Goal: Task Accomplishment & Management: Manage account settings

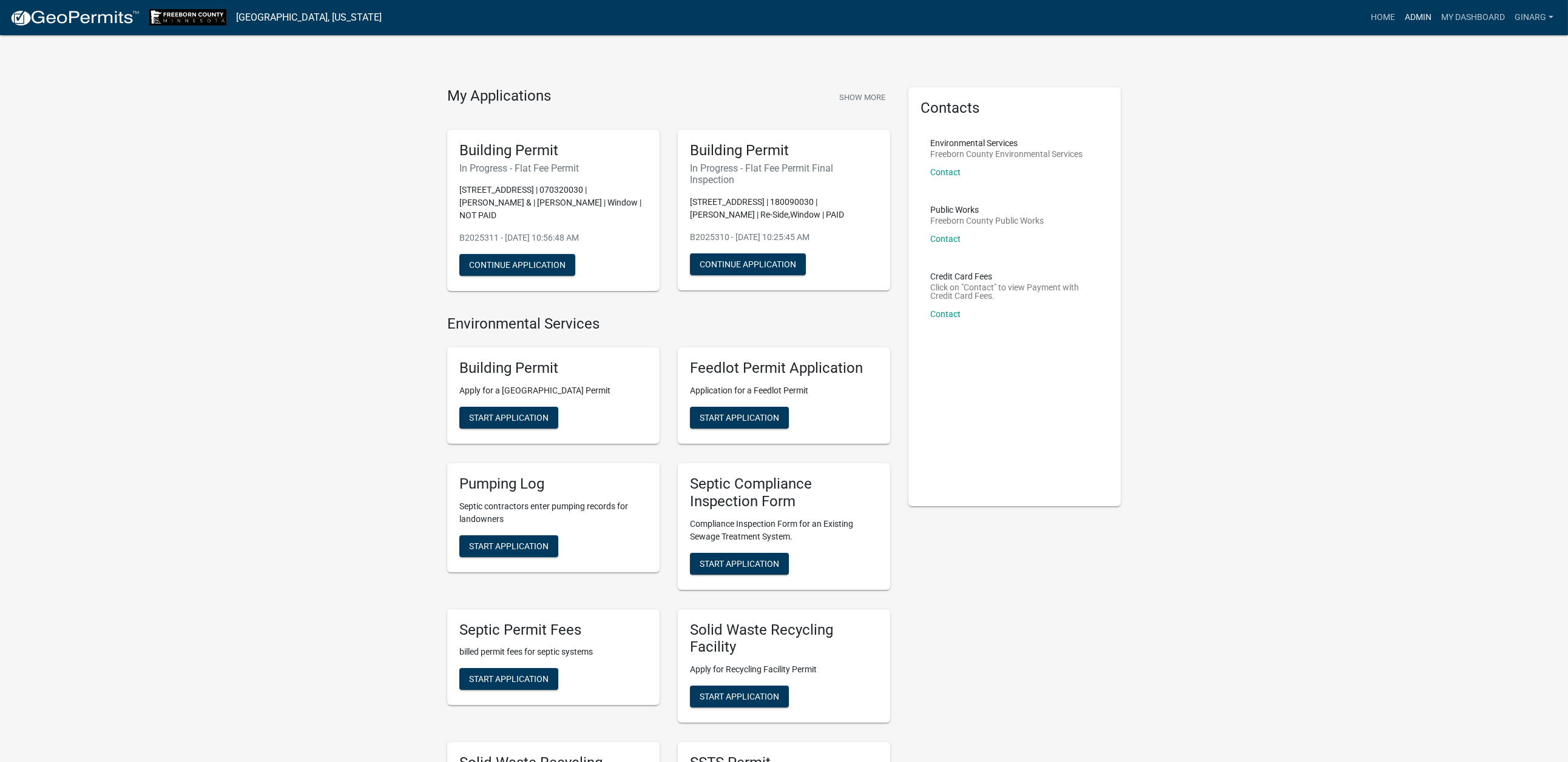
click at [1399, 20] on link "Admin" at bounding box center [1417, 18] width 36 height 23
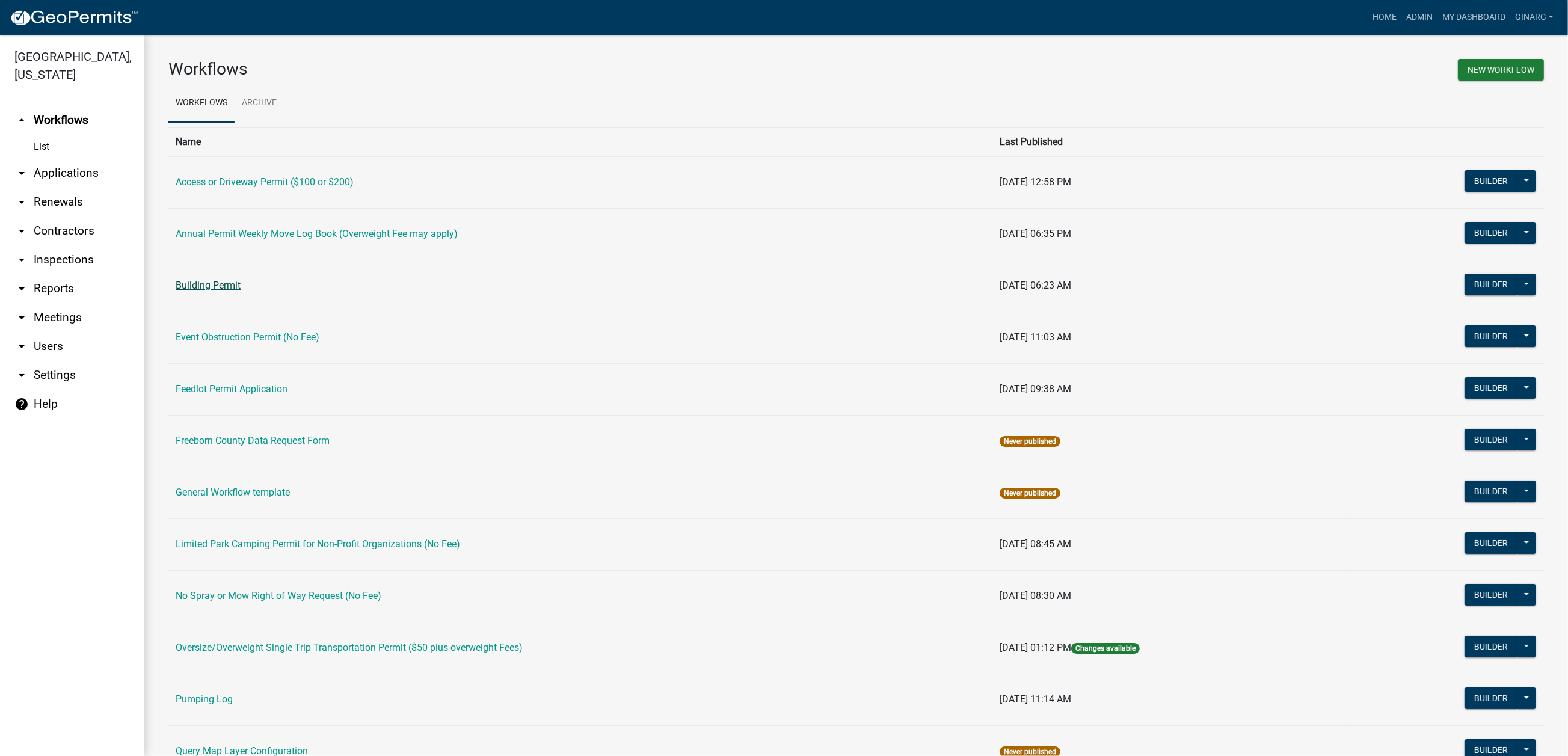
click at [240, 291] on link "Building Permit" at bounding box center [209, 285] width 65 height 11
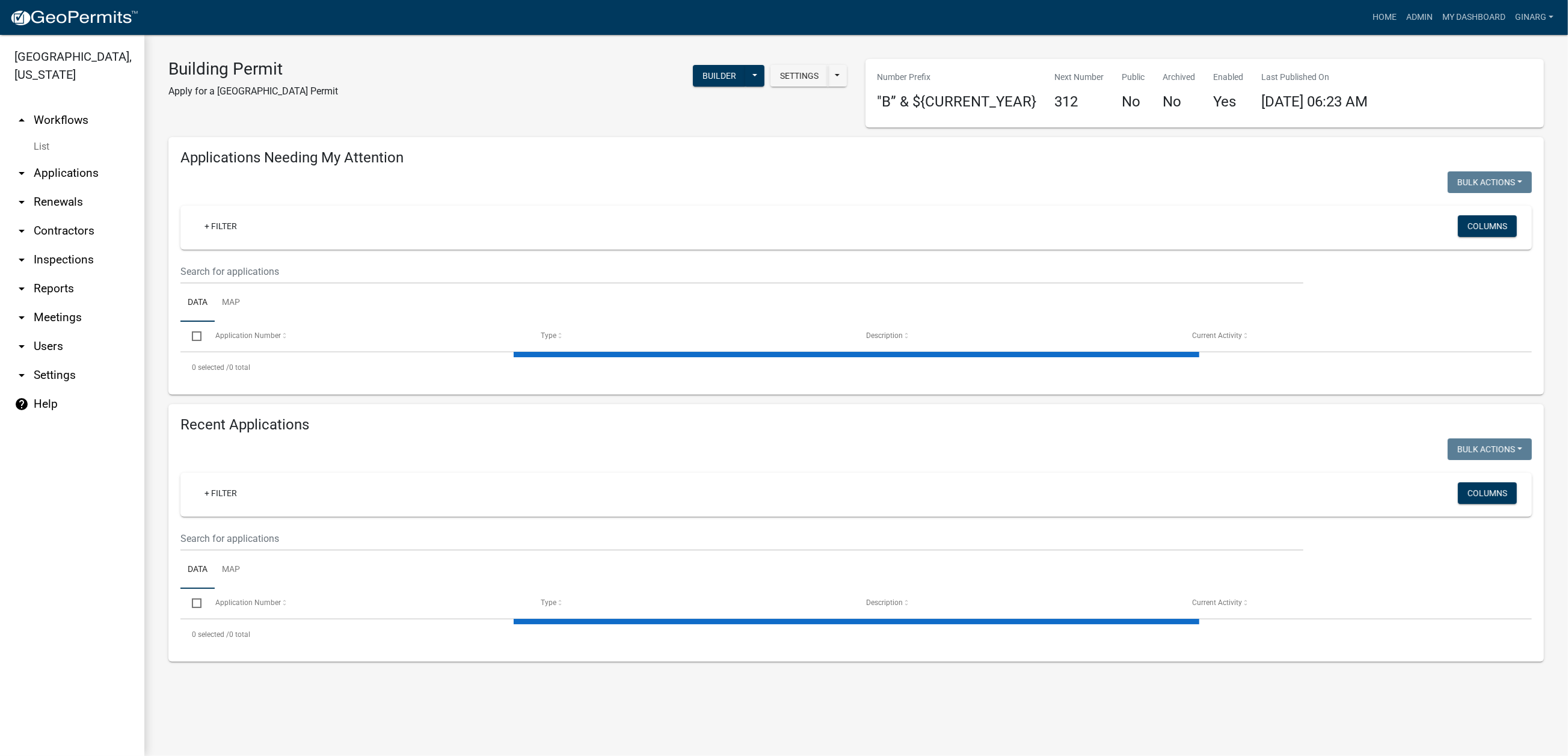
select select "3: 100"
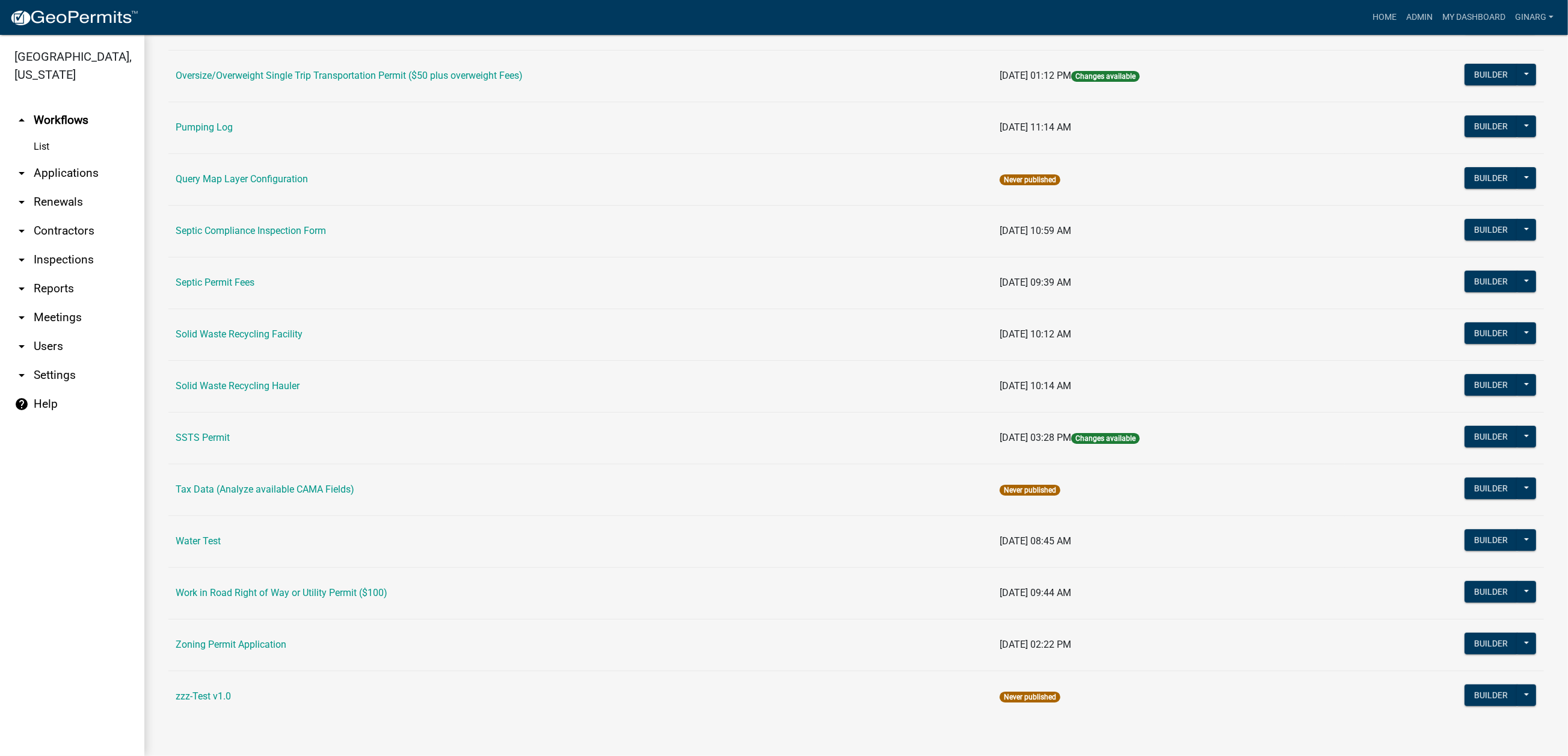
scroll to position [1060, 0]
click at [212, 536] on link "Water Test" at bounding box center [198, 541] width 45 height 11
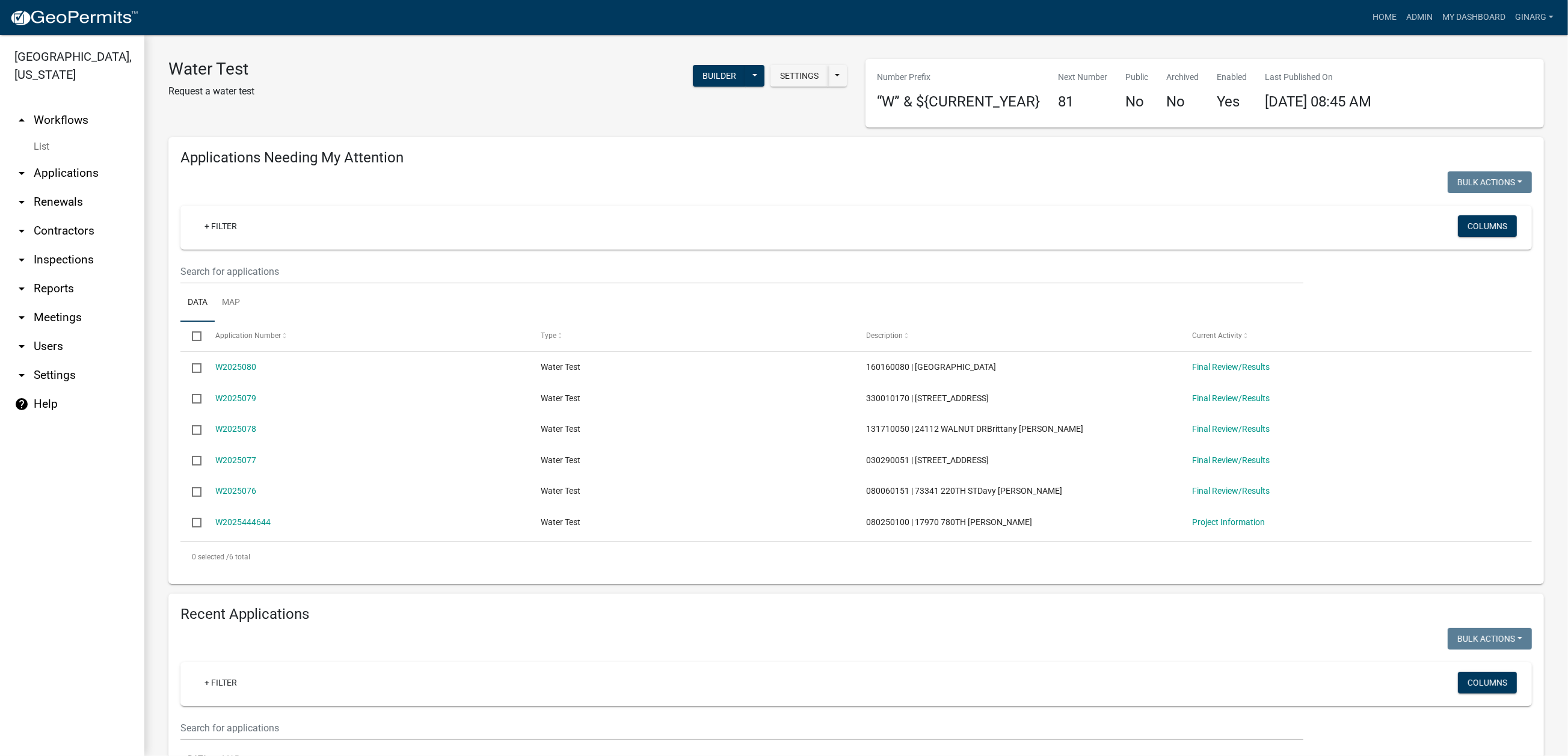
select select "3: 100"
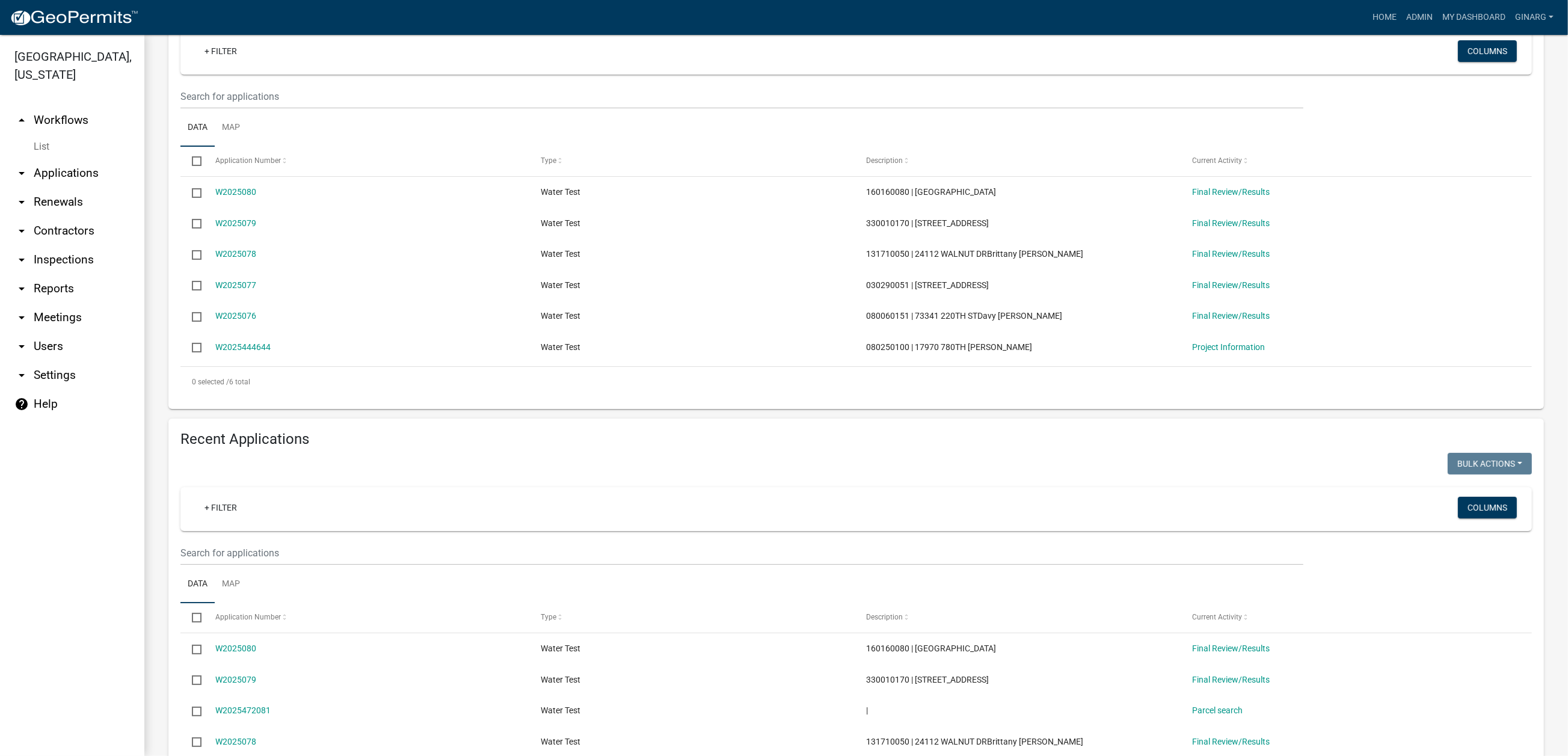
scroll to position [180, 0]
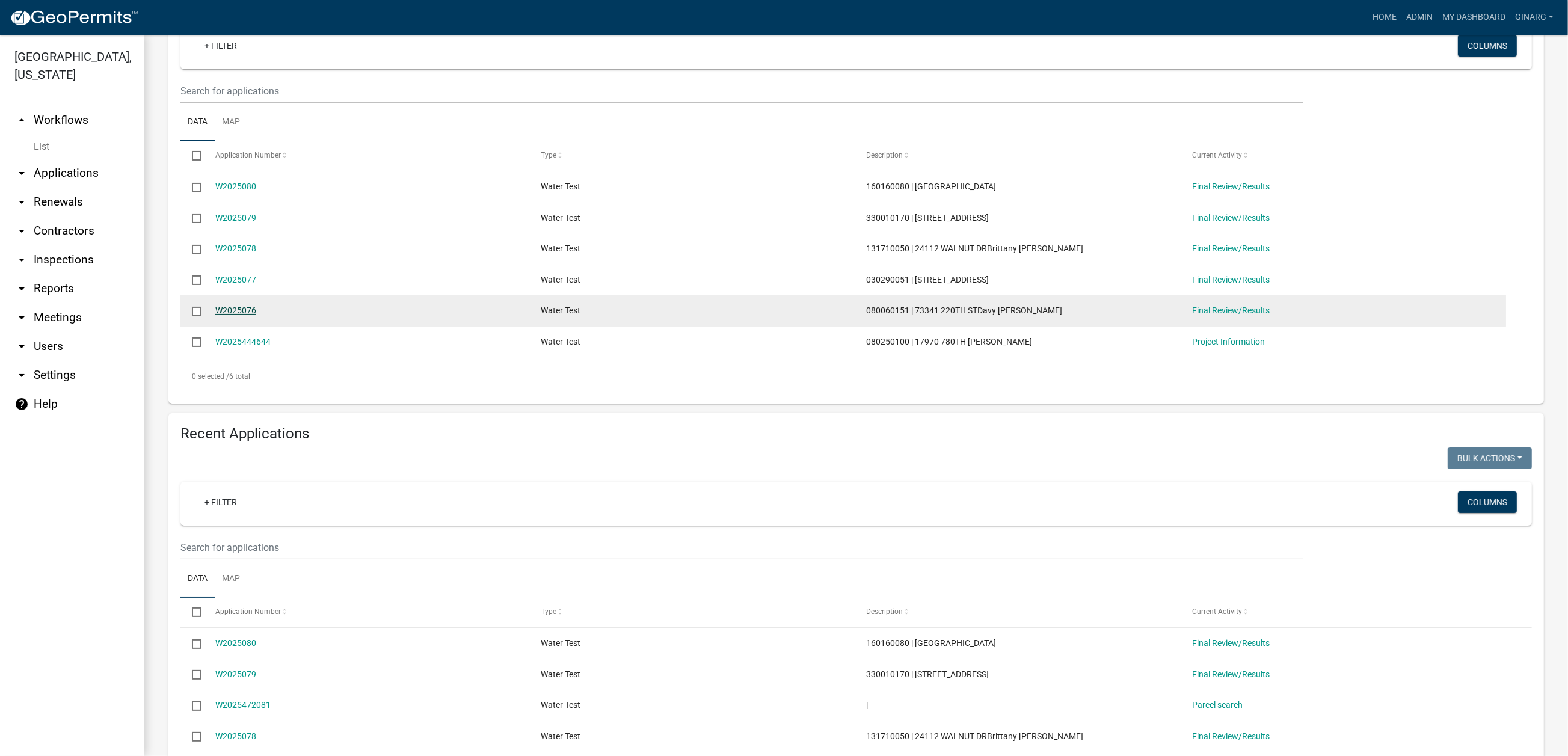
click at [256, 315] on link "W2025076" at bounding box center [236, 310] width 40 height 10
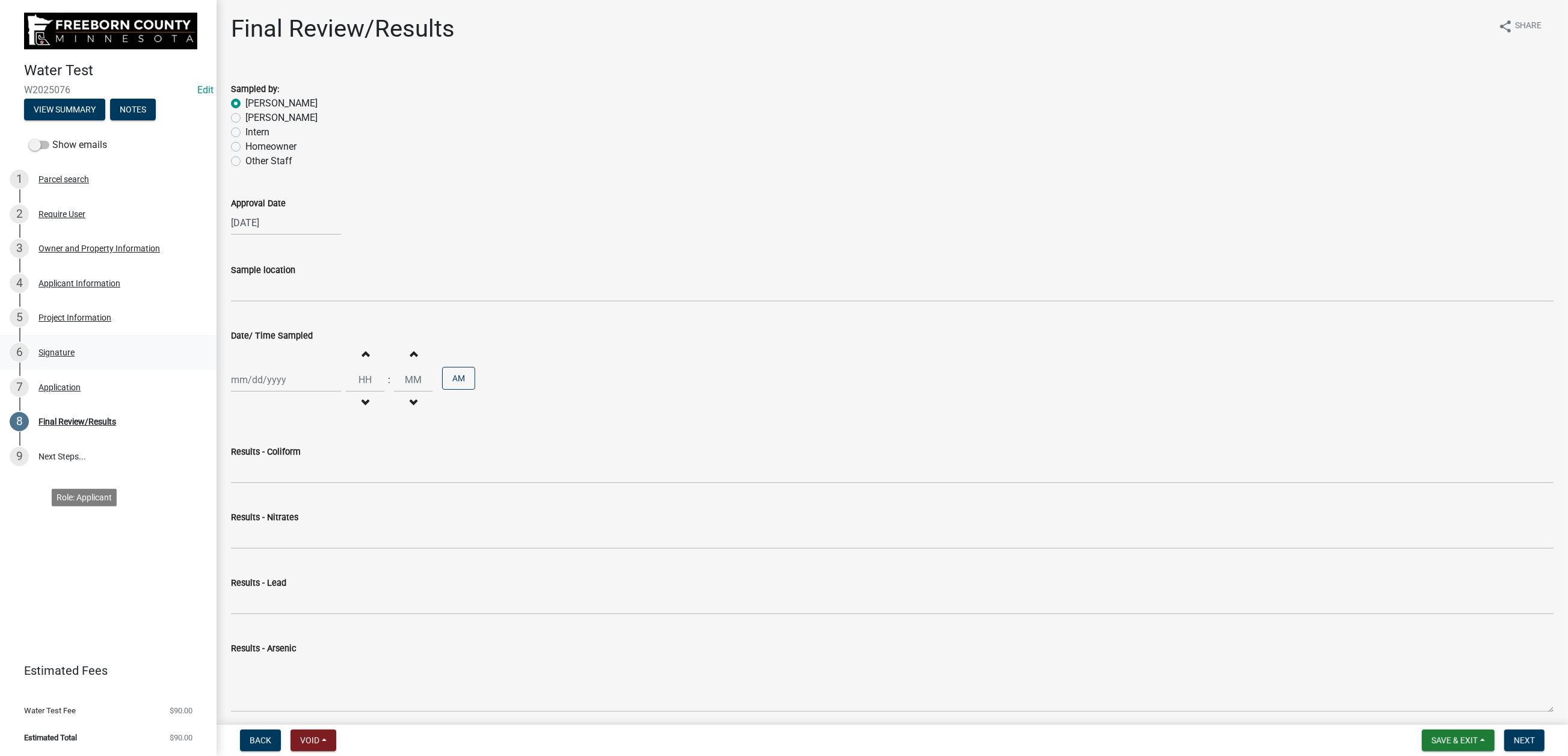
click at [75, 356] on div "Signature" at bounding box center [56, 353] width 36 height 9
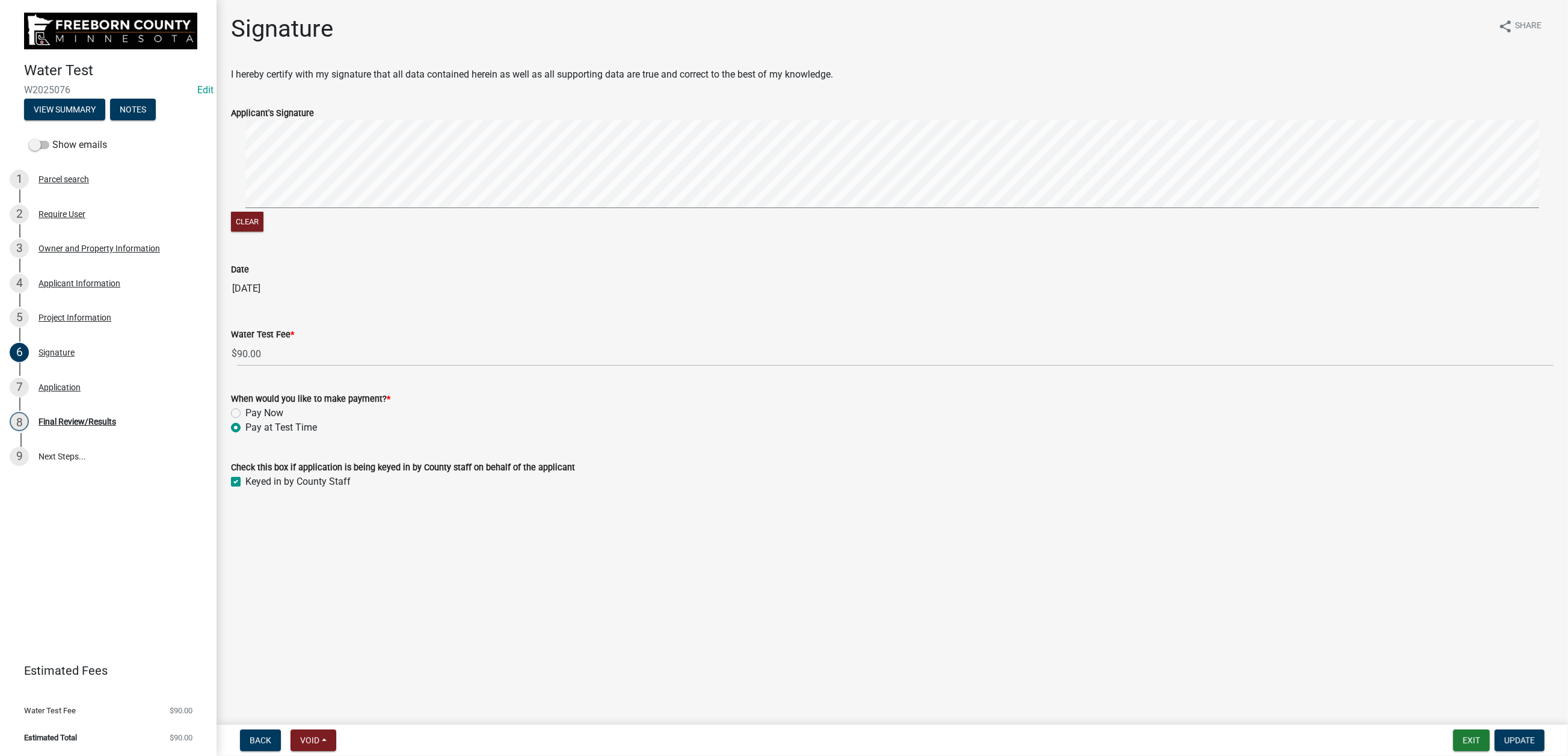
click at [246, 421] on label "Pay Now" at bounding box center [264, 414] width 38 height 14
click at [246, 414] on input "Pay Now" at bounding box center [249, 410] width 8 height 8
radio input "true"
click at [1505, 736] on span "Update" at bounding box center [1520, 740] width 31 height 10
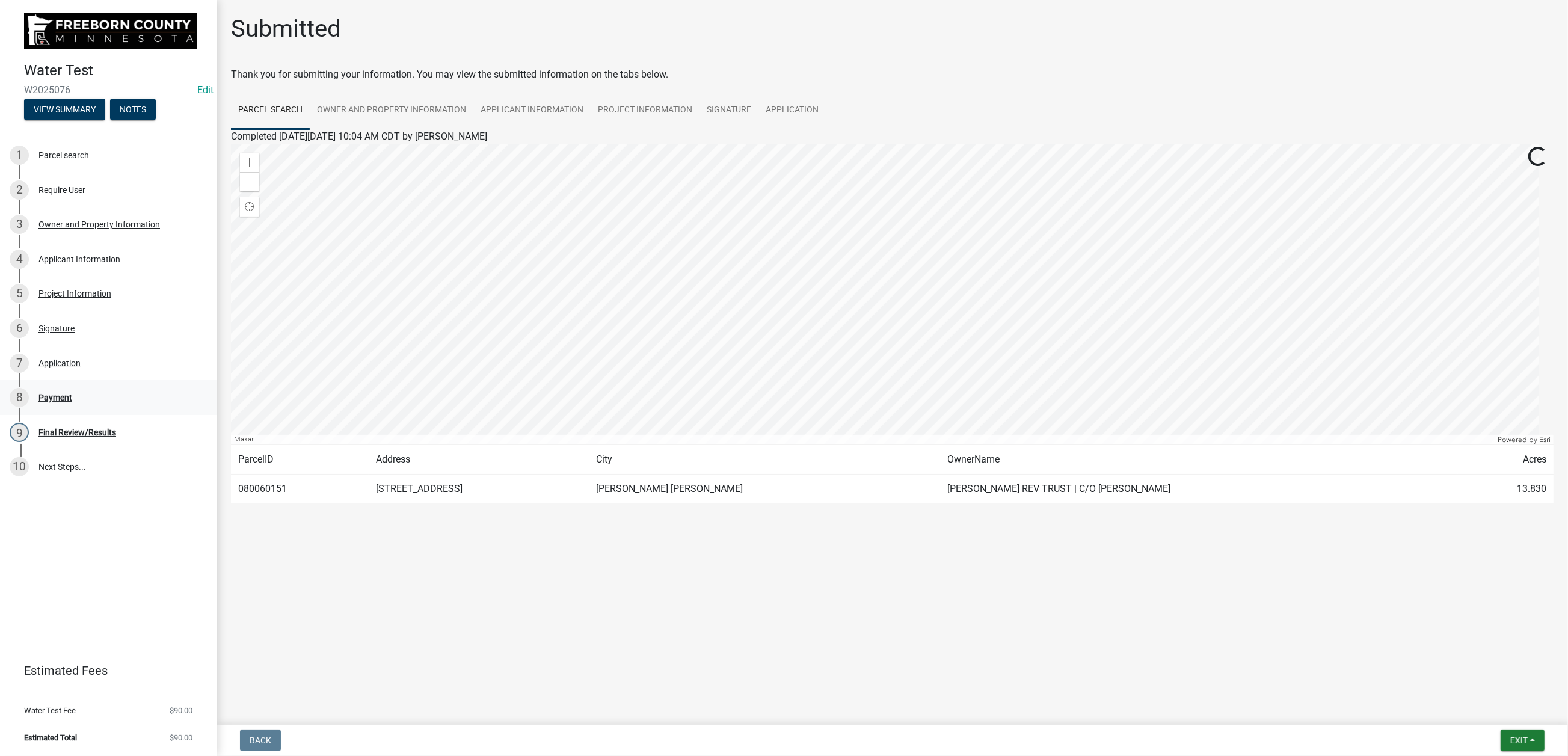
click at [72, 402] on div "Payment" at bounding box center [55, 398] width 33 height 9
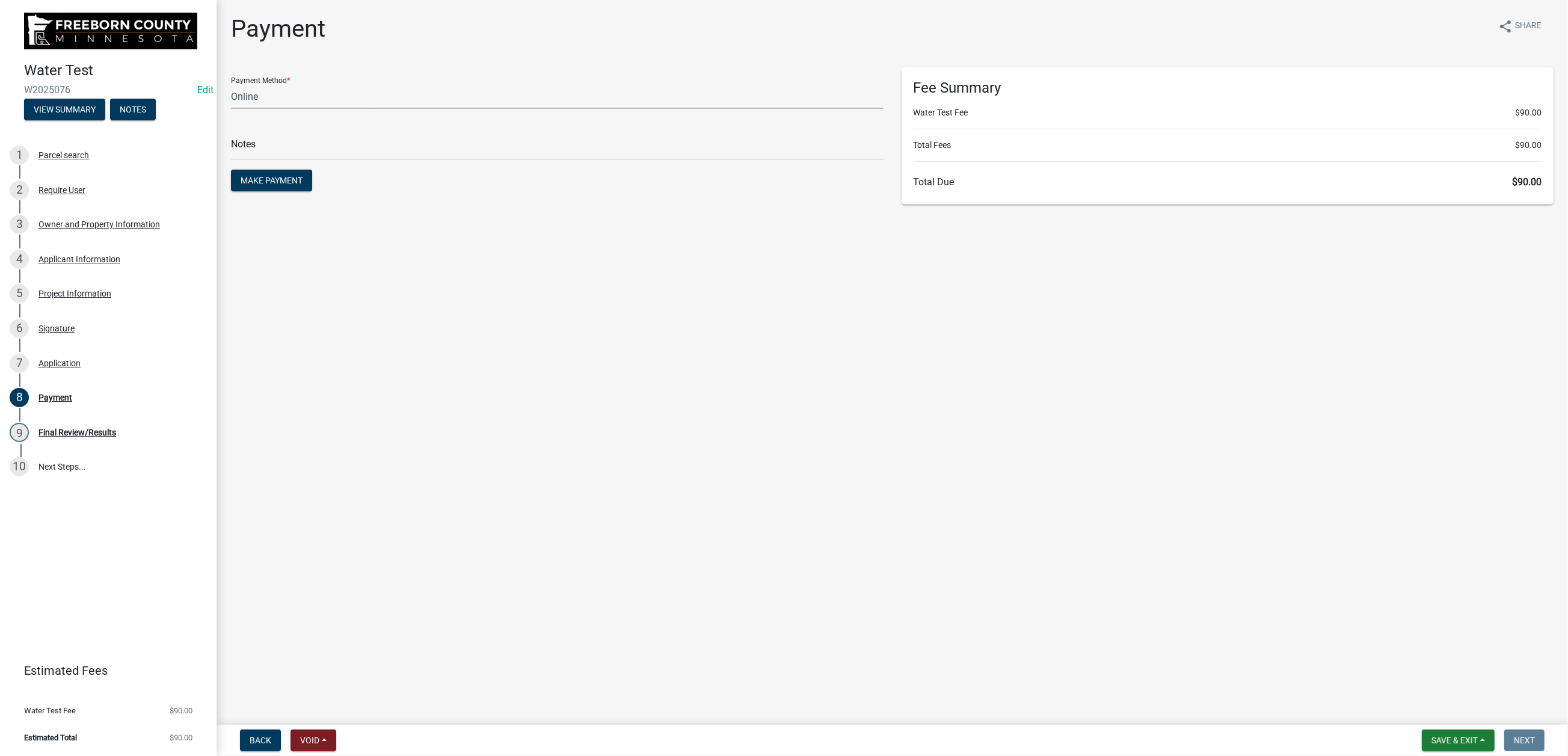
click at [282, 109] on select "Credit Card POS Check Cash Online" at bounding box center [558, 97] width 653 height 25
select select "1: 0"
click at [238, 109] on select "Credit Card POS Check Cash Online" at bounding box center [558, 97] width 653 height 25
click at [275, 160] on input "text" at bounding box center [558, 148] width 653 height 25
type input "1000"
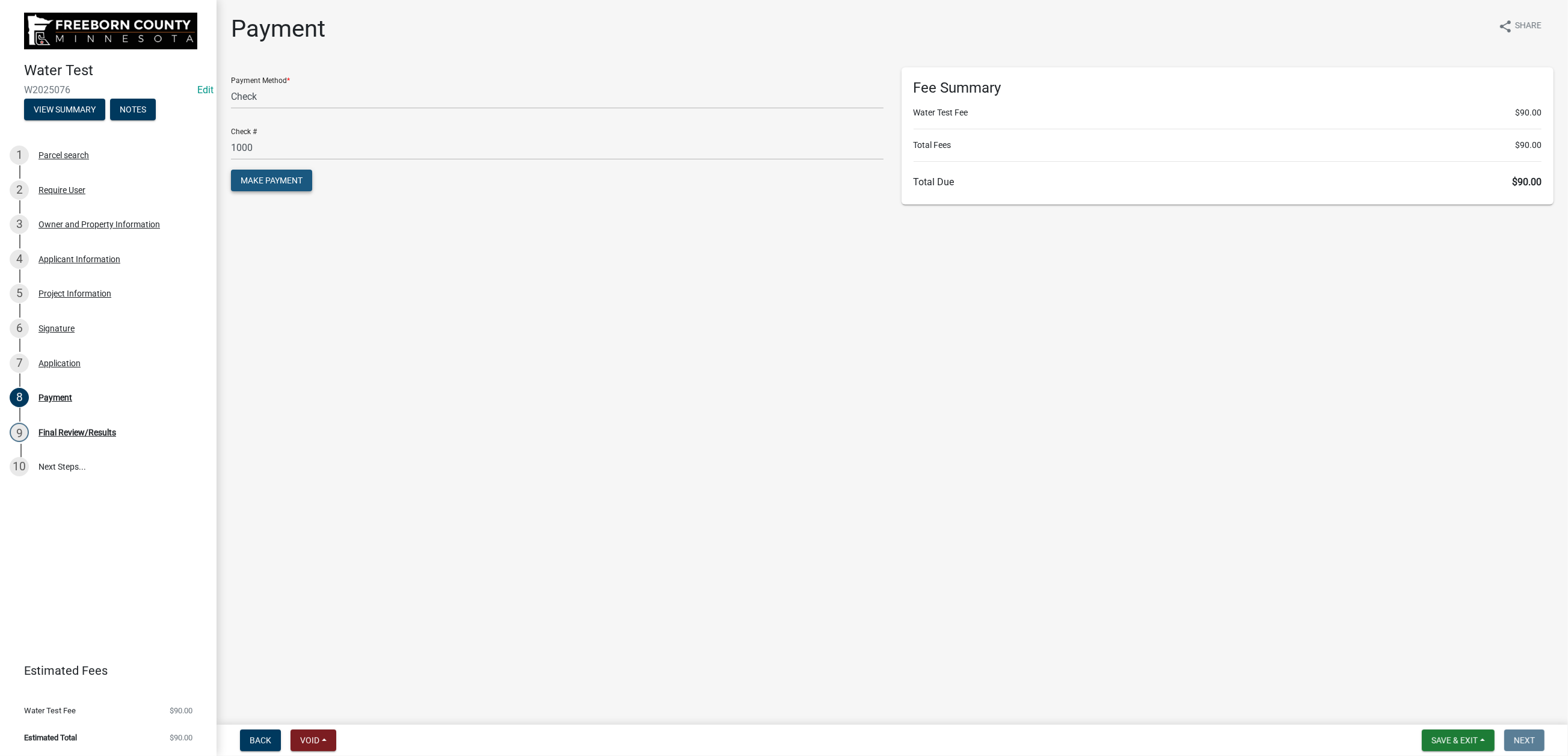
drag, startPoint x: 297, startPoint y: 272, endPoint x: 345, endPoint y: 307, distance: 59.4
click at [299, 186] on span "Make Payment" at bounding box center [271, 180] width 62 height 10
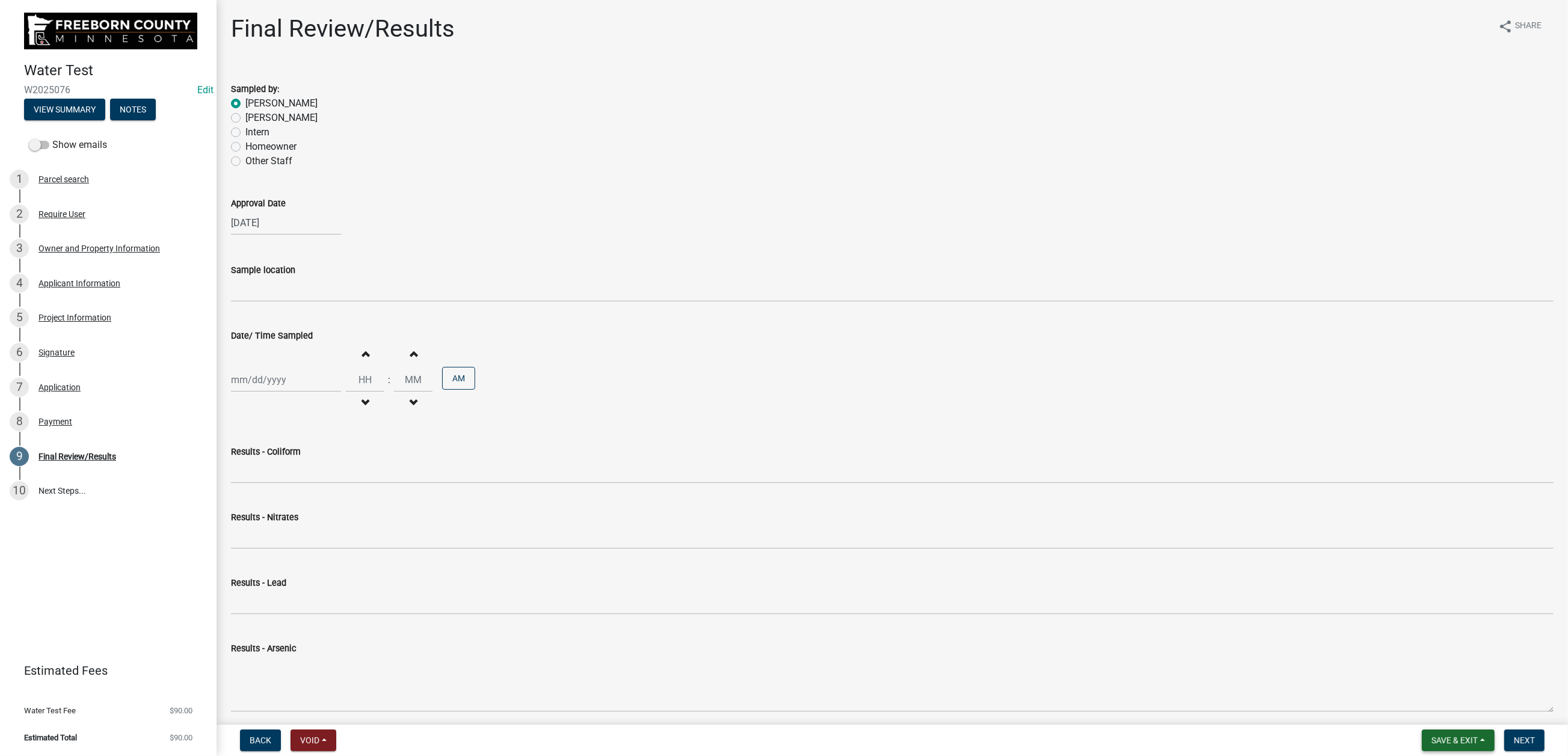
click at [1432, 736] on span "Save & Exit" at bounding box center [1454, 740] width 47 height 10
click at [1399, 690] on button "Save & Exit" at bounding box center [1447, 698] width 96 height 29
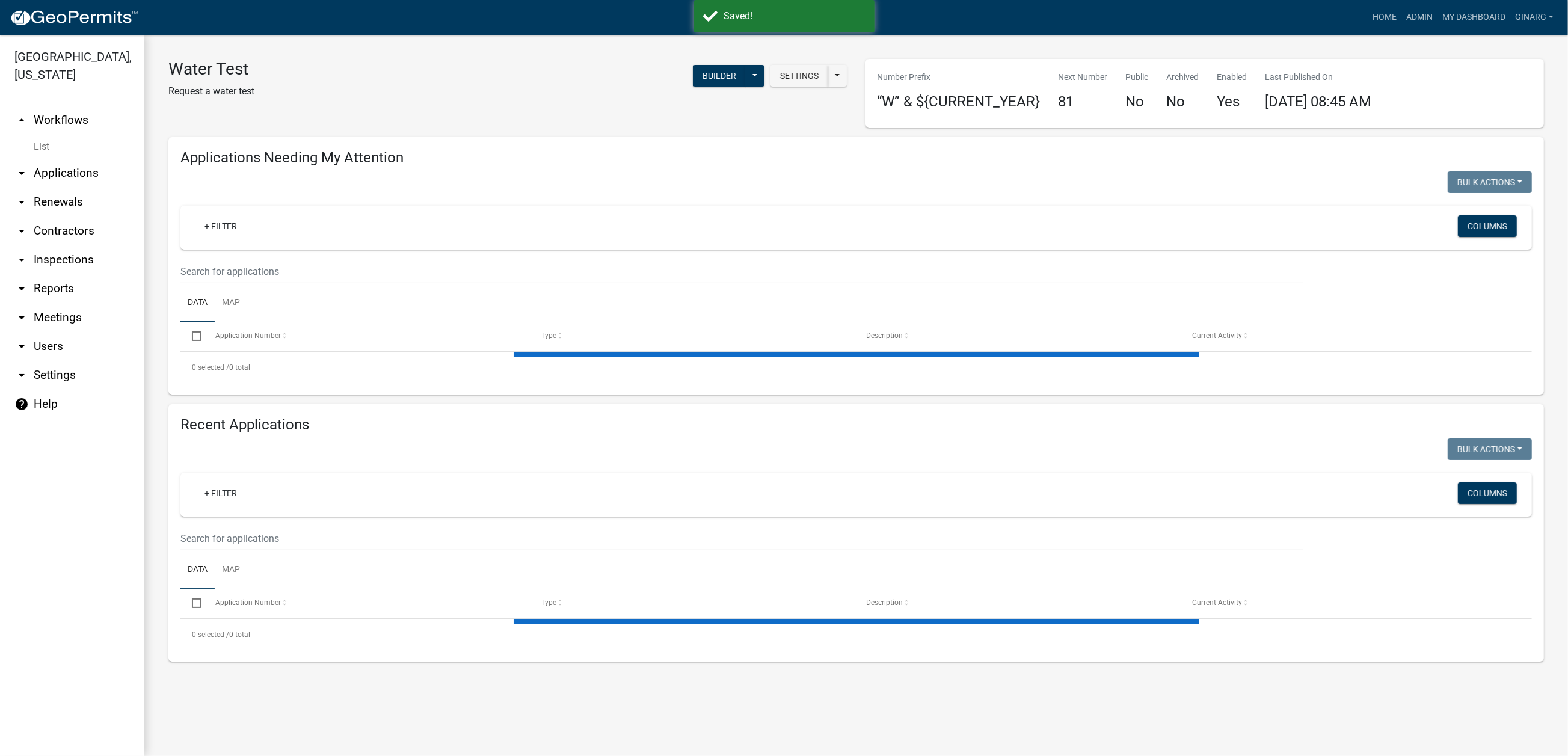
select select "3: 100"
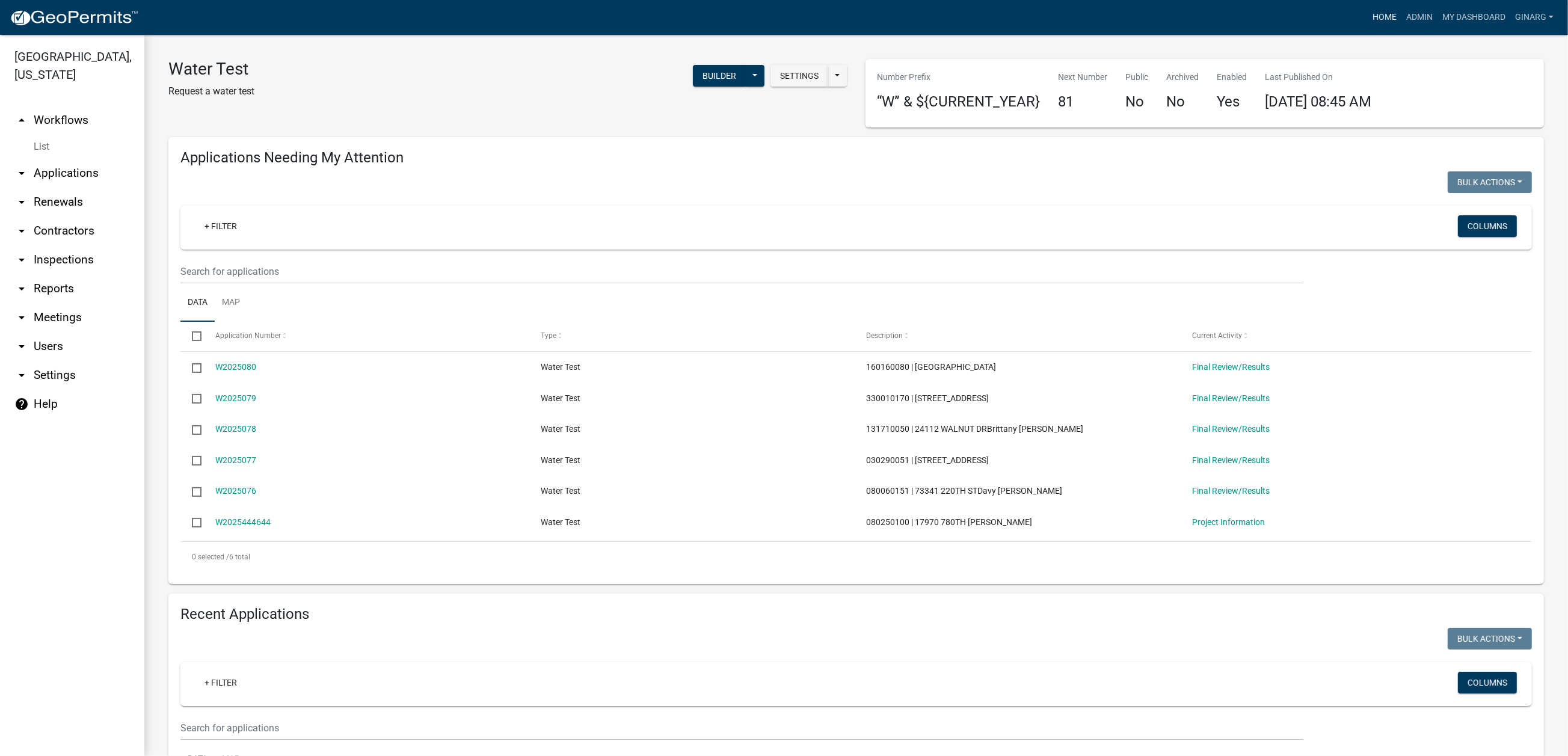
click at [1368, 22] on link "Home" at bounding box center [1385, 18] width 33 height 23
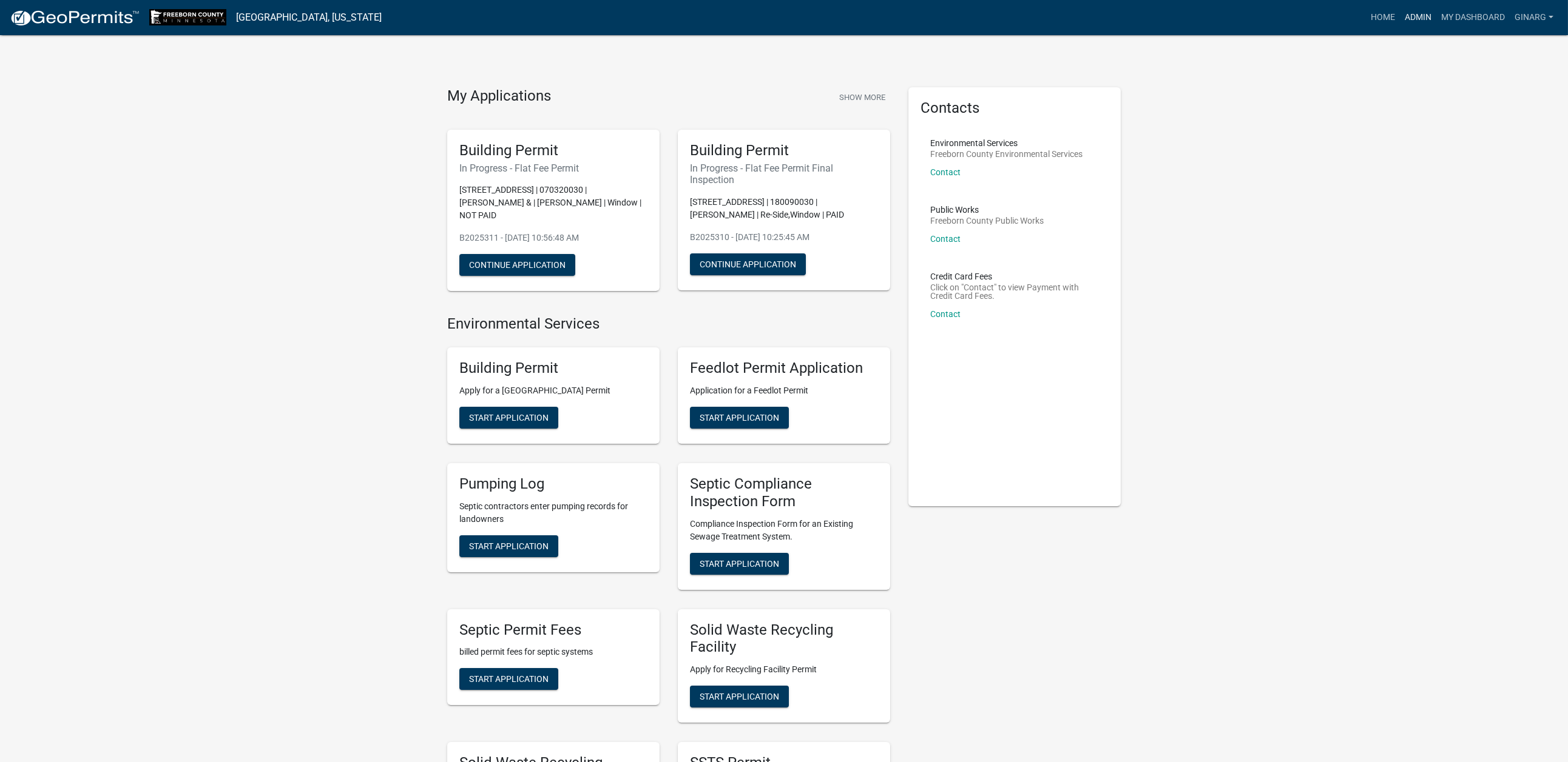
click at [1399, 20] on link "Admin" at bounding box center [1417, 18] width 36 height 23
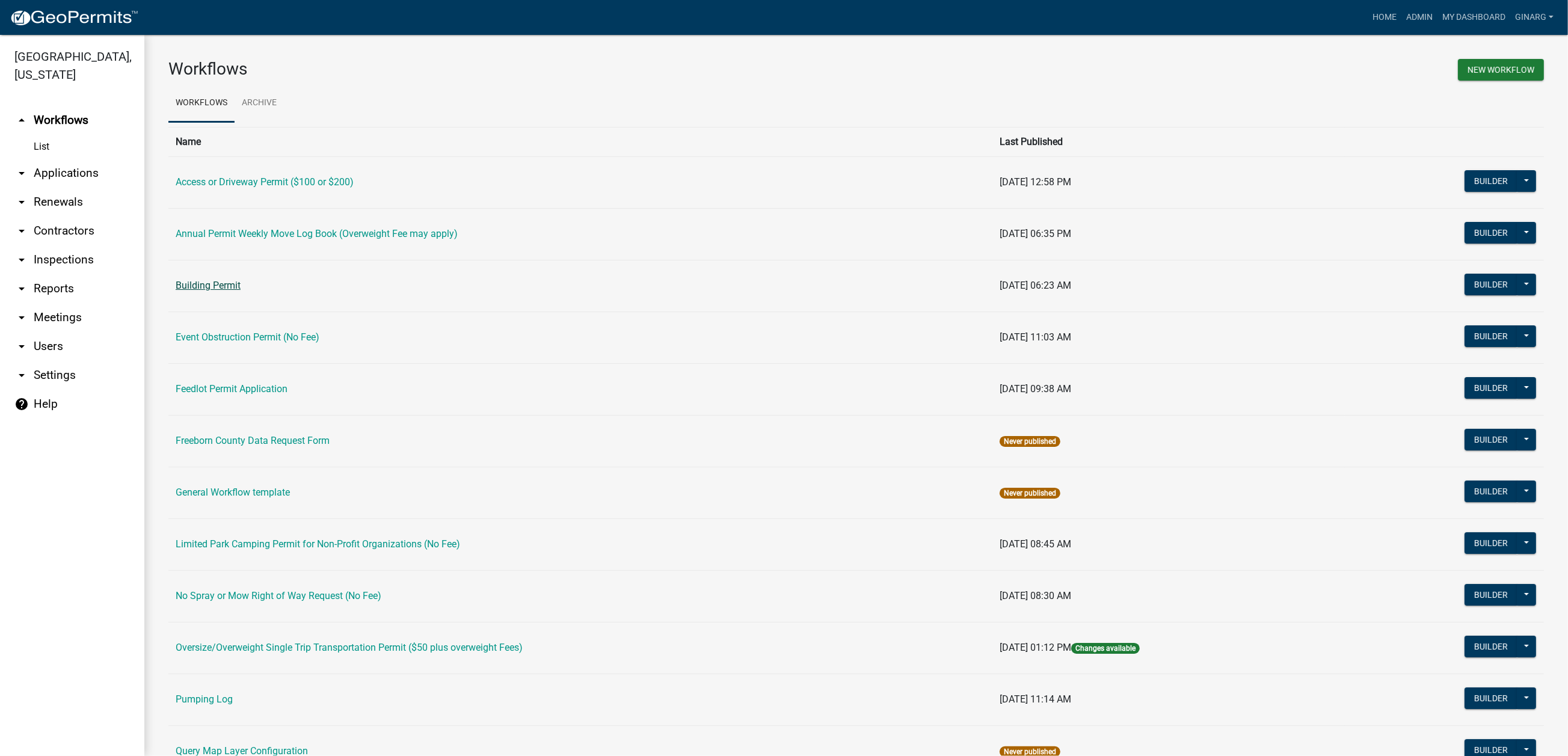
click at [240, 291] on link "Building Permit" at bounding box center [209, 285] width 65 height 11
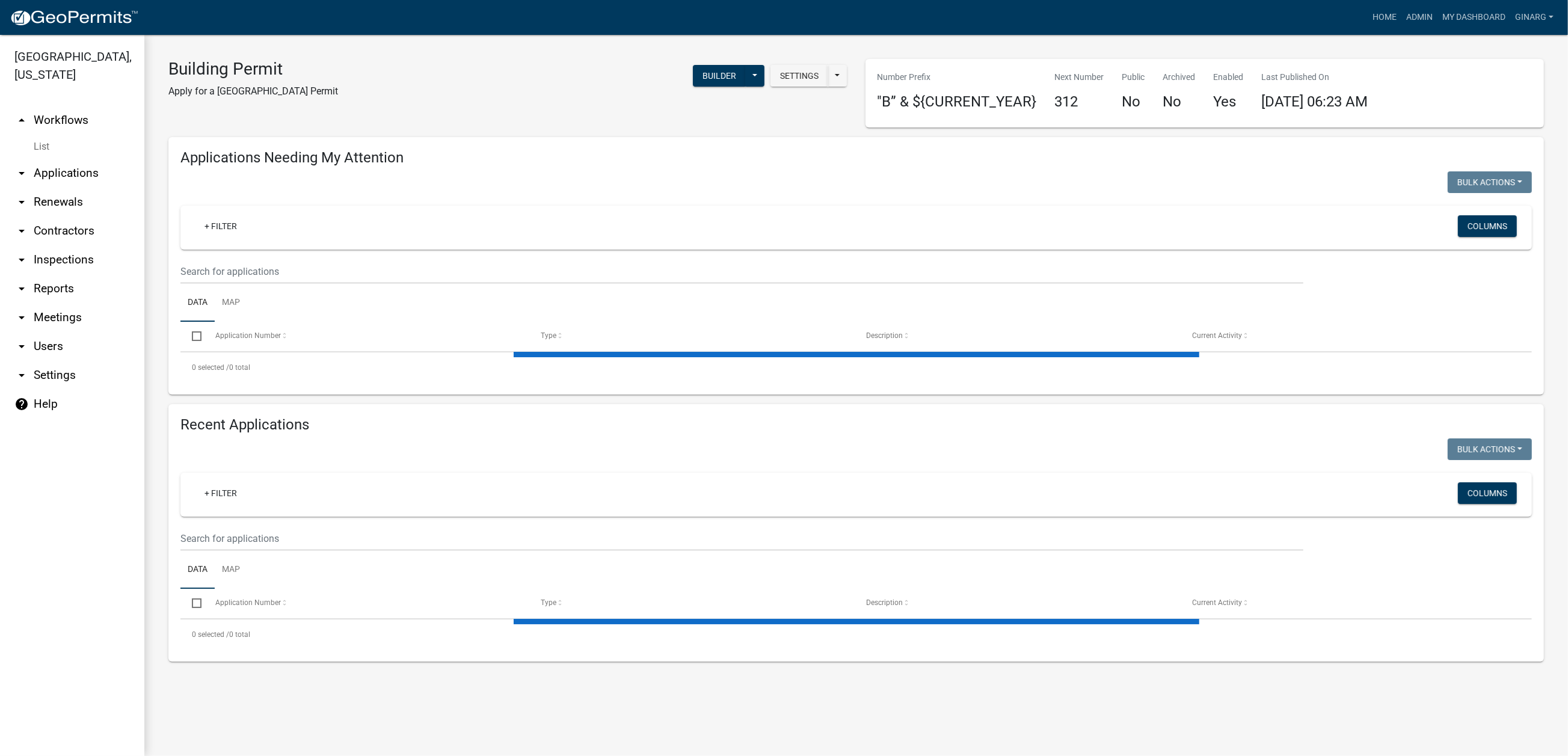
select select "3: 100"
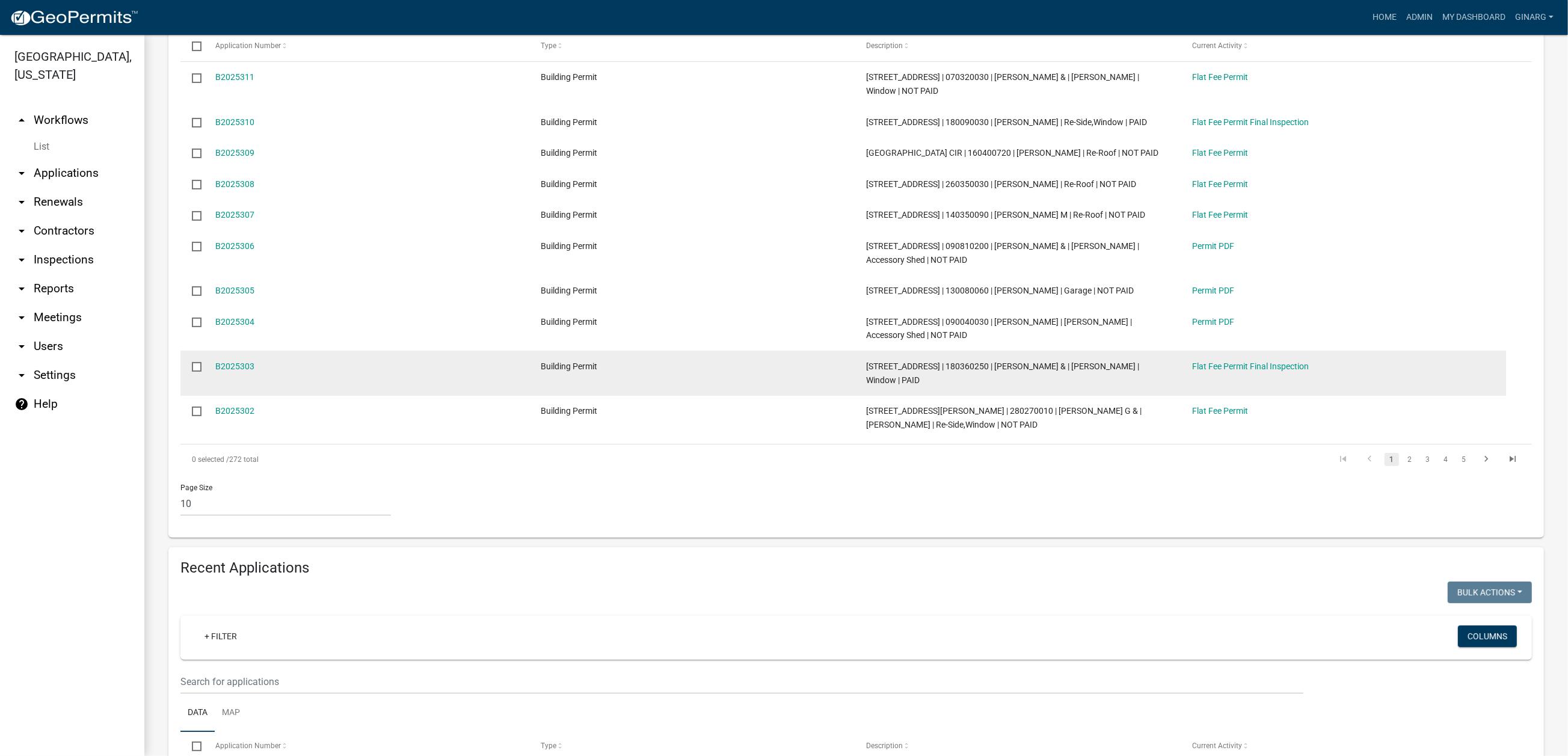
scroll to position [361, 0]
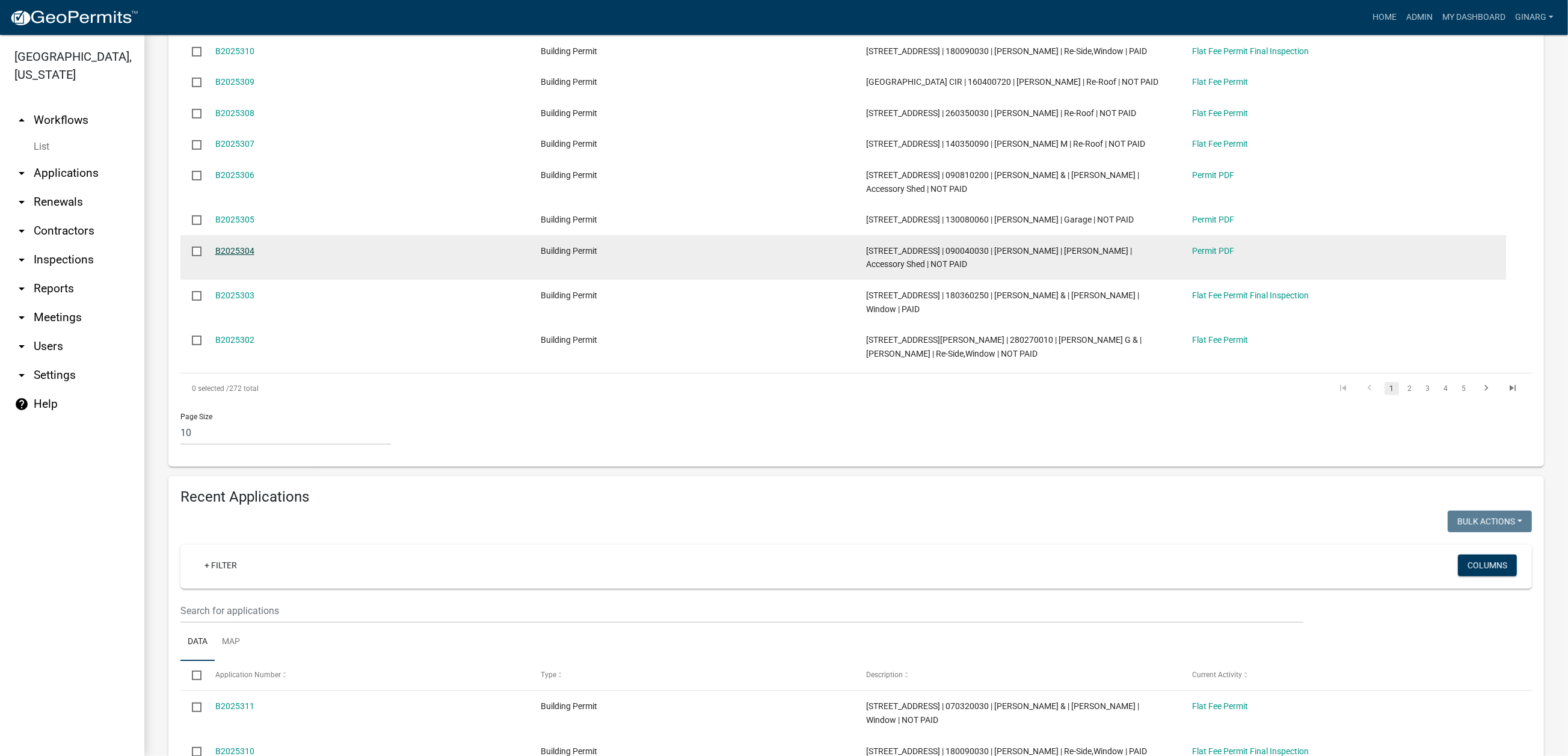
click at [254, 256] on link "B2025304" at bounding box center [235, 251] width 39 height 10
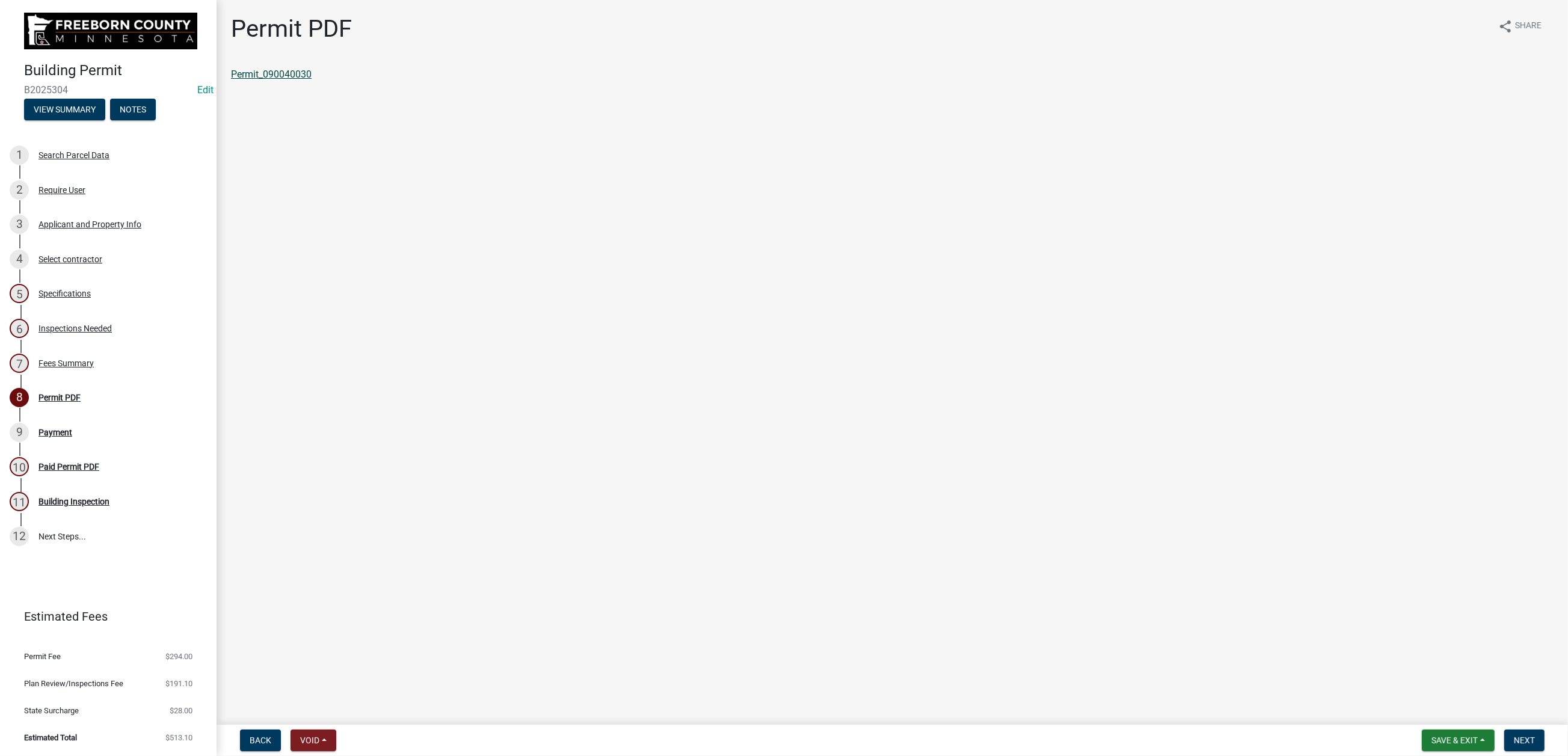
click at [311, 80] on link "Permit_090040030" at bounding box center [272, 74] width 81 height 11
click at [72, 437] on div "Payment" at bounding box center [55, 433] width 33 height 9
click at [1514, 736] on span "Next" at bounding box center [1525, 740] width 21 height 10
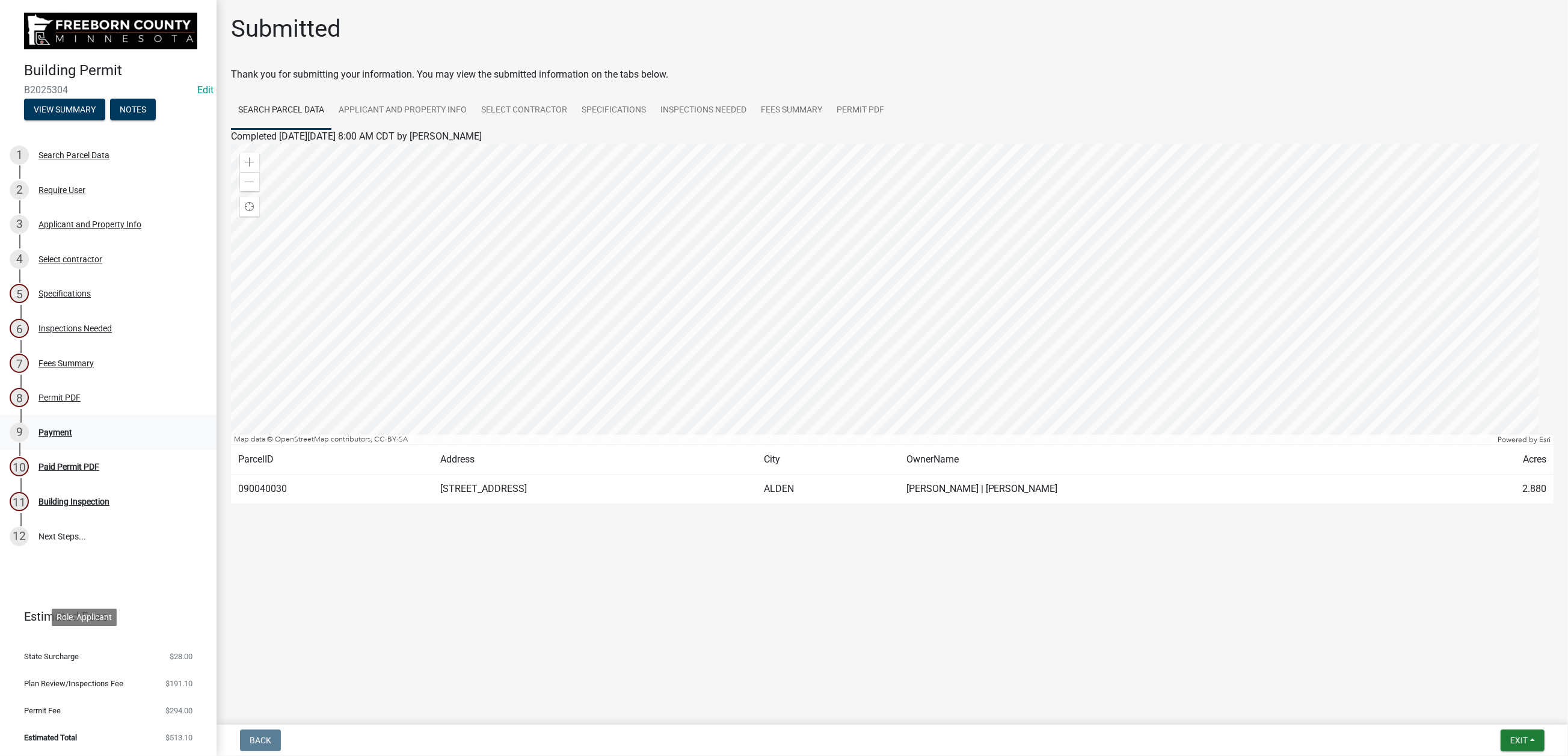
click at [72, 437] on div "Payment" at bounding box center [55, 433] width 33 height 9
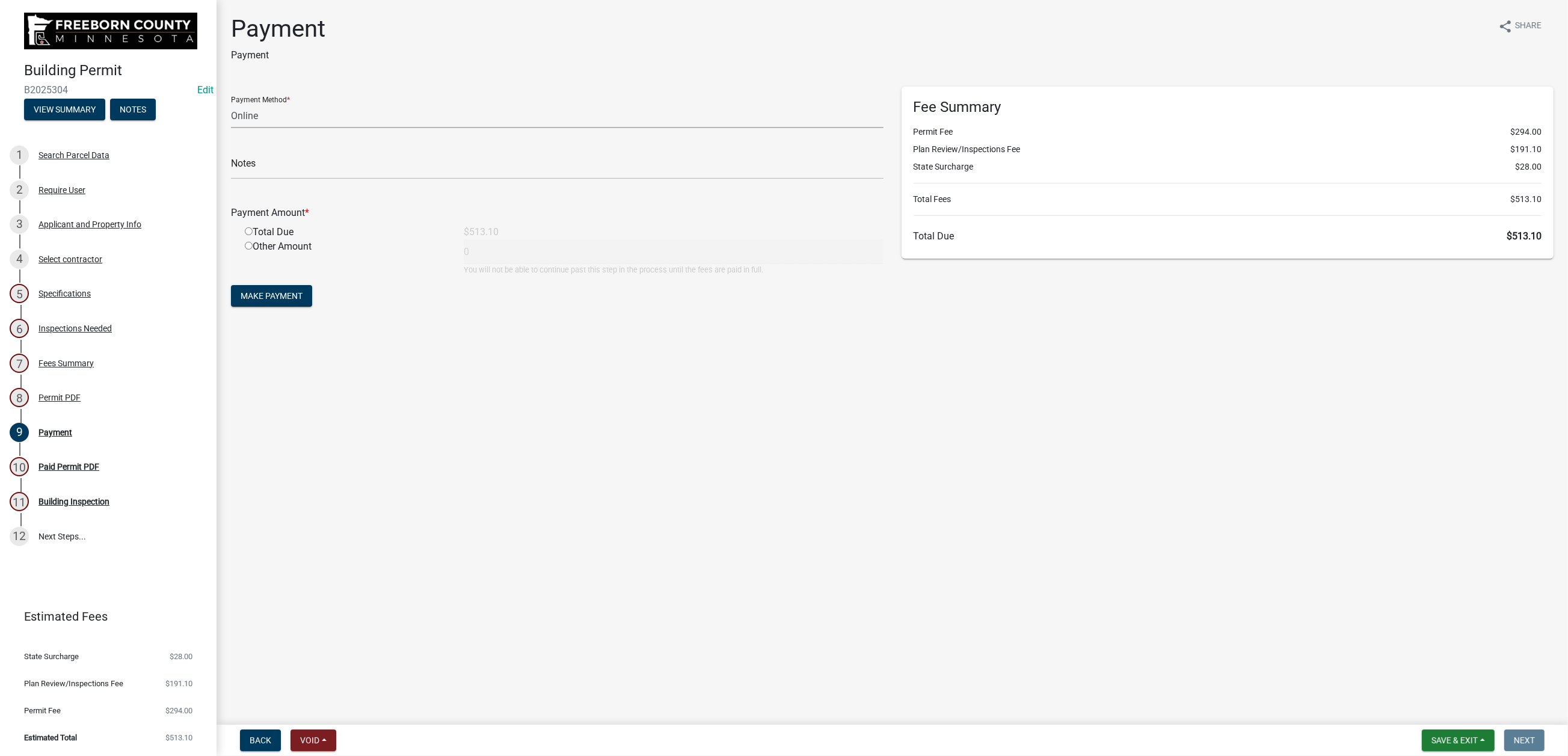
click at [252, 128] on select "Credit Card POS Check Cash Online" at bounding box center [558, 116] width 653 height 25
select select "1: 0"
click at [238, 128] on select "Credit Card POS Check Cash Online" at bounding box center [558, 116] width 653 height 25
click at [255, 180] on input "text" at bounding box center [558, 167] width 653 height 25
type input "6038"
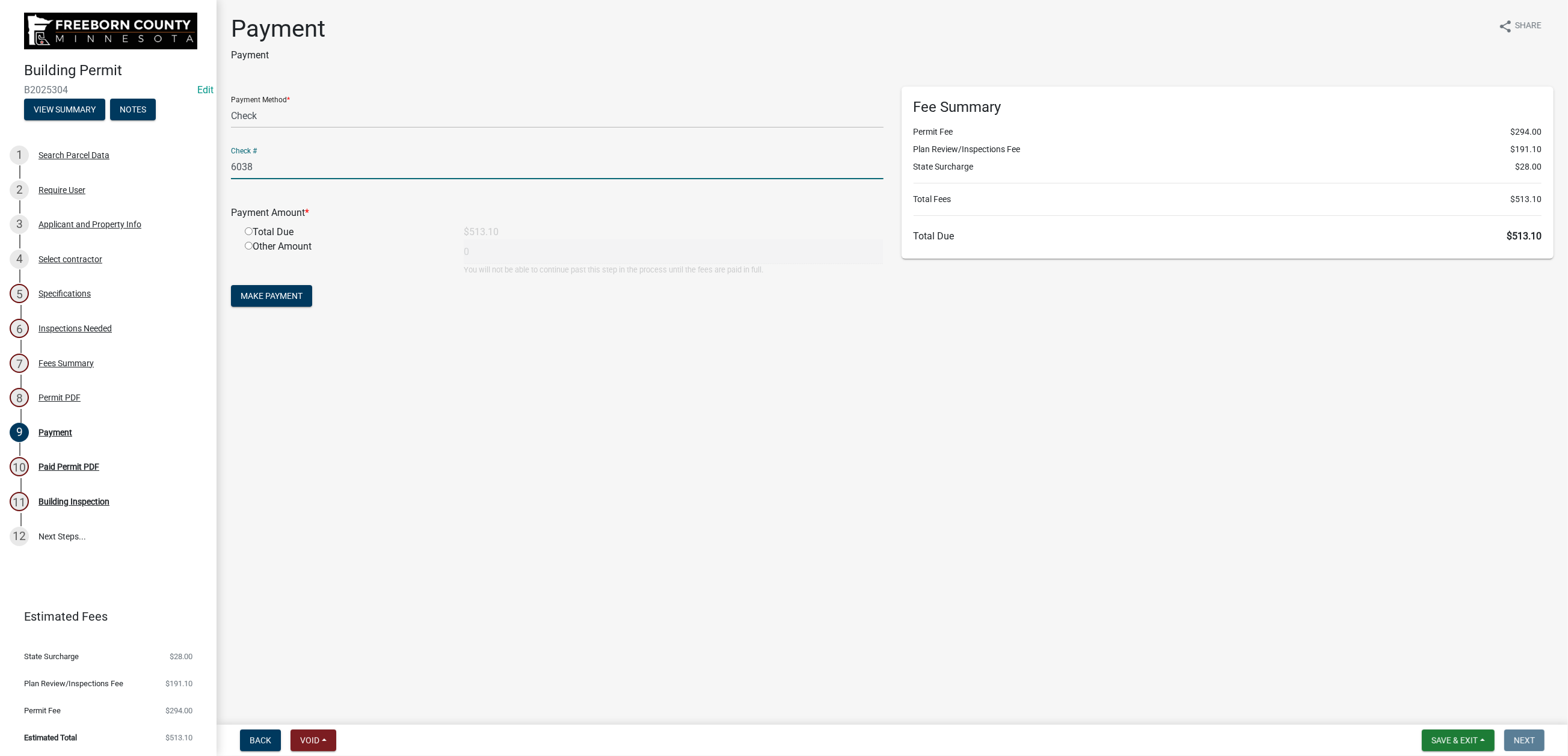
drag, startPoint x: 257, startPoint y: 345, endPoint x: 261, endPoint y: 360, distance: 15.5
click at [253, 235] on input "radio" at bounding box center [248, 231] width 8 height 8
radio input "true"
type input "513.1"
click at [293, 301] on span "Make Payment" at bounding box center [271, 296] width 62 height 10
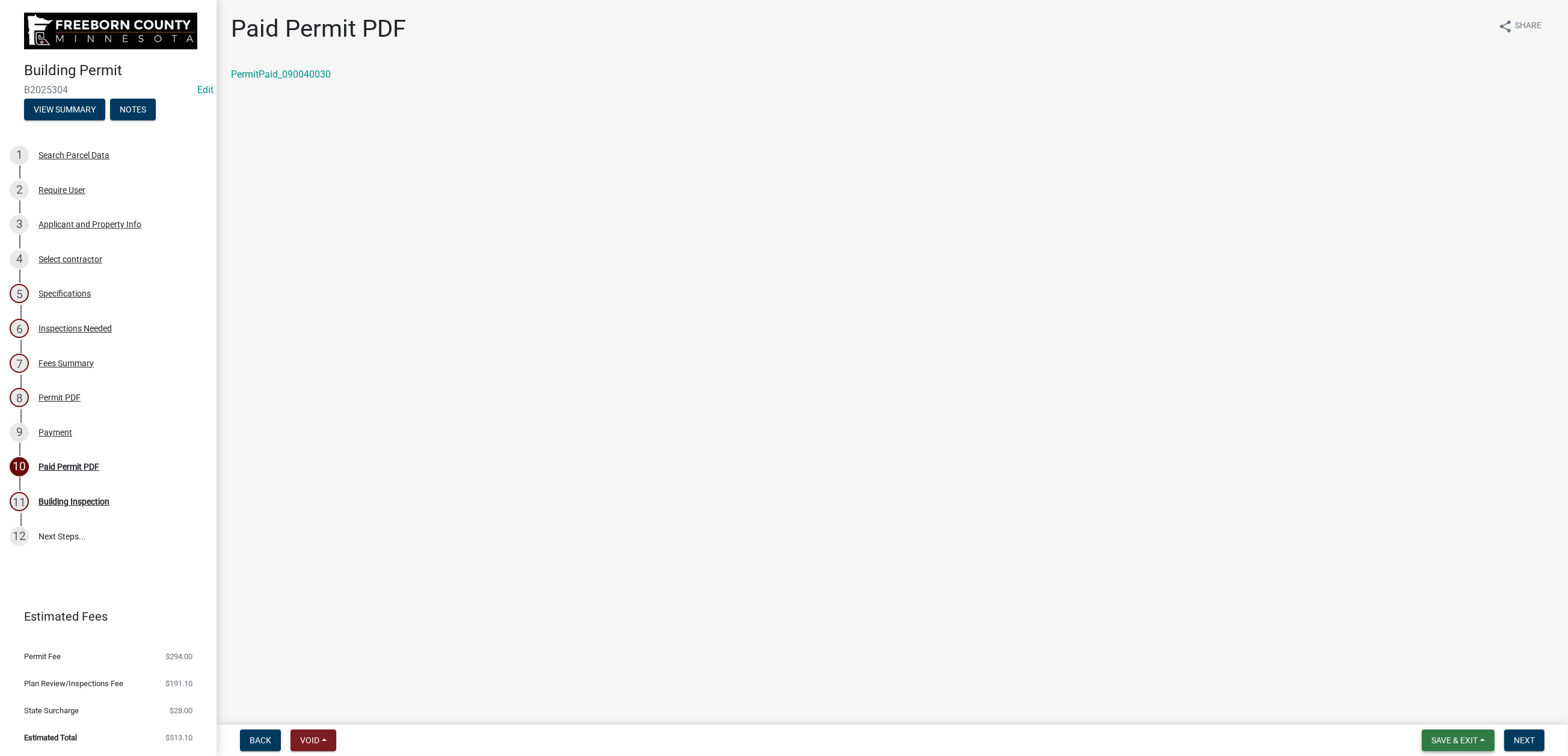
click at [1432, 736] on span "Save & Exit" at bounding box center [1454, 740] width 47 height 10
click at [1399, 692] on button "Save & Exit" at bounding box center [1447, 698] width 96 height 29
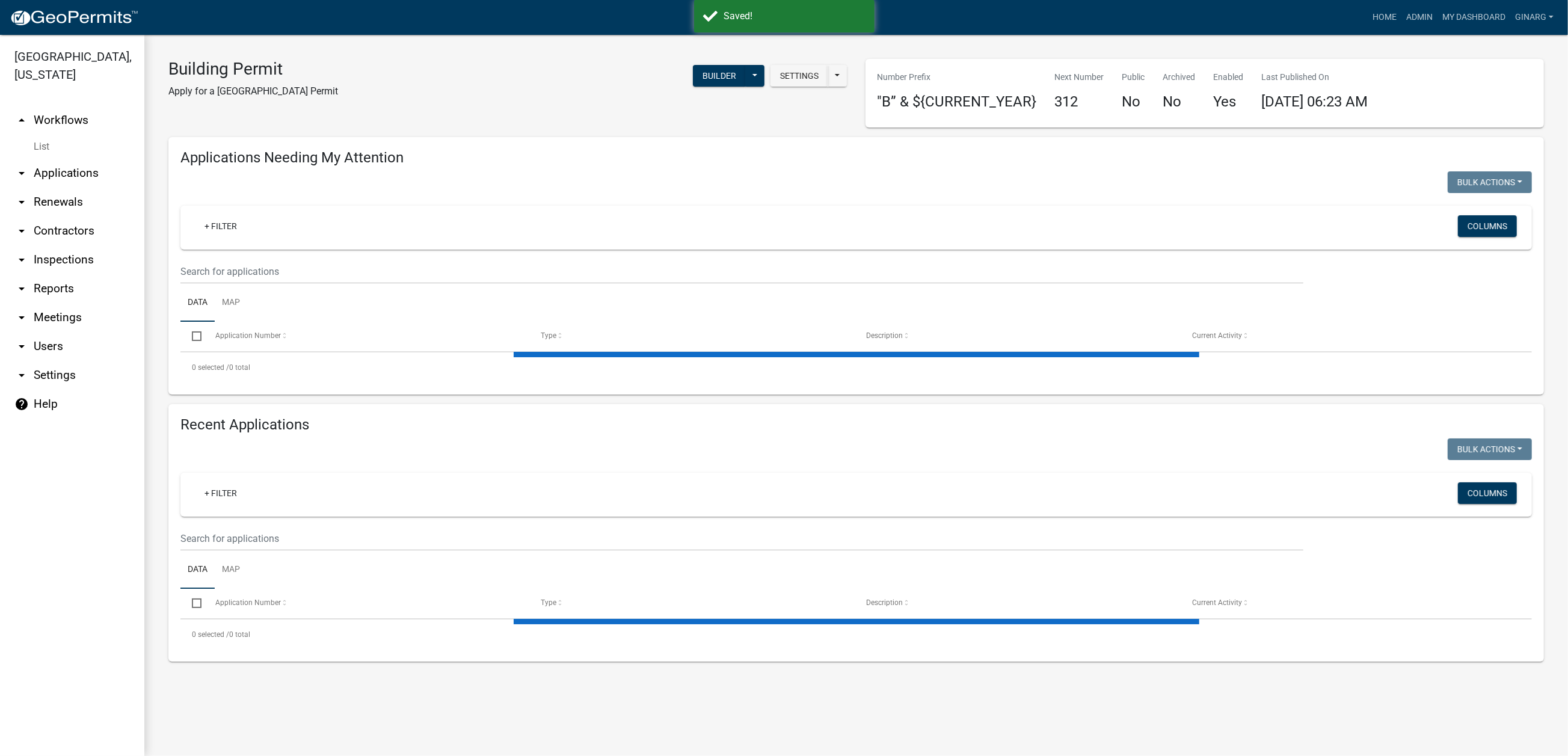
select select "3: 100"
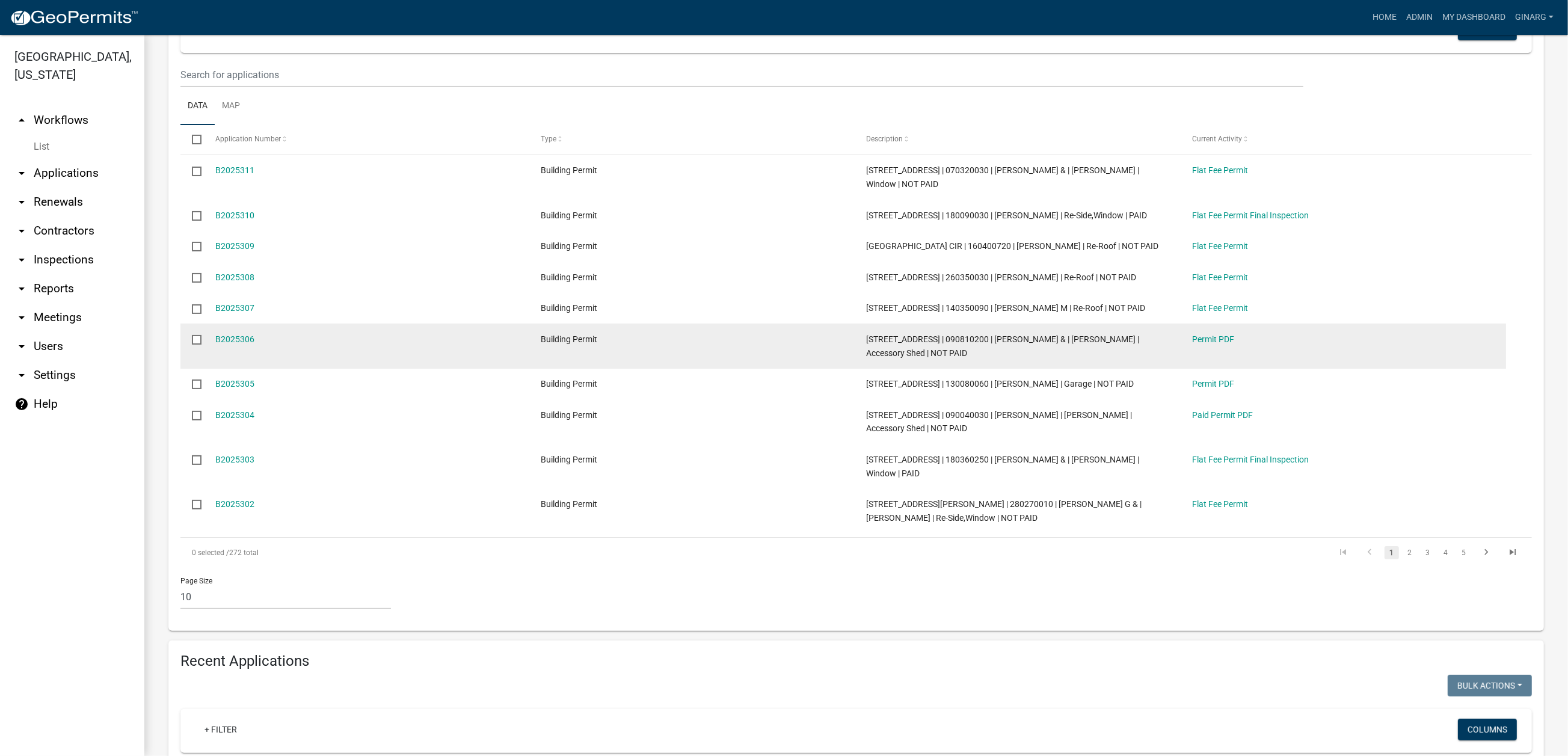
scroll to position [361, 0]
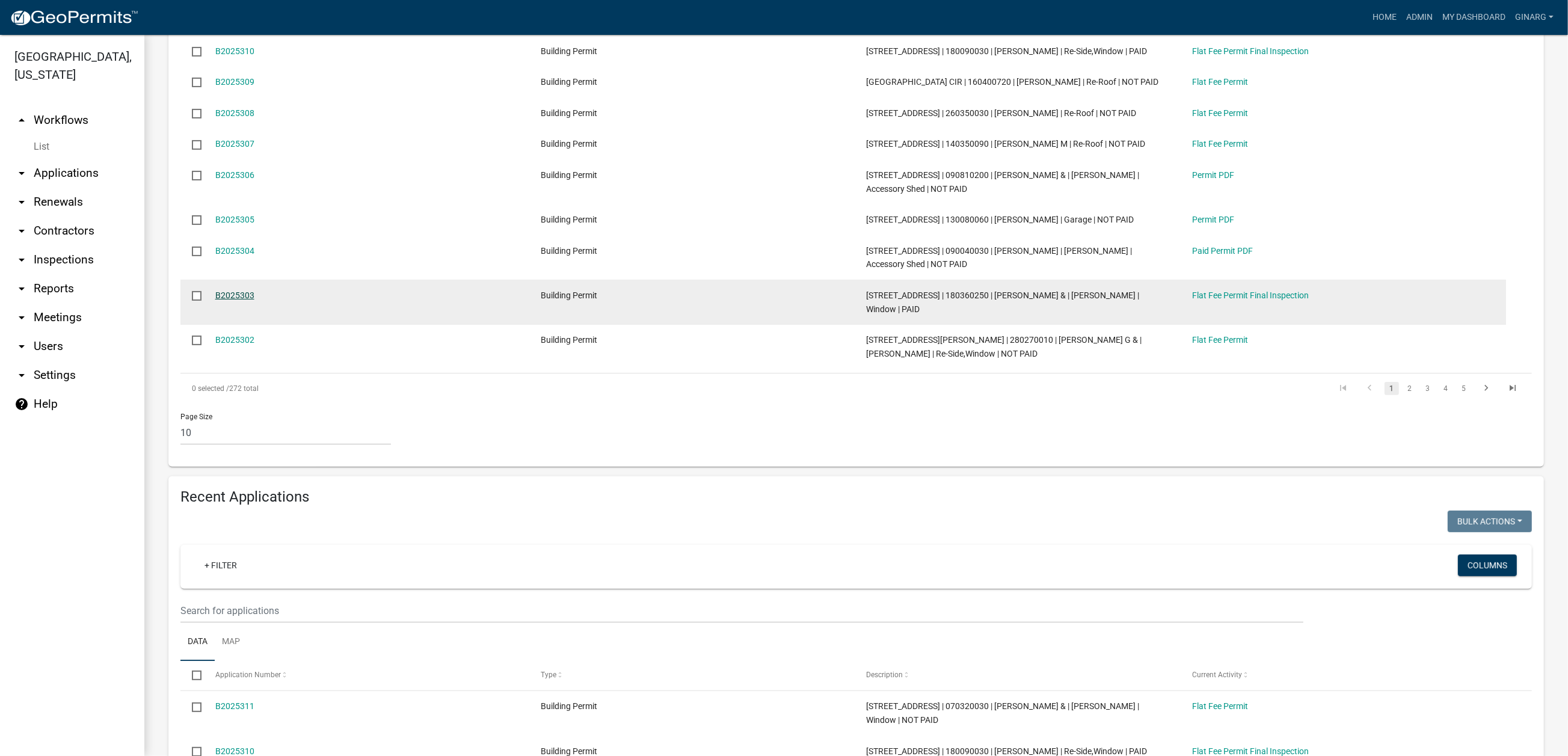
click at [246, 300] on link "B2025303" at bounding box center [235, 295] width 39 height 10
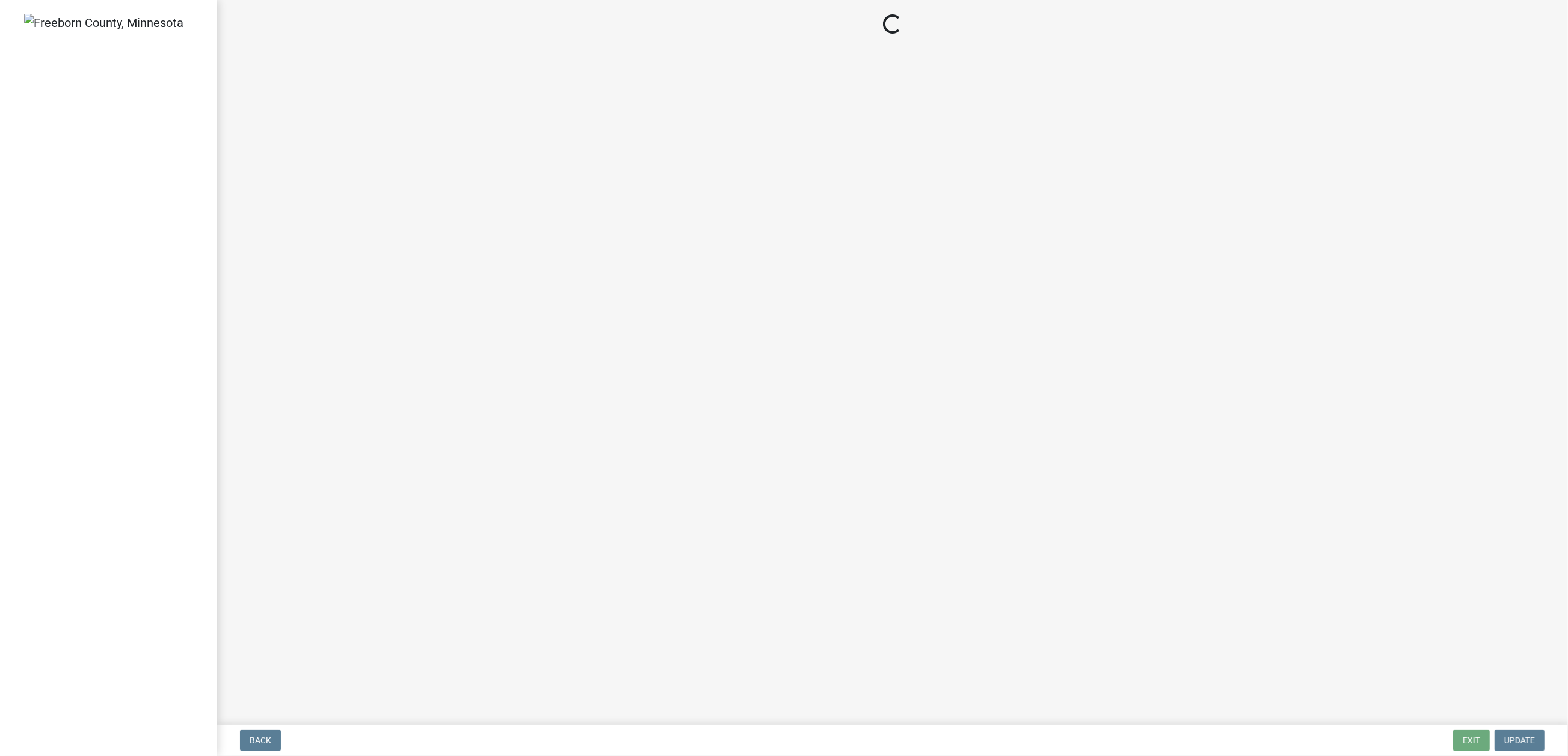
select select "3613e5d6-c0da-40a7-83d4-d5638b2e6124"
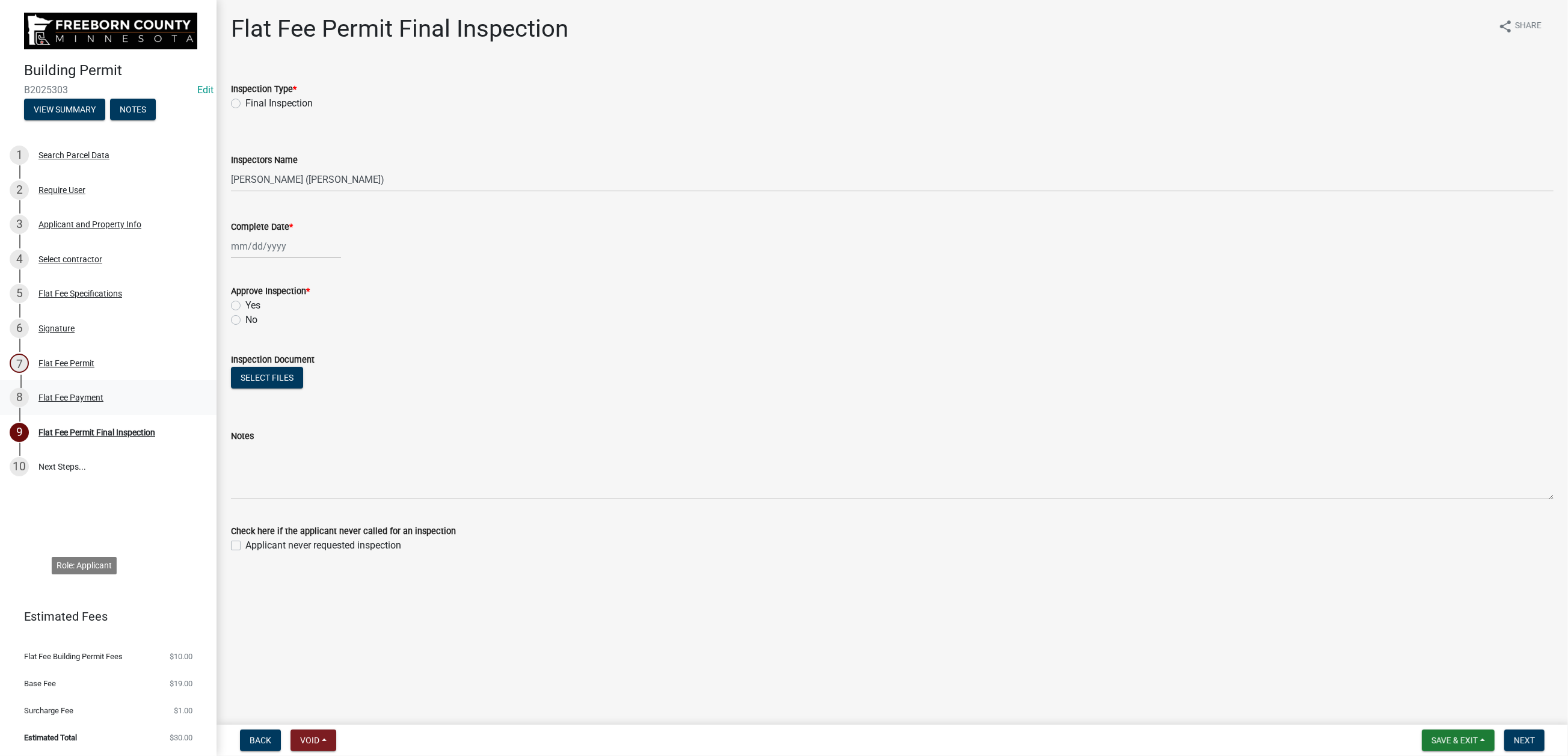
click at [91, 402] on div "Flat Fee Payment" at bounding box center [71, 398] width 65 height 9
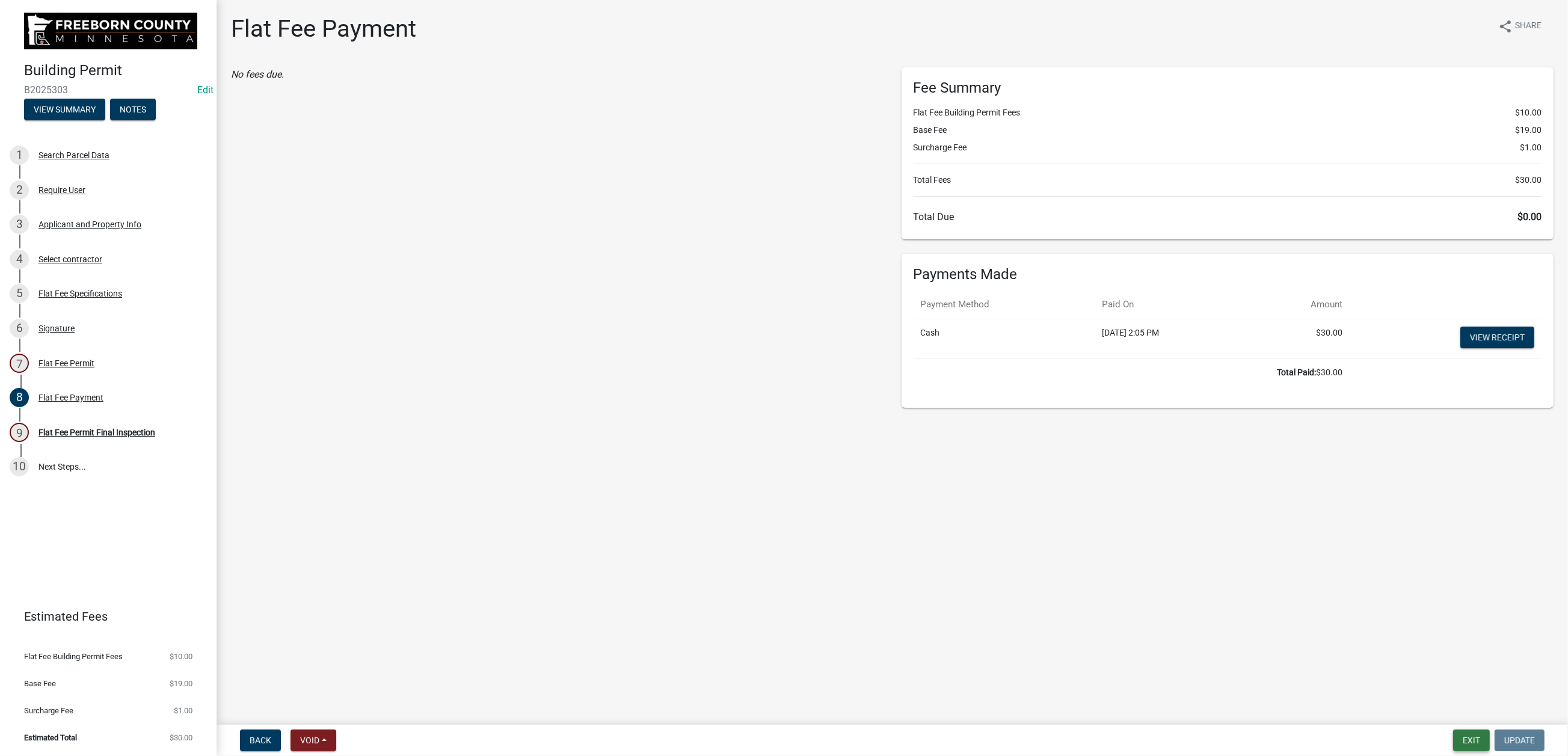
click at [1454, 737] on button "Exit" at bounding box center [1472, 740] width 37 height 22
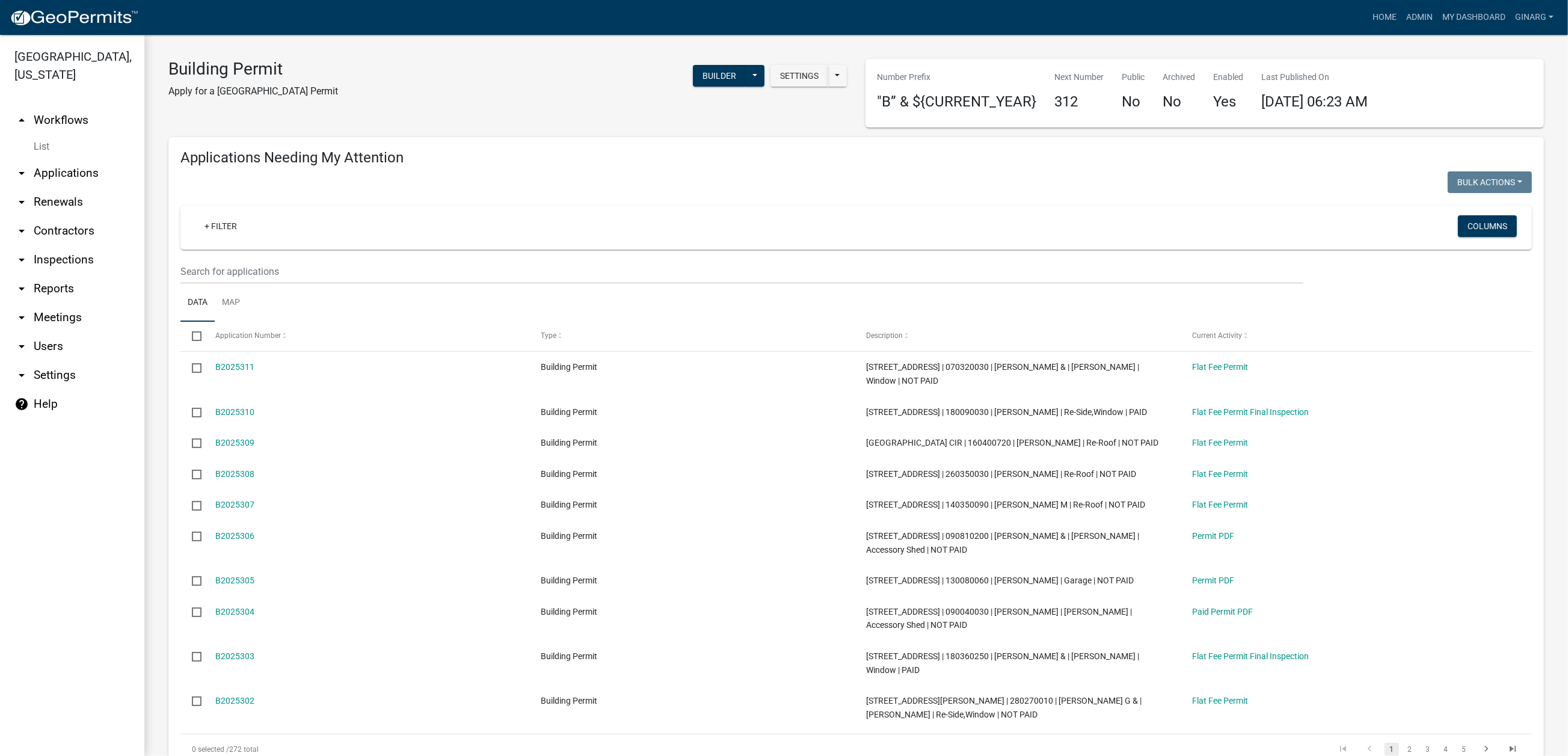
select select "3: 100"
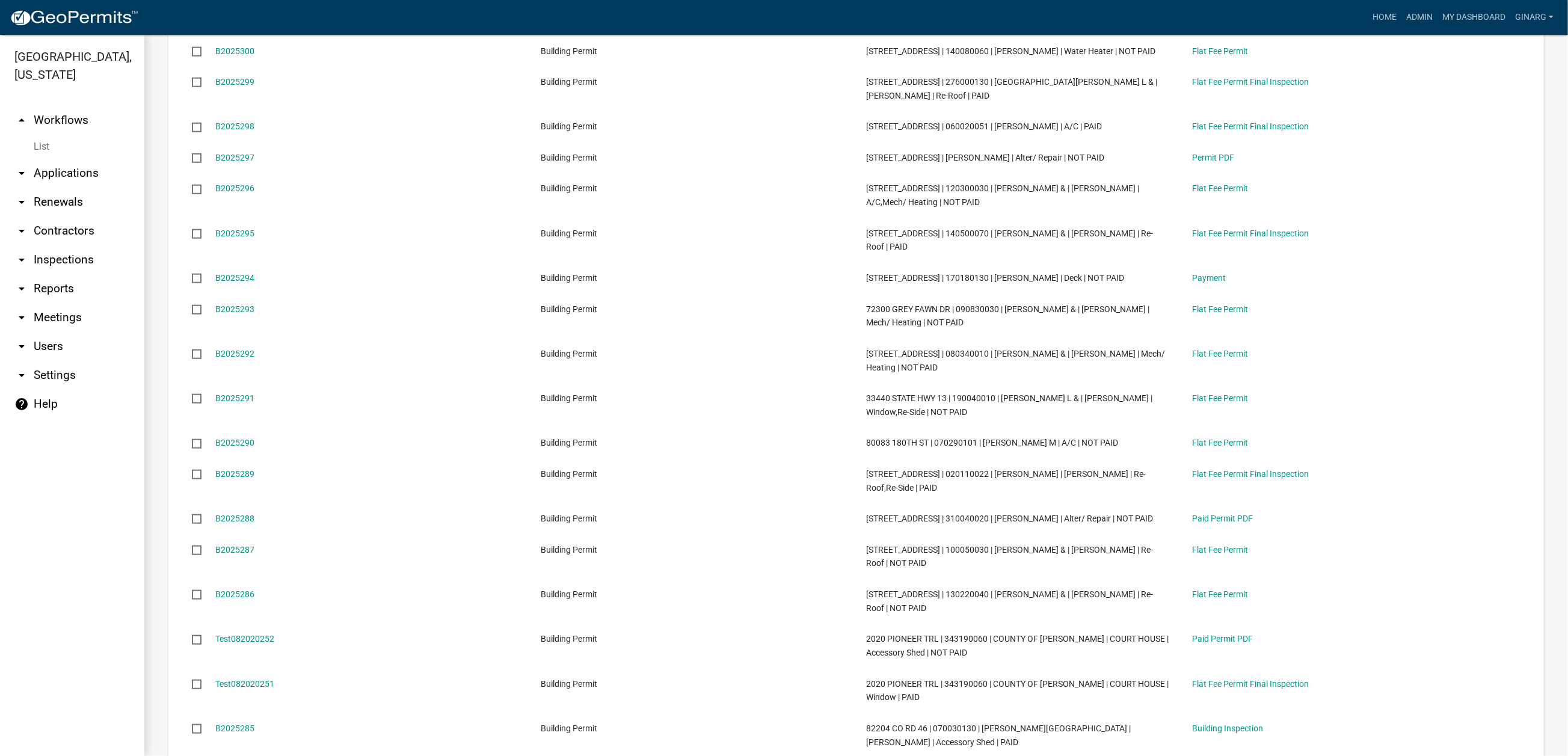
scroll to position [1535, 0]
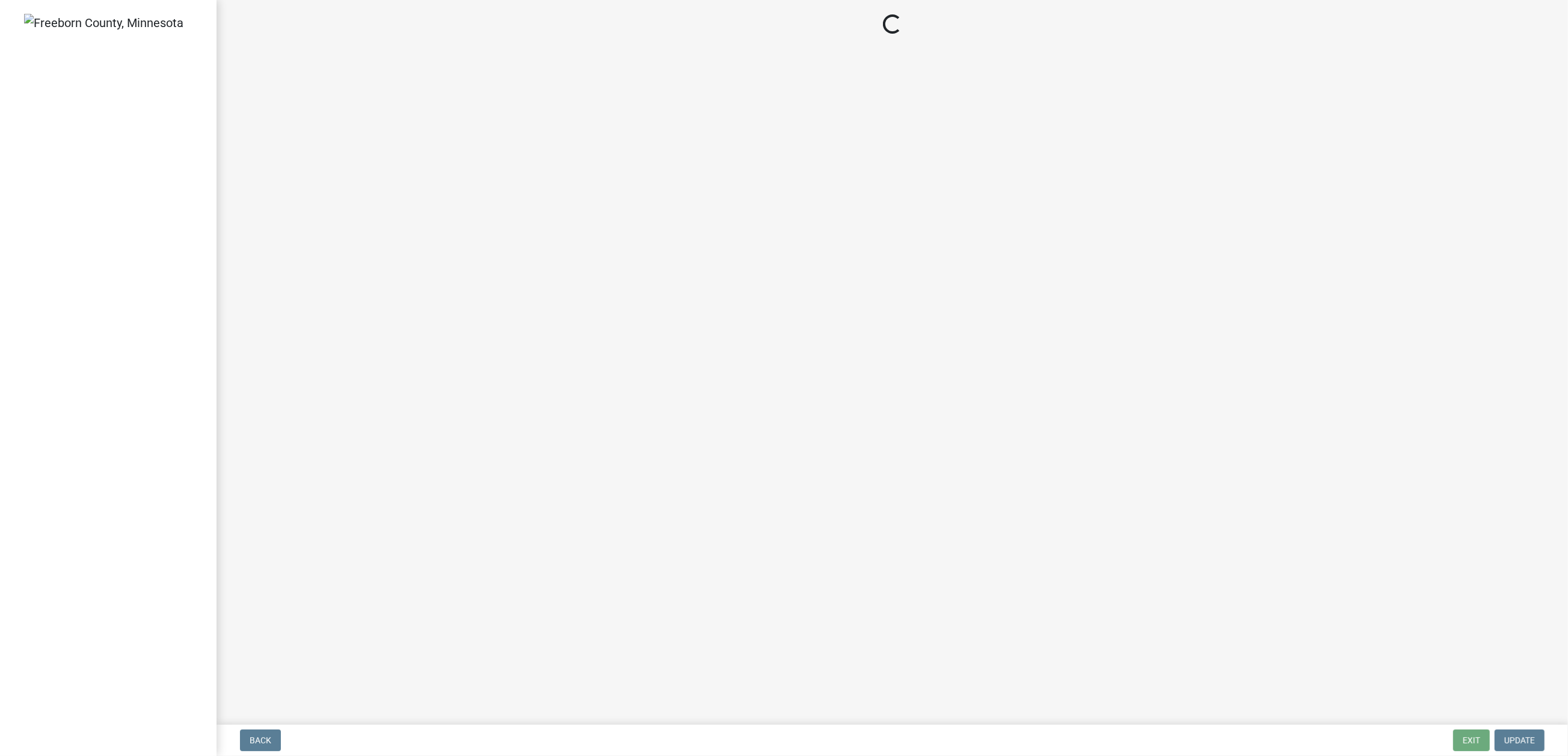
select select "3613e5d6-c0da-40a7-83d4-d5638b2e6124"
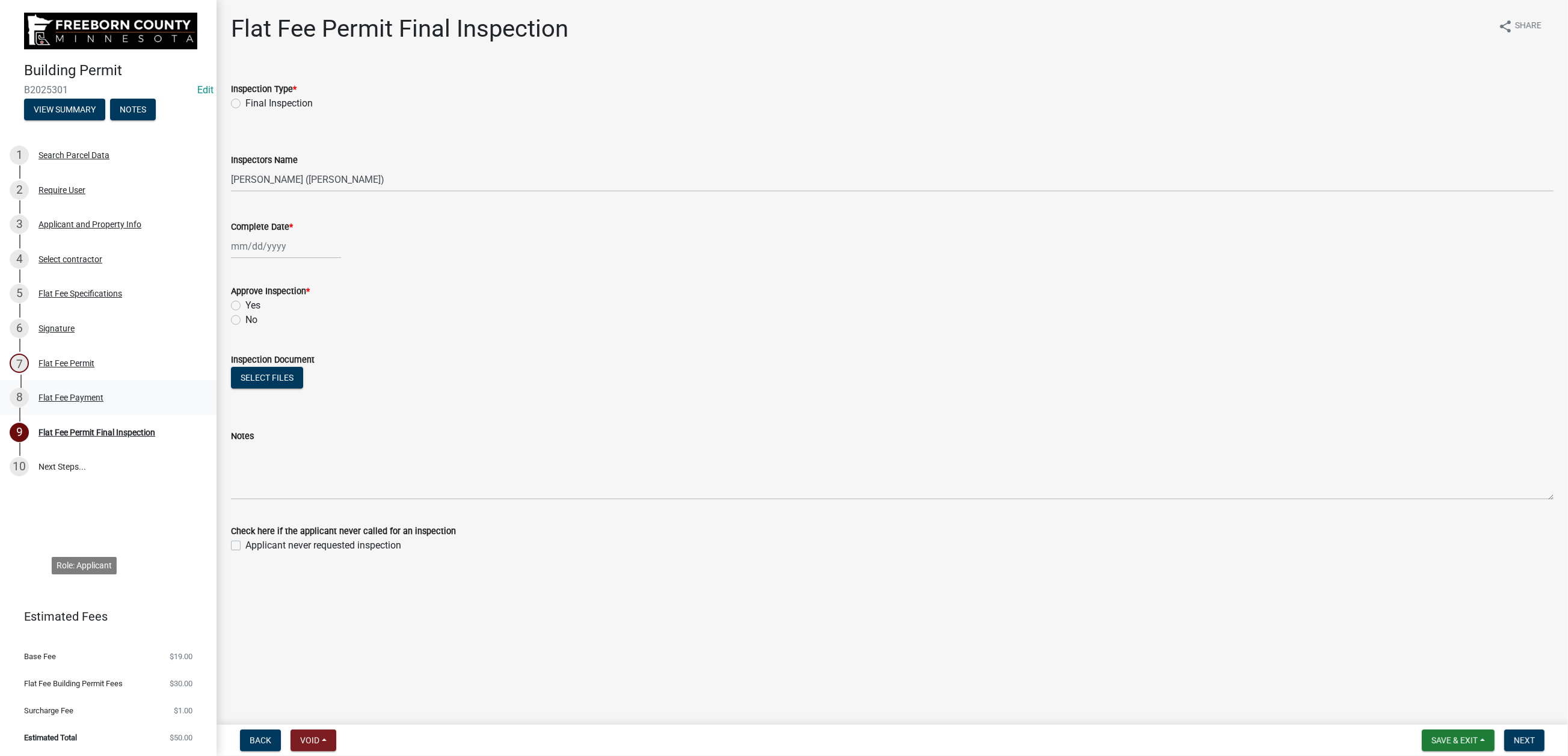
click at [104, 402] on div "Flat Fee Payment" at bounding box center [71, 398] width 65 height 9
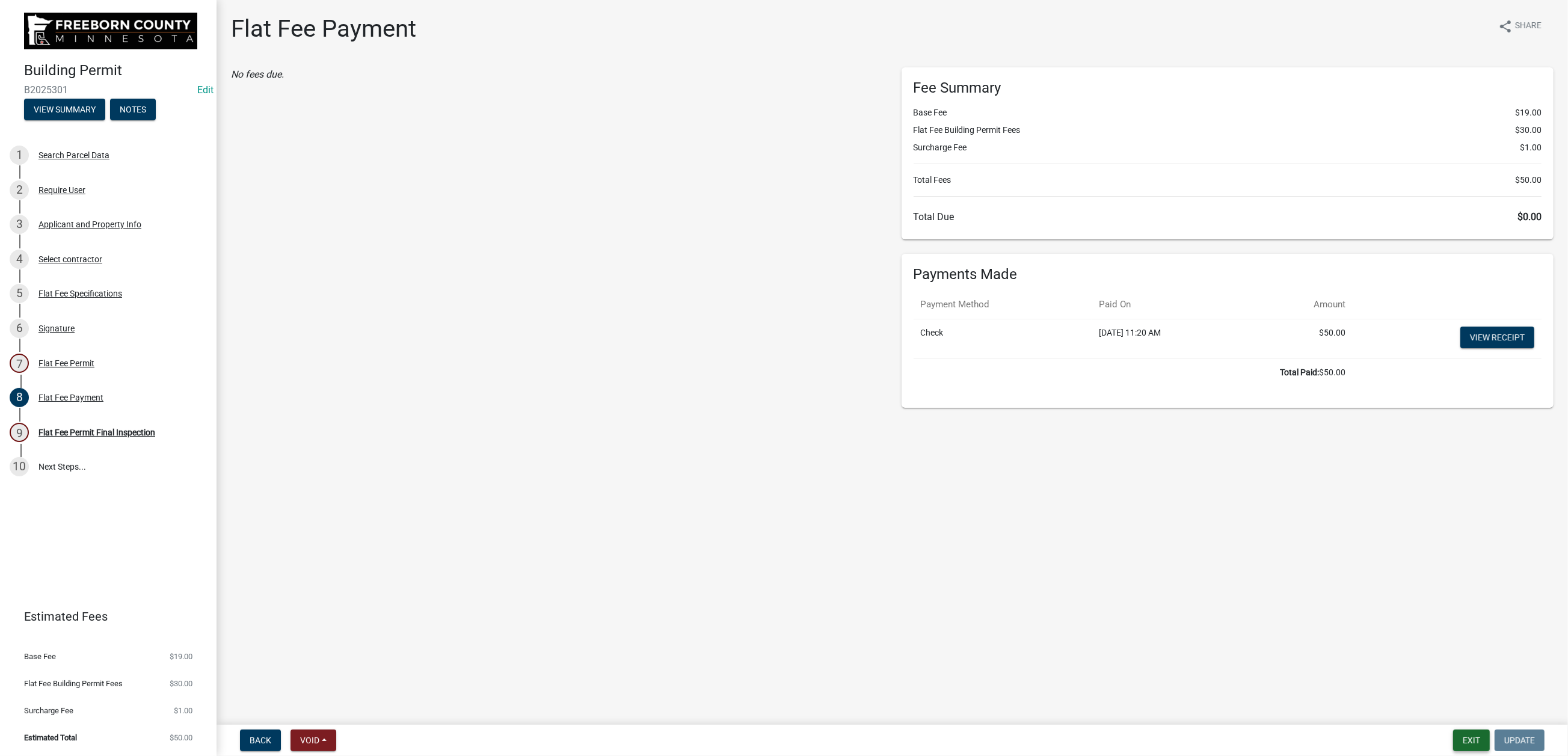
click at [1454, 738] on button "Exit" at bounding box center [1472, 740] width 37 height 22
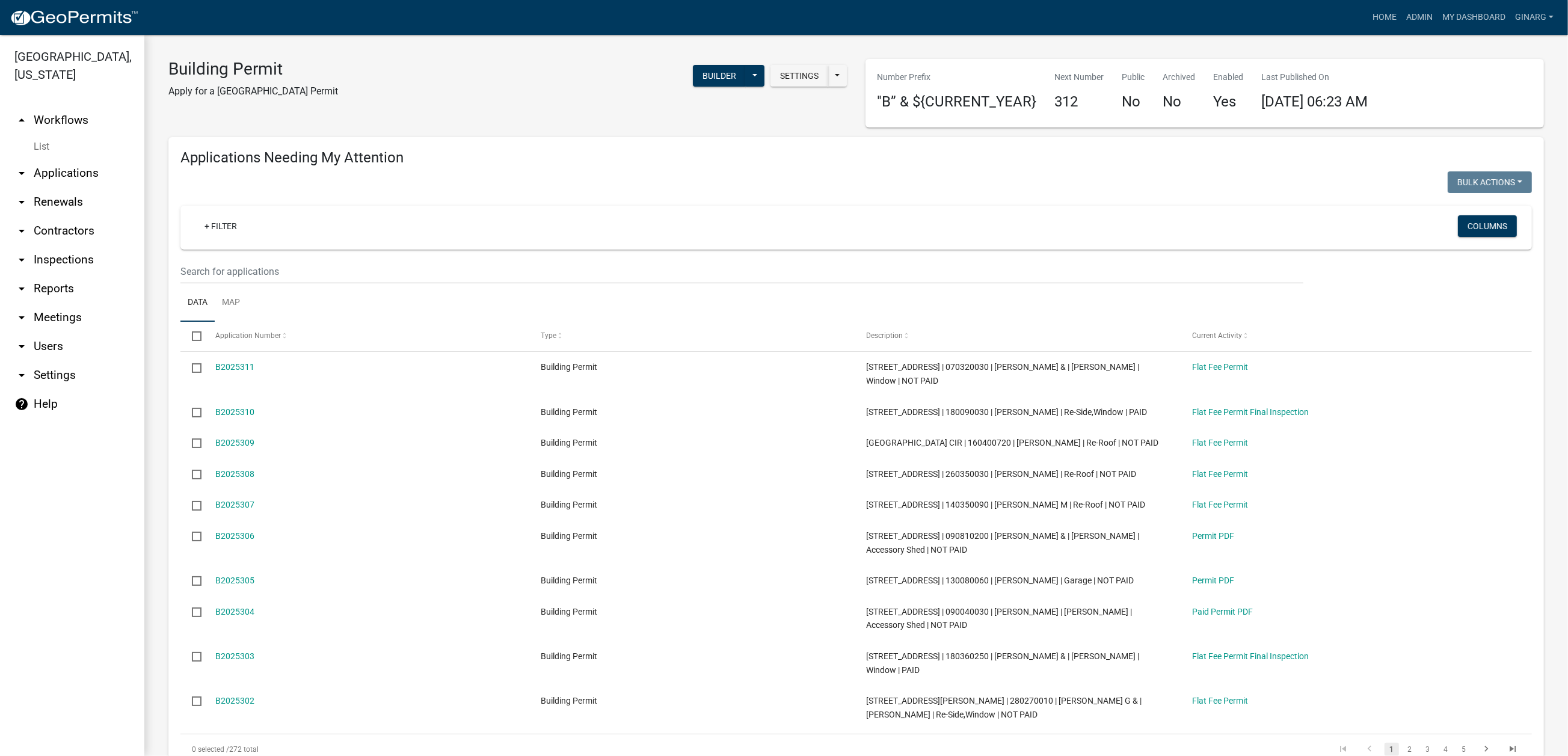
select select "3: 100"
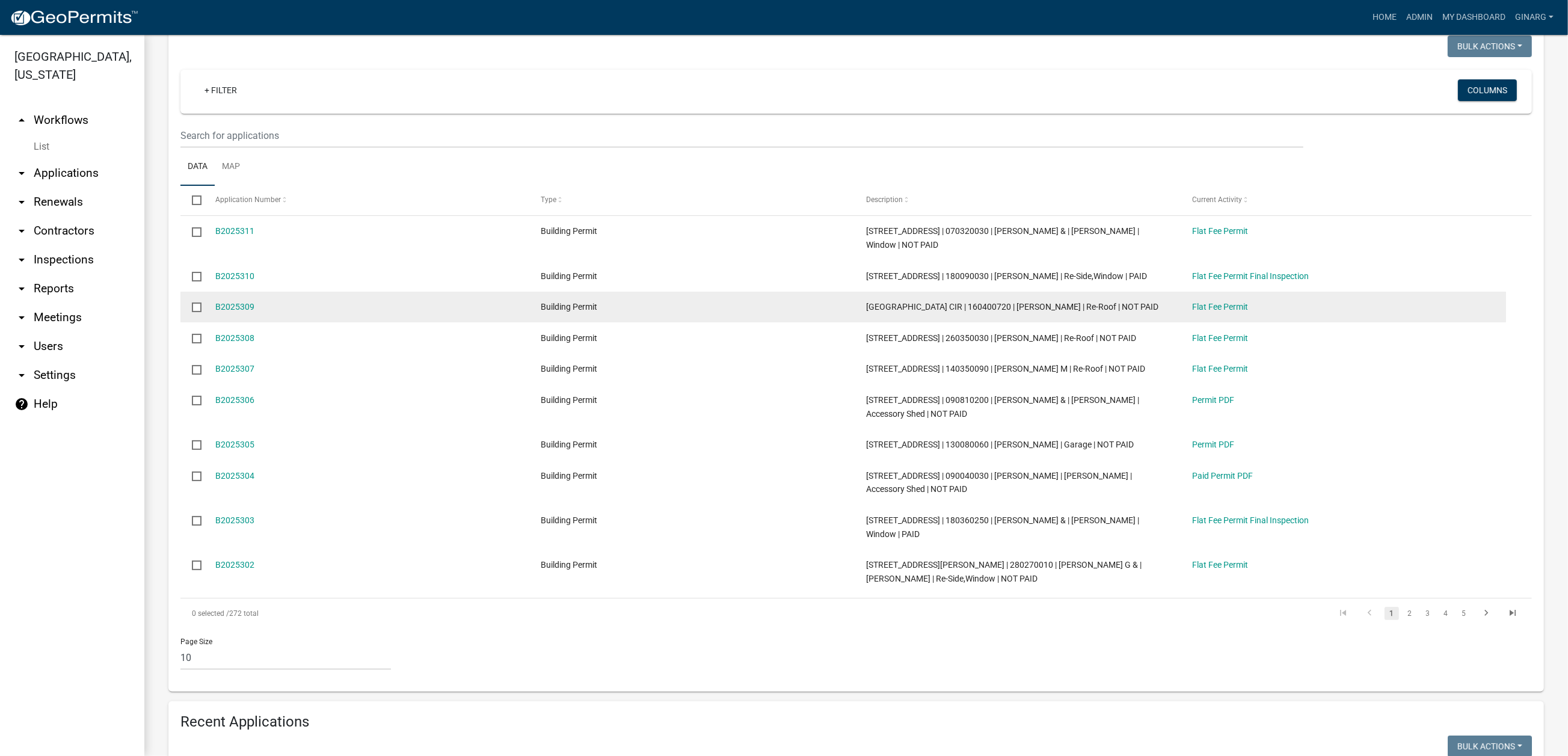
scroll to position [180, 0]
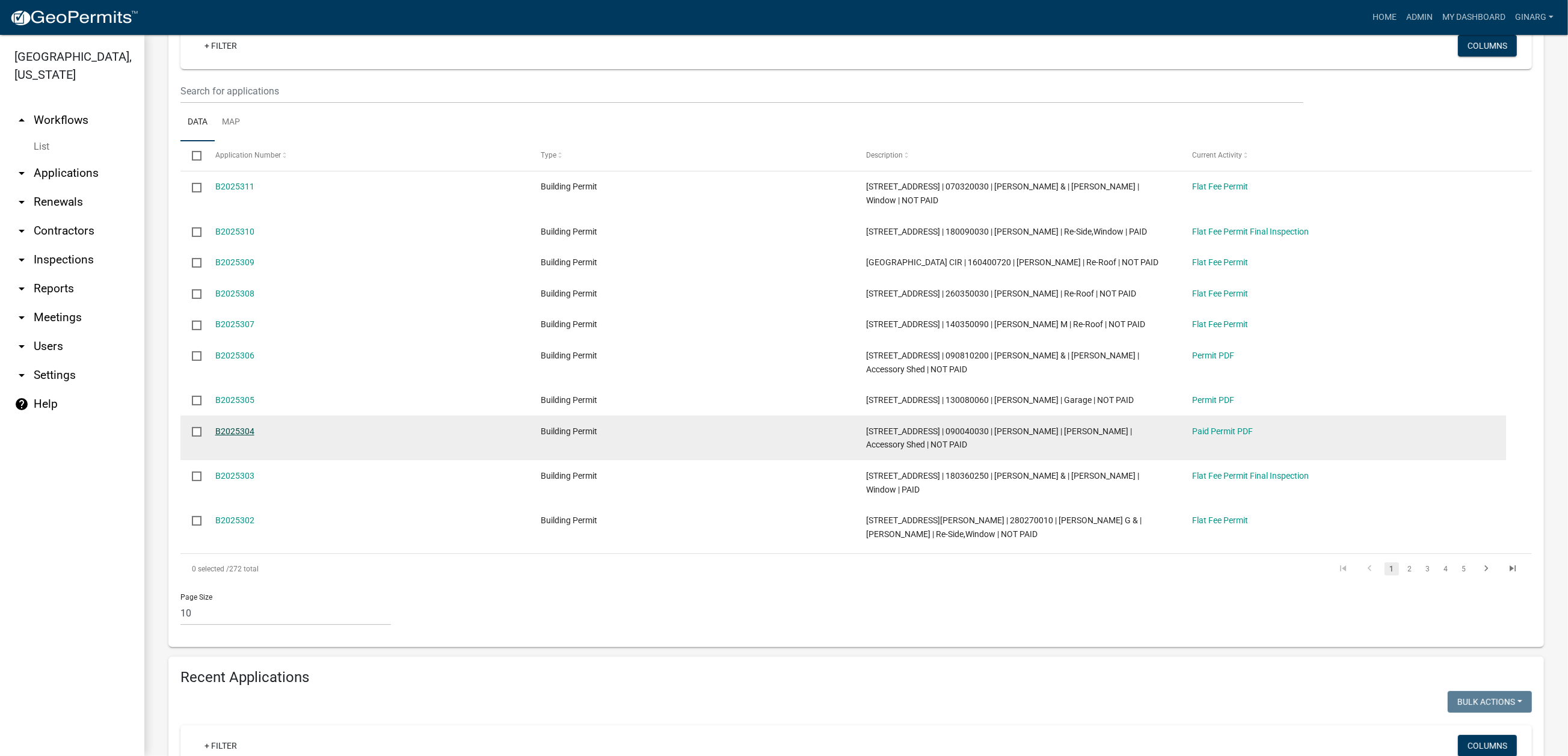
click at [244, 437] on link "B2025304" at bounding box center [235, 431] width 39 height 10
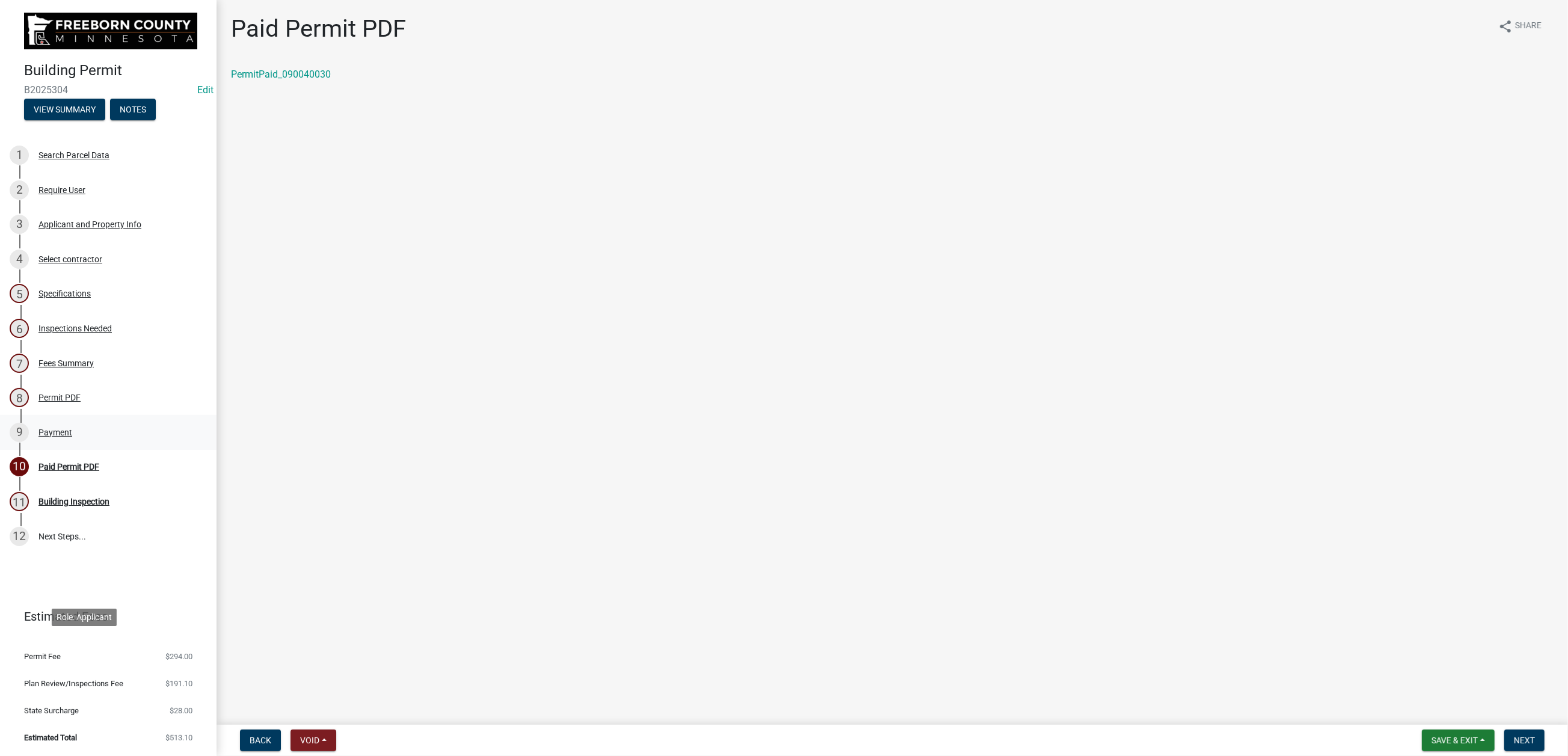
click at [72, 437] on div "Payment" at bounding box center [55, 433] width 33 height 9
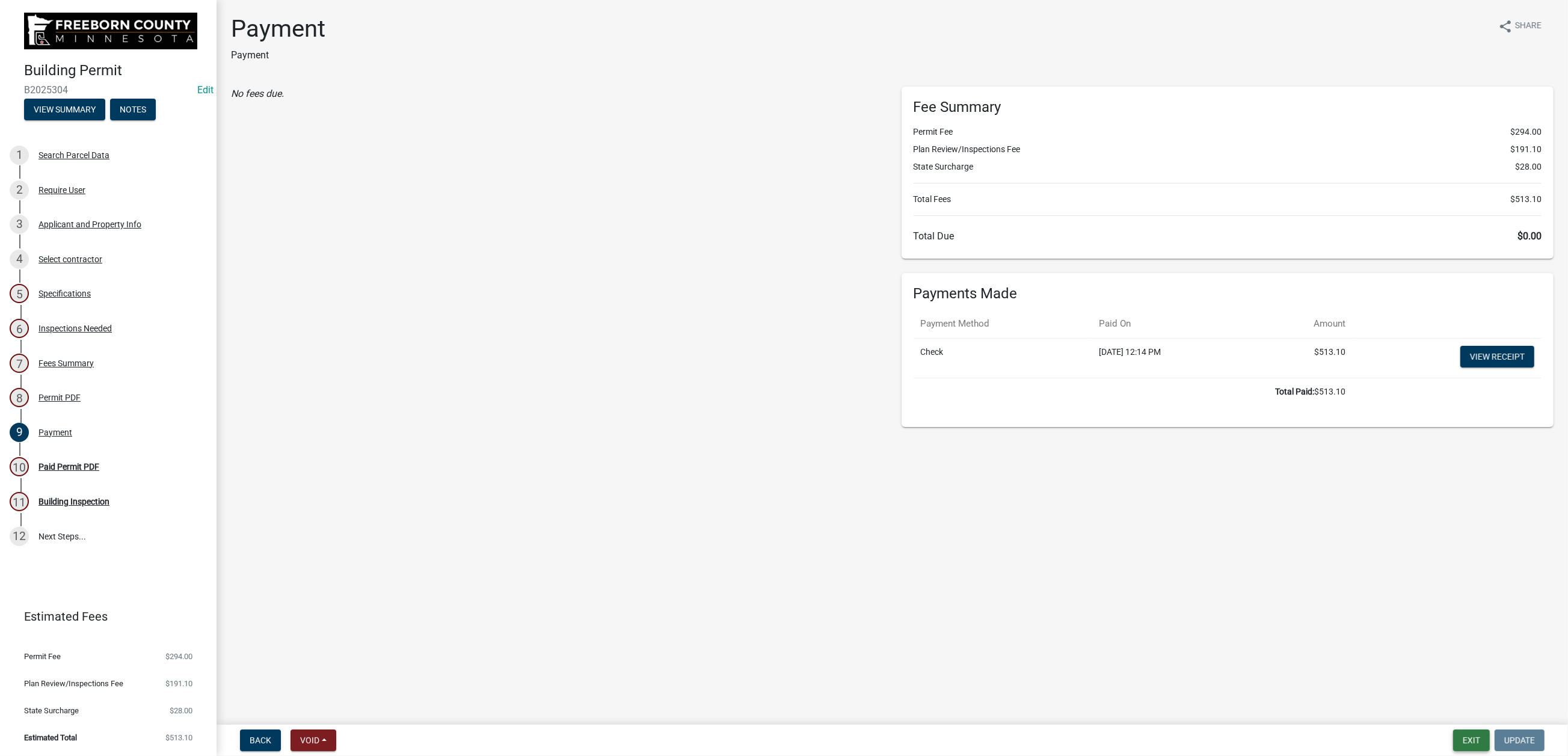
click at [1454, 730] on button "Exit" at bounding box center [1472, 740] width 37 height 22
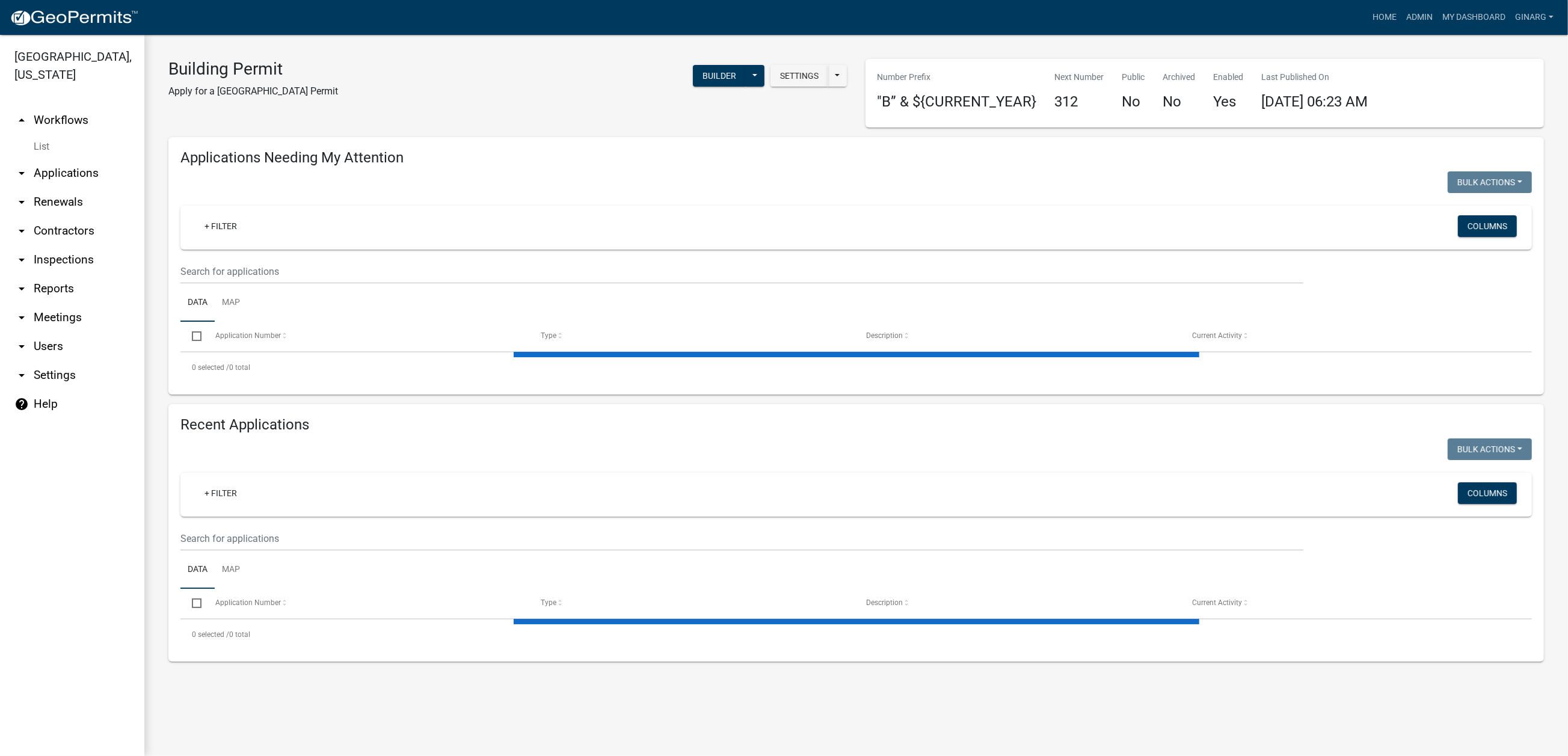
select select "3: 100"
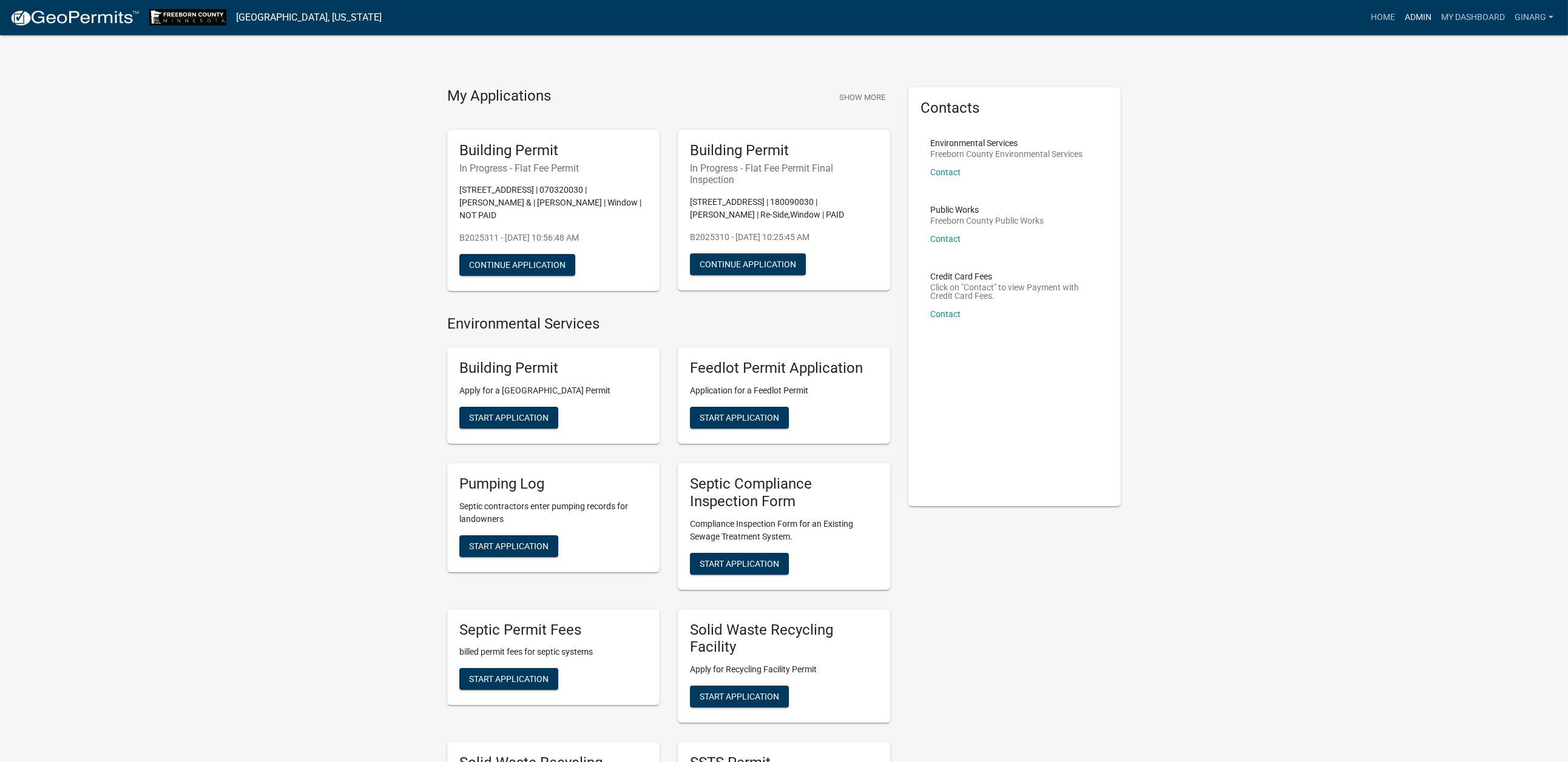
click at [1399, 18] on link "Admin" at bounding box center [1417, 18] width 36 height 23
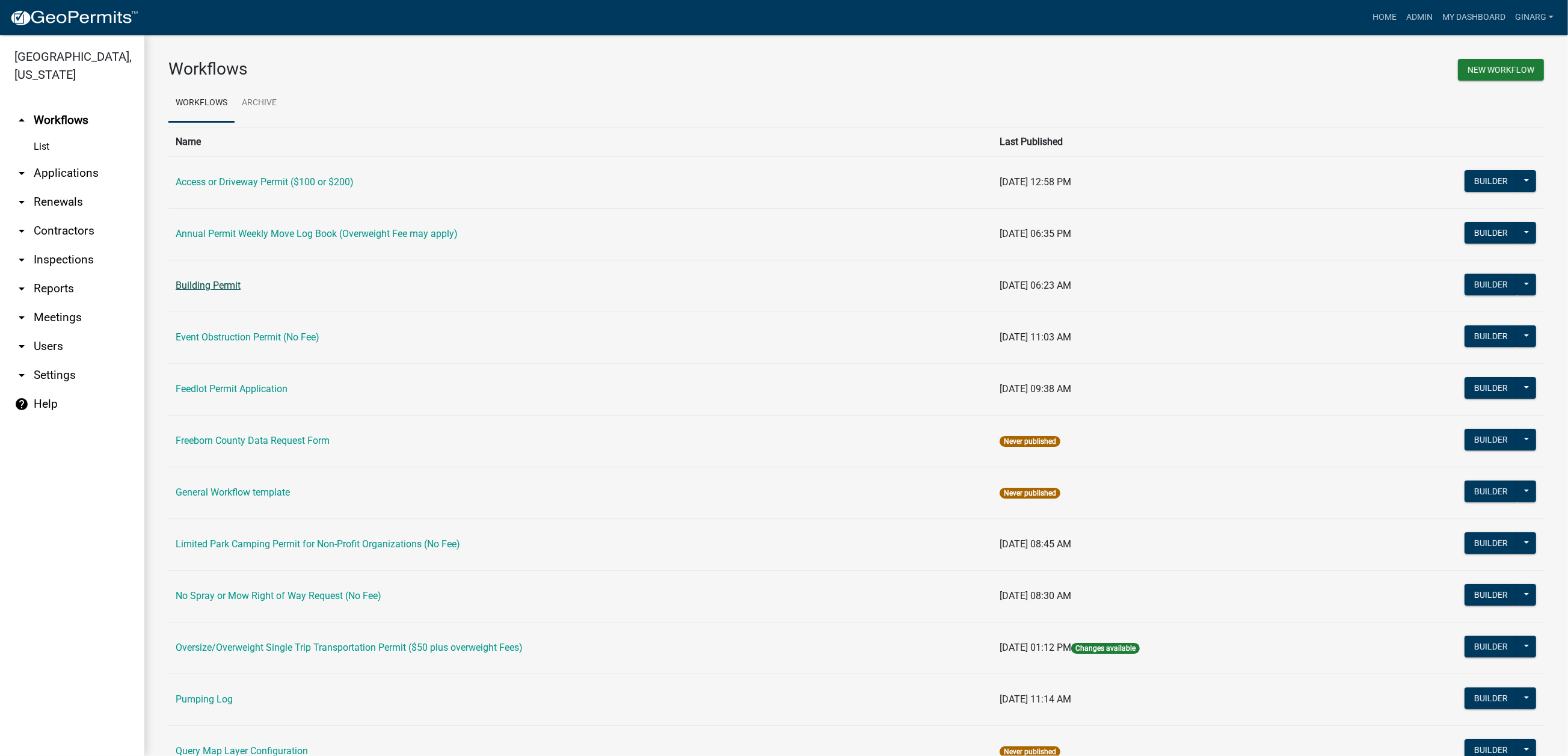
click at [194, 291] on link "Building Permit" at bounding box center [209, 285] width 65 height 11
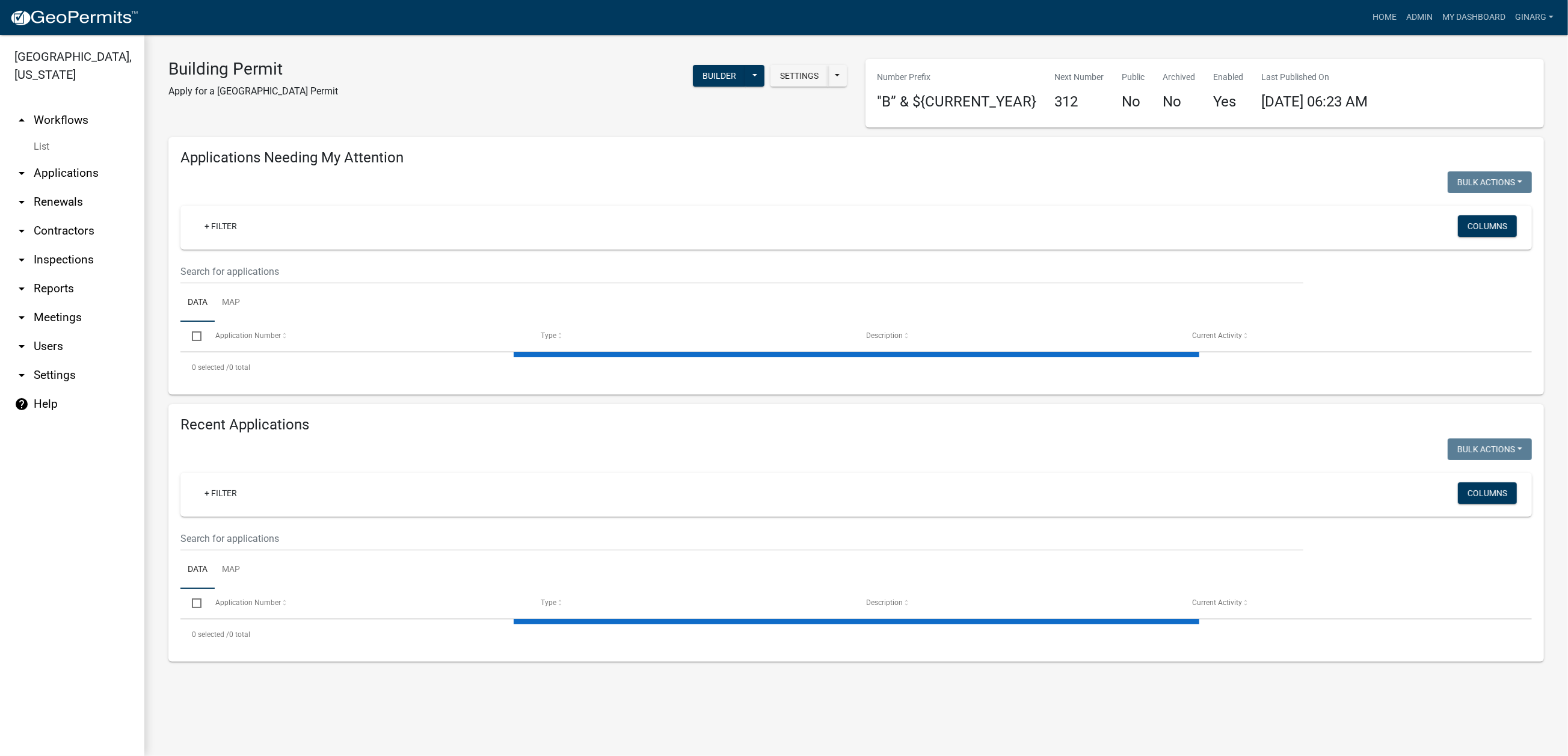
select select "3: 100"
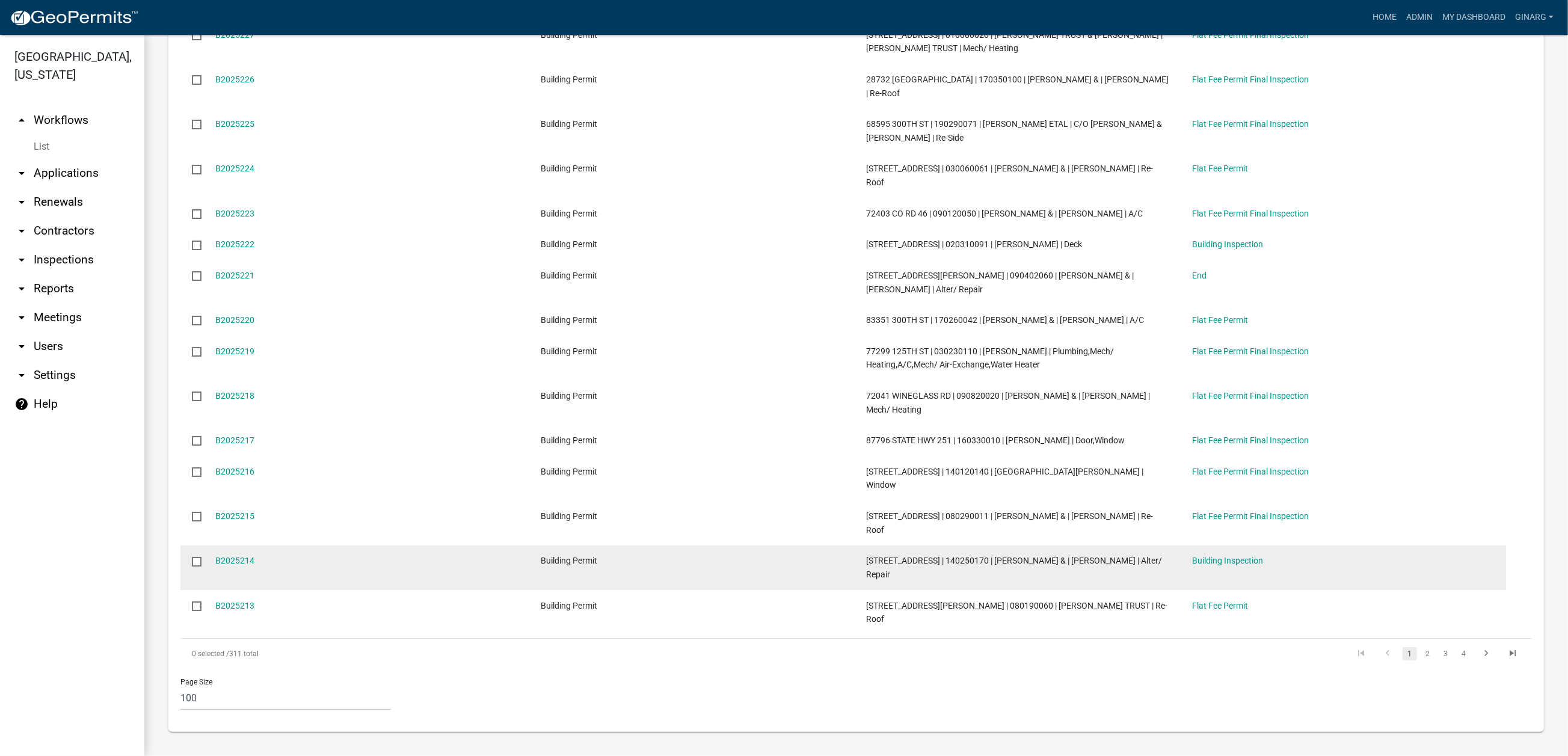
scroll to position [5777, 0]
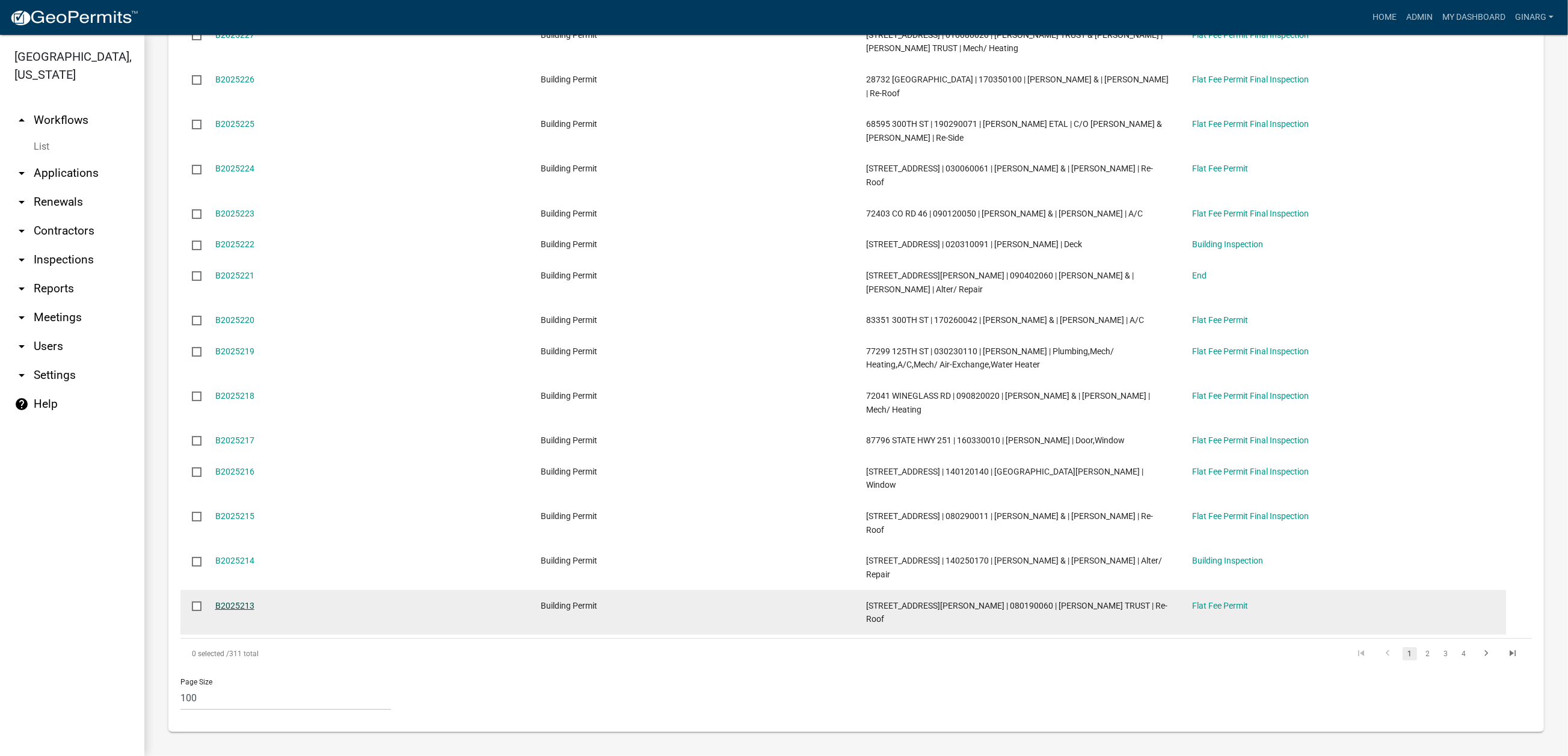
click at [254, 611] on link "B2025213" at bounding box center [235, 606] width 39 height 10
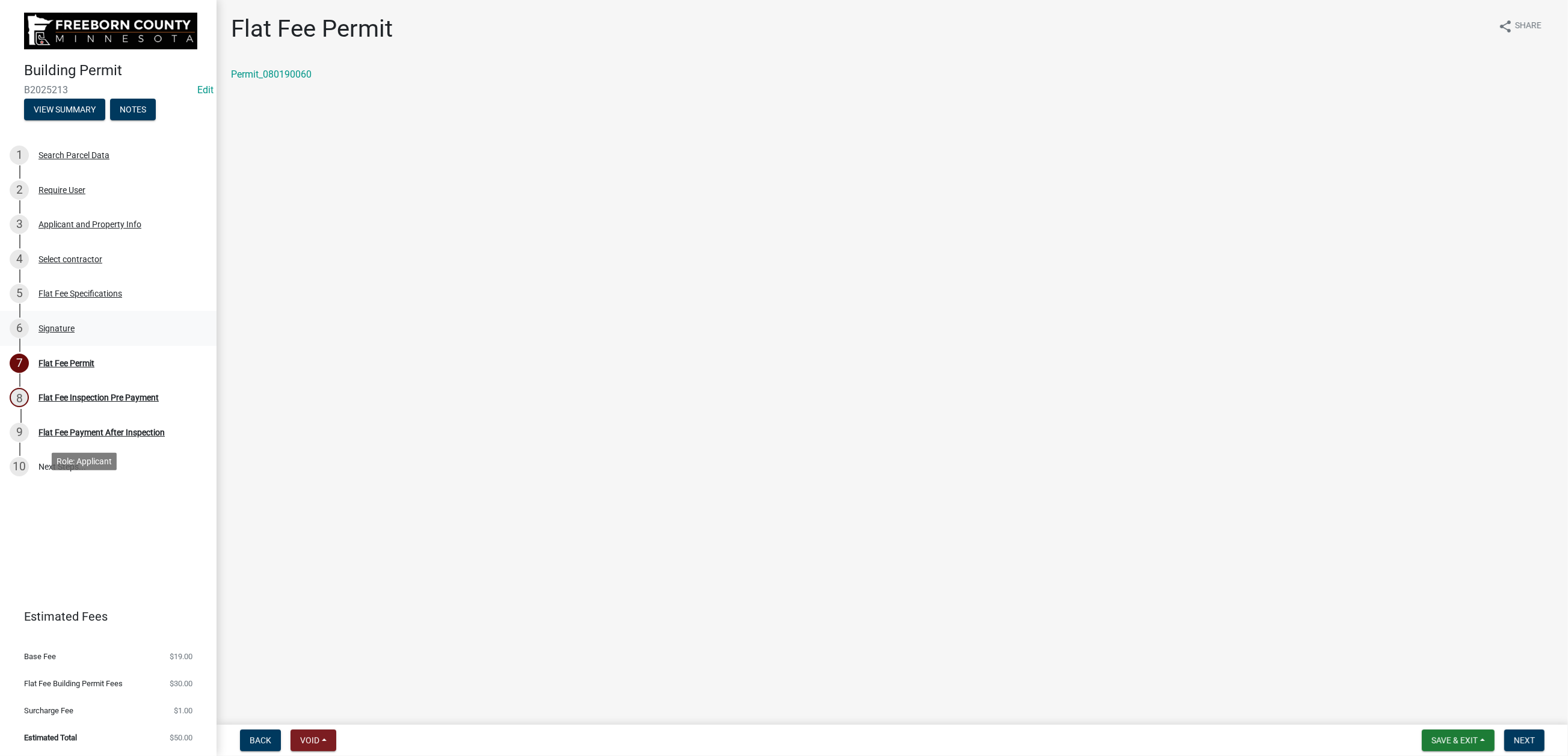
click at [75, 333] on div "Signature" at bounding box center [56, 329] width 36 height 9
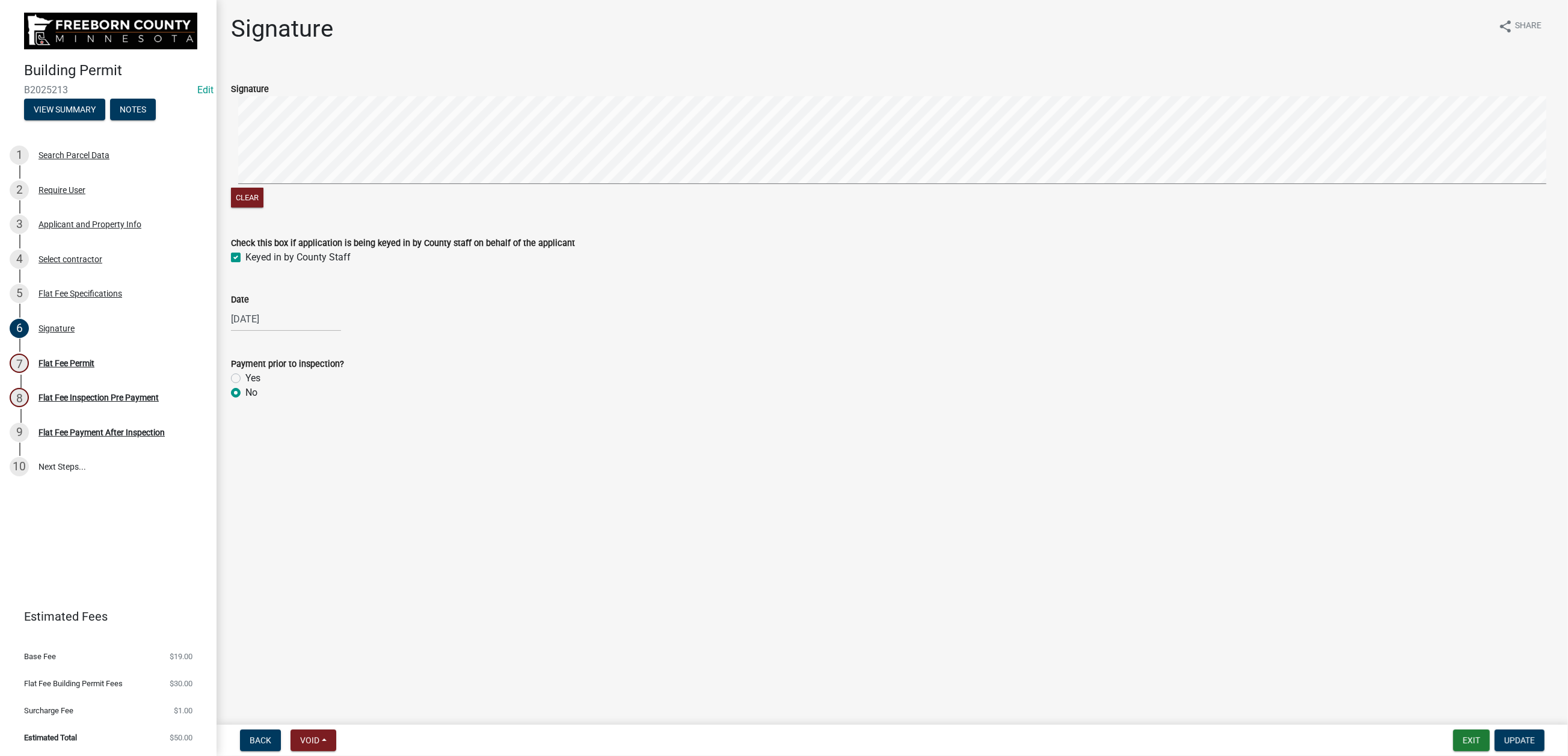
click at [245, 385] on label "Yes" at bounding box center [253, 378] width 15 height 14
click at [245, 379] on input "Yes" at bounding box center [249, 375] width 8 height 8
radio input "true"
click at [1505, 736] on span "Update" at bounding box center [1520, 740] width 31 height 10
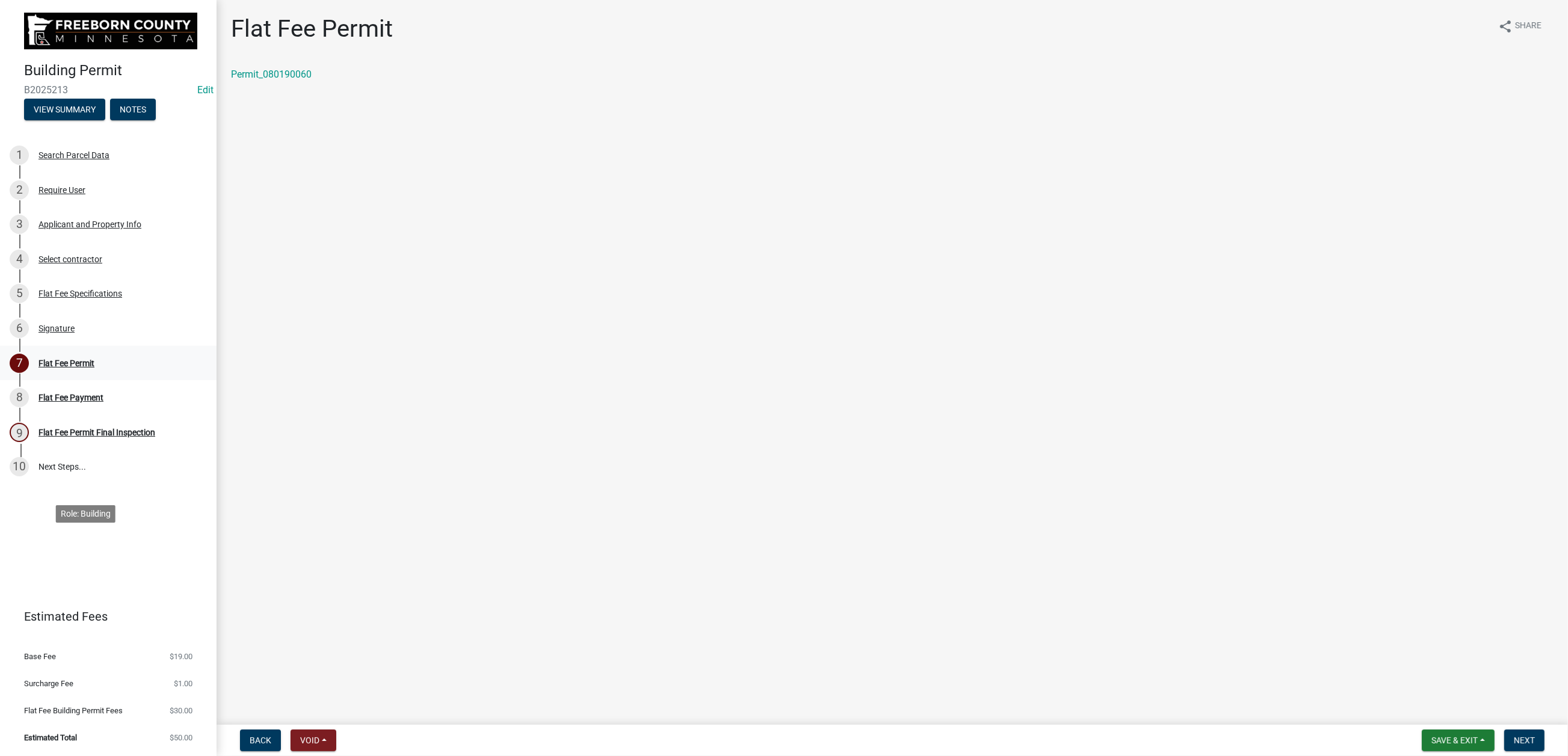
click at [91, 368] on div "Flat Fee Permit" at bounding box center [67, 363] width 56 height 9
click at [1514, 736] on span "Next" at bounding box center [1525, 740] width 21 height 10
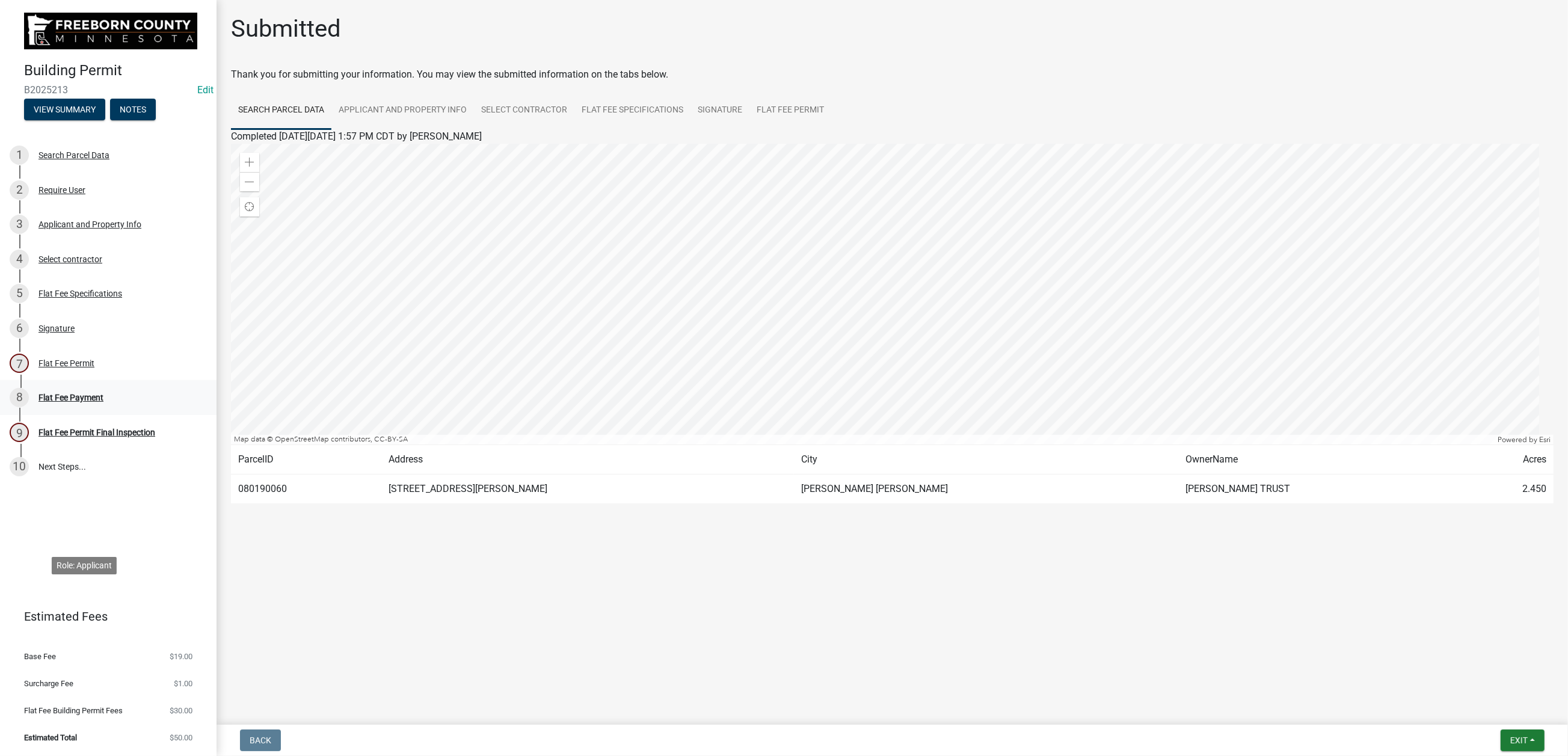
click at [104, 402] on div "Flat Fee Payment" at bounding box center [71, 398] width 65 height 9
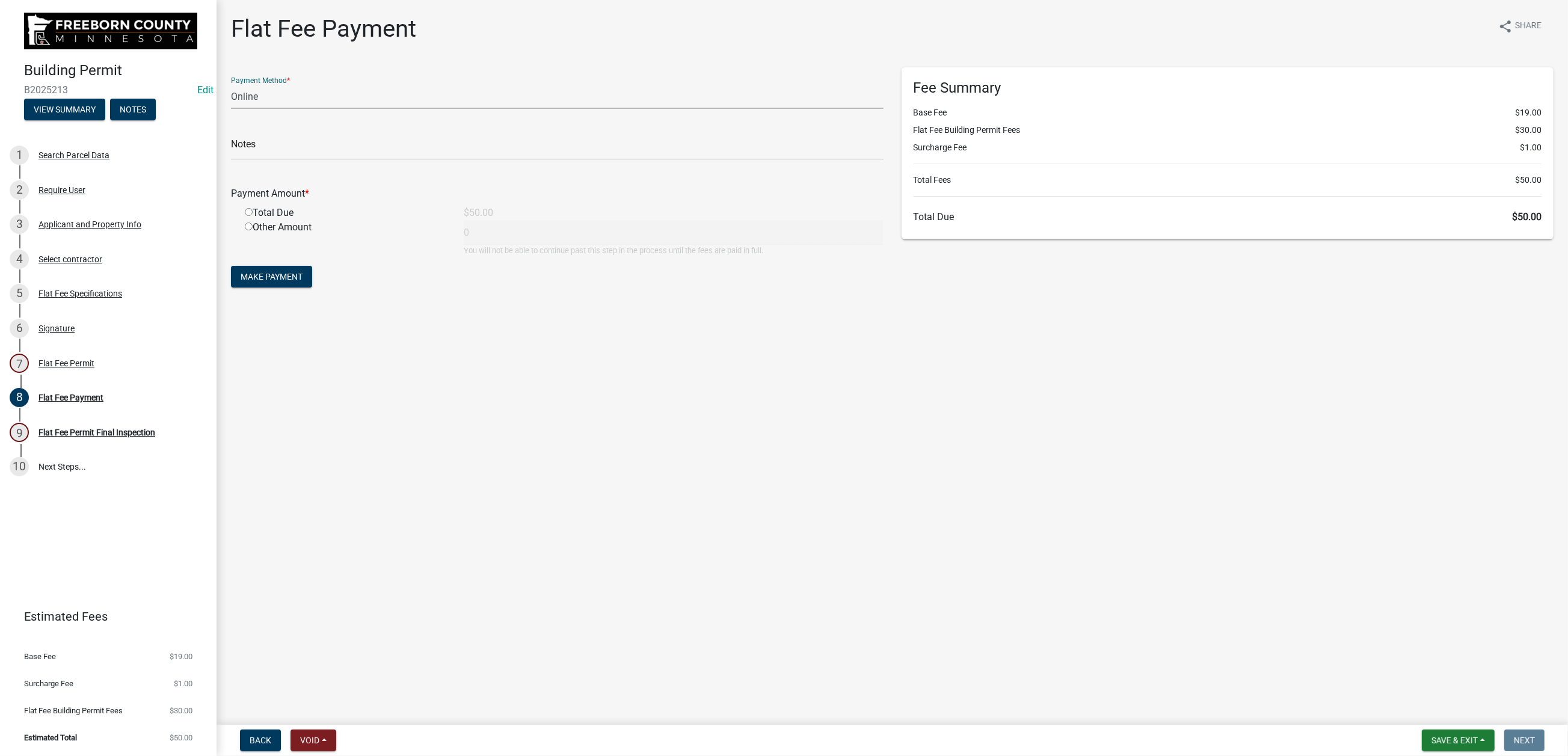
click at [266, 109] on select "Credit Card POS Check Cash Online" at bounding box center [558, 97] width 653 height 25
select select "1: 0"
click at [238, 109] on select "Credit Card POS Check Cash Online" at bounding box center [558, 97] width 653 height 25
click at [288, 160] on input "text" at bounding box center [558, 148] width 653 height 25
type input "2905"
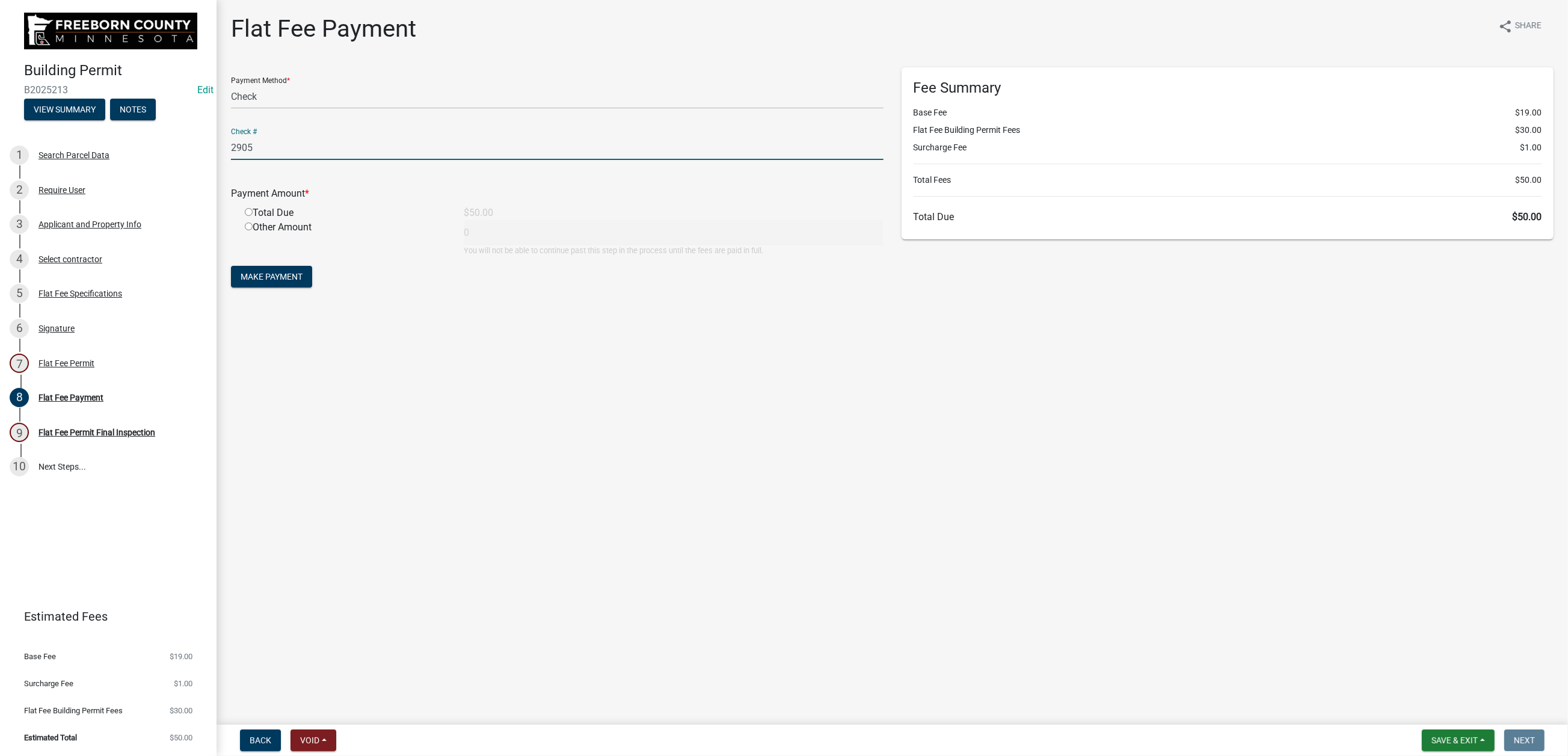
click at [253, 216] on input "radio" at bounding box center [248, 212] width 8 height 8
radio input "true"
type input "50"
click at [288, 282] on span "Make Payment" at bounding box center [271, 276] width 62 height 10
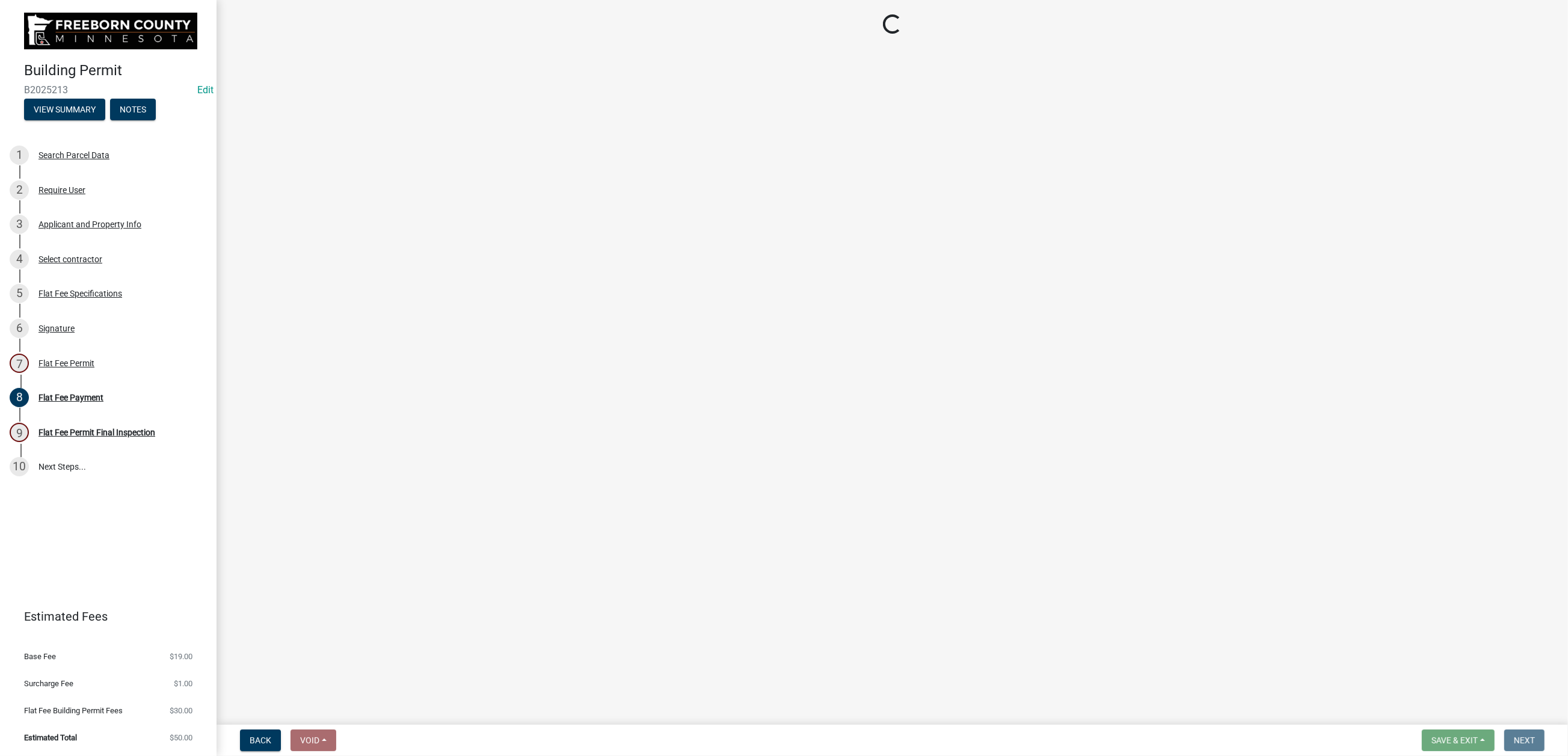
select select "3613e5d6-c0da-40a7-83d4-d5638b2e6124"
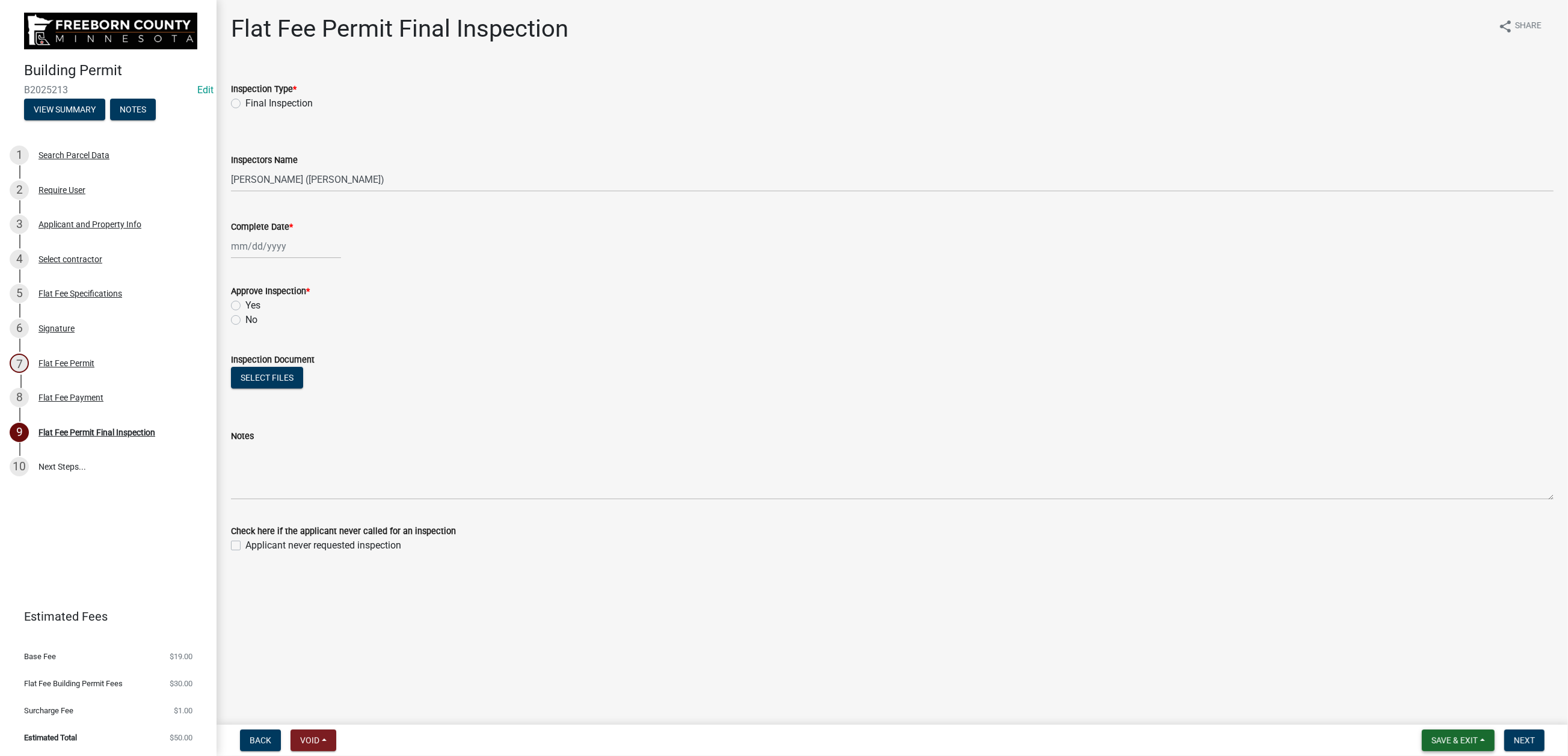
click at [1432, 738] on span "Save & Exit" at bounding box center [1454, 740] width 47 height 10
click at [1399, 684] on button "Save & Exit" at bounding box center [1447, 698] width 96 height 29
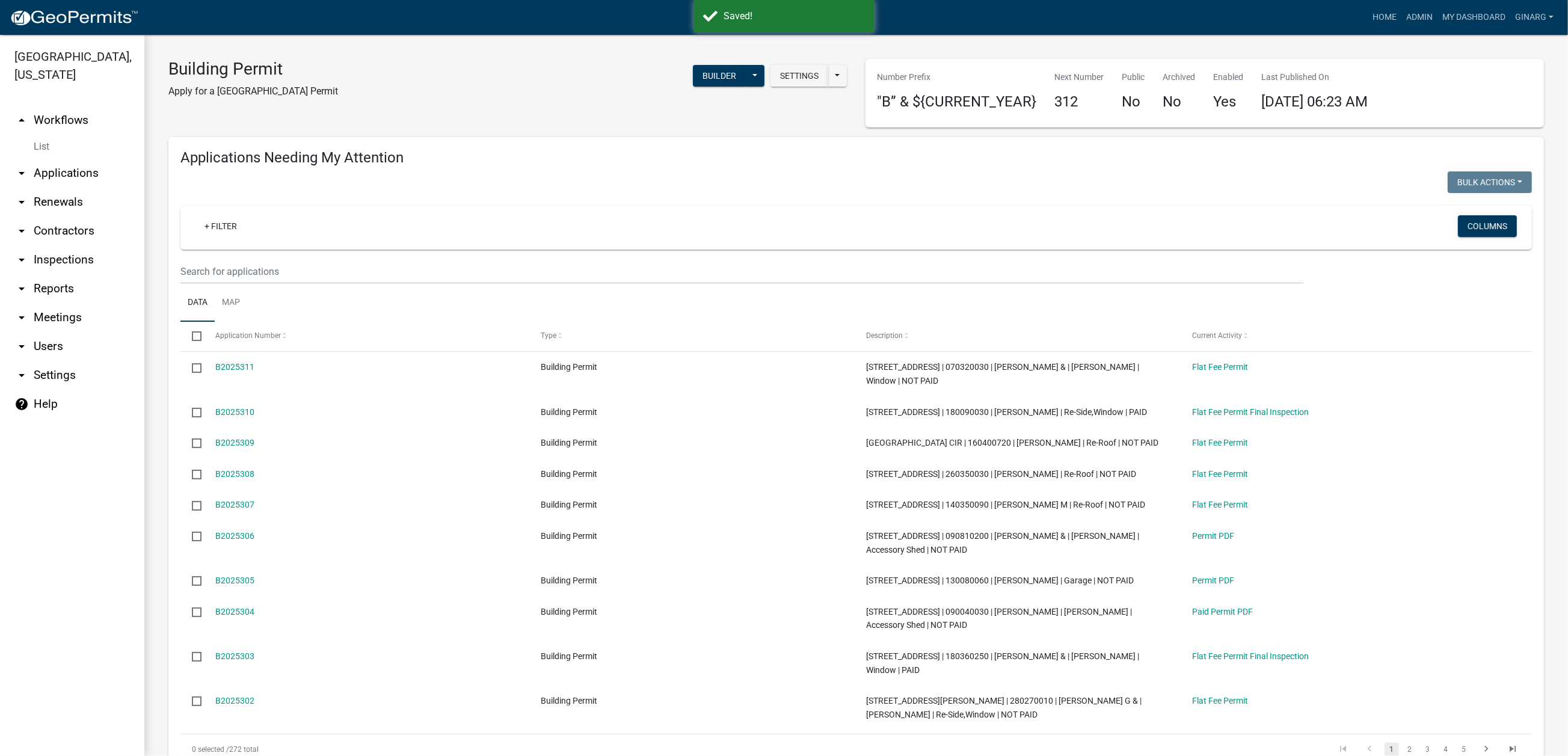
select select "3: 100"
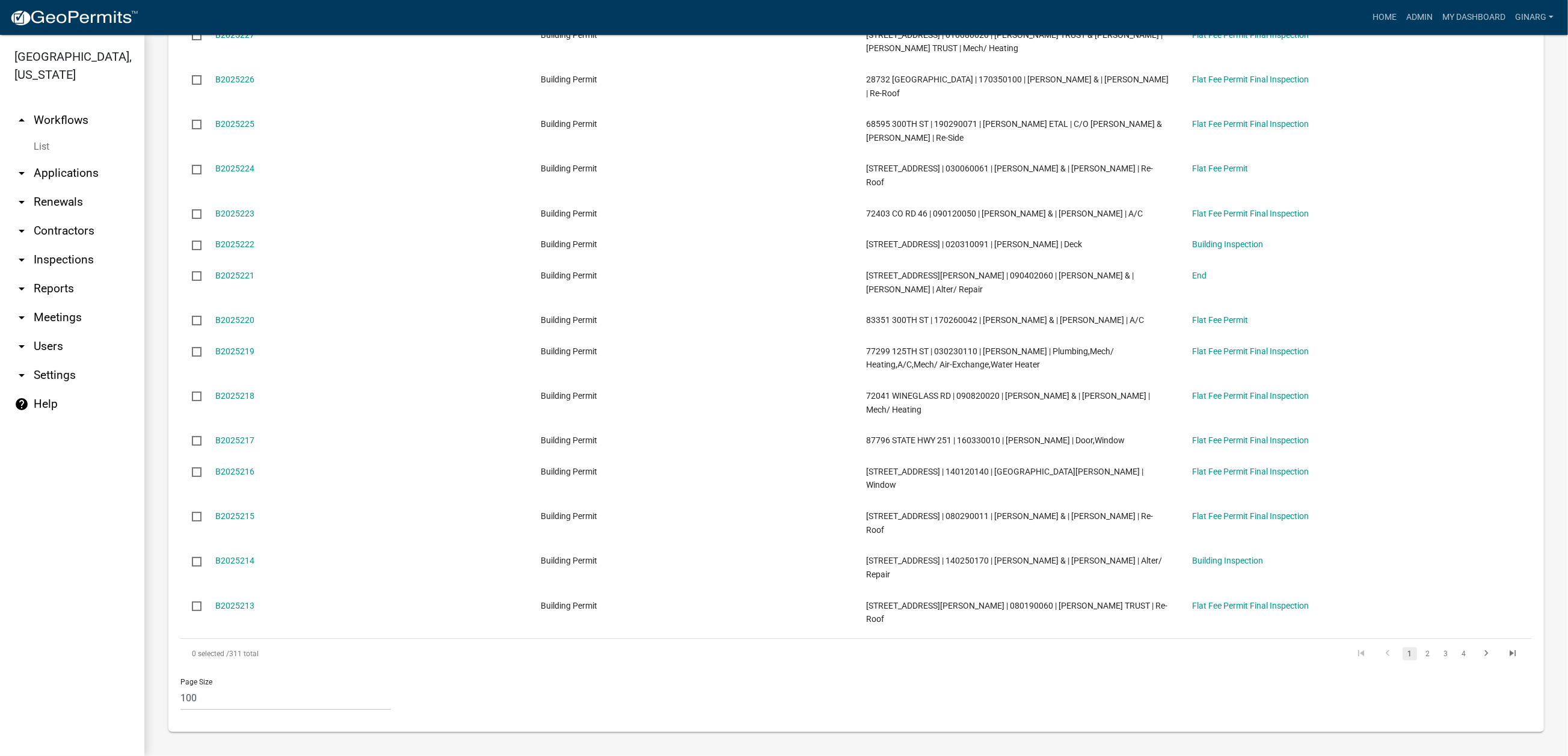
scroll to position [5145, 0]
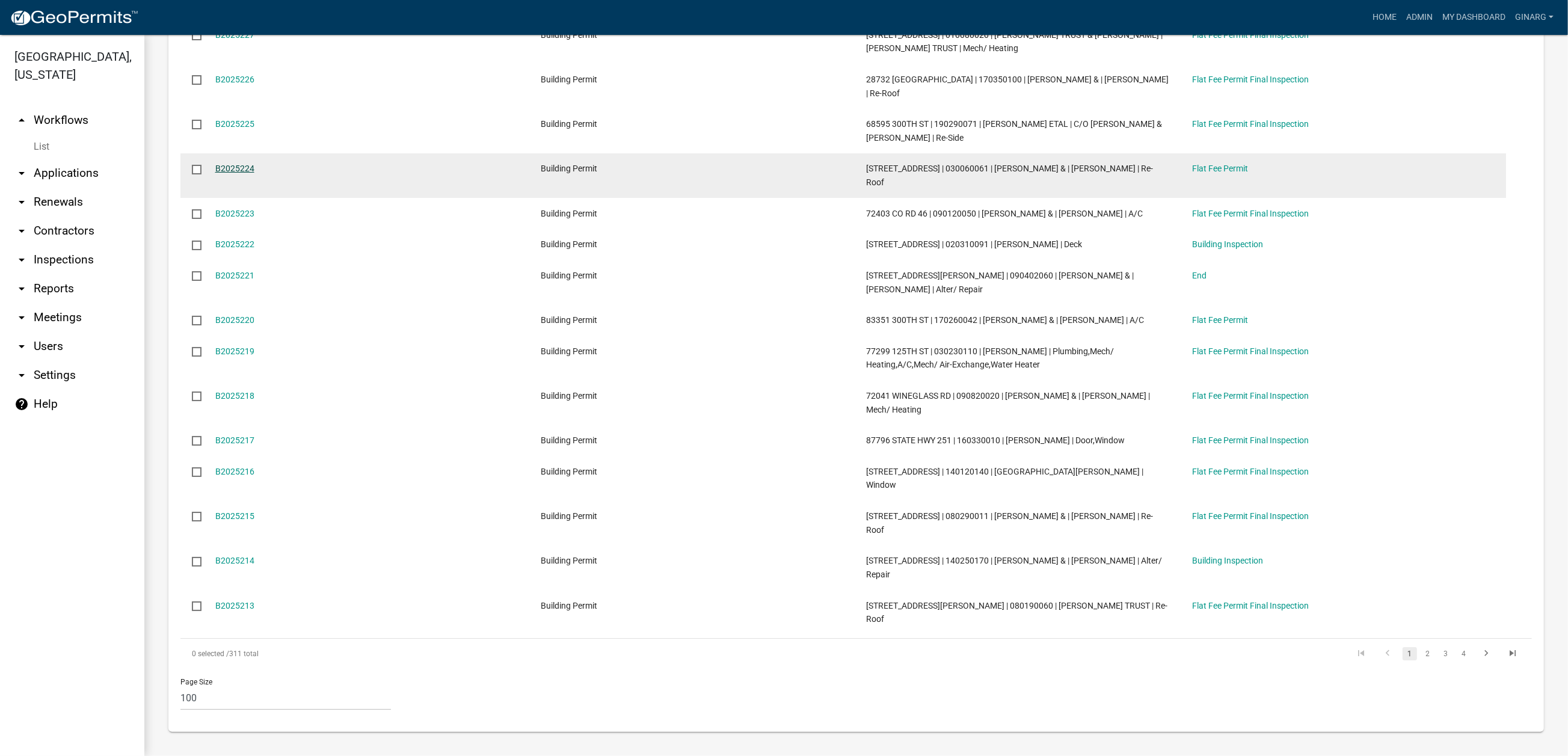
click at [254, 173] on link "B2025224" at bounding box center [235, 168] width 39 height 10
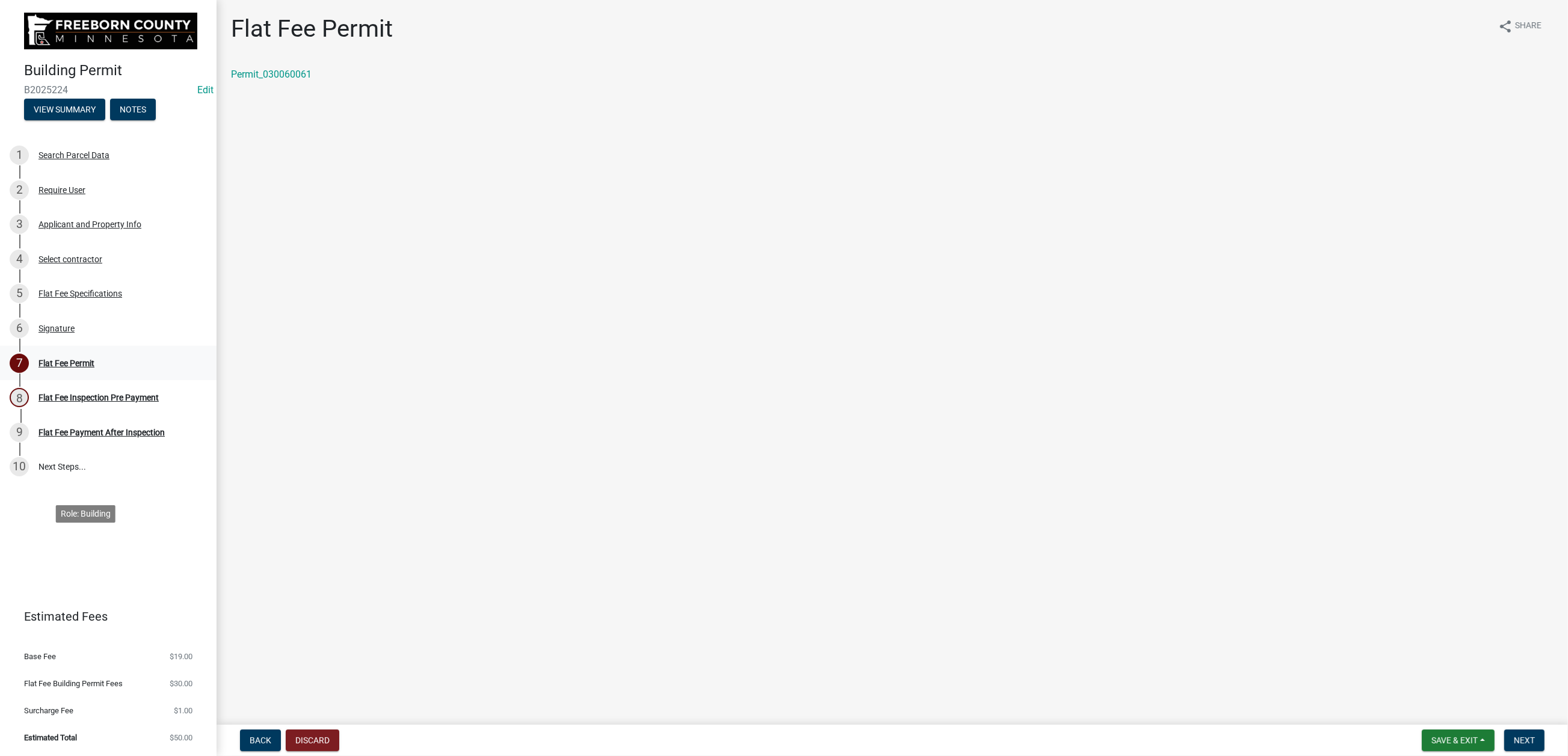
click at [94, 368] on div "Flat Fee Permit" at bounding box center [67, 363] width 56 height 9
click at [1514, 736] on span "Next" at bounding box center [1525, 740] width 21 height 10
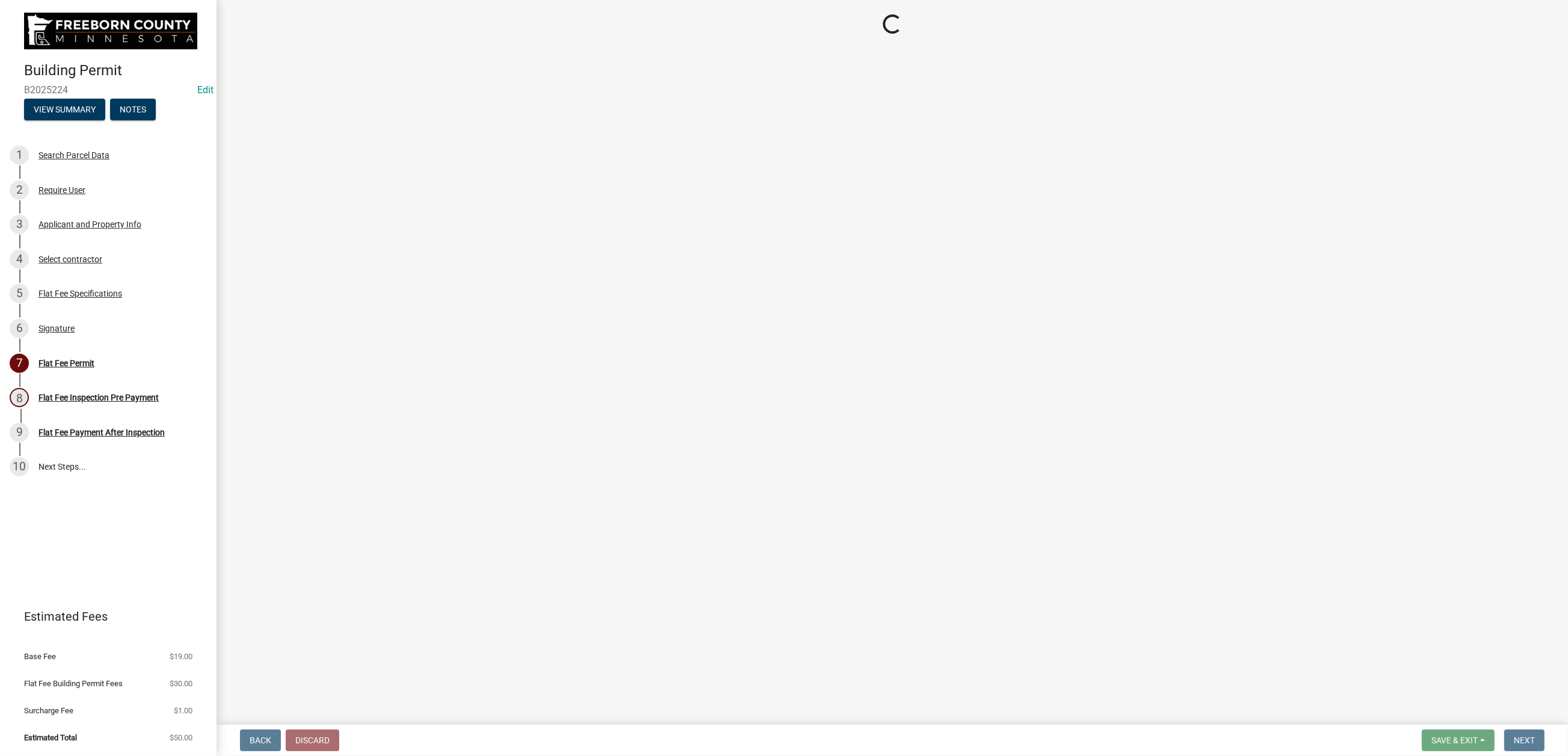
select select "3613e5d6-c0da-40a7-83d4-d5638b2e6124"
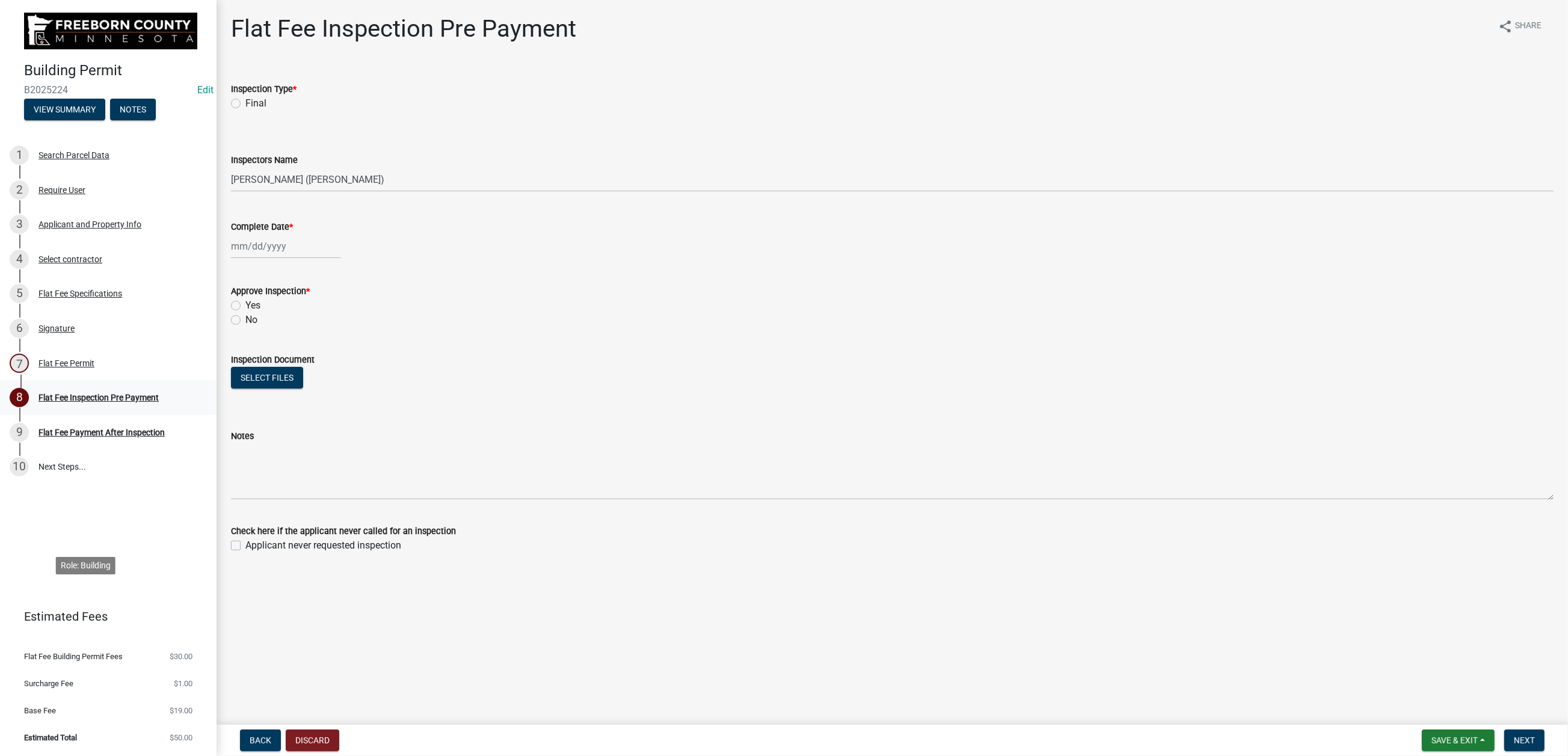
click at [94, 402] on div "Flat Fee Inspection Pre Payment" at bounding box center [99, 398] width 121 height 9
click at [70, 333] on div "Signature" at bounding box center [56, 329] width 36 height 9
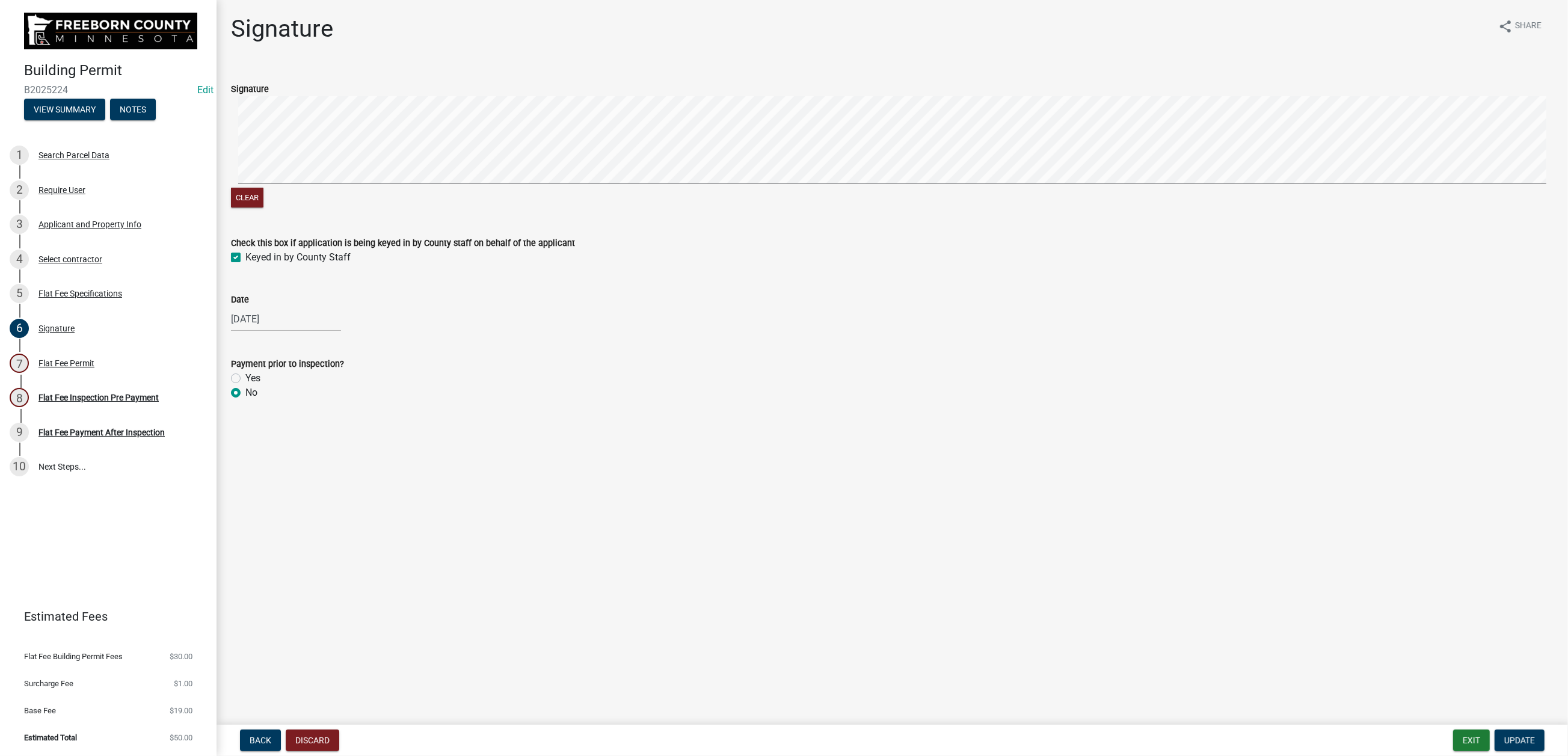
click at [245, 385] on label "Yes" at bounding box center [253, 378] width 15 height 14
click at [245, 379] on input "Yes" at bounding box center [249, 375] width 8 height 8
radio input "true"
drag, startPoint x: 1502, startPoint y: 733, endPoint x: 1493, endPoint y: 737, distance: 9.8
click at [1505, 736] on span "Update" at bounding box center [1520, 740] width 31 height 10
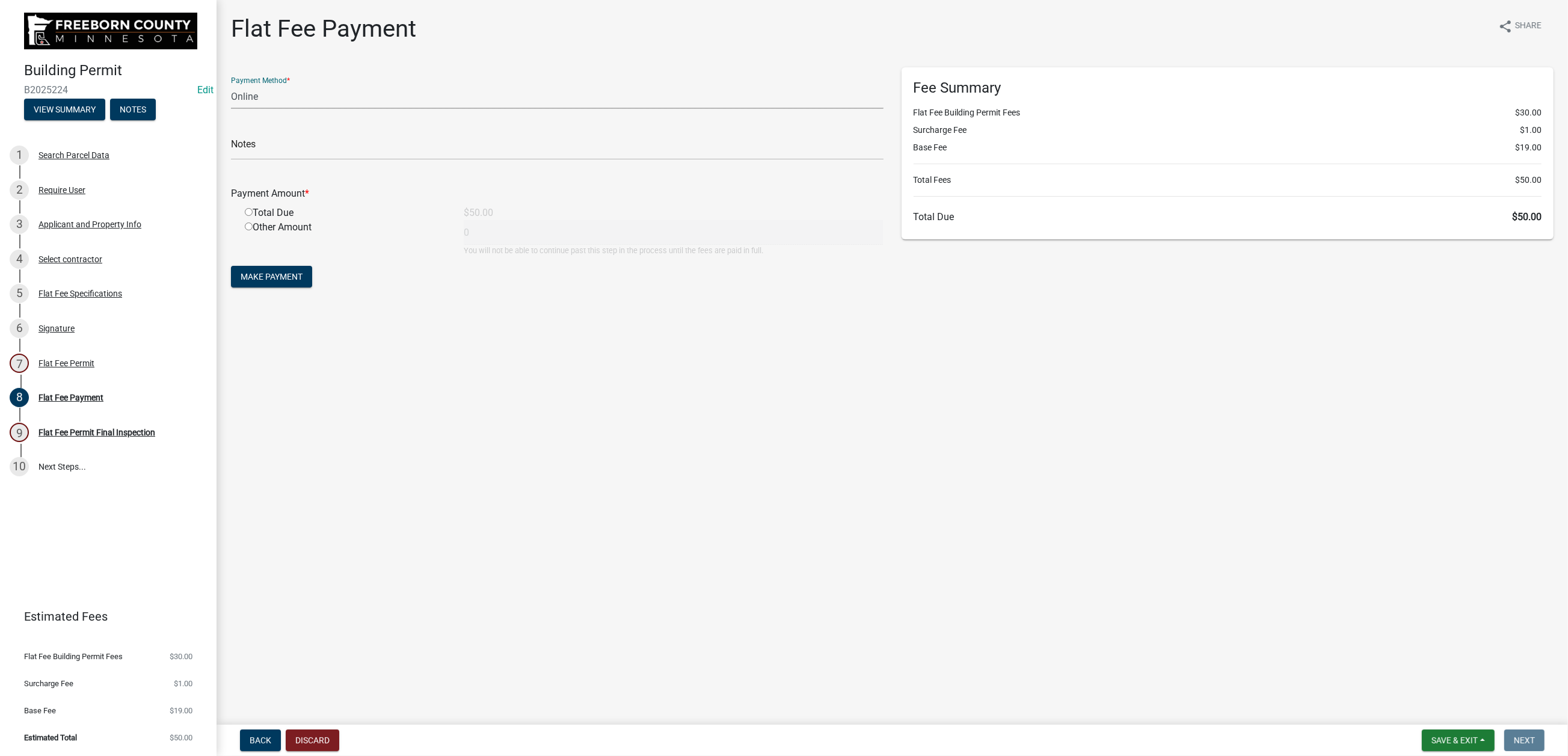
click at [290, 109] on select "Credit Card POS Check Cash Online" at bounding box center [558, 97] width 653 height 25
select select "1: 0"
click at [238, 109] on select "Credit Card POS Check Cash Online" at bounding box center [558, 97] width 653 height 25
click at [263, 160] on input "text" at bounding box center [558, 148] width 653 height 25
type input "2905"
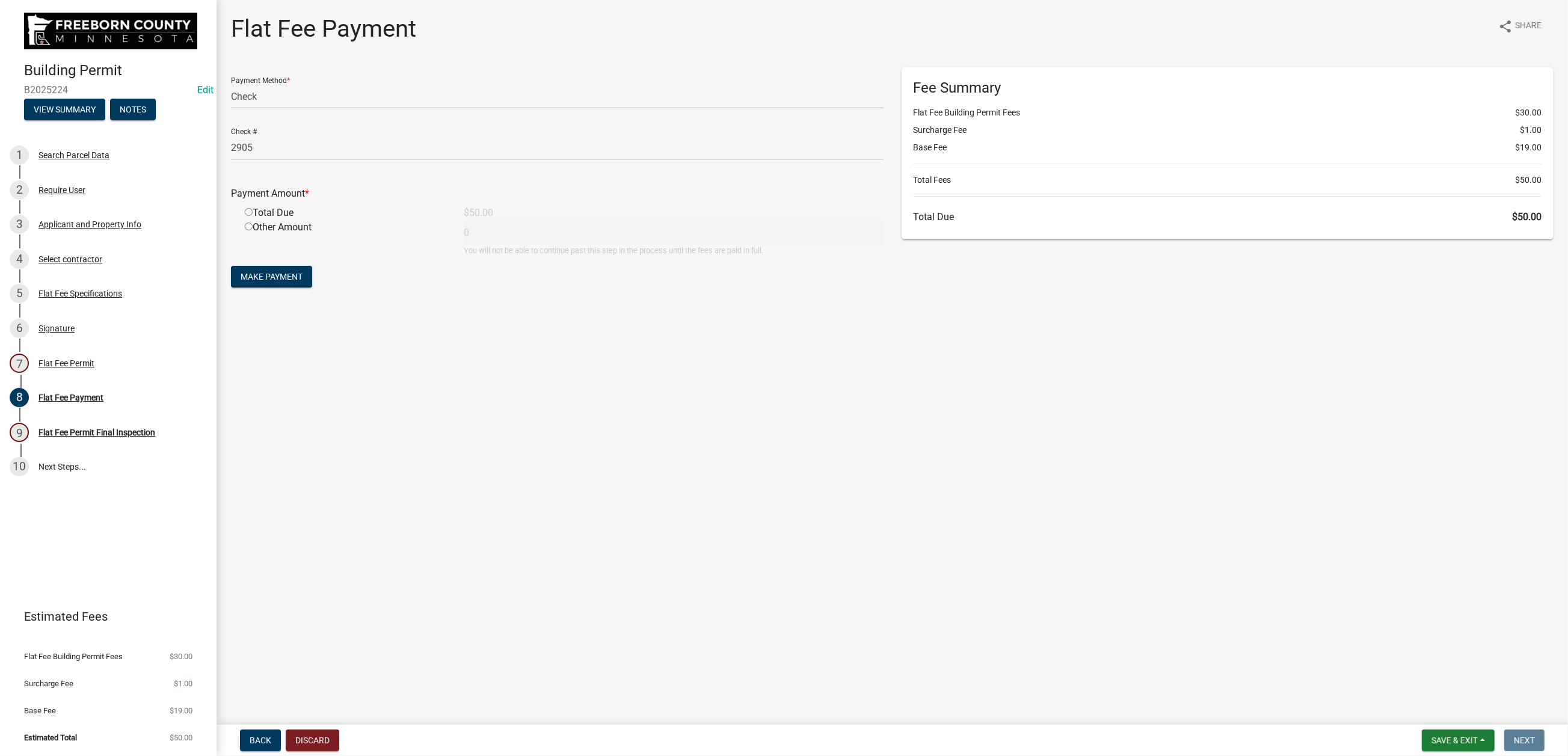
click at [259, 220] on div "Total Due" at bounding box center [345, 213] width 219 height 14
click at [303, 282] on span "Make Payment" at bounding box center [271, 276] width 62 height 10
click at [253, 231] on input "radio" at bounding box center [248, 226] width 8 height 8
radio input "true"
type input "50"
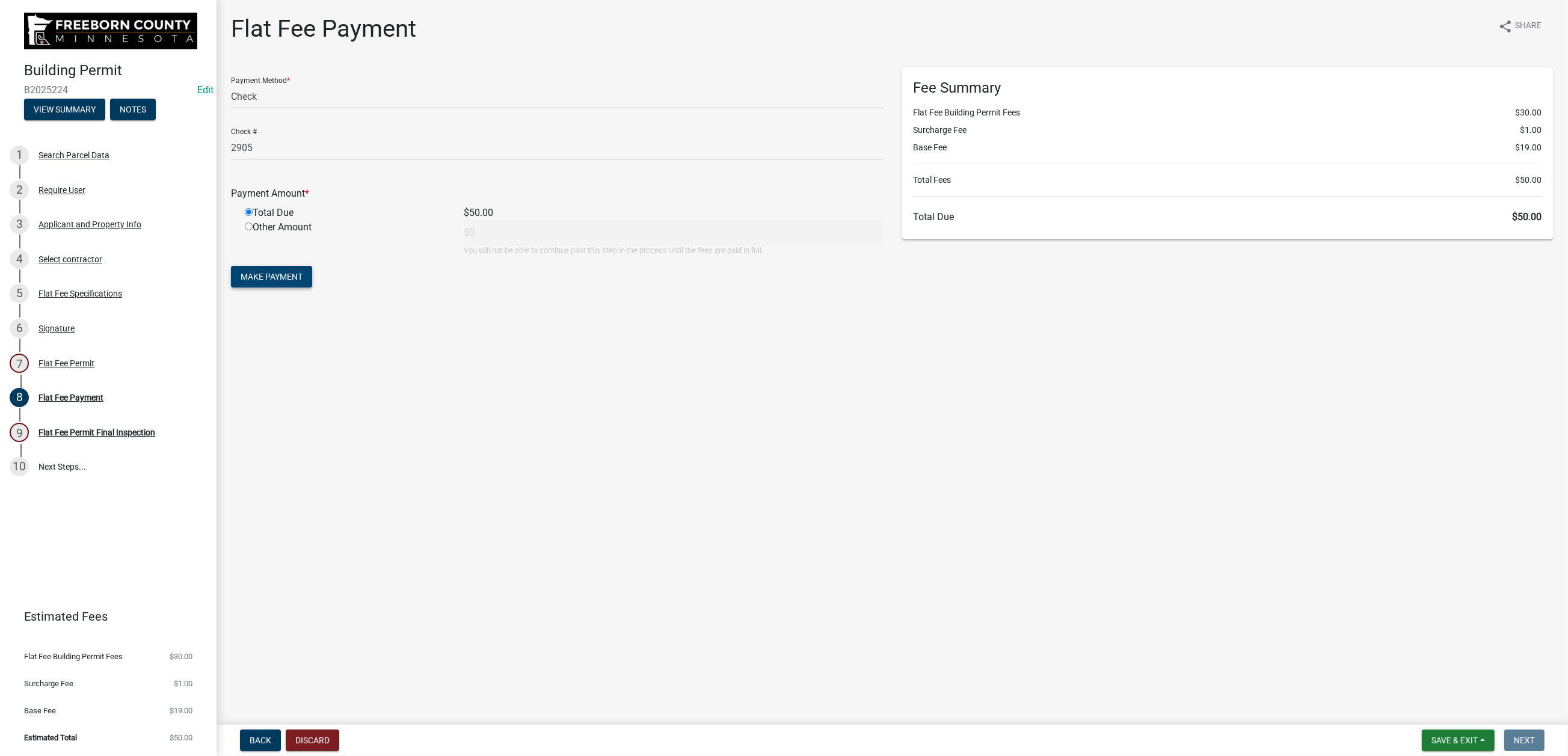
click at [299, 282] on span "Make Payment" at bounding box center [271, 276] width 62 height 10
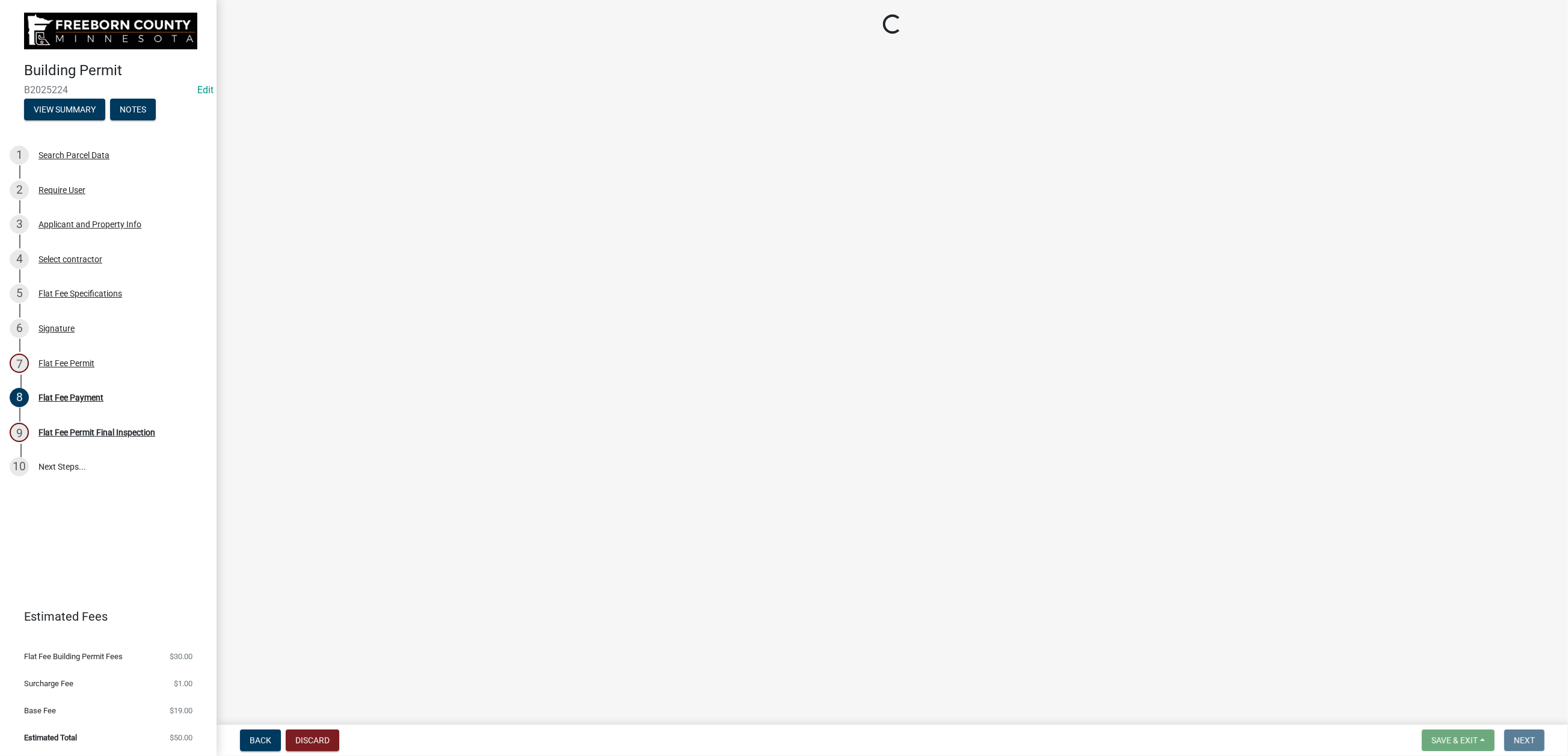
select select "3613e5d6-c0da-40a7-83d4-d5638b2e6124"
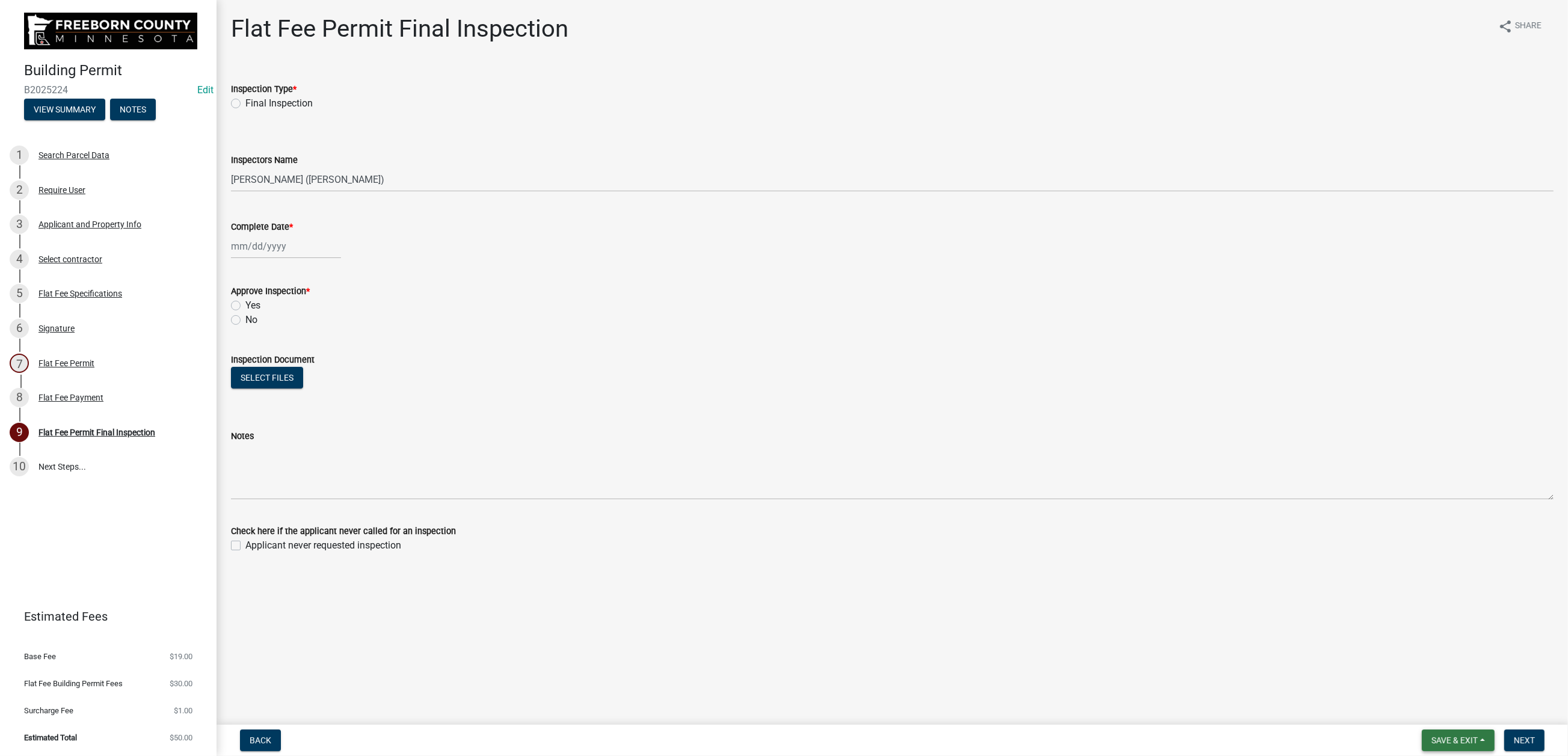
click at [1432, 736] on span "Save & Exit" at bounding box center [1454, 740] width 47 height 10
click at [1399, 692] on button "Save & Exit" at bounding box center [1447, 698] width 96 height 29
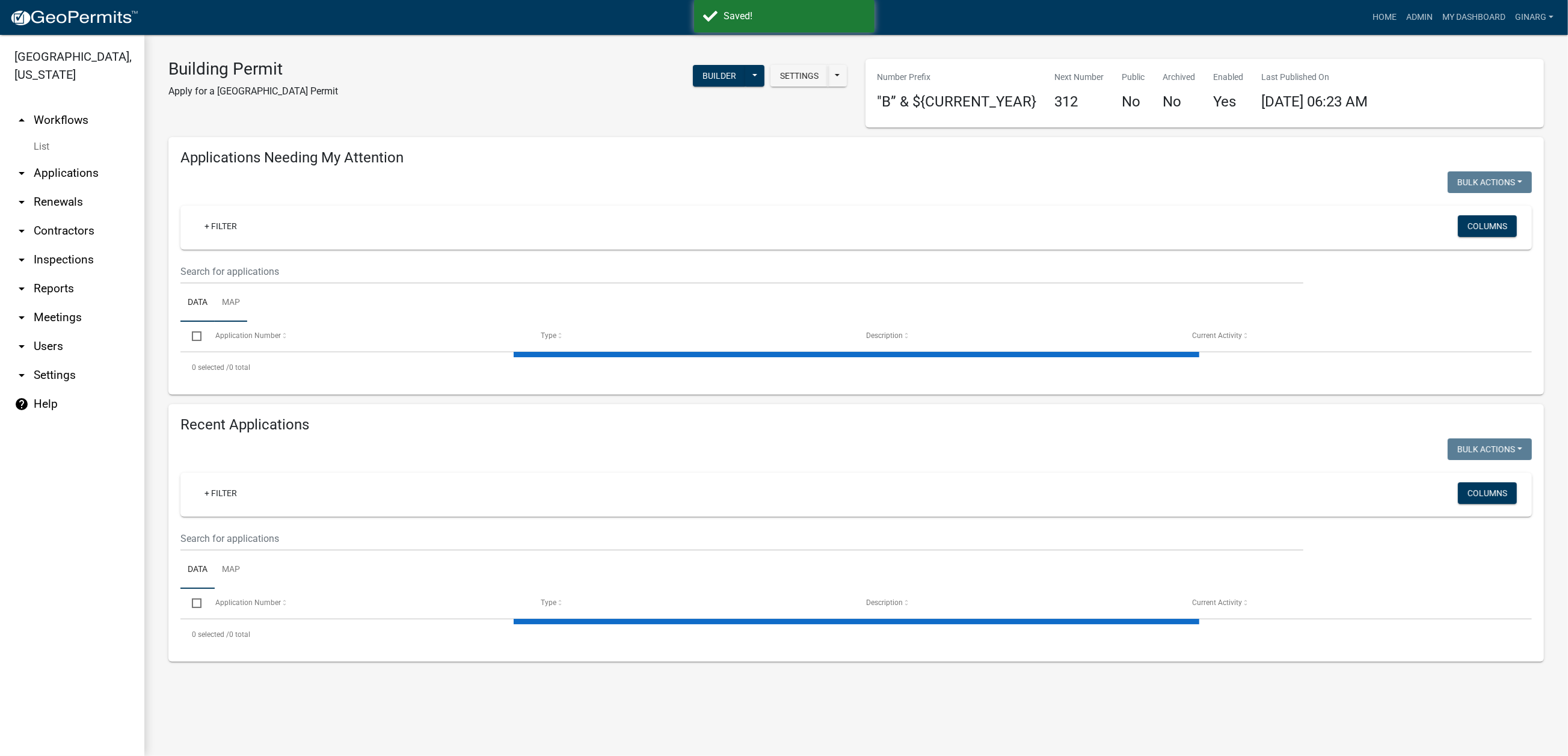
select select "3: 100"
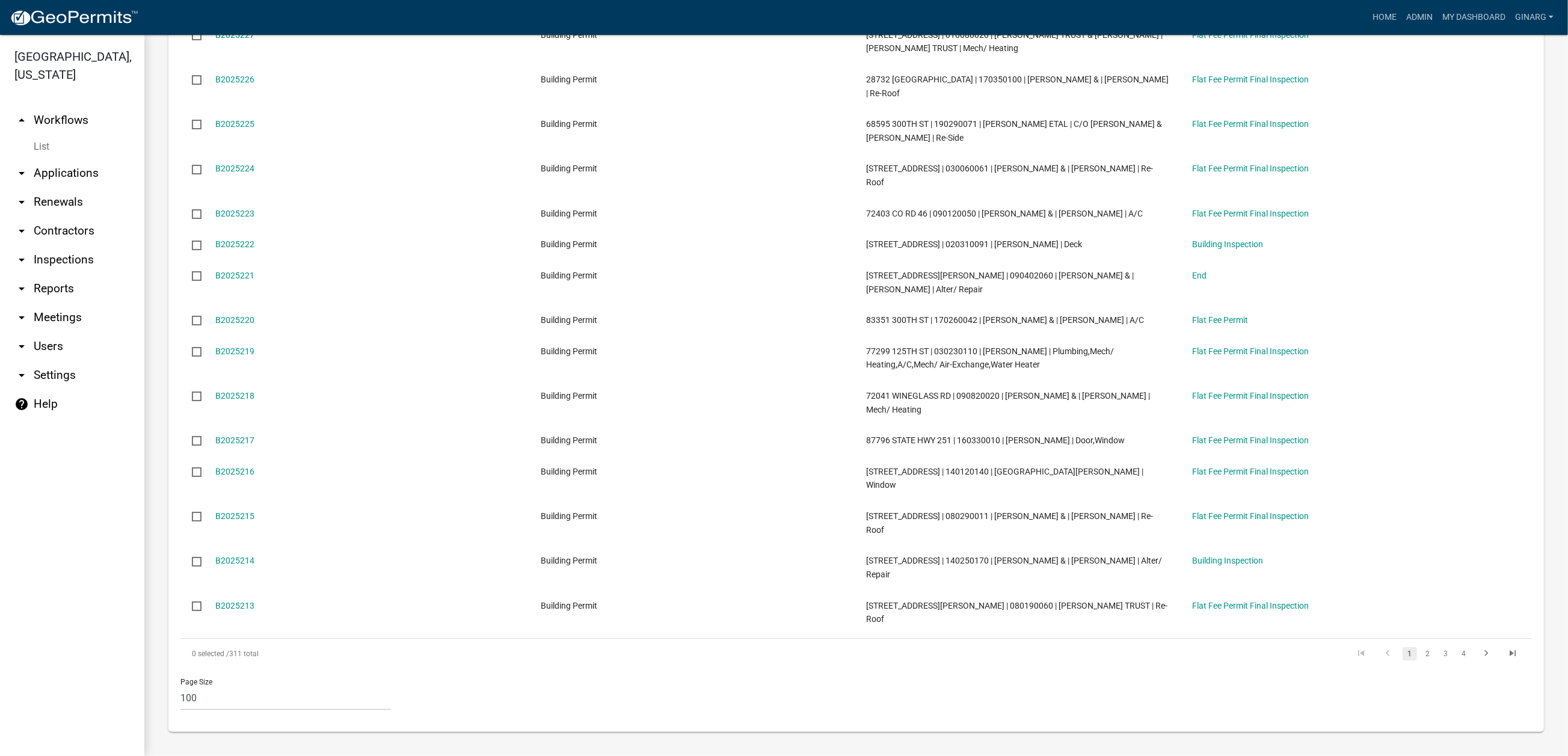
scroll to position [4784, 0]
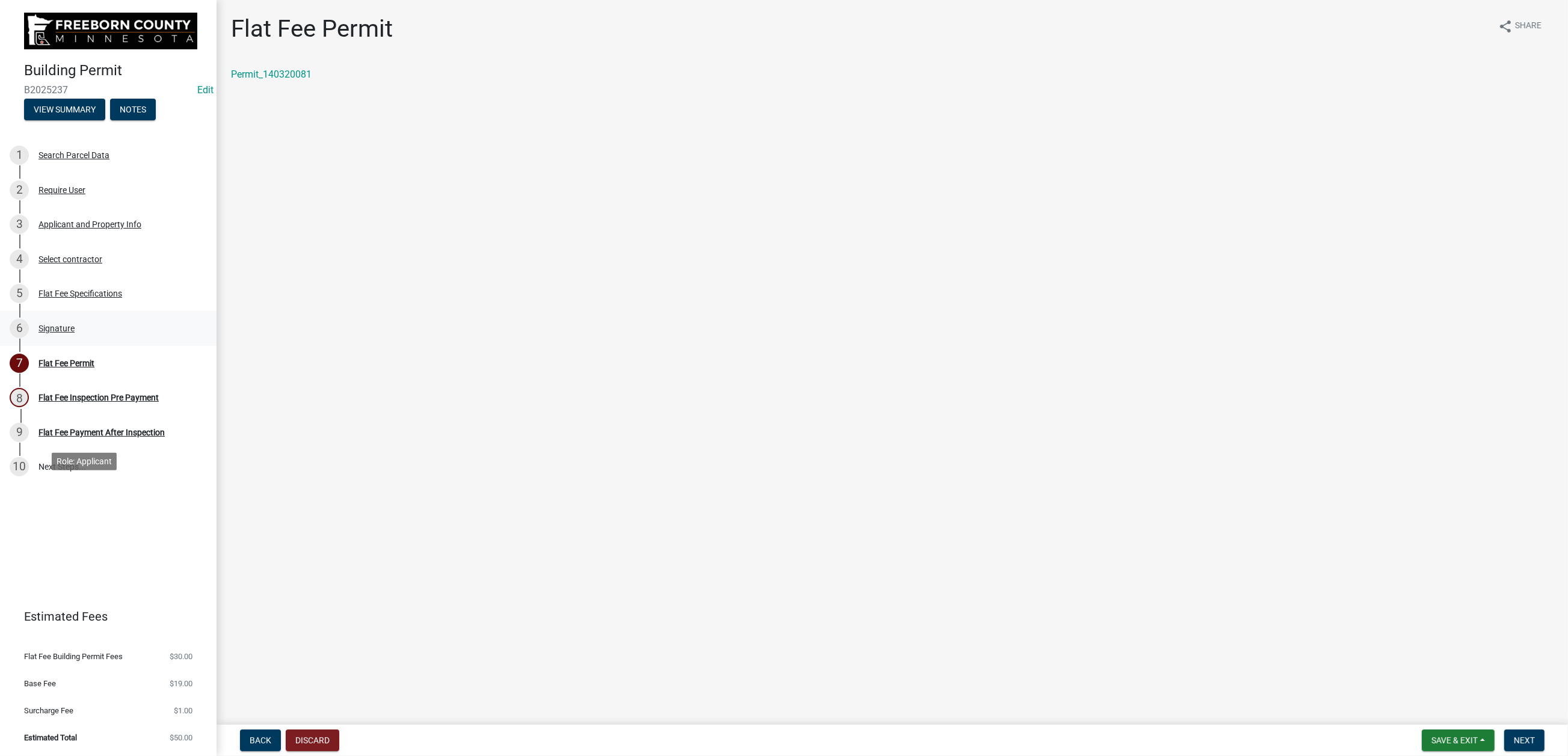
click at [75, 333] on div "Signature" at bounding box center [56, 329] width 36 height 9
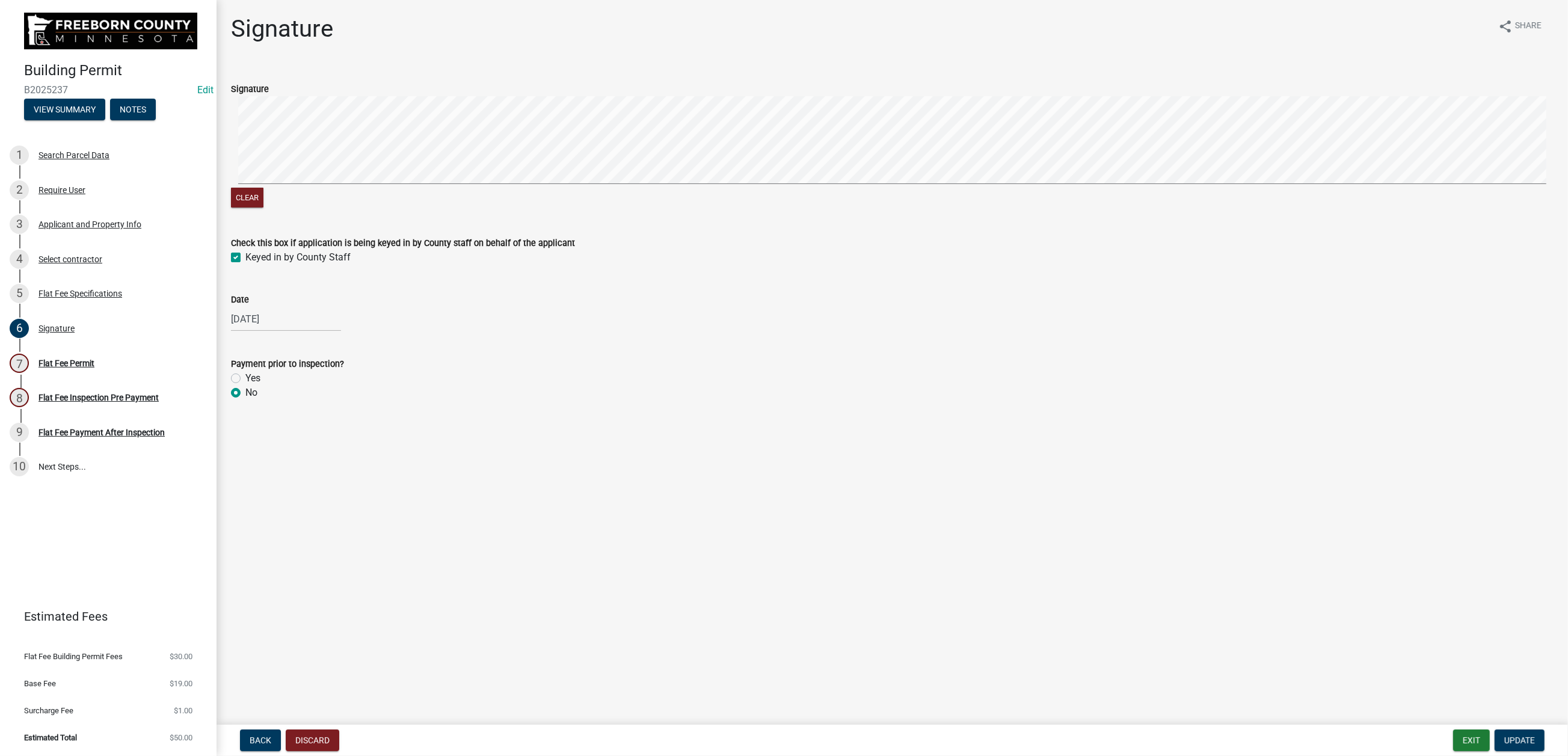
click at [245, 385] on label "Yes" at bounding box center [253, 378] width 15 height 14
click at [245, 379] on input "Yes" at bounding box center [249, 375] width 8 height 8
radio input "true"
click at [1513, 736] on span "Update" at bounding box center [1520, 740] width 31 height 10
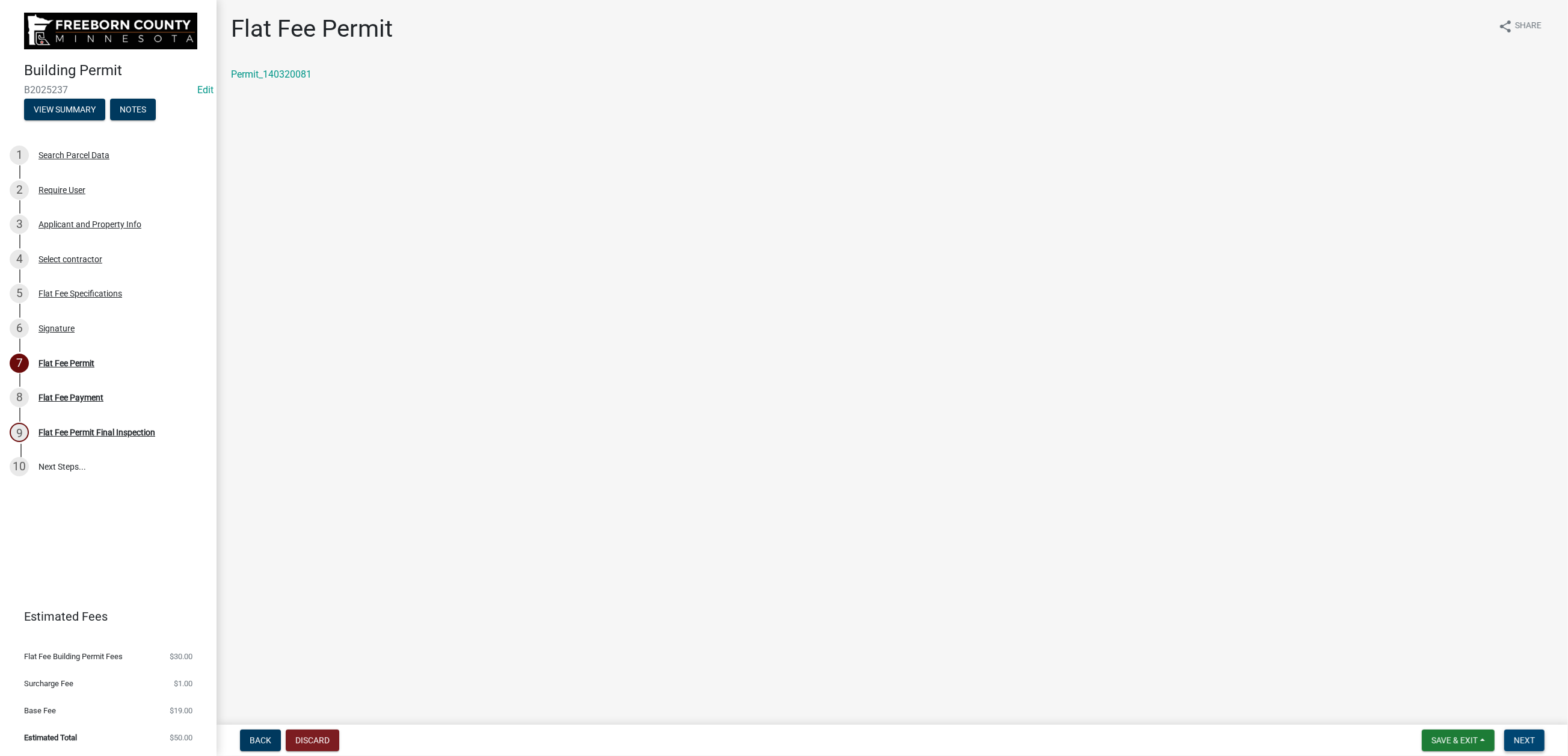
drag, startPoint x: 1502, startPoint y: 730, endPoint x: 1491, endPoint y: 729, distance: 11.0
click at [1514, 736] on span "Next" at bounding box center [1525, 740] width 21 height 10
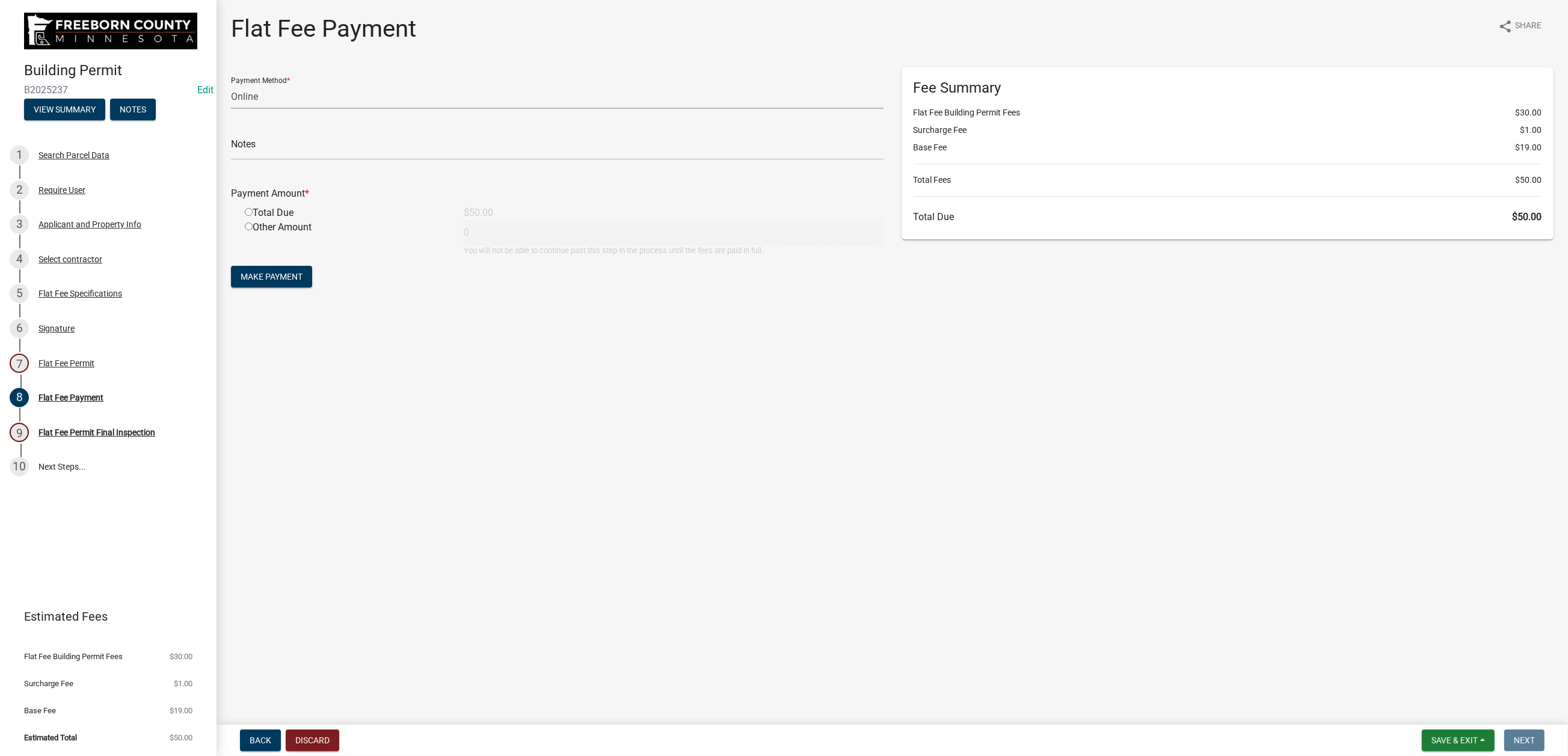
click at [294, 109] on select "Credit Card POS Check Cash Online" at bounding box center [558, 97] width 653 height 25
select select "1: 0"
click at [238, 109] on select "Credit Card POS Check Cash Online" at bounding box center [558, 97] width 653 height 25
click at [282, 160] on input "text" at bounding box center [558, 148] width 653 height 25
type input "2905"
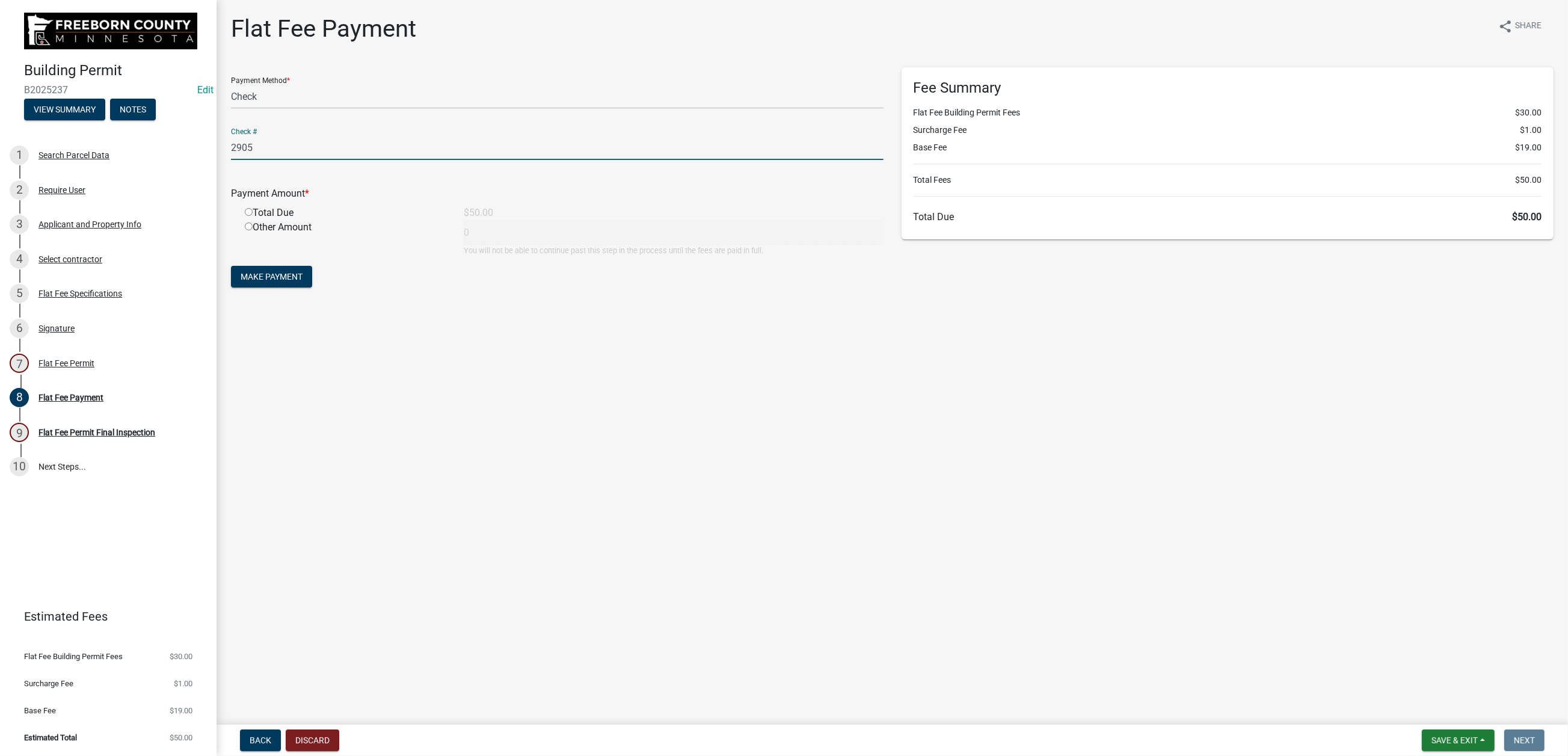
click at [253, 216] on input "radio" at bounding box center [248, 212] width 8 height 8
radio input "true"
type input "50"
click at [303, 282] on span "Make Payment" at bounding box center [271, 276] width 62 height 10
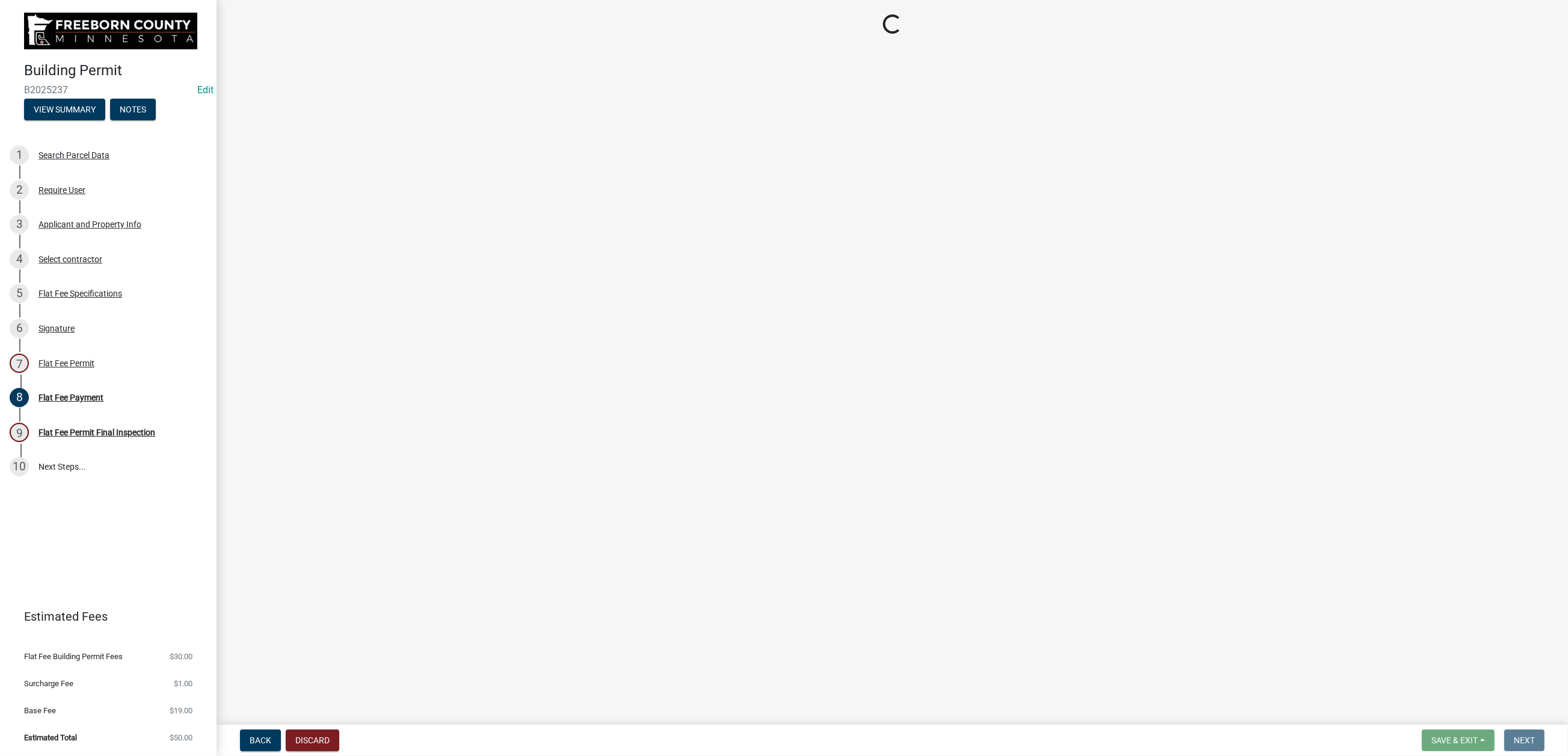
select select "3613e5d6-c0da-40a7-83d4-d5638b2e6124"
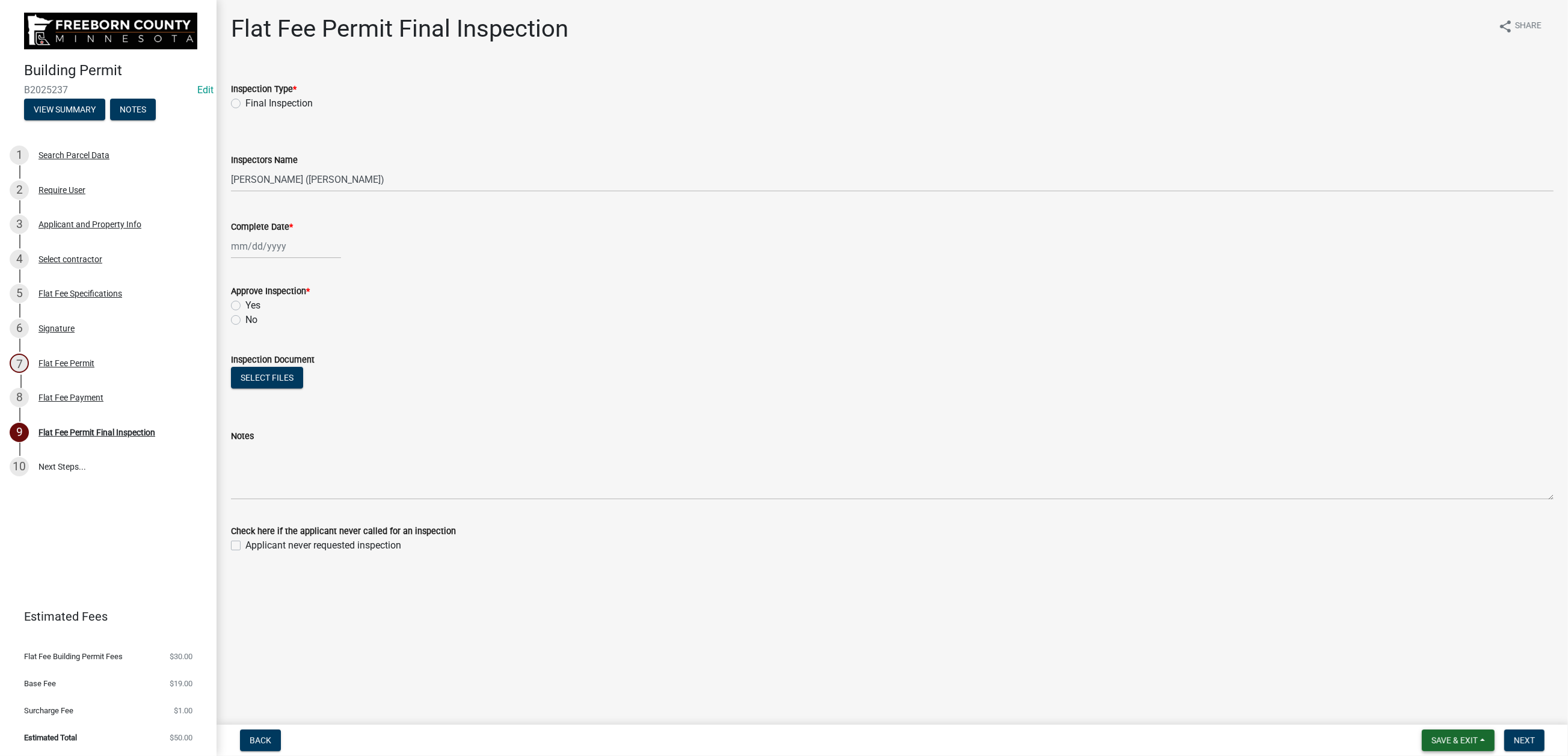
click at [1423, 730] on button "Save & Exit" at bounding box center [1458, 740] width 73 height 22
click at [1399, 688] on button "Save & Exit" at bounding box center [1447, 698] width 96 height 29
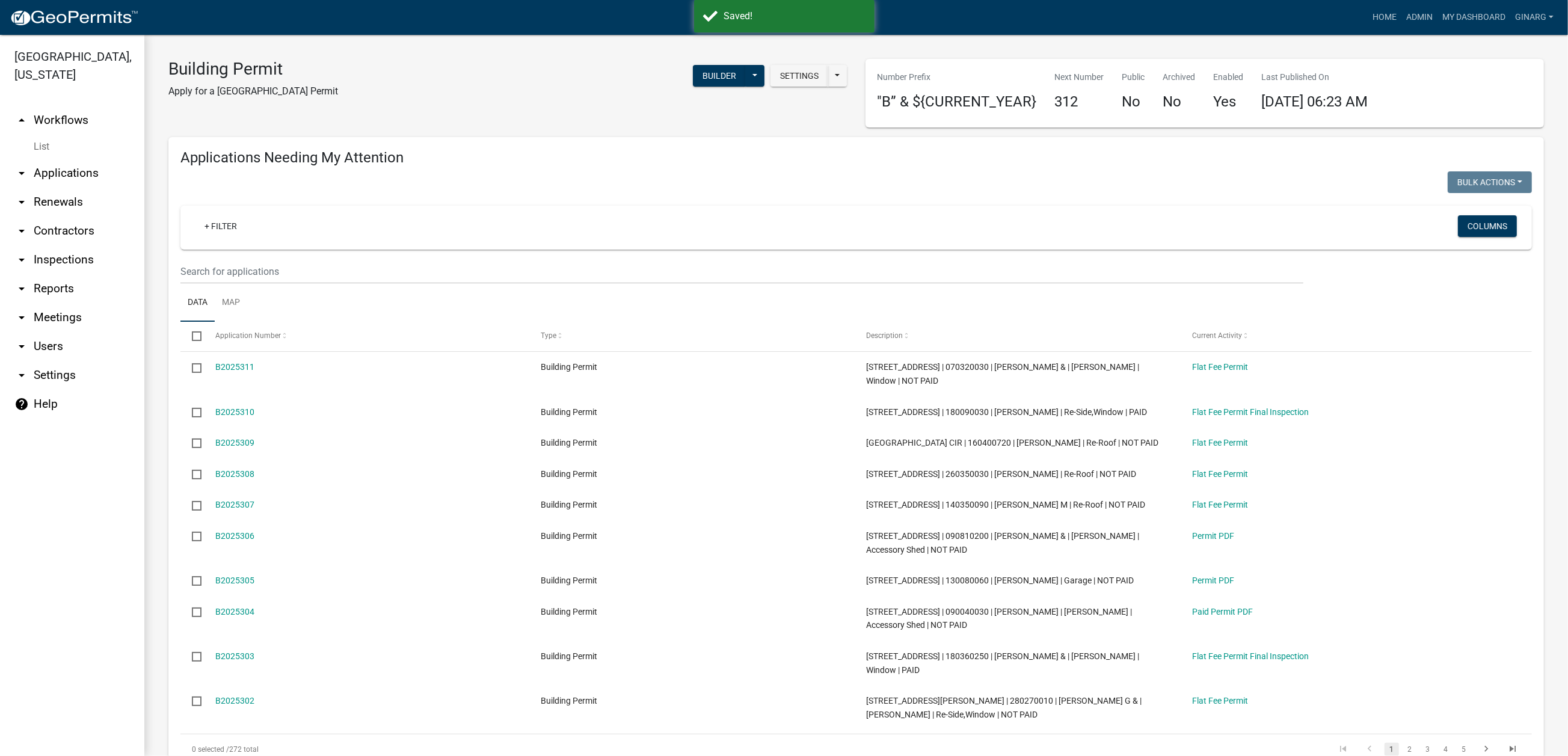
select select "3: 100"
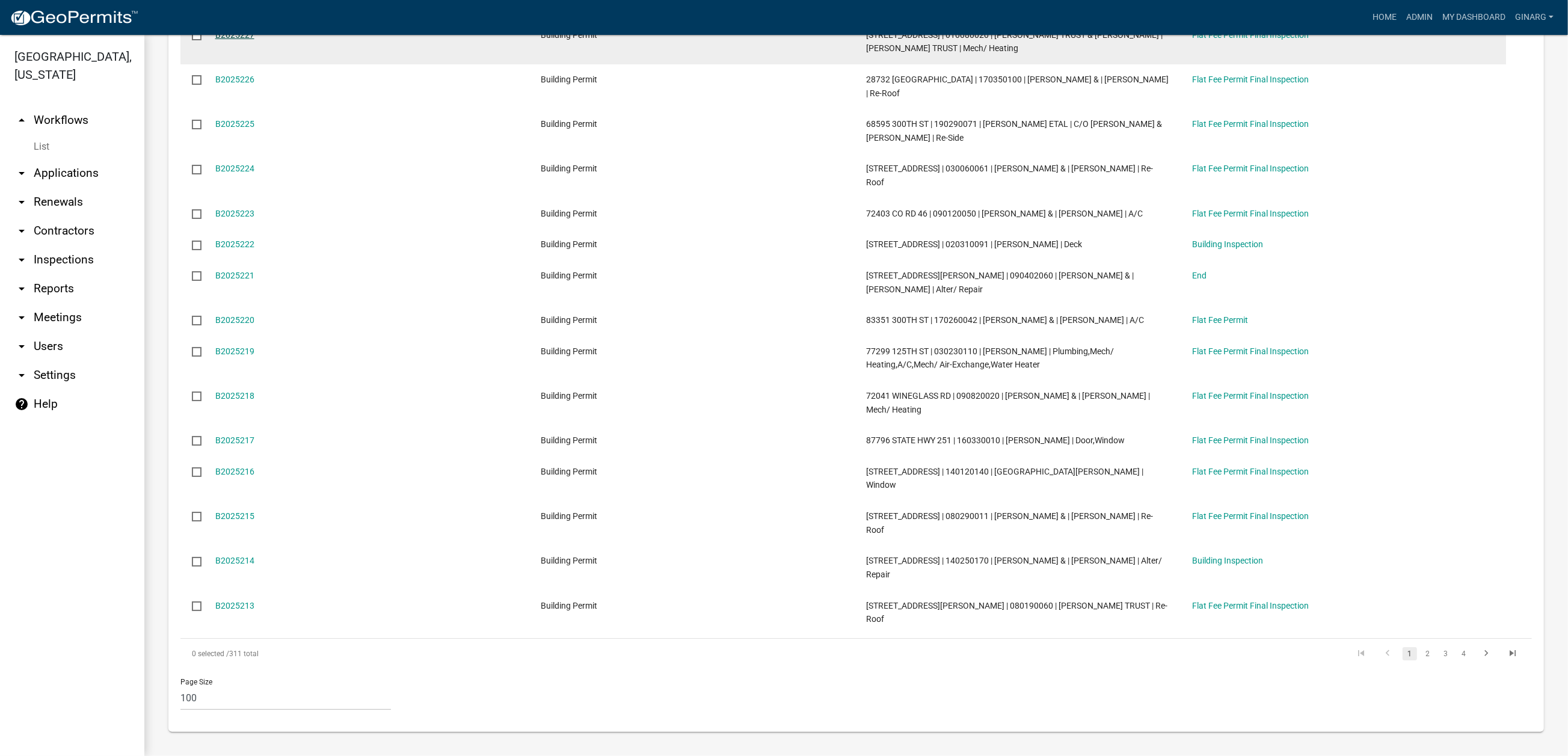
scroll to position [5054, 0]
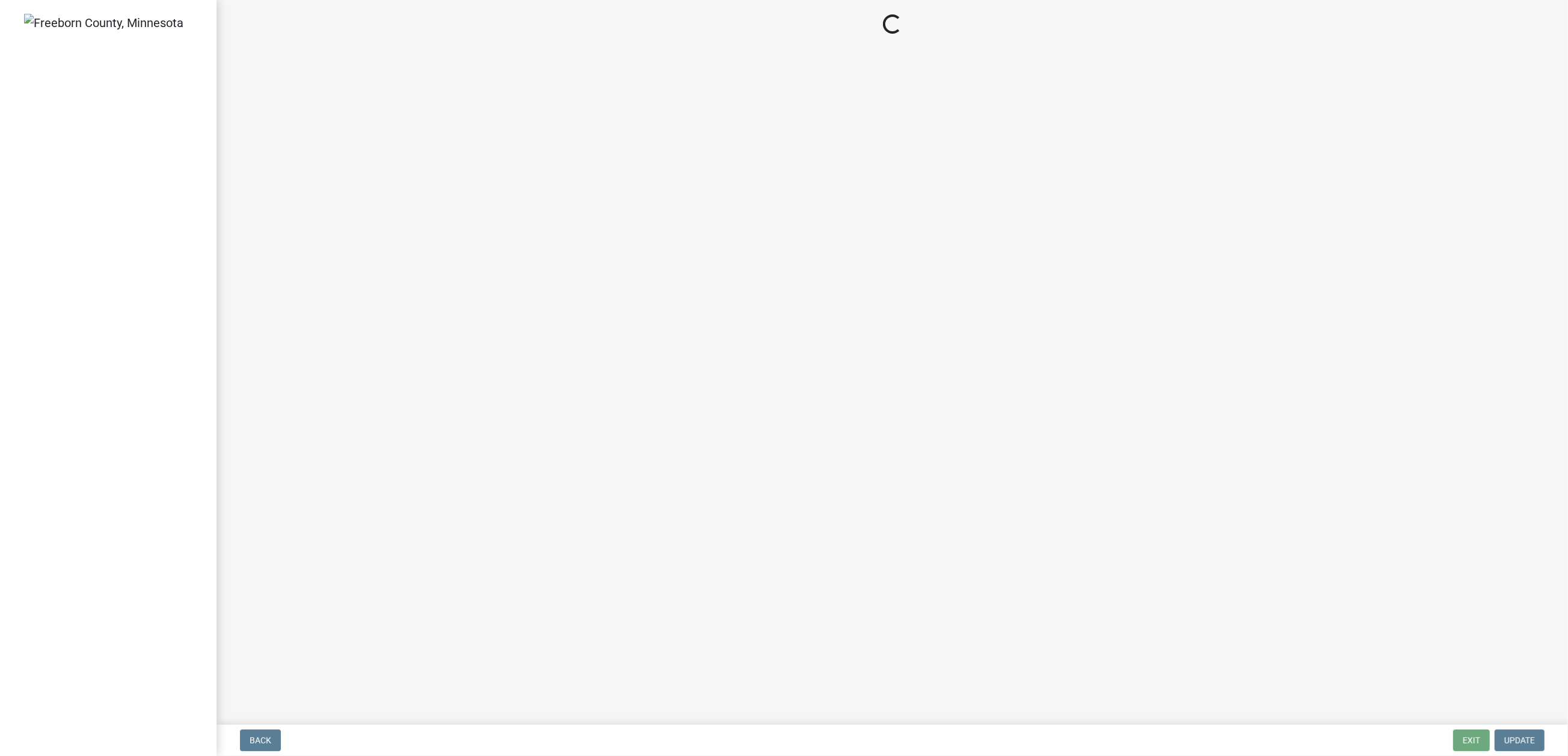
select select "3613e5d6-c0da-40a7-83d4-d5638b2e6124"
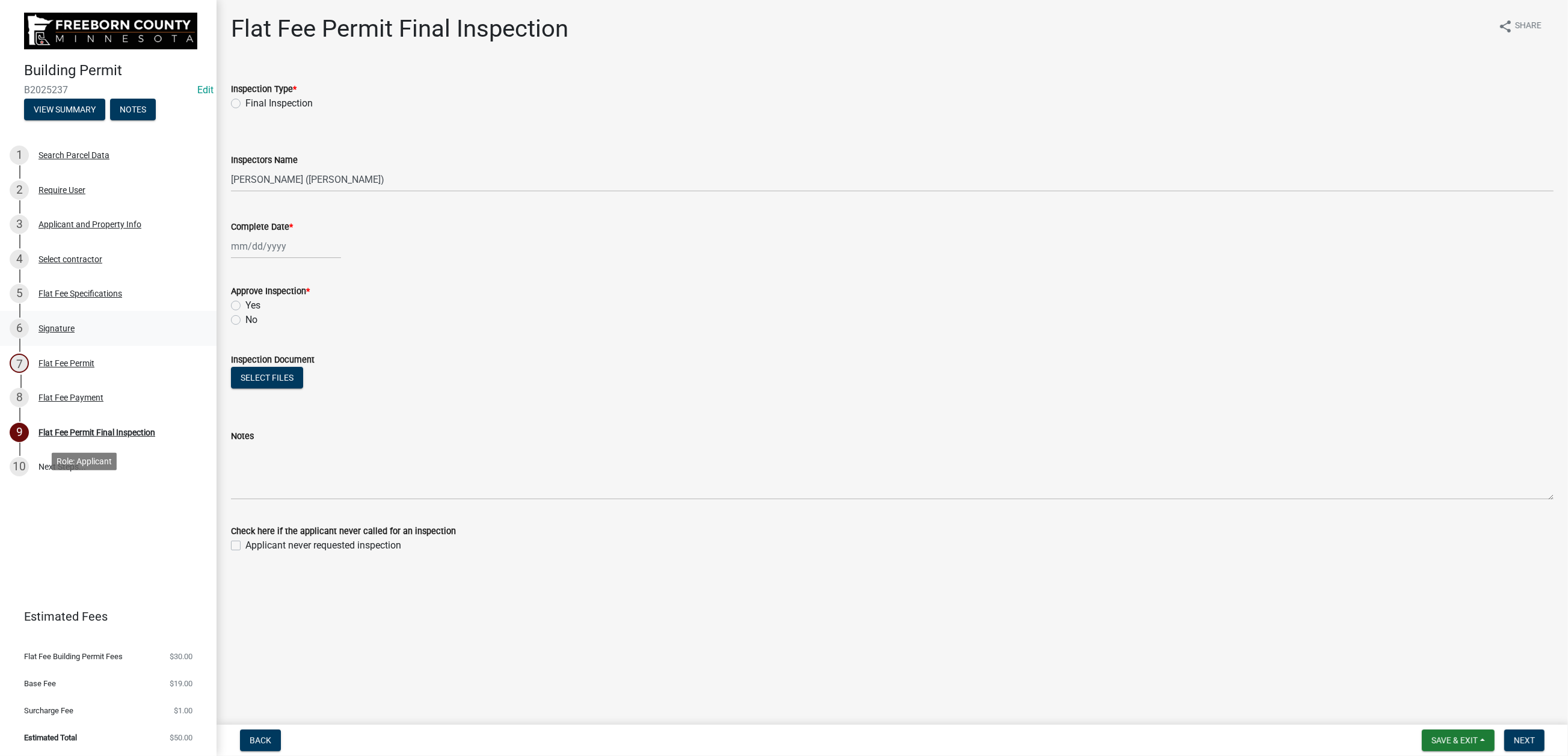
click at [75, 333] on div "Signature" at bounding box center [56, 329] width 36 height 9
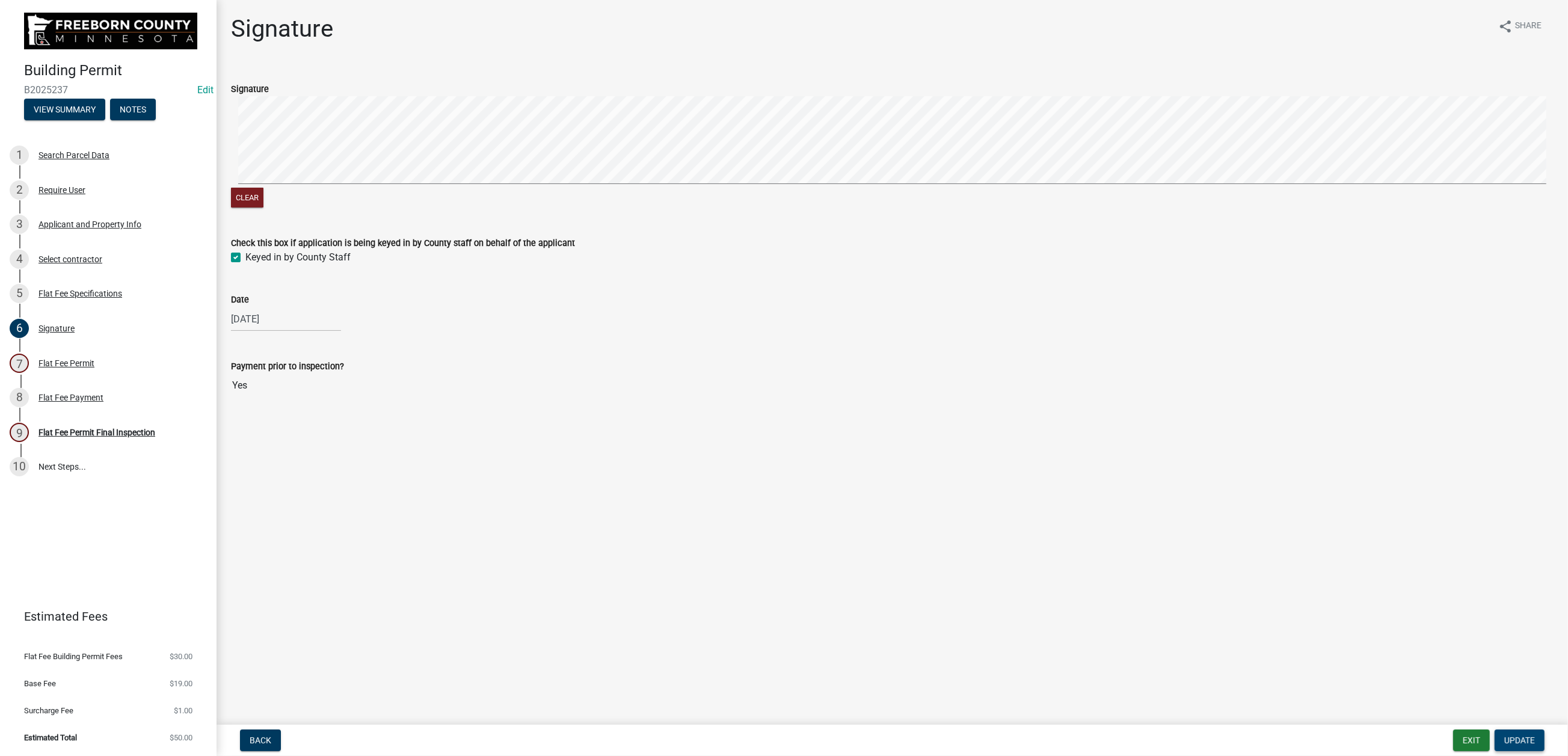
drag, startPoint x: 1506, startPoint y: 733, endPoint x: 1504, endPoint y: 726, distance: 7.3
click at [1506, 736] on span "Update" at bounding box center [1520, 740] width 31 height 10
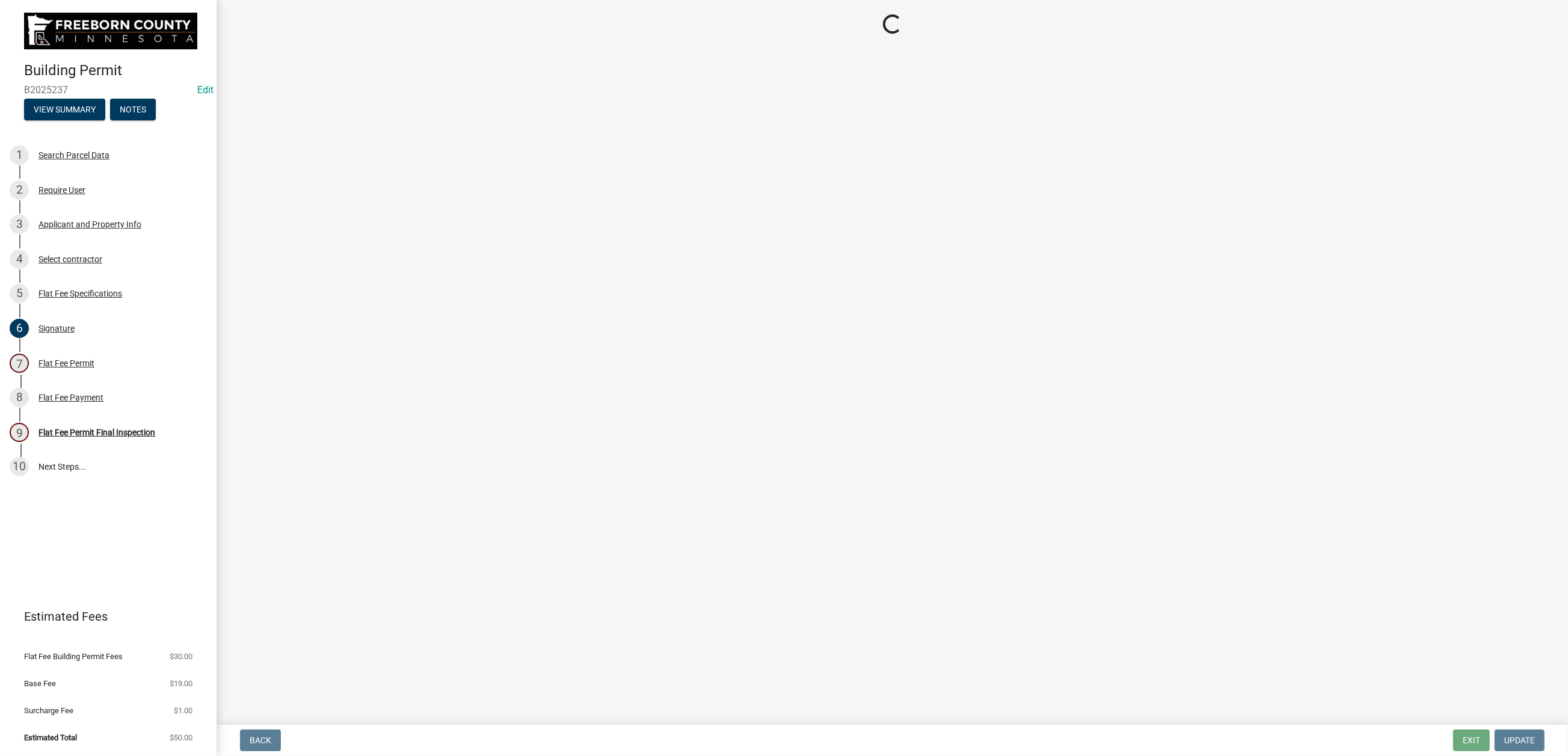
select select "3613e5d6-c0da-40a7-83d4-d5638b2e6124"
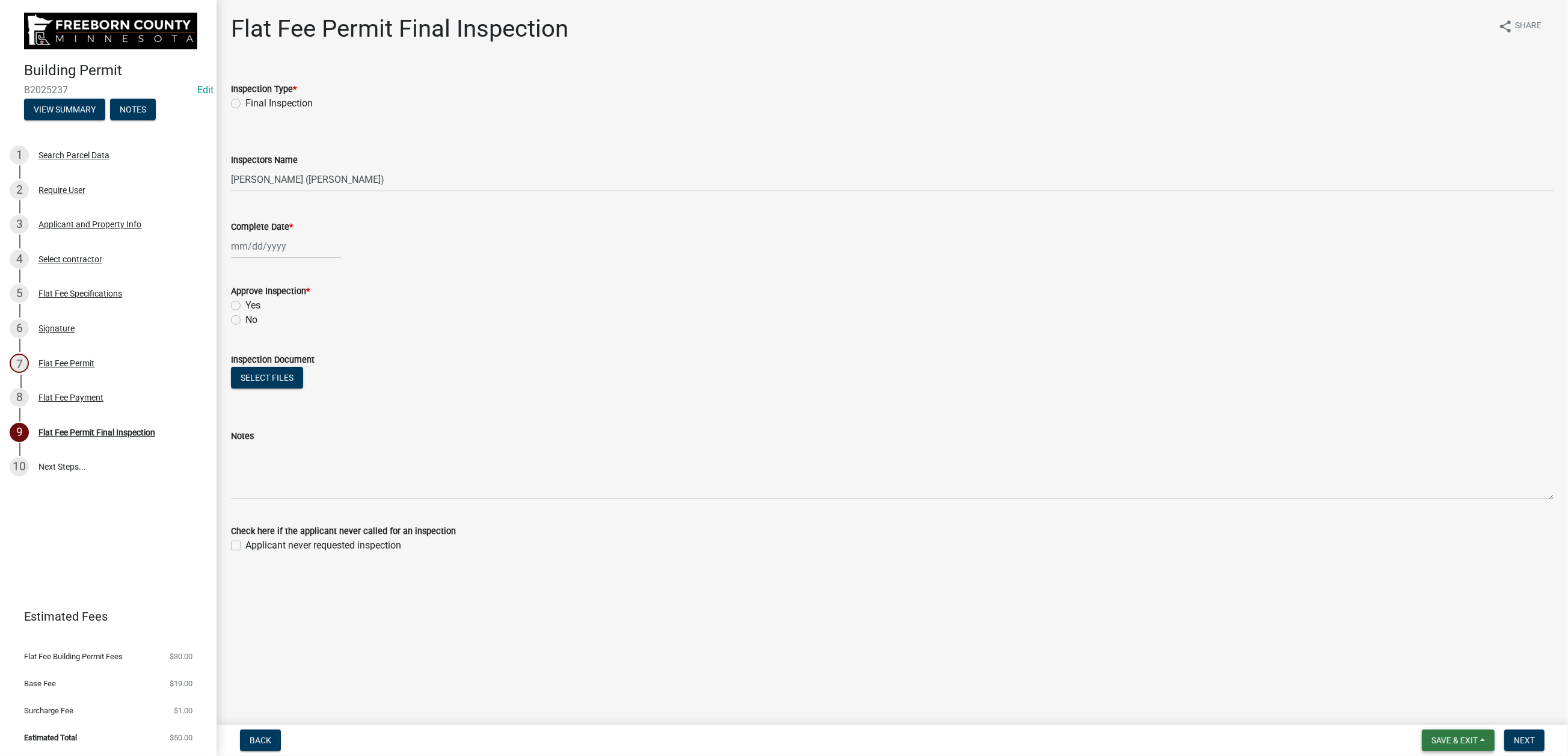
click at [1432, 736] on span "Save & Exit" at bounding box center [1454, 740] width 47 height 10
click at [1399, 687] on button "Save & Exit" at bounding box center [1447, 698] width 96 height 29
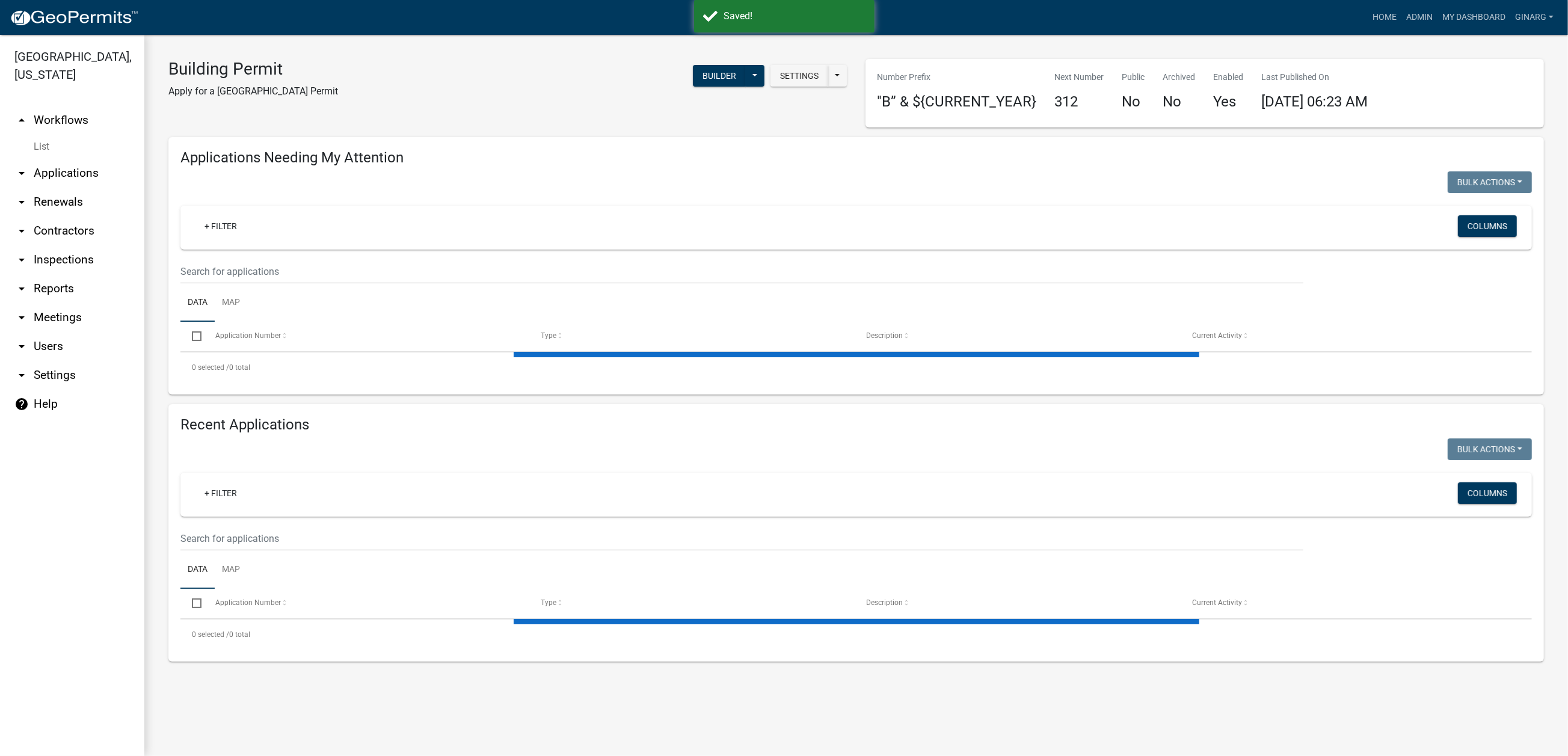
select select "3: 100"
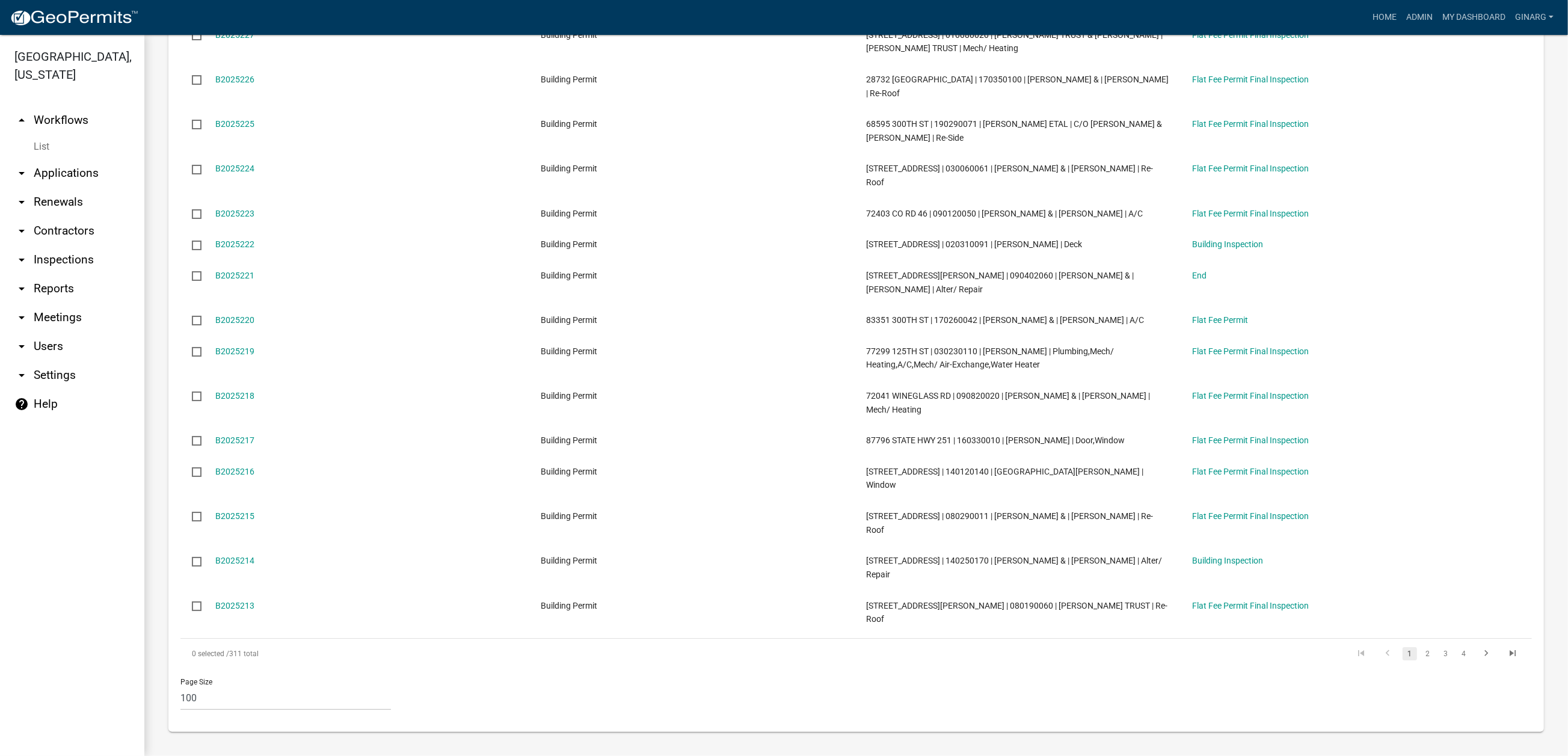
scroll to position [4513, 0]
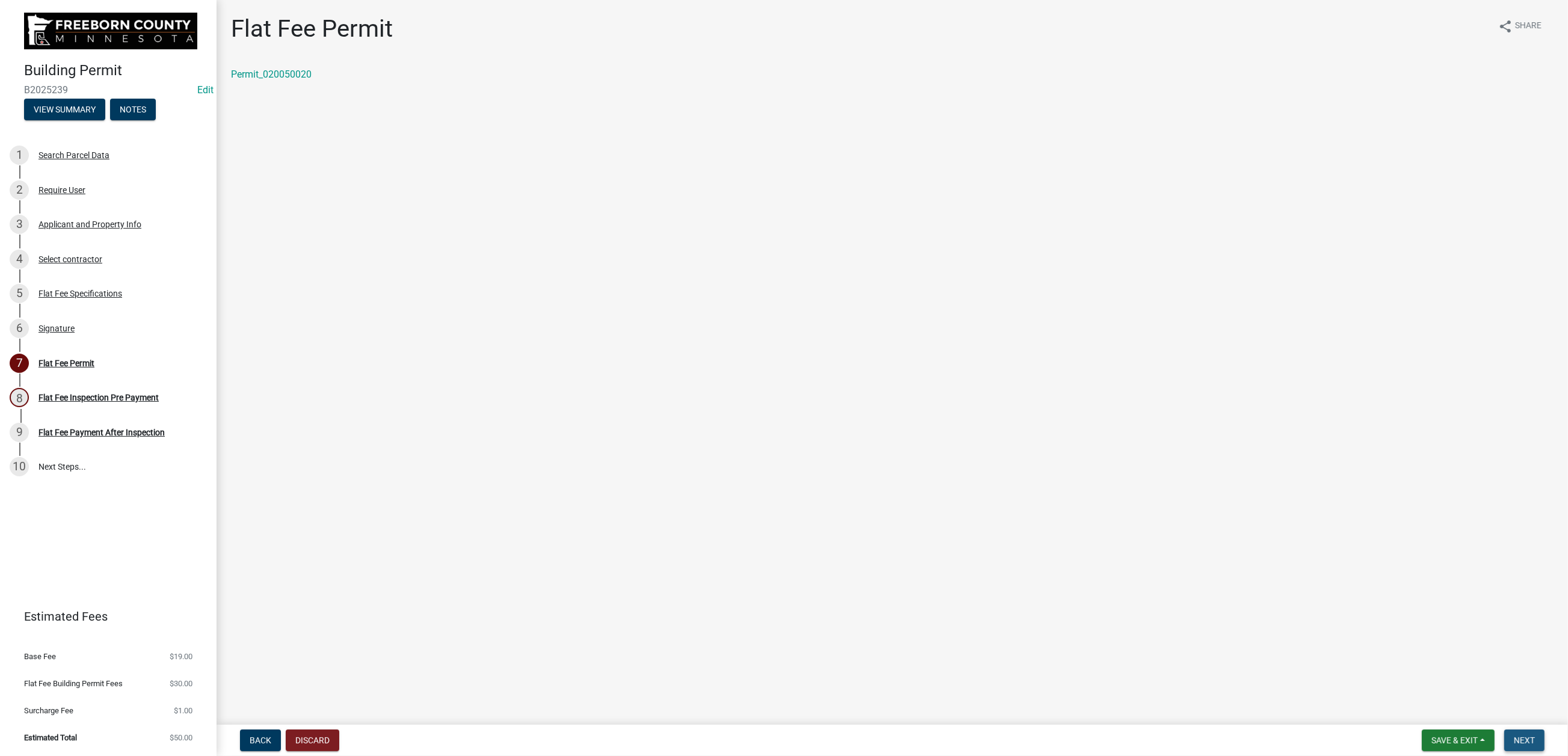
click at [1514, 736] on span "Next" at bounding box center [1525, 740] width 21 height 10
select select "3613e5d6-c0da-40a7-83d4-d5638b2e6124"
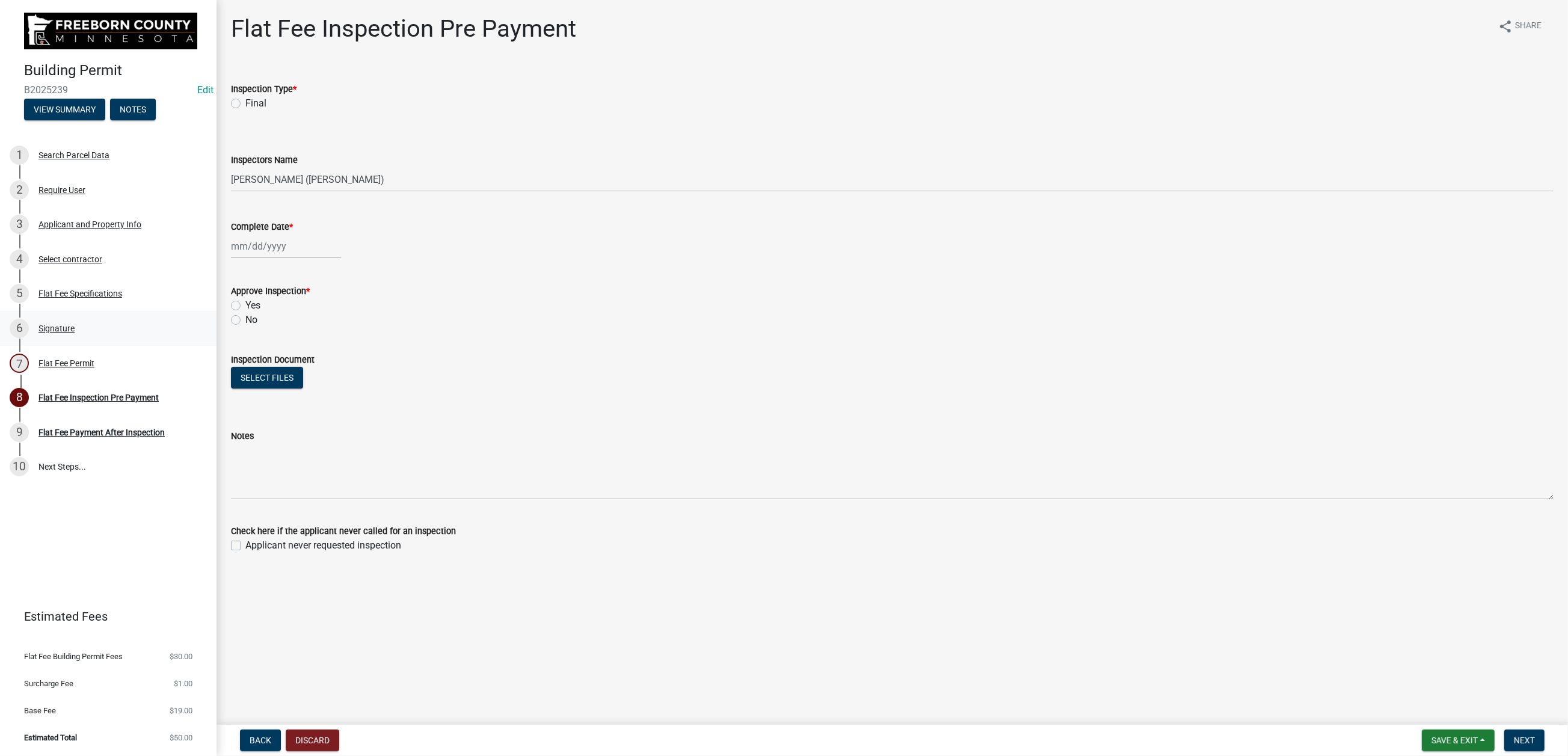
click at [72, 333] on div "Signature" at bounding box center [56, 329] width 36 height 9
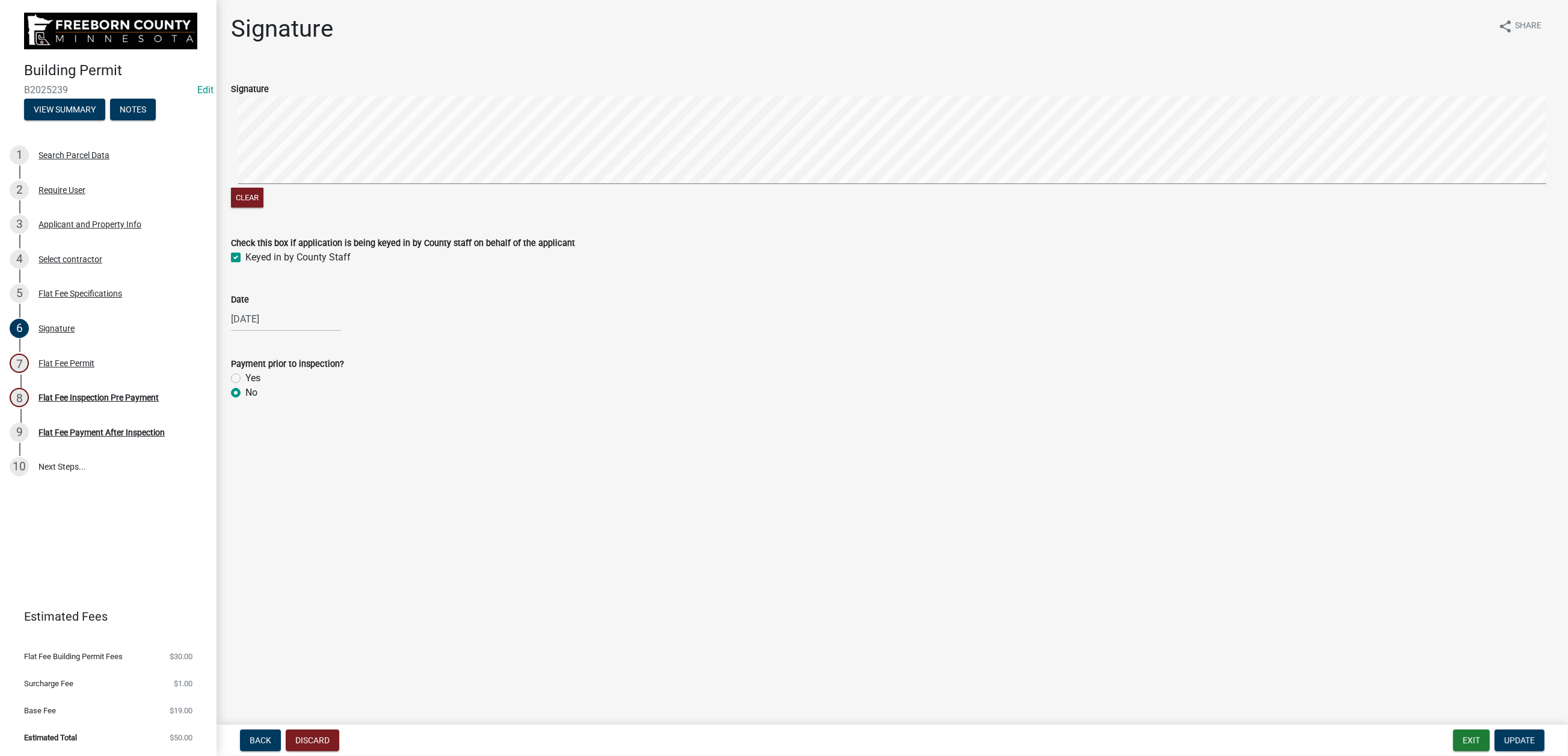
click at [247, 385] on div "Yes" at bounding box center [893, 378] width 1323 height 14
click at [247, 385] on label "Yes" at bounding box center [253, 378] width 15 height 14
click at [247, 379] on input "Yes" at bounding box center [249, 375] width 8 height 8
radio input "true"
click at [1505, 736] on span "Update" at bounding box center [1520, 740] width 31 height 10
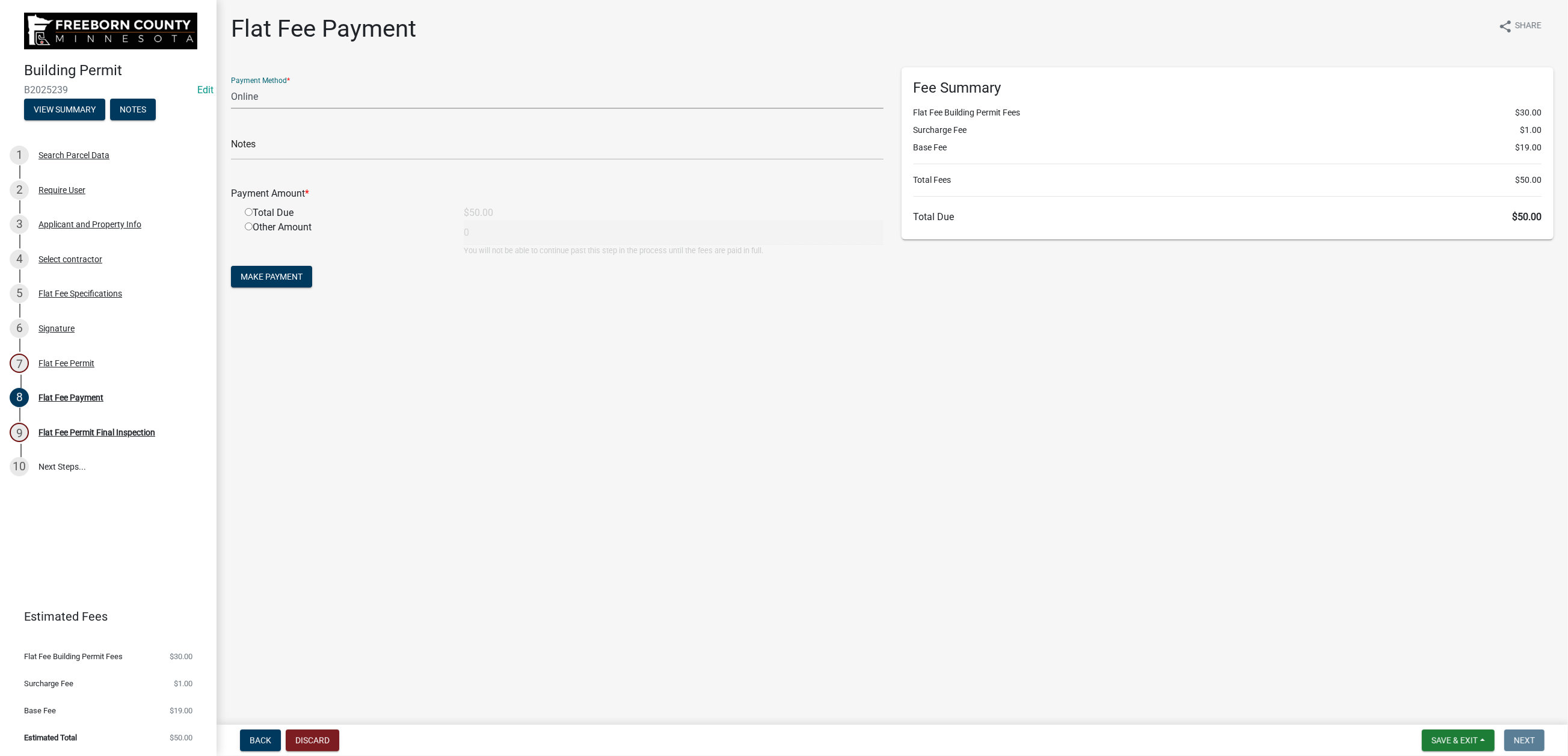
click at [257, 109] on select "Credit Card POS Check Cash Online" at bounding box center [558, 97] width 653 height 25
select select "1: 0"
click at [238, 109] on select "Credit Card POS Check Cash Online" at bounding box center [558, 97] width 653 height 25
click at [282, 160] on input "text" at bounding box center [558, 148] width 653 height 25
type input "2905"
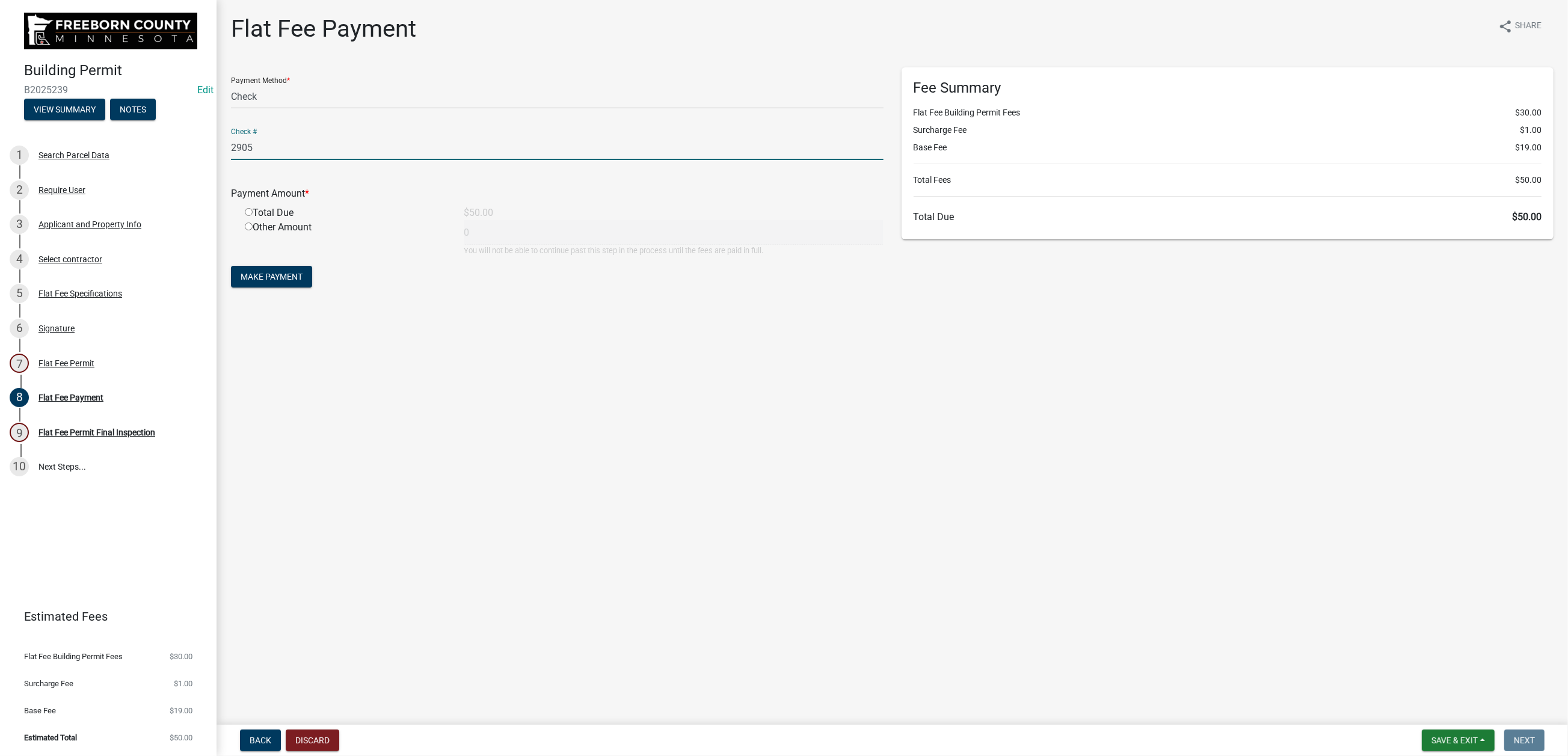
click at [253, 216] on input "radio" at bounding box center [248, 212] width 8 height 8
radio input "true"
type input "50"
click at [289, 282] on span "Make Payment" at bounding box center [271, 276] width 62 height 10
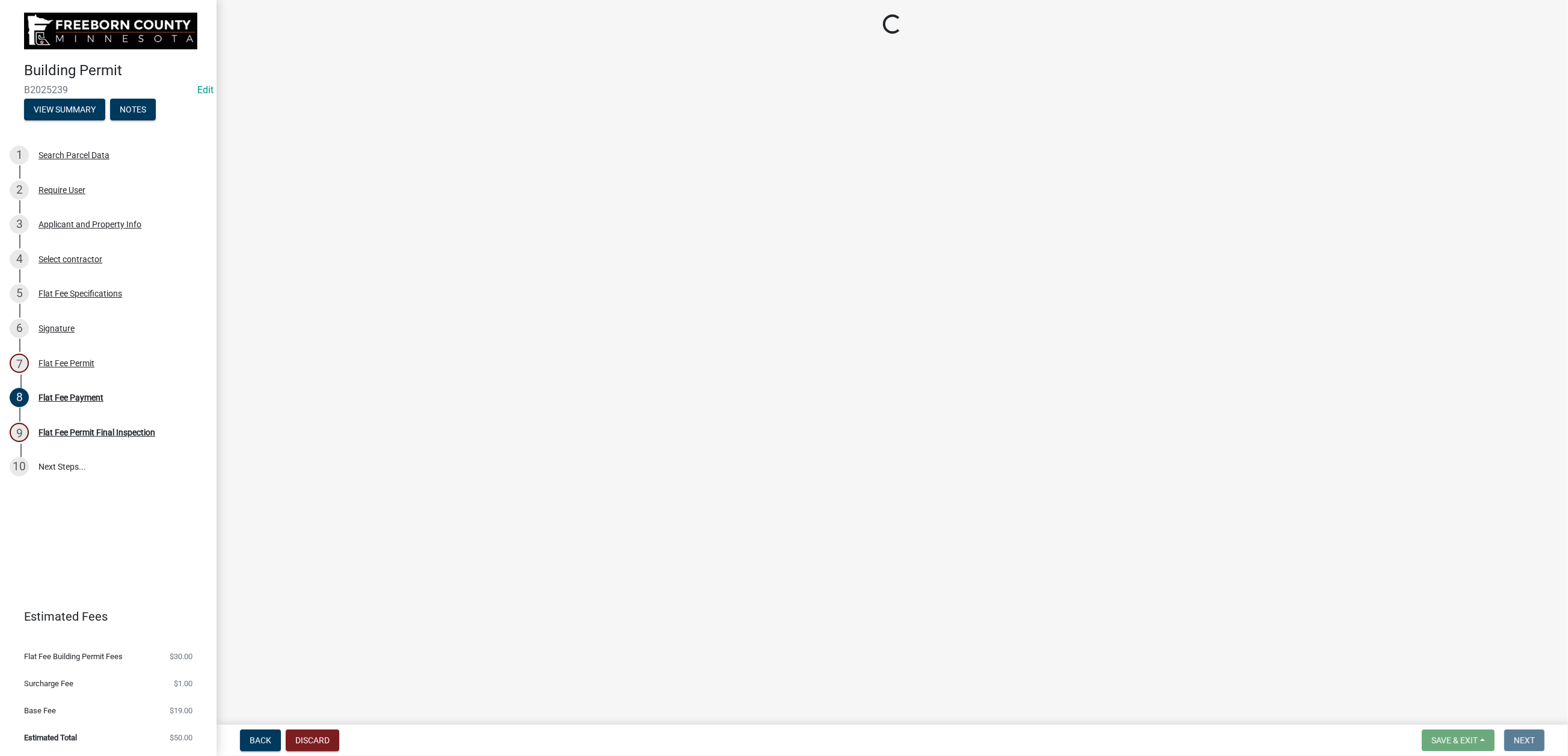
select select "3613e5d6-c0da-40a7-83d4-d5638b2e6124"
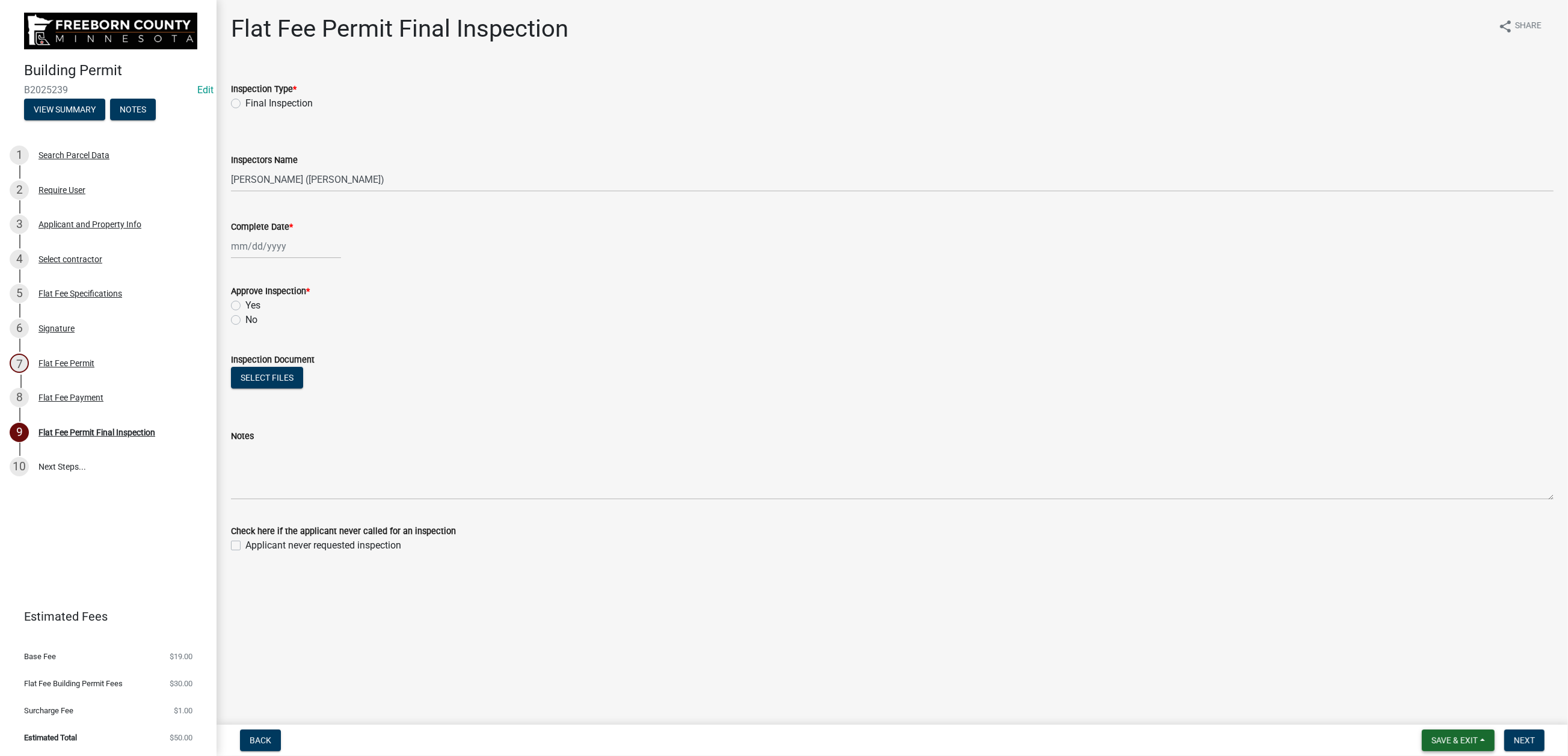
click at [1432, 736] on span "Save & Exit" at bounding box center [1454, 740] width 47 height 10
click at [1399, 692] on button "Save & Exit" at bounding box center [1447, 698] width 96 height 29
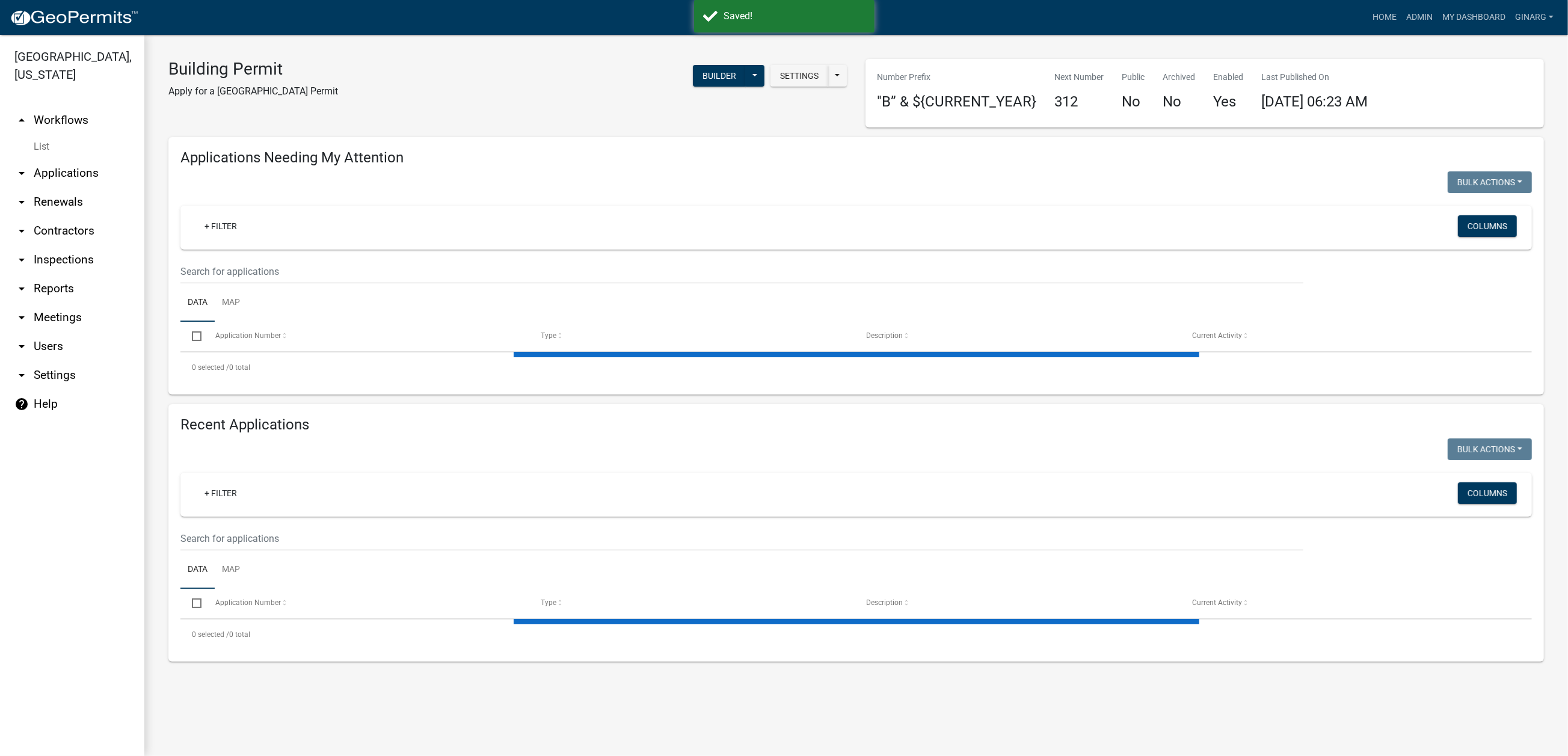
select select "3: 100"
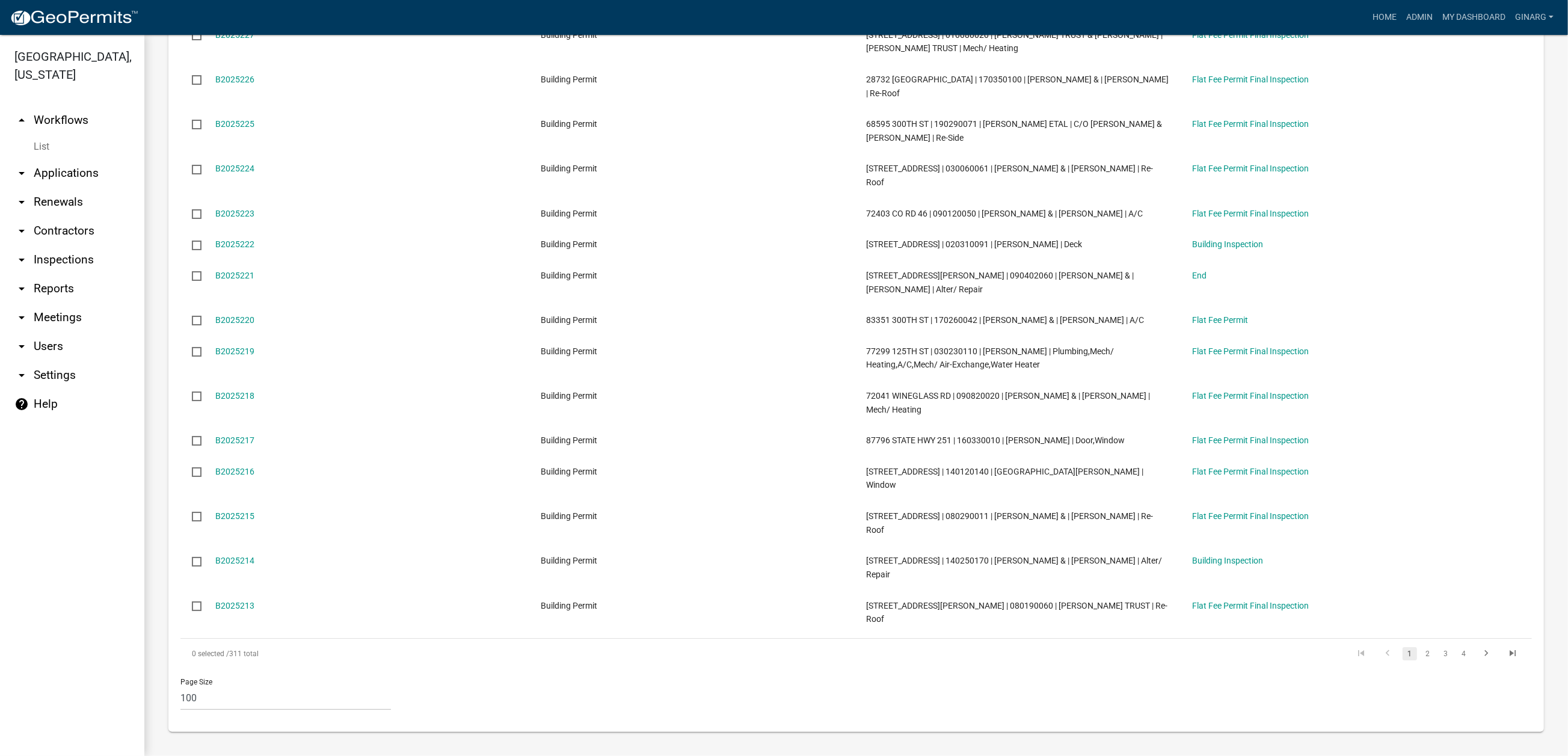
scroll to position [4513, 0]
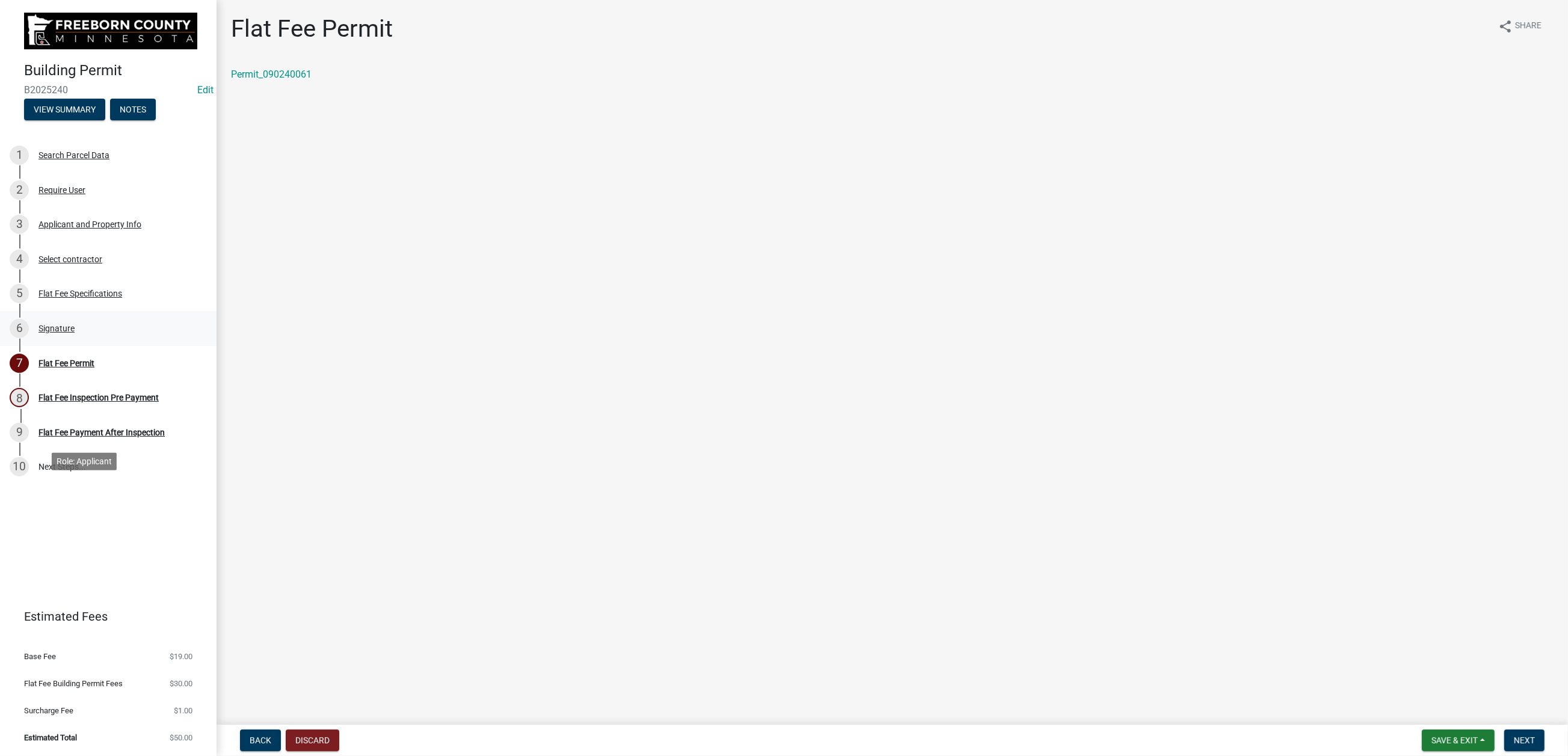
drag, startPoint x: 86, startPoint y: 505, endPoint x: 125, endPoint y: 496, distance: 40.0
click at [75, 333] on div "Signature" at bounding box center [56, 329] width 36 height 9
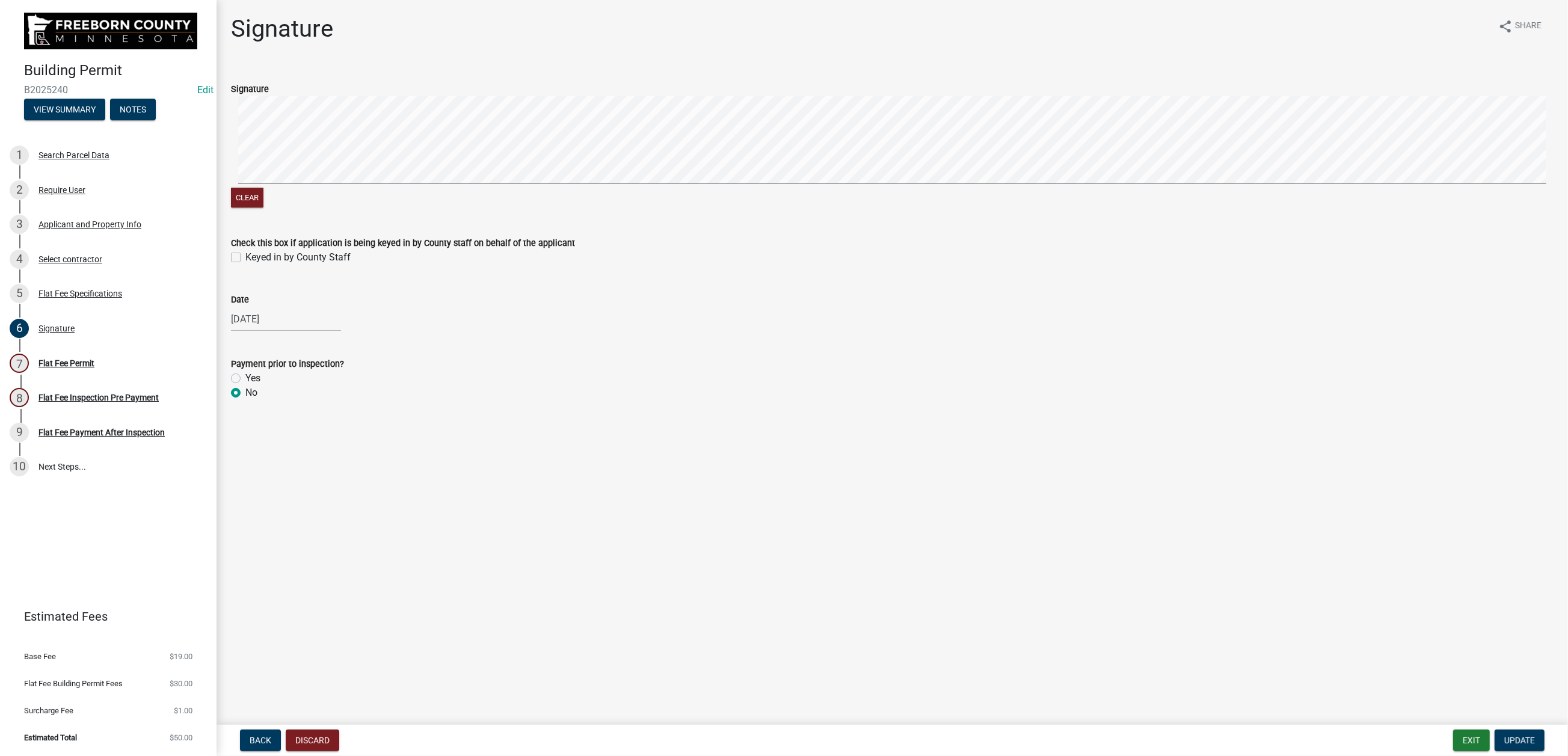
drag, startPoint x: 245, startPoint y: 520, endPoint x: 285, endPoint y: 549, distance: 49.4
click at [245, 385] on label "Yes" at bounding box center [253, 378] width 15 height 14
click at [245, 379] on input "Yes" at bounding box center [249, 375] width 8 height 8
radio input "true"
click at [1505, 739] on span "Update" at bounding box center [1520, 740] width 31 height 10
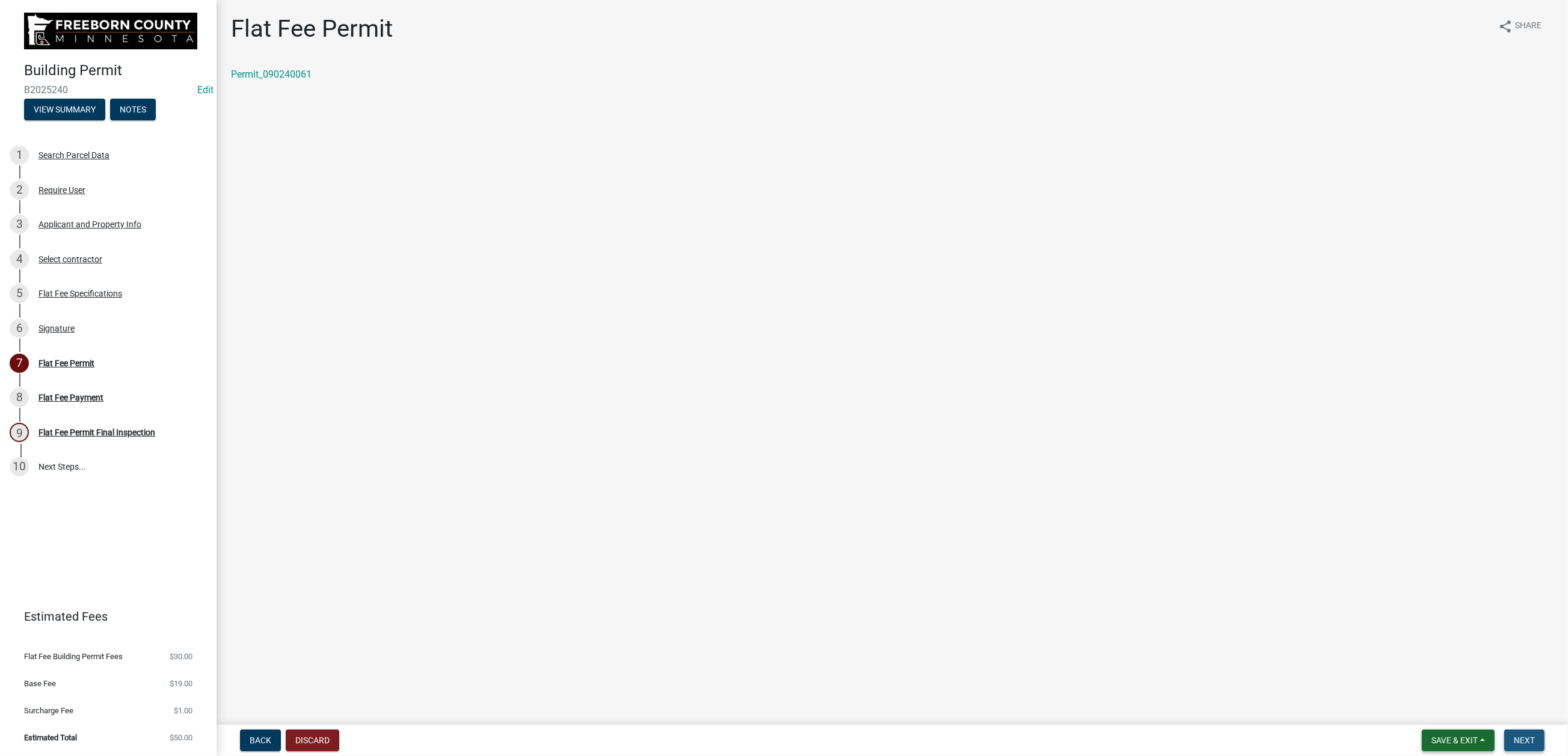
drag, startPoint x: 1491, startPoint y: 733, endPoint x: 1355, endPoint y: 747, distance: 136.7
click at [1505, 732] on button "Next" at bounding box center [1525, 740] width 40 height 22
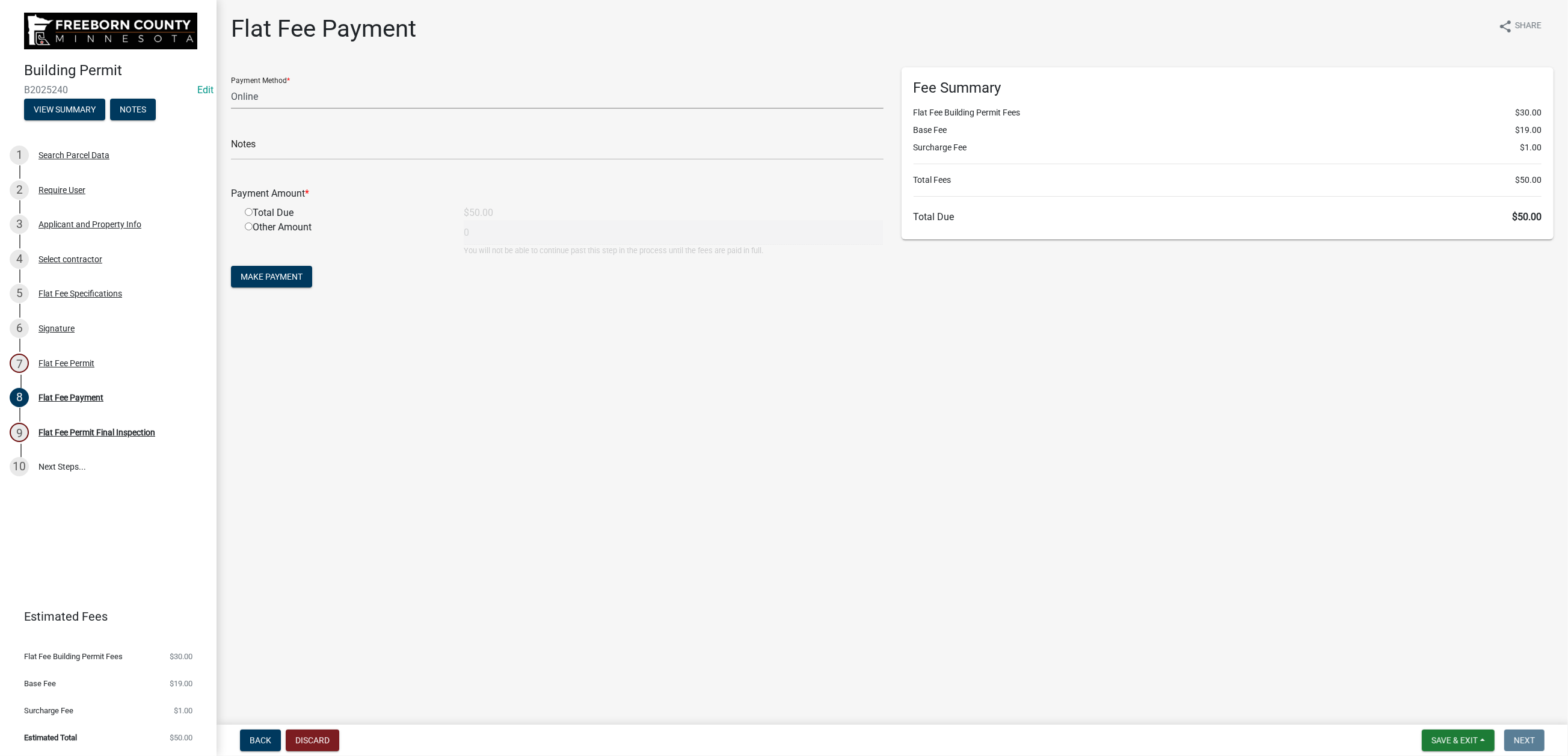
click at [259, 109] on select "Credit Card POS Check Cash Online" at bounding box center [558, 97] width 653 height 25
select select "1: 0"
click at [238, 109] on select "Credit Card POS Check Cash Online" at bounding box center [558, 97] width 653 height 25
drag, startPoint x: 261, startPoint y: 231, endPoint x: 258, endPoint y: 222, distance: 9.5
click at [261, 160] on input "text" at bounding box center [558, 148] width 653 height 25
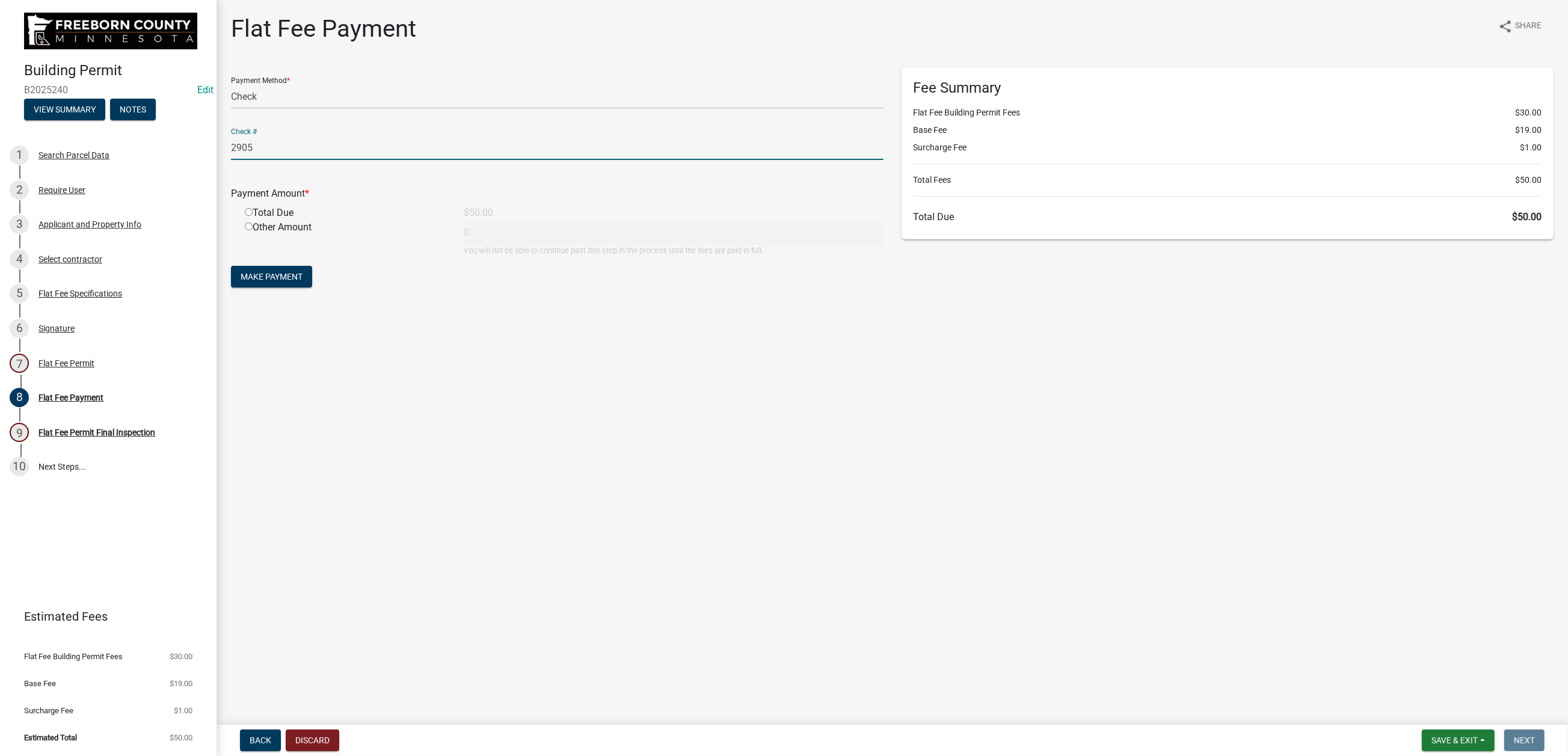
type input "2905"
click at [253, 216] on input "radio" at bounding box center [248, 212] width 8 height 8
radio input "true"
type input "50"
click at [303, 282] on span "Make Payment" at bounding box center [271, 276] width 62 height 10
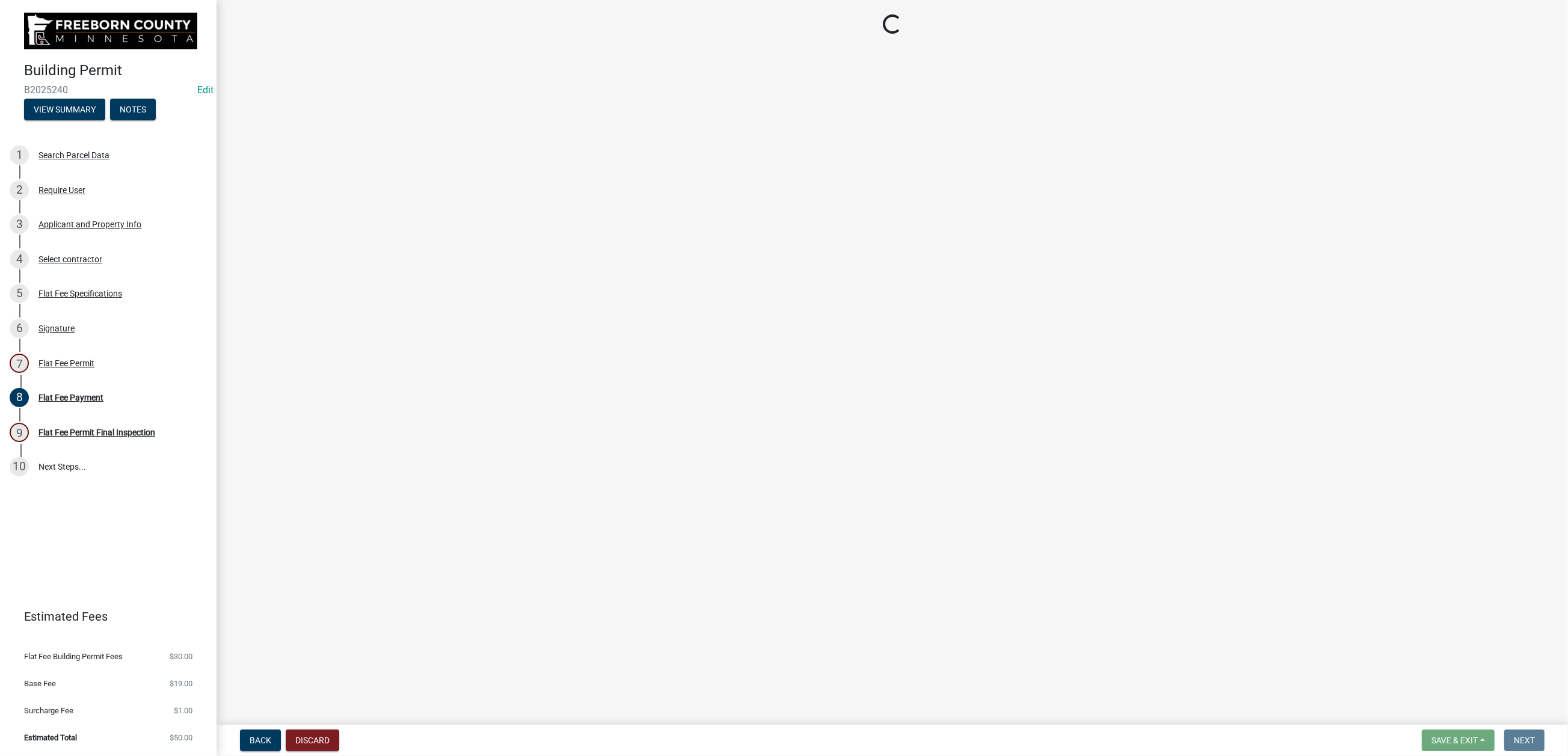
select select "3613e5d6-c0da-40a7-83d4-d5638b2e6124"
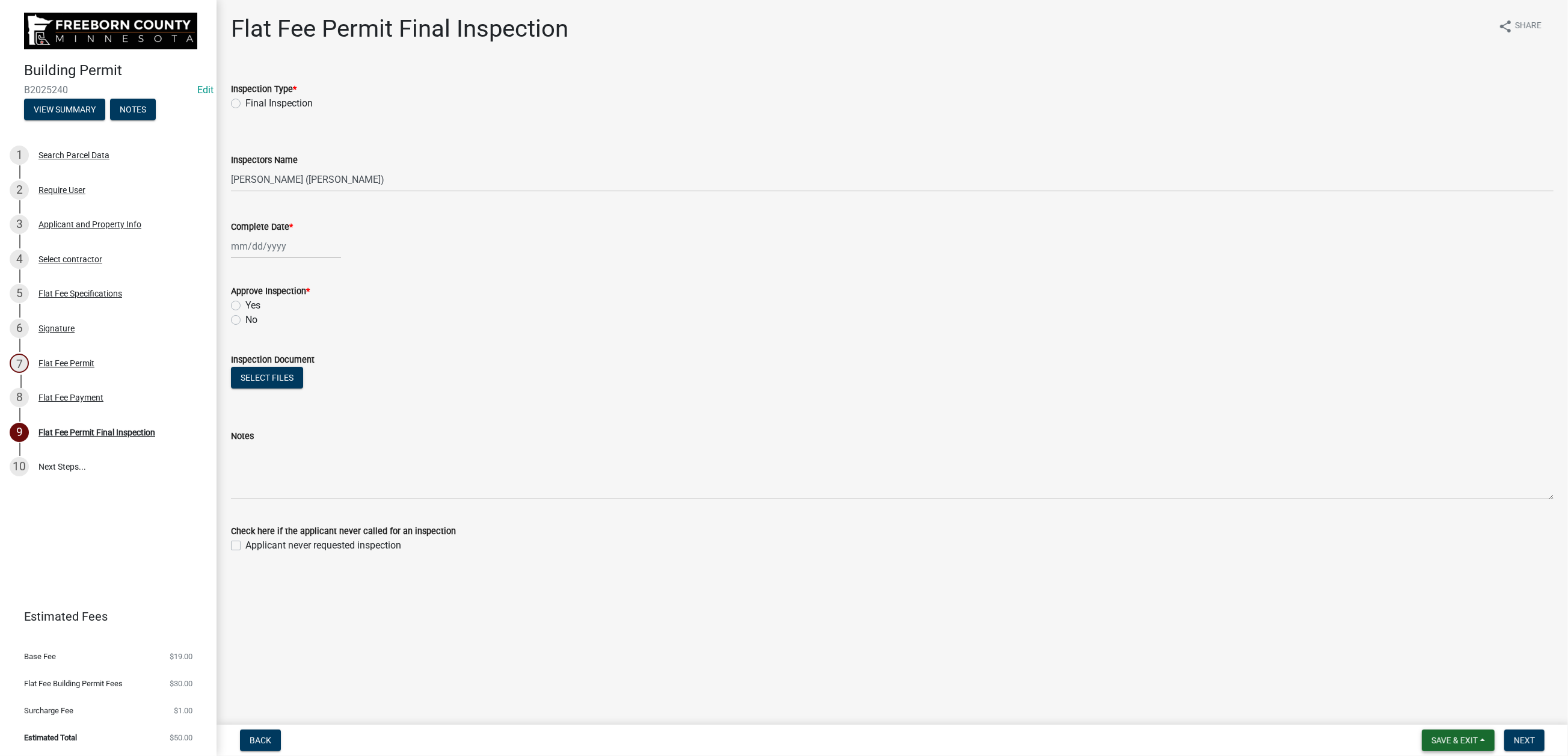
click at [1433, 736] on span "Save & Exit" at bounding box center [1454, 740] width 47 height 10
click at [1399, 692] on button "Save & Exit" at bounding box center [1447, 698] width 96 height 29
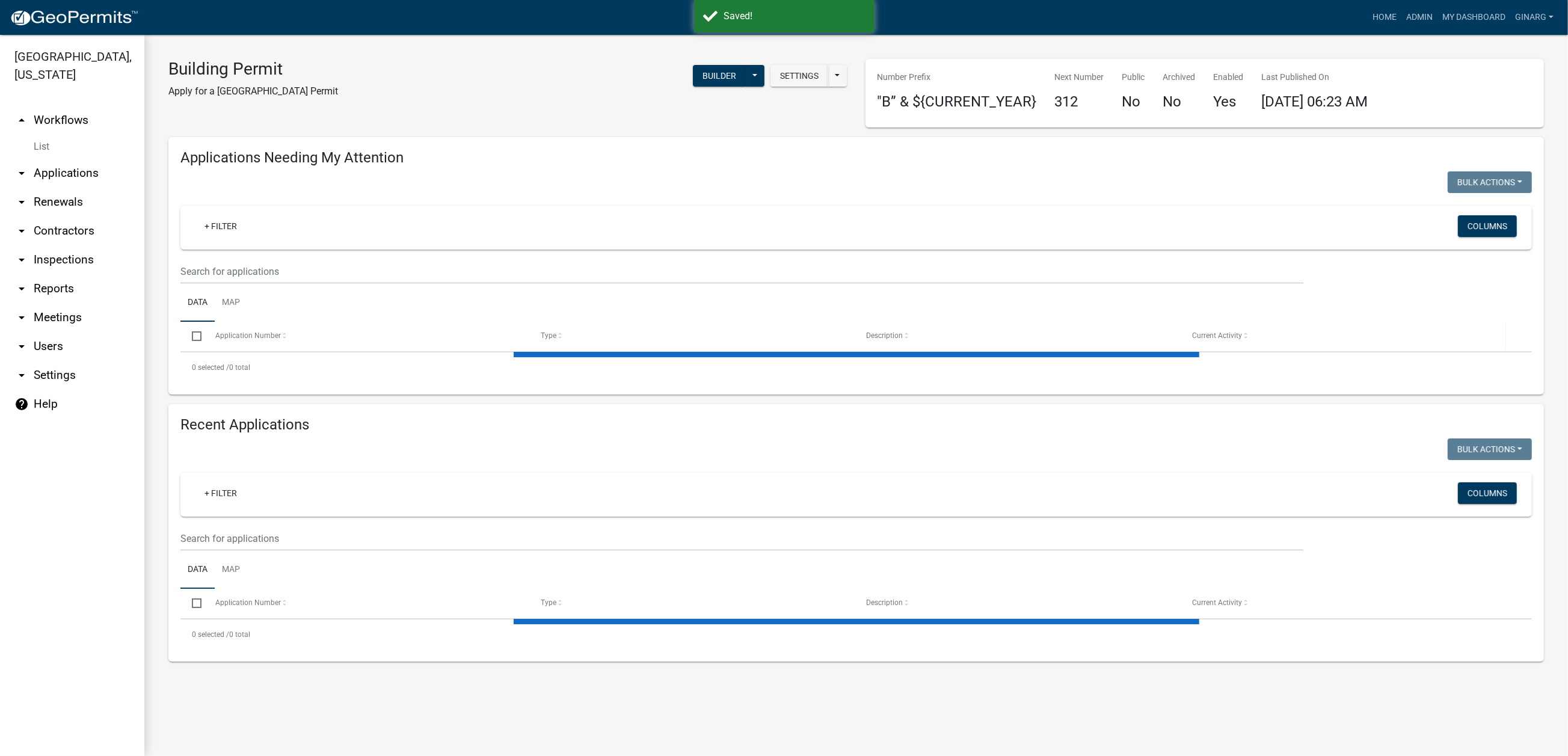
select select "3: 100"
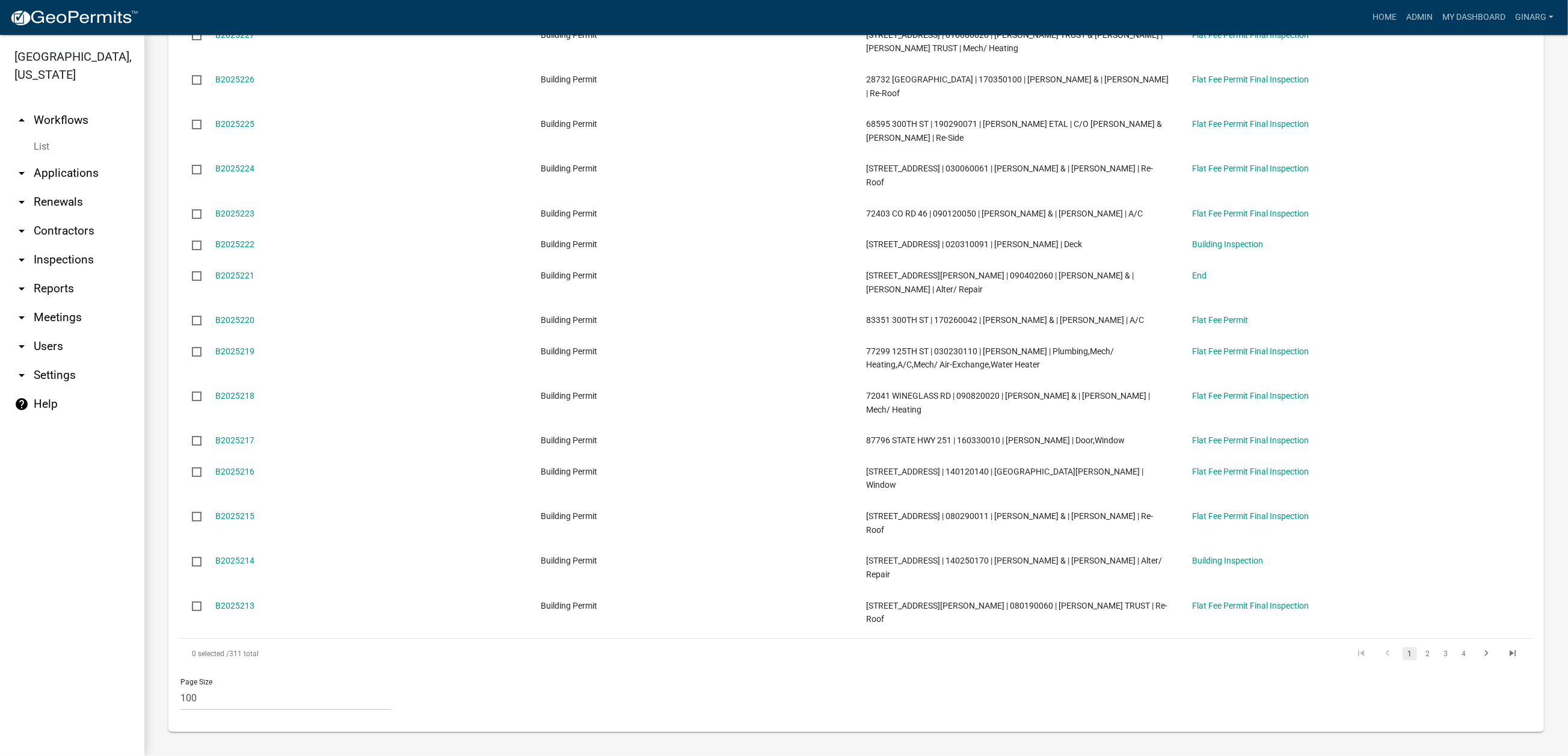
scroll to position [4333, 0]
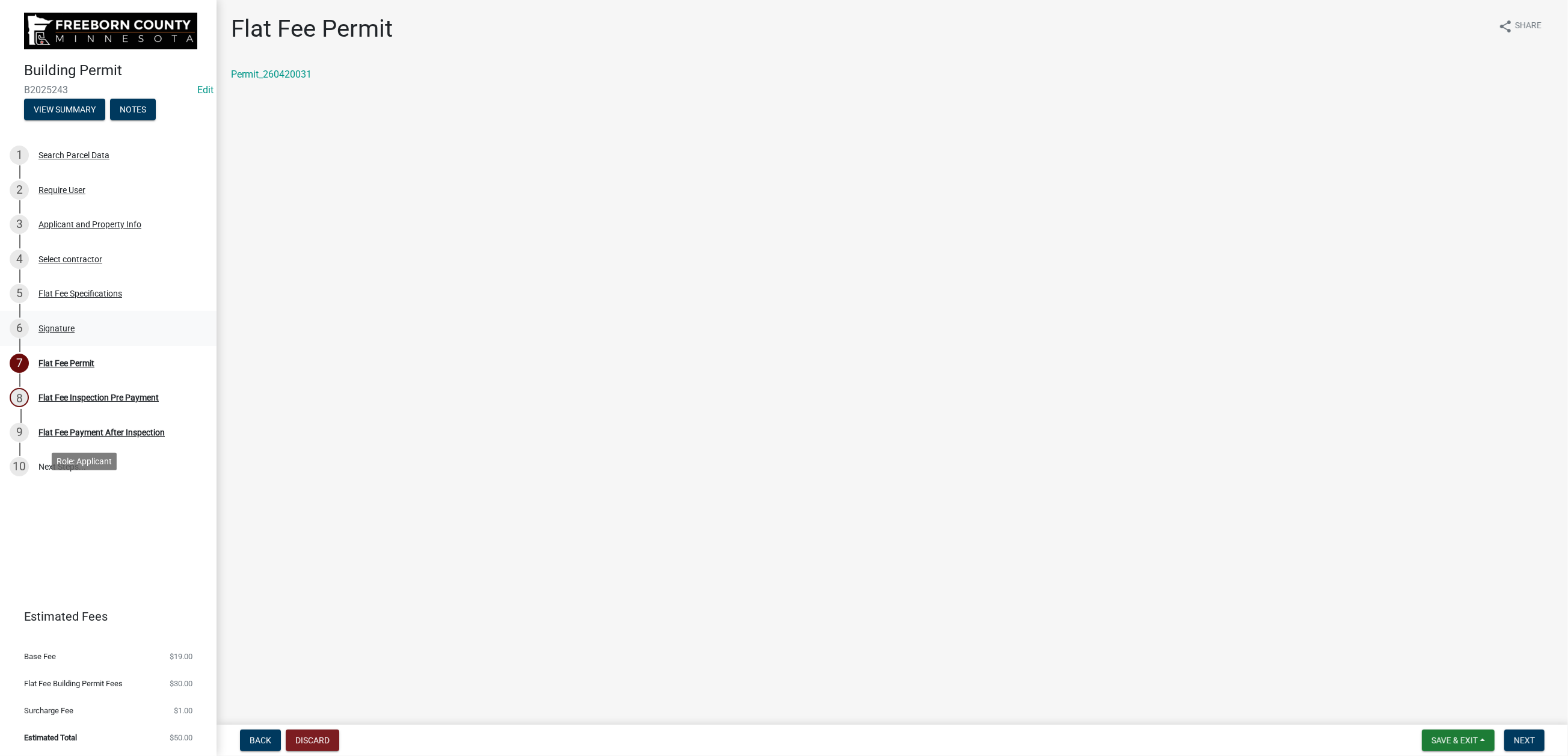
click at [75, 333] on div "Signature" at bounding box center [56, 329] width 36 height 9
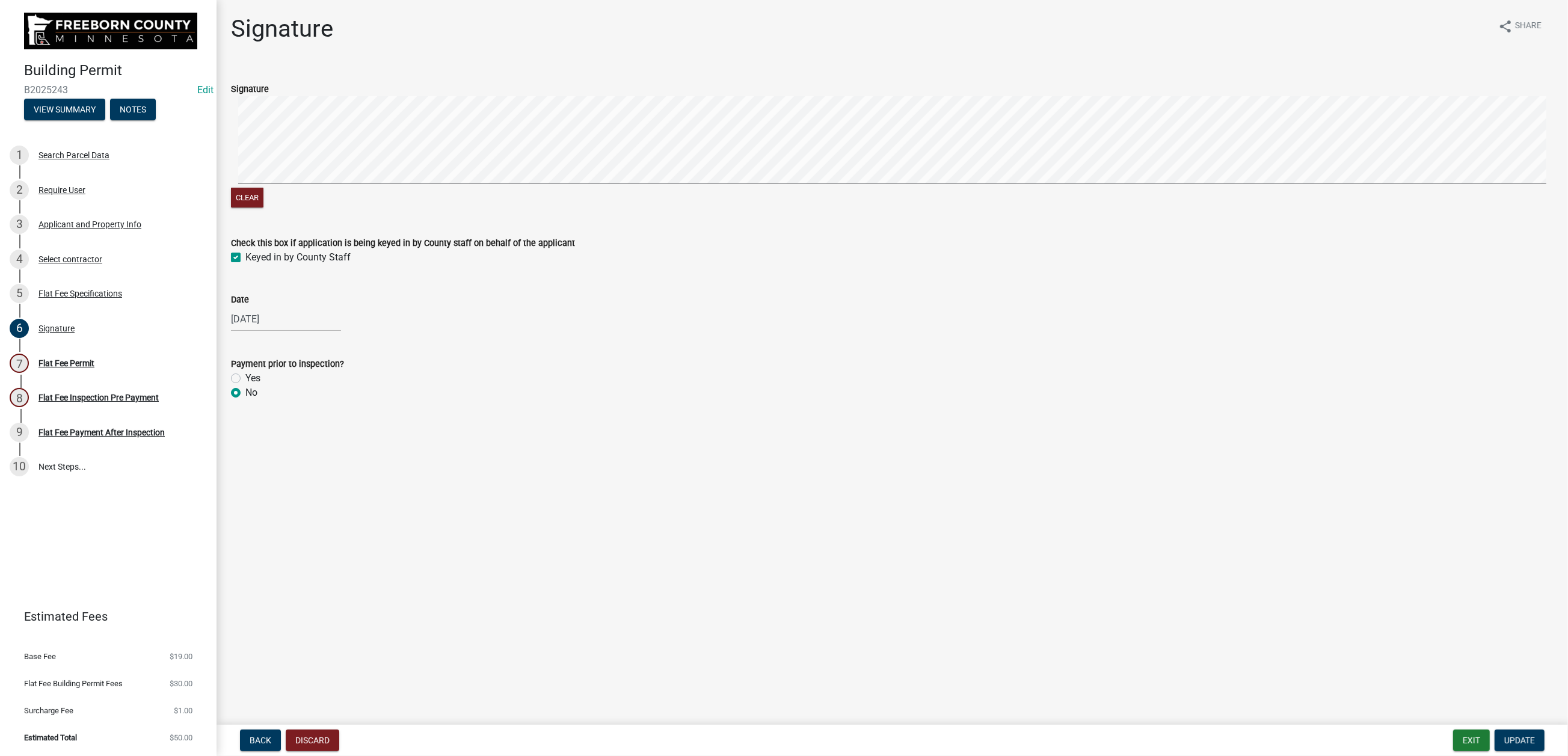
click at [245, 385] on label "Yes" at bounding box center [253, 378] width 15 height 14
click at [245, 379] on input "Yes" at bounding box center [249, 375] width 8 height 8
radio input "true"
click at [1505, 736] on span "Update" at bounding box center [1520, 740] width 31 height 10
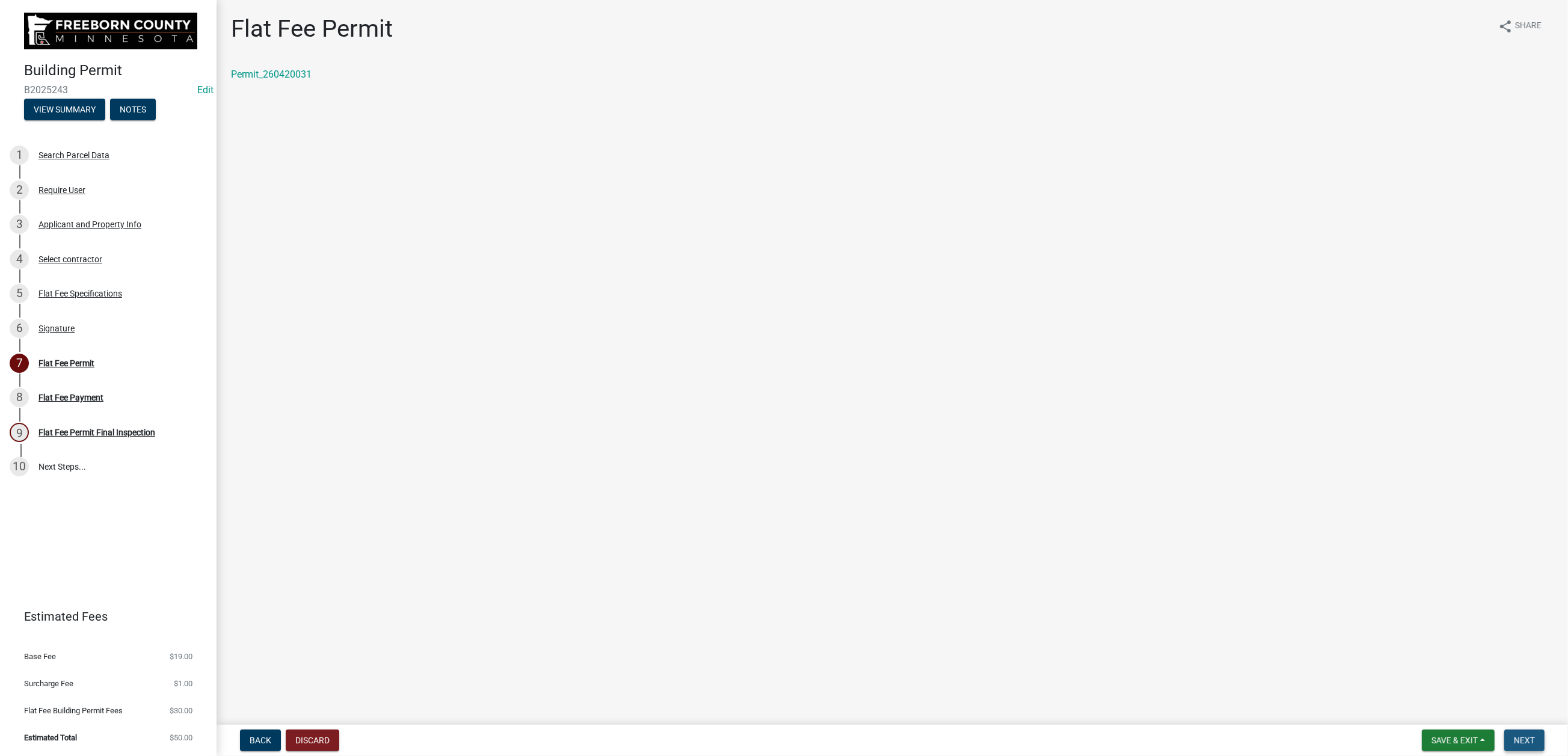
drag, startPoint x: 1523, startPoint y: 724, endPoint x: 1498, endPoint y: 706, distance: 30.8
click at [1523, 730] on button "Next" at bounding box center [1525, 740] width 40 height 22
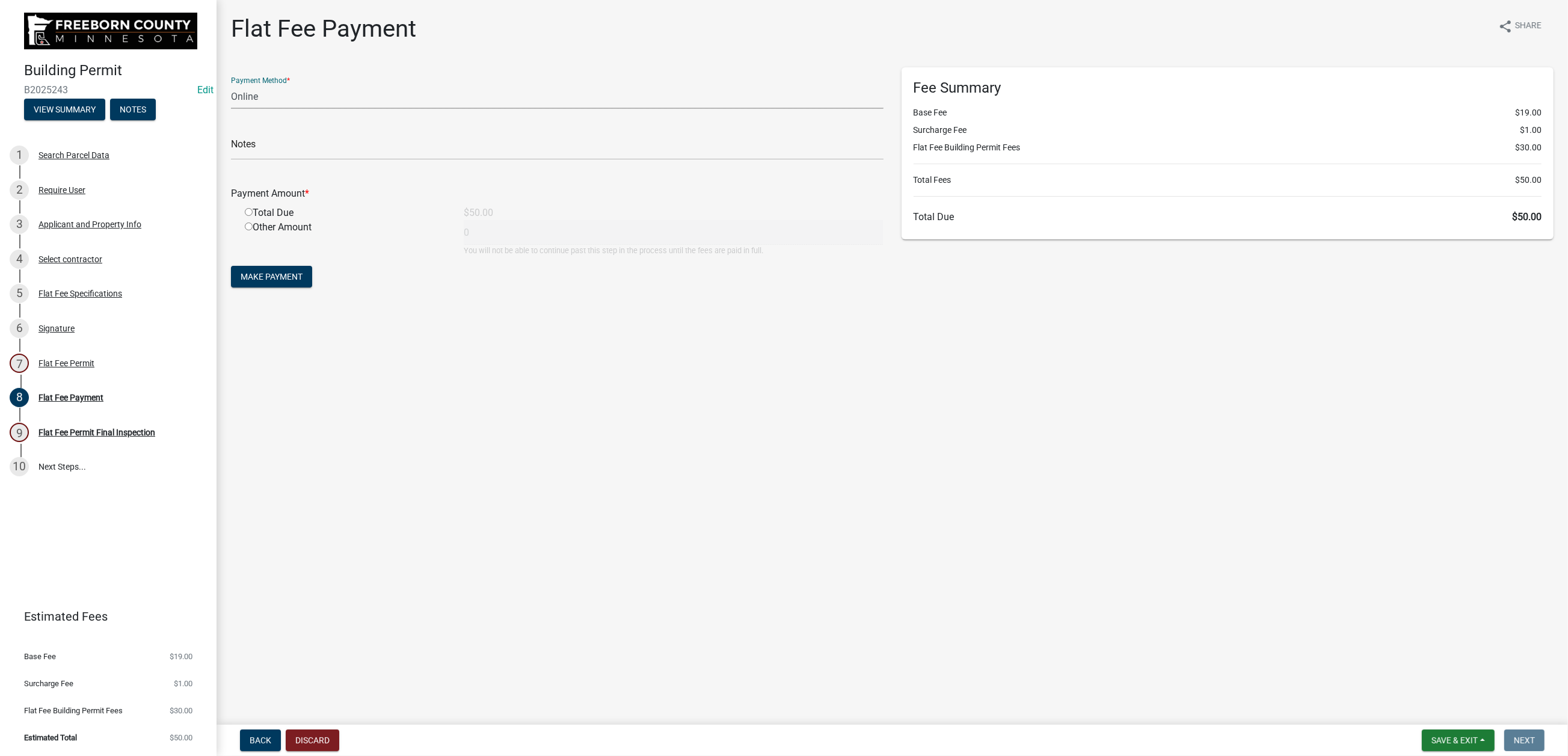
click at [291, 109] on select "Credit Card POS Check Cash Online" at bounding box center [558, 97] width 653 height 25
select select "1: 0"
click at [238, 109] on select "Credit Card POS Check Cash Online" at bounding box center [558, 97] width 653 height 25
click at [264, 160] on input "text" at bounding box center [558, 148] width 653 height 25
type input "2905"
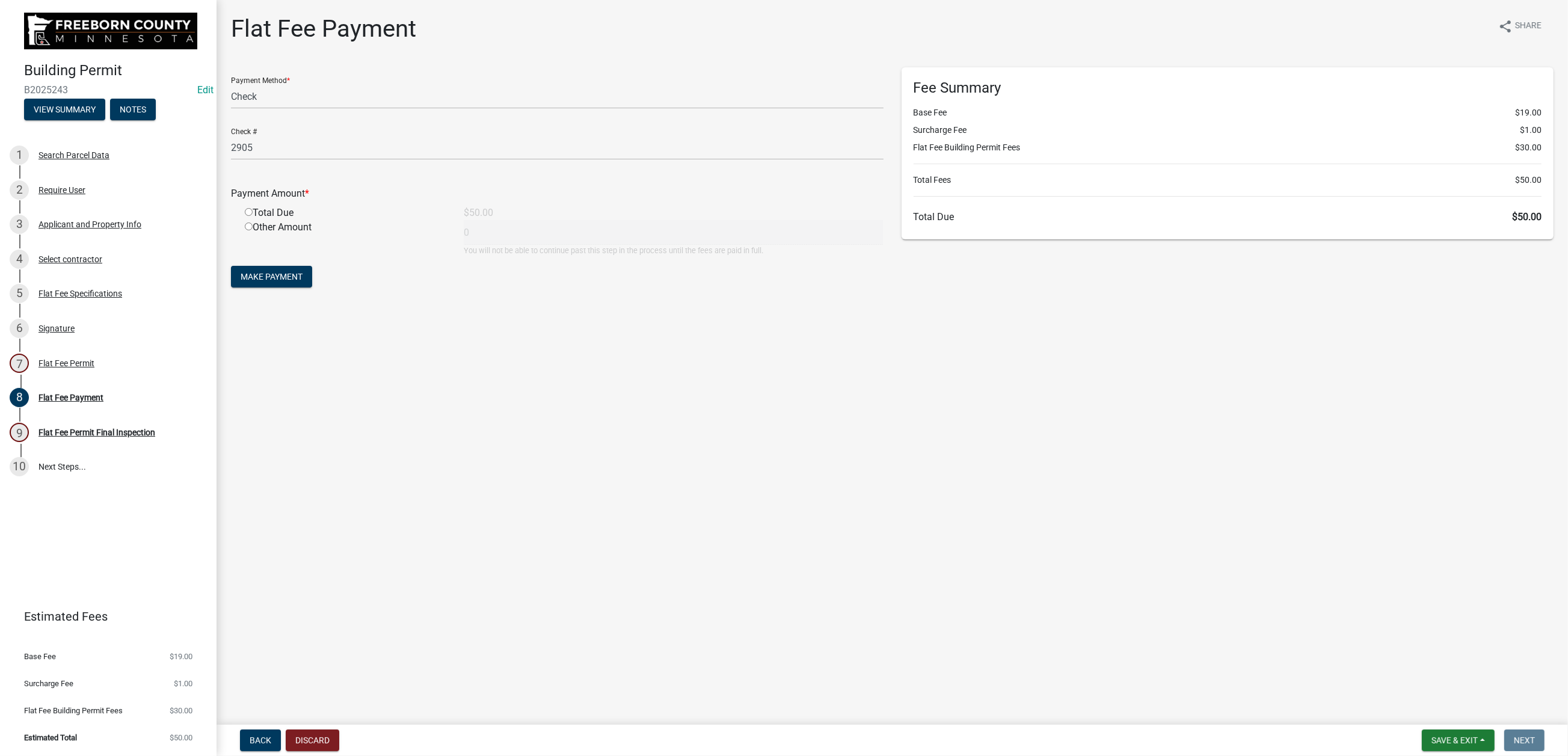
click at [253, 216] on input "radio" at bounding box center [248, 212] width 8 height 8
radio input "true"
type input "50"
drag, startPoint x: 299, startPoint y: 433, endPoint x: 374, endPoint y: 444, distance: 75.8
click at [300, 282] on span "Make Payment" at bounding box center [271, 276] width 62 height 10
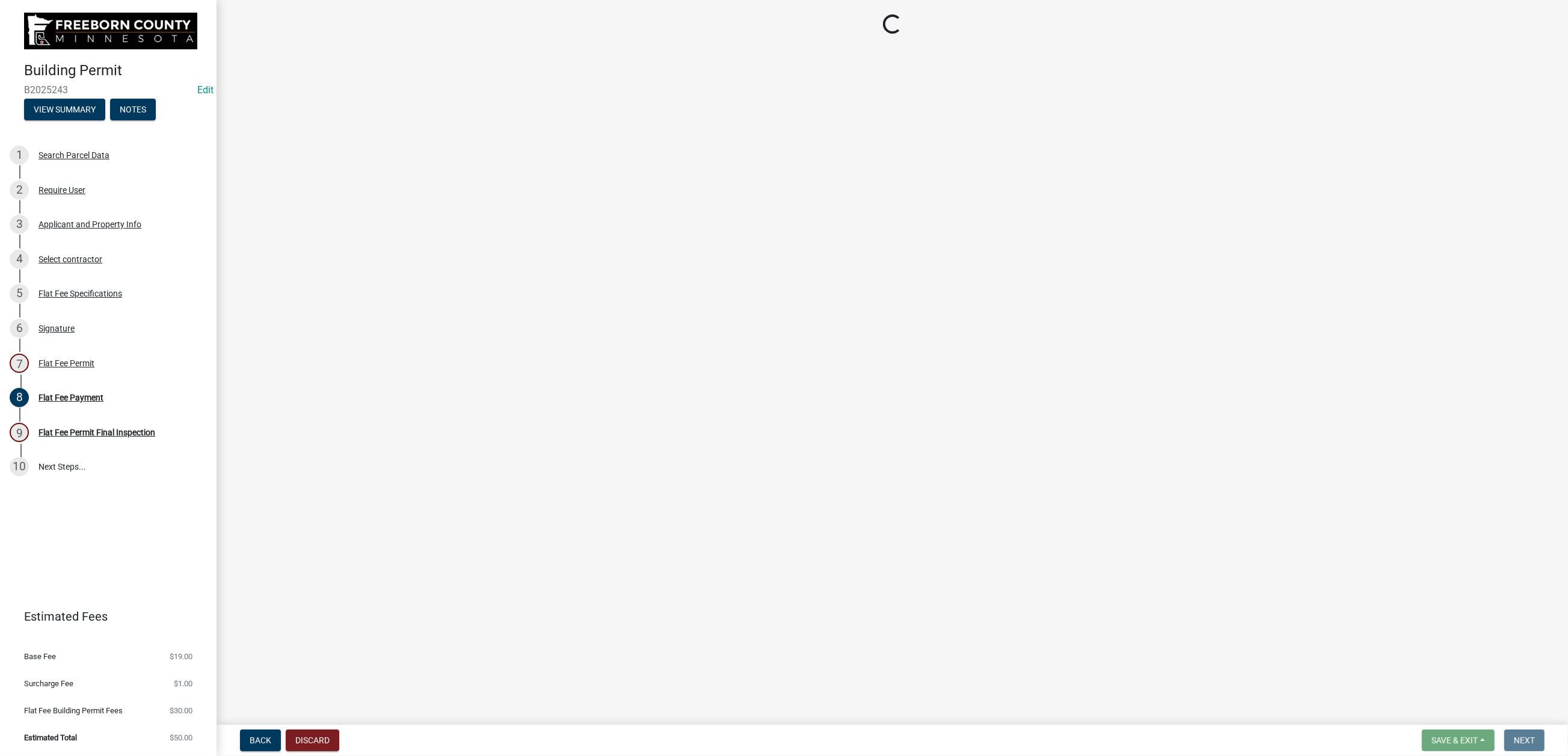
select select "3613e5d6-c0da-40a7-83d4-d5638b2e6124"
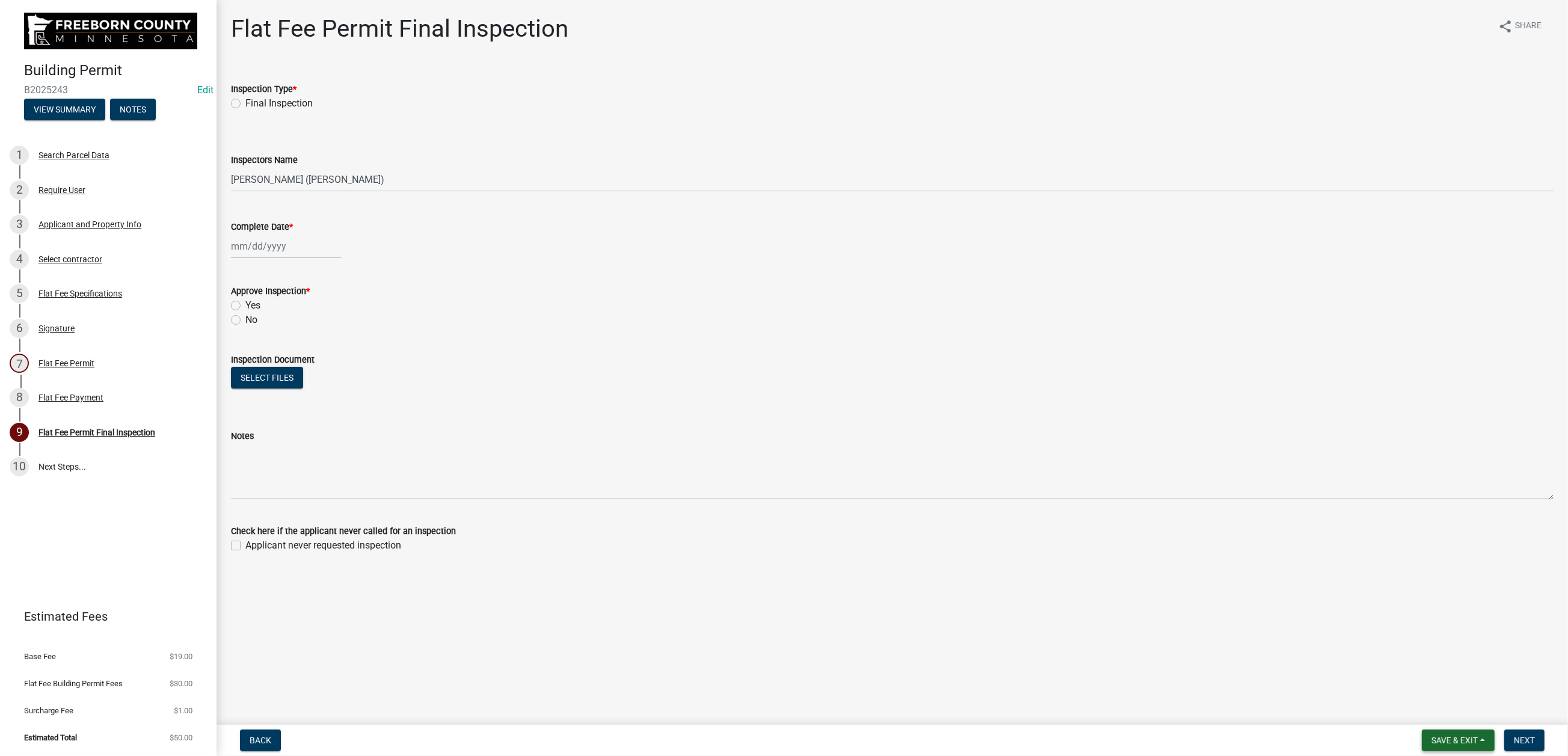
click at [1432, 736] on span "Save & Exit" at bounding box center [1454, 740] width 47 height 10
click at [1411, 694] on button "Save & Exit" at bounding box center [1447, 698] width 96 height 29
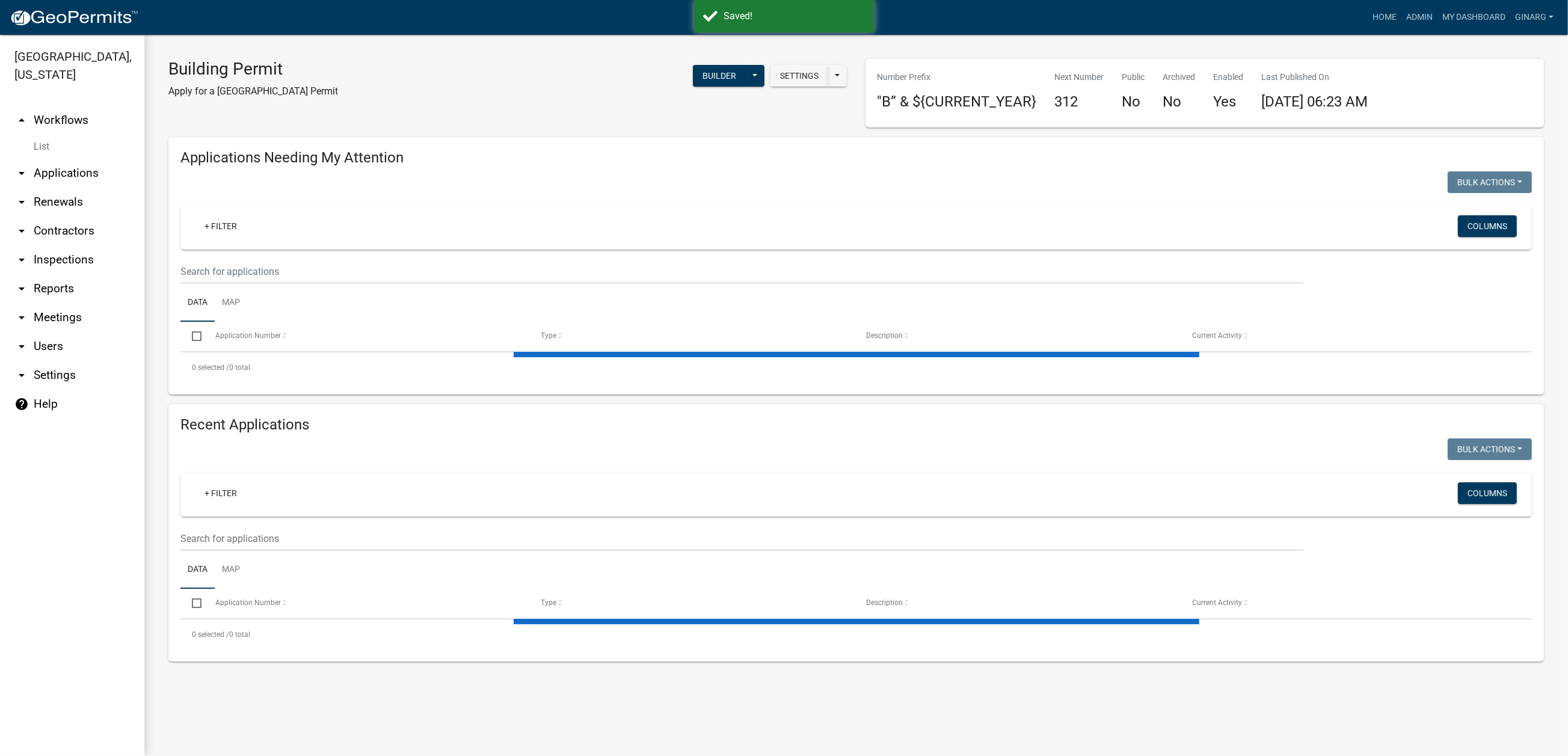
select select "3: 100"
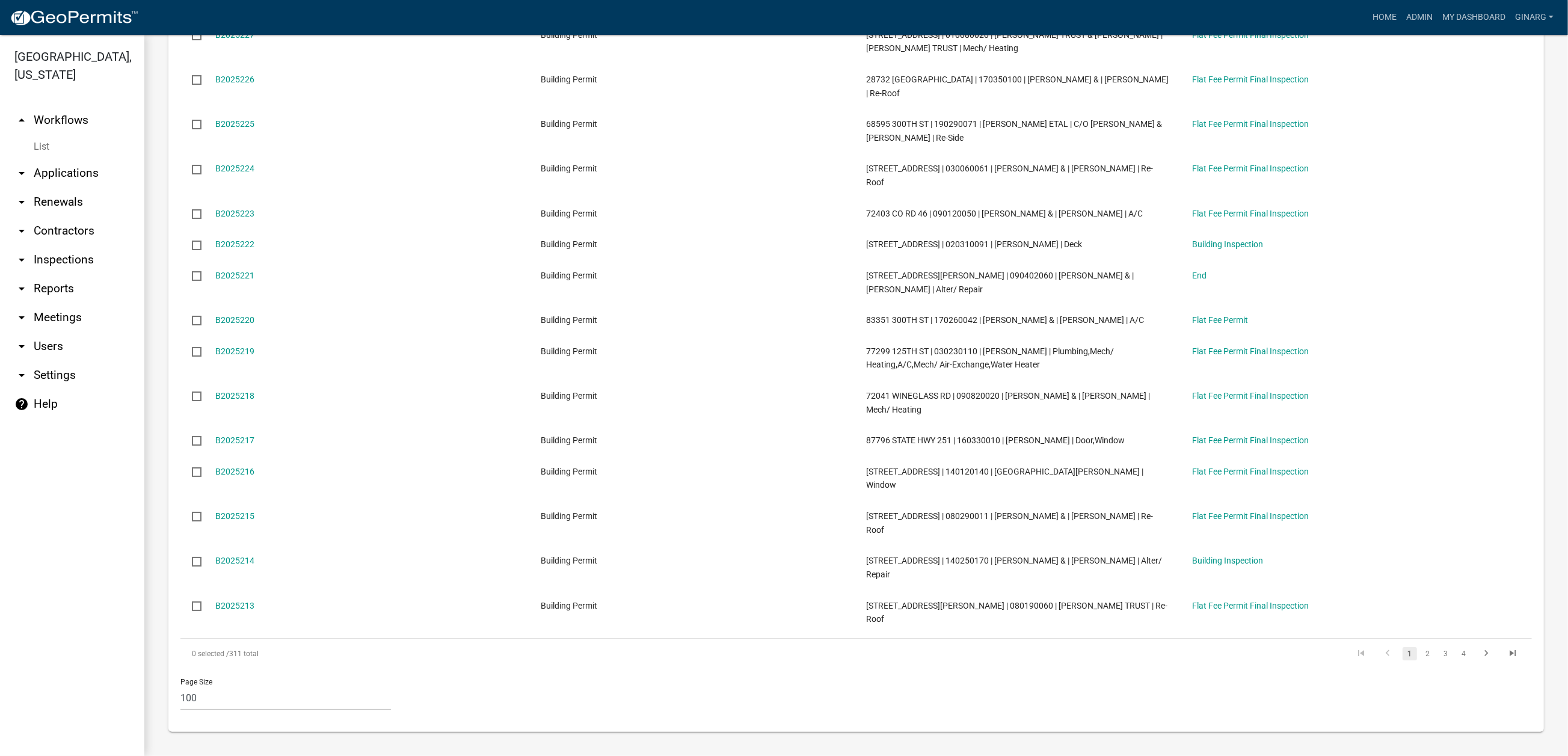
scroll to position [4422, 0]
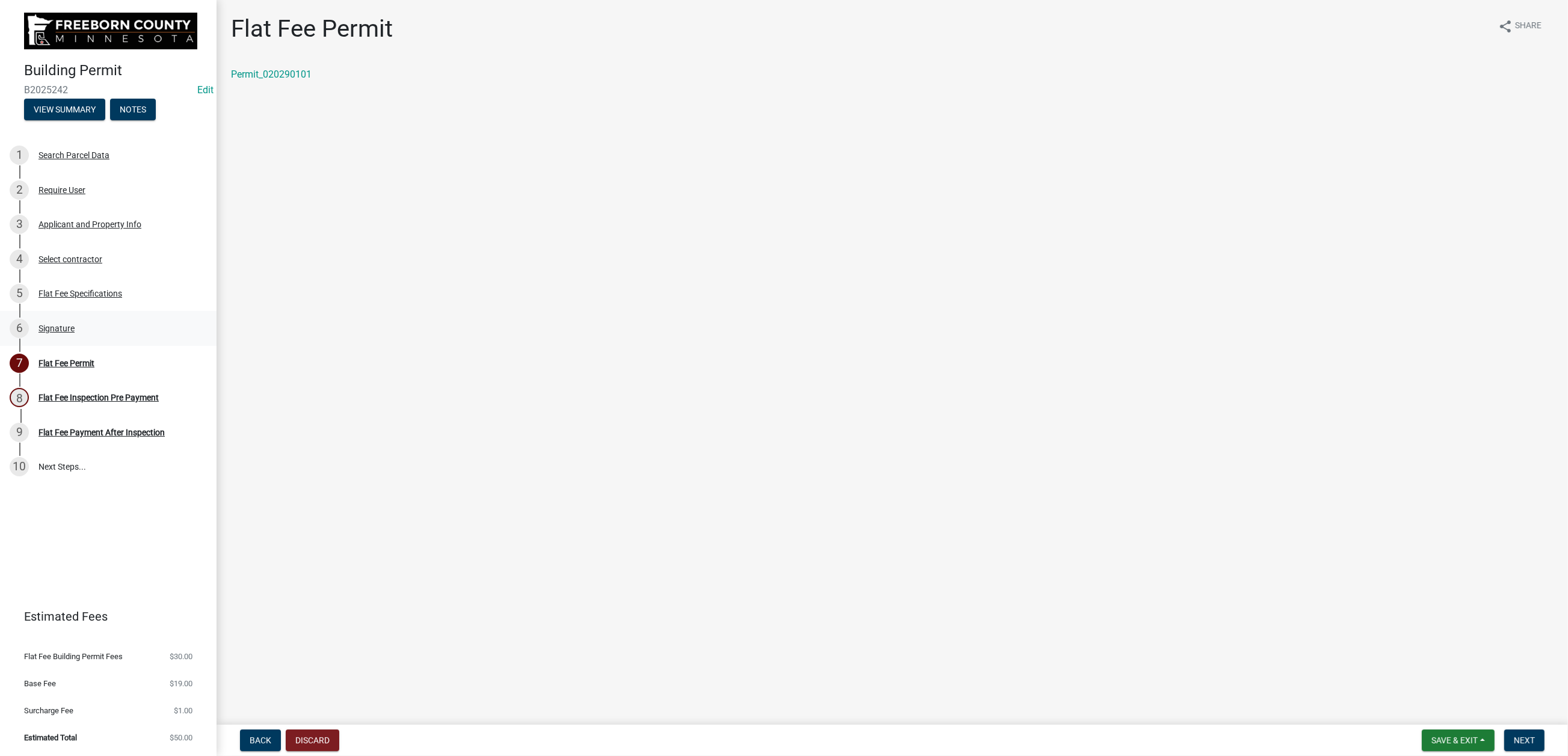
click at [75, 333] on div "Signature" at bounding box center [56, 329] width 36 height 9
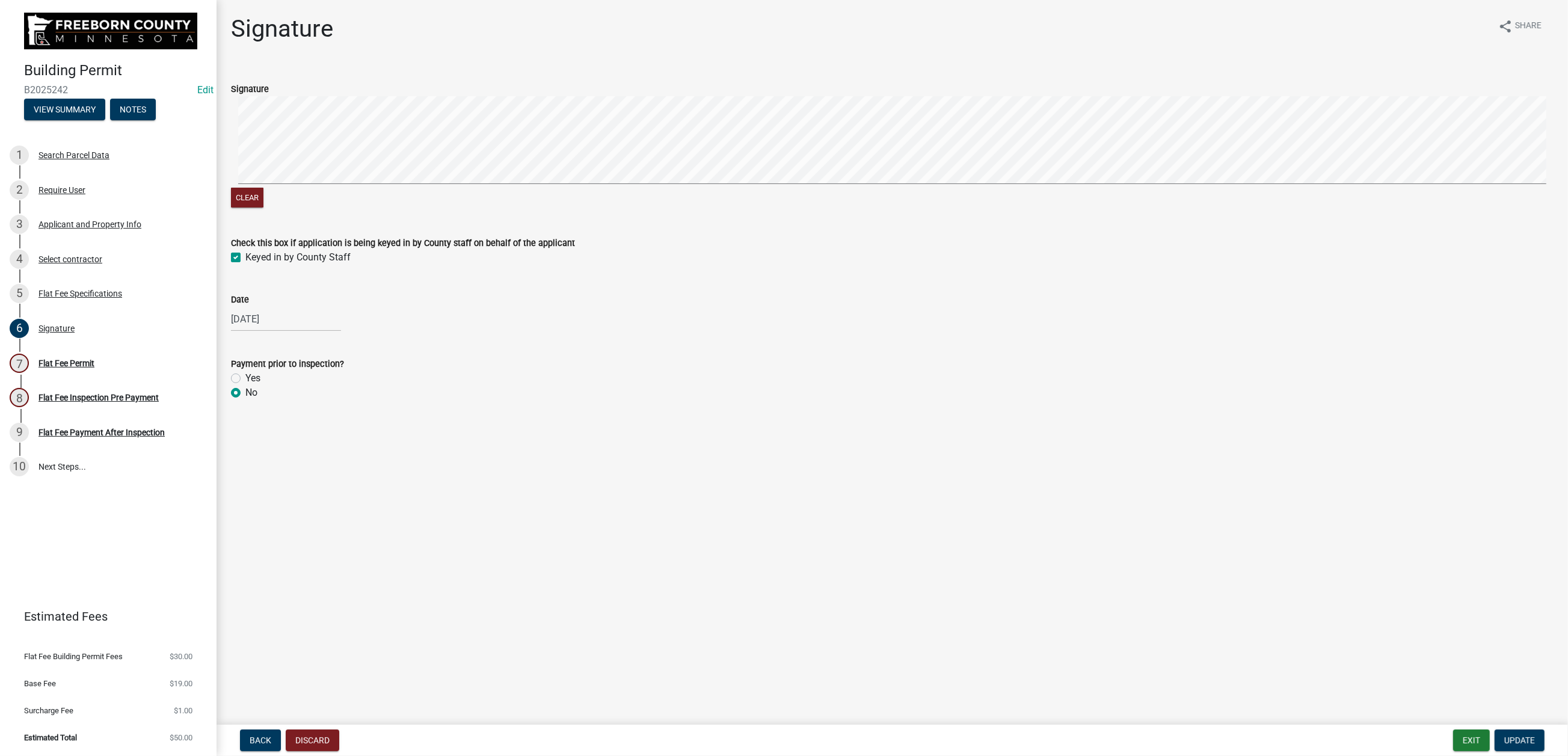
click at [245, 385] on label "Yes" at bounding box center [253, 378] width 15 height 14
click at [245, 379] on input "Yes" at bounding box center [249, 375] width 8 height 8
radio input "true"
click at [1505, 736] on span "Update" at bounding box center [1520, 740] width 31 height 10
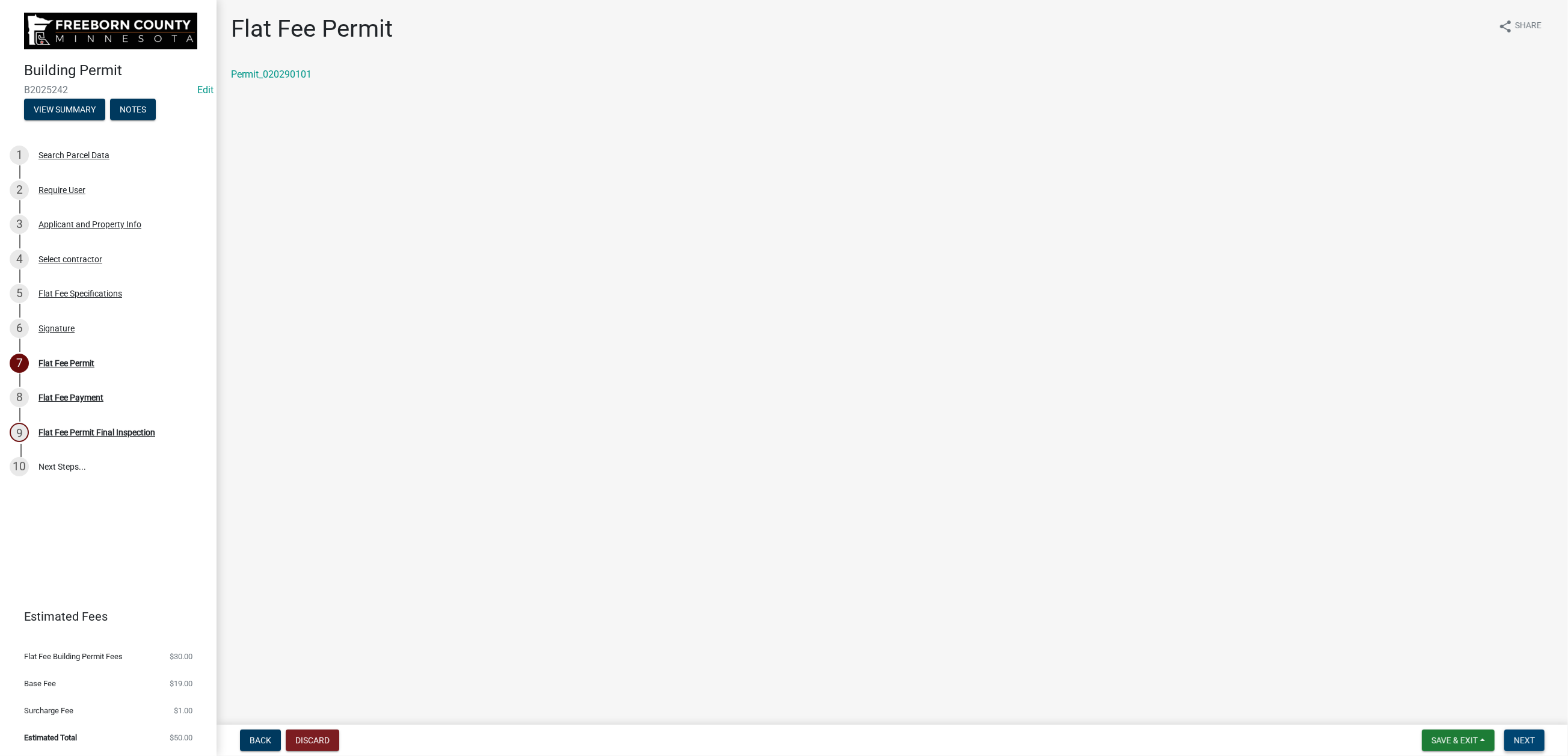
click at [1514, 736] on span "Next" at bounding box center [1525, 740] width 21 height 10
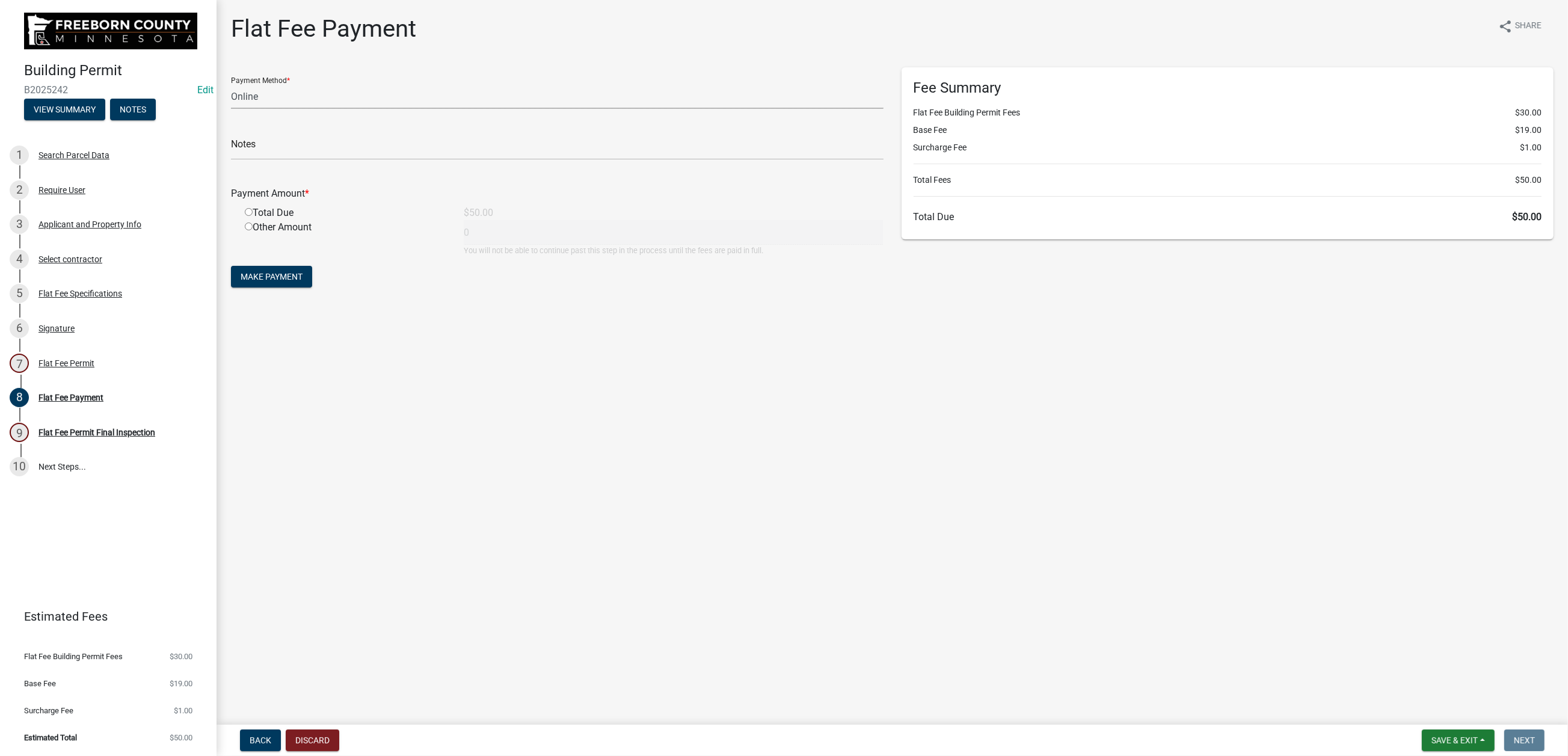
click at [282, 109] on select "Credit Card POS Check Cash Online" at bounding box center [558, 97] width 653 height 25
select select "1: 0"
click at [238, 109] on select "Credit Card POS Check Cash Online" at bounding box center [558, 97] width 653 height 25
click at [267, 160] on input "text" at bounding box center [558, 148] width 653 height 25
type input "2905"
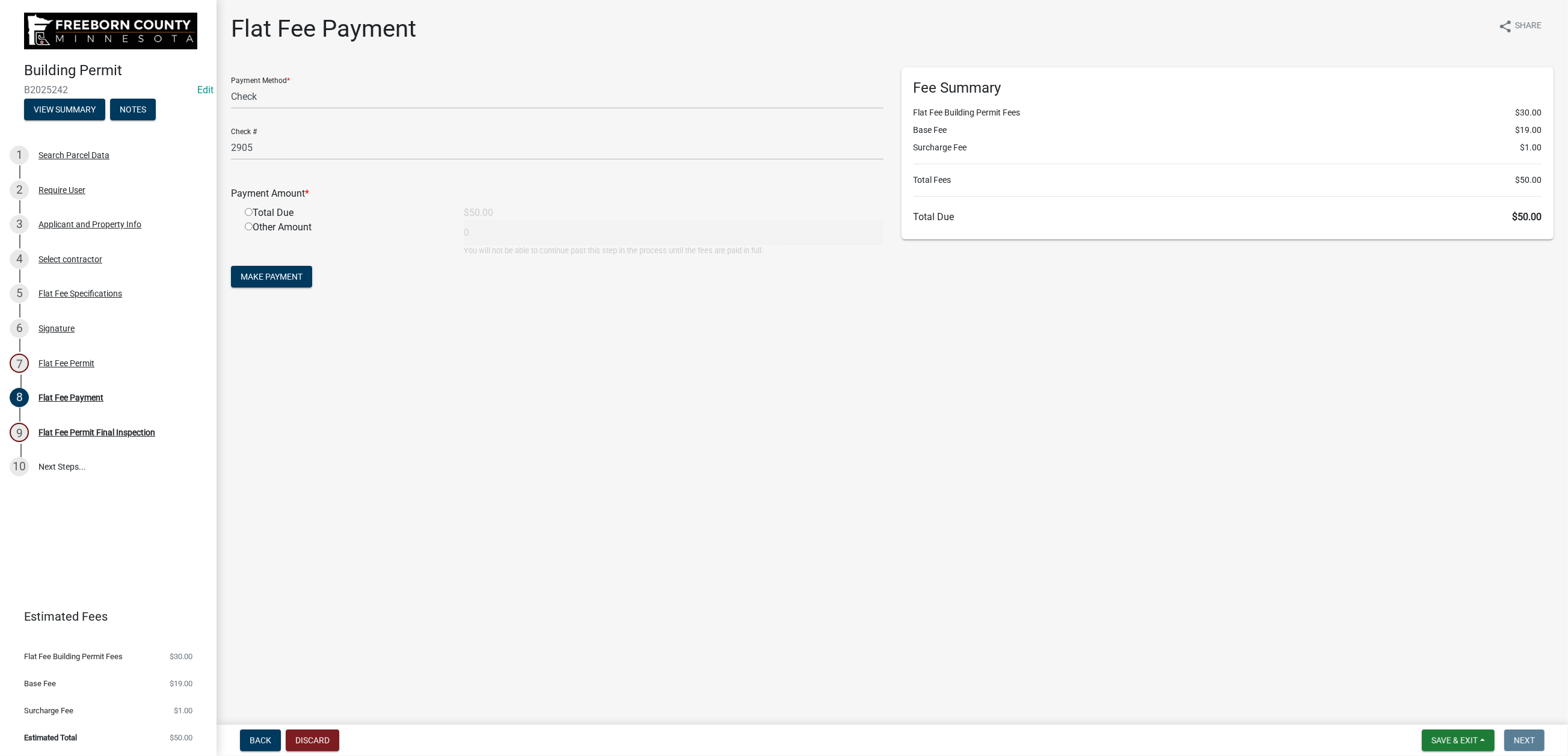
click at [253, 216] on input "radio" at bounding box center [248, 212] width 8 height 8
radio input "true"
type input "50"
click at [303, 282] on span "Make Payment" at bounding box center [271, 276] width 62 height 10
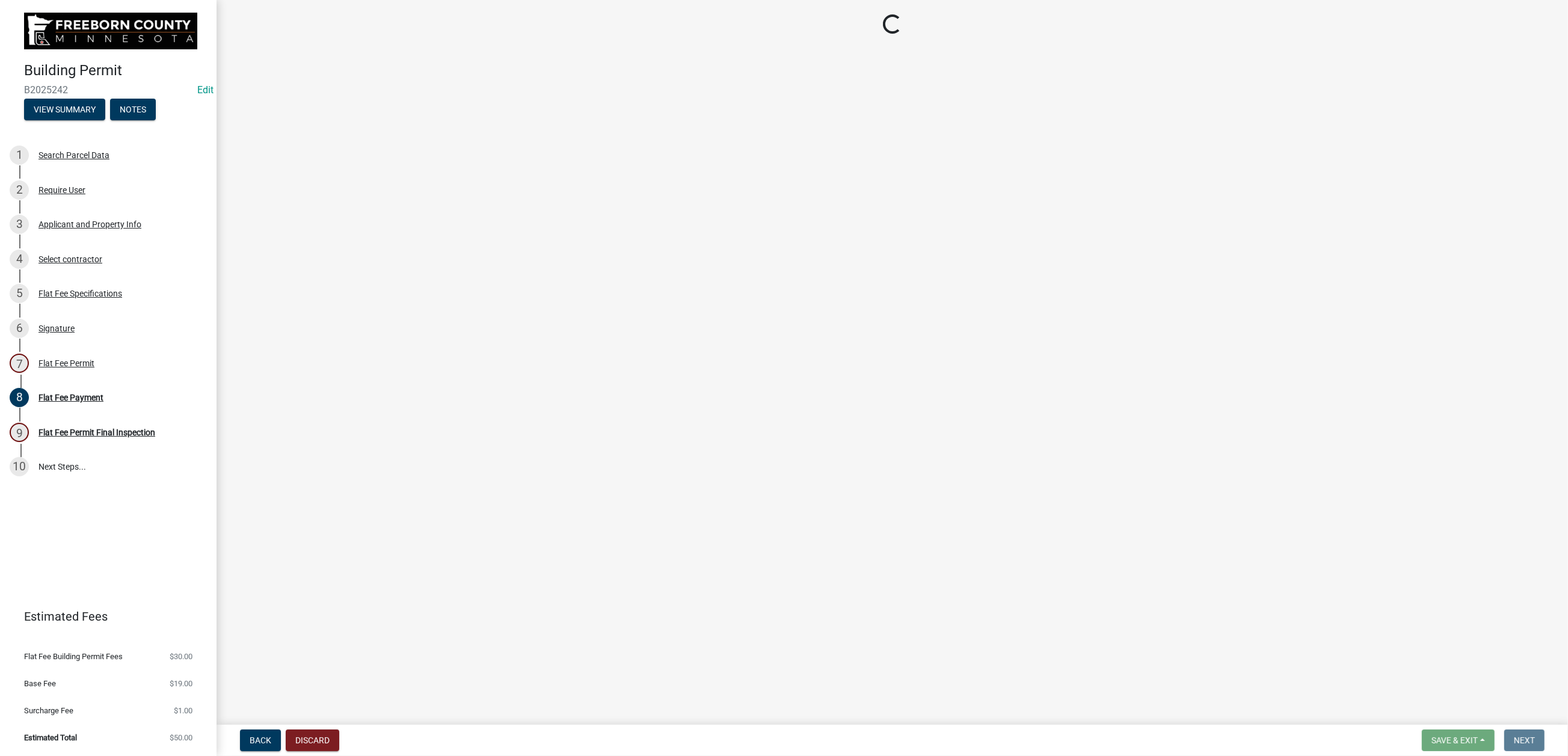
select select "3613e5d6-c0da-40a7-83d4-d5638b2e6124"
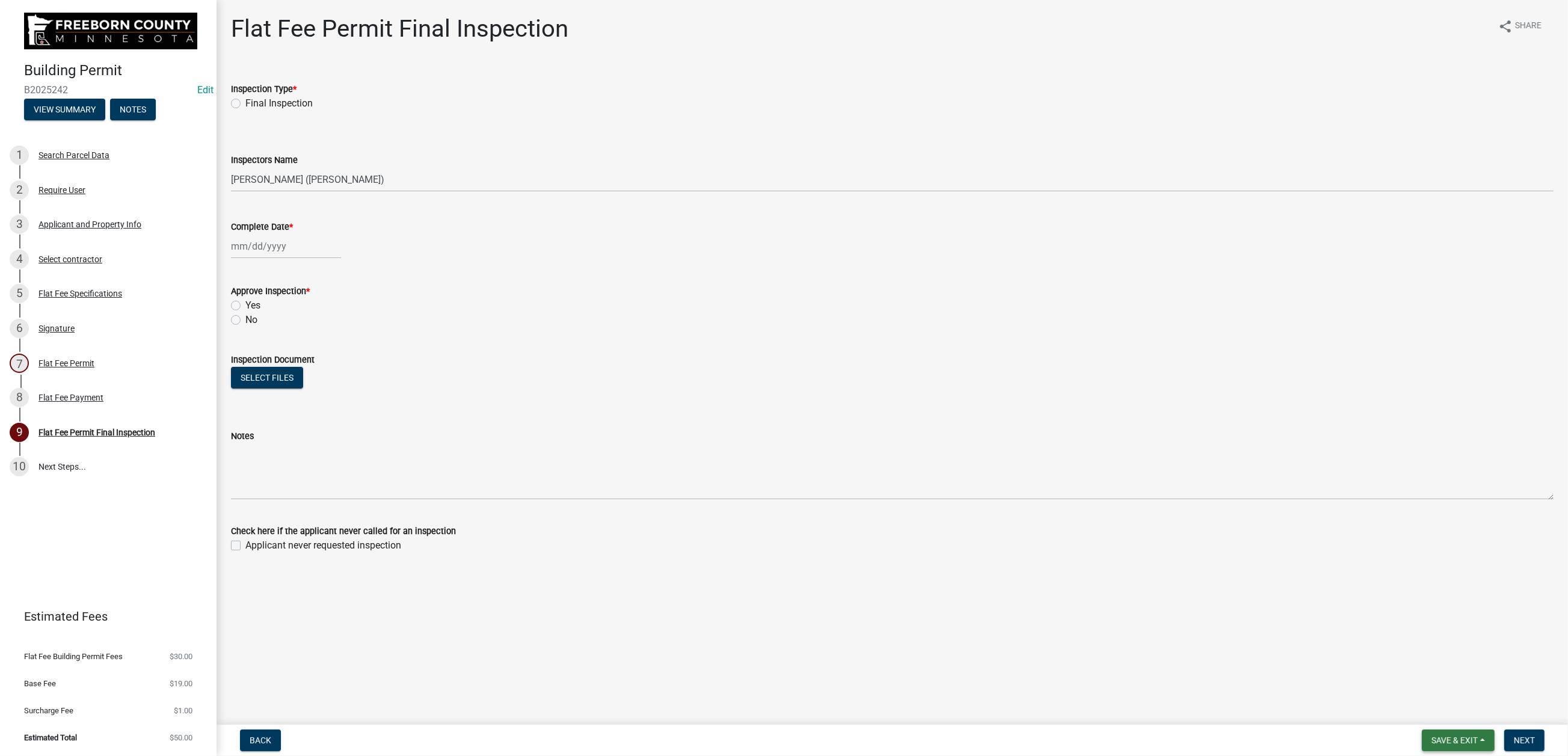
click at [1432, 736] on span "Save & Exit" at bounding box center [1454, 740] width 47 height 10
click at [1399, 684] on button "Save & Exit" at bounding box center [1447, 698] width 96 height 29
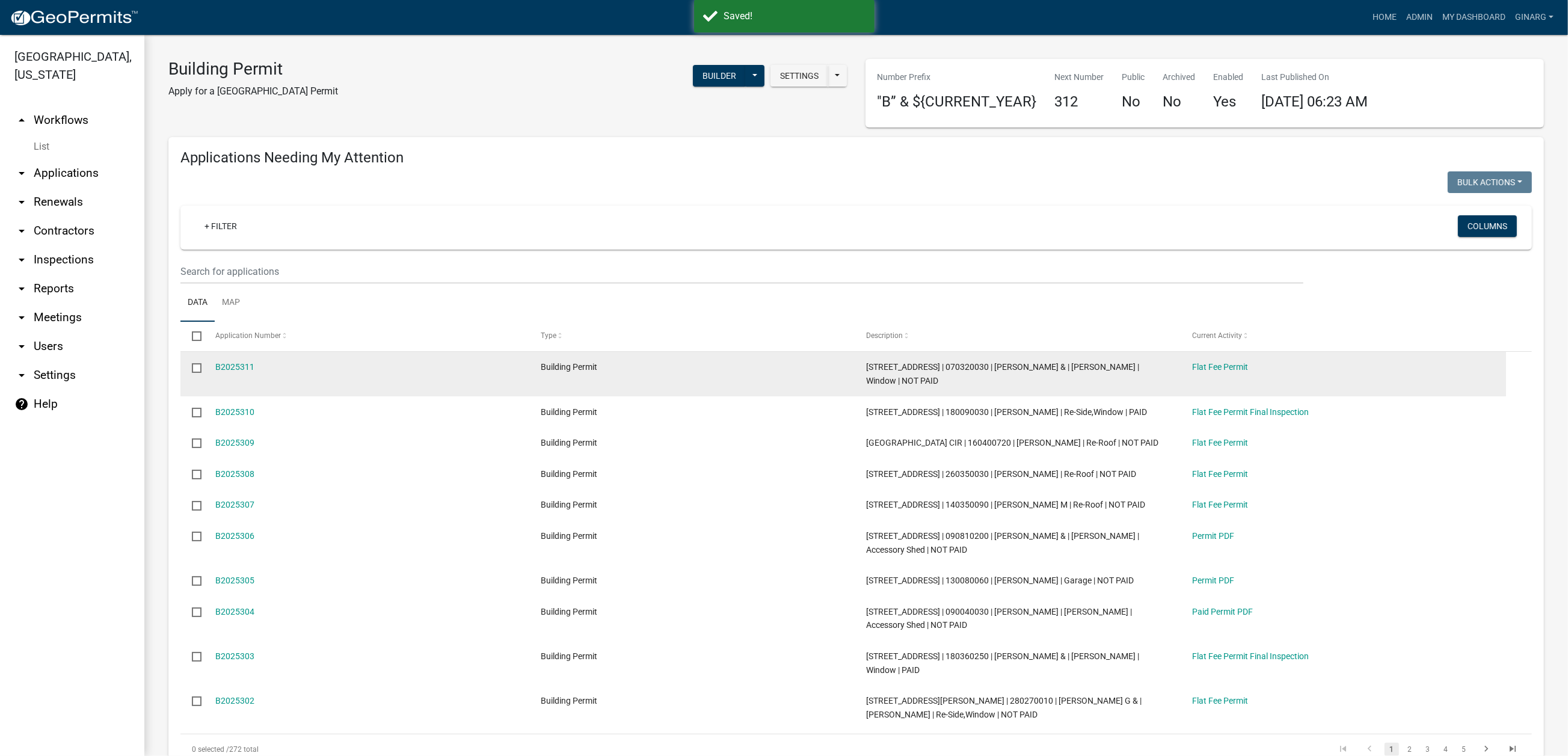
select select "3: 100"
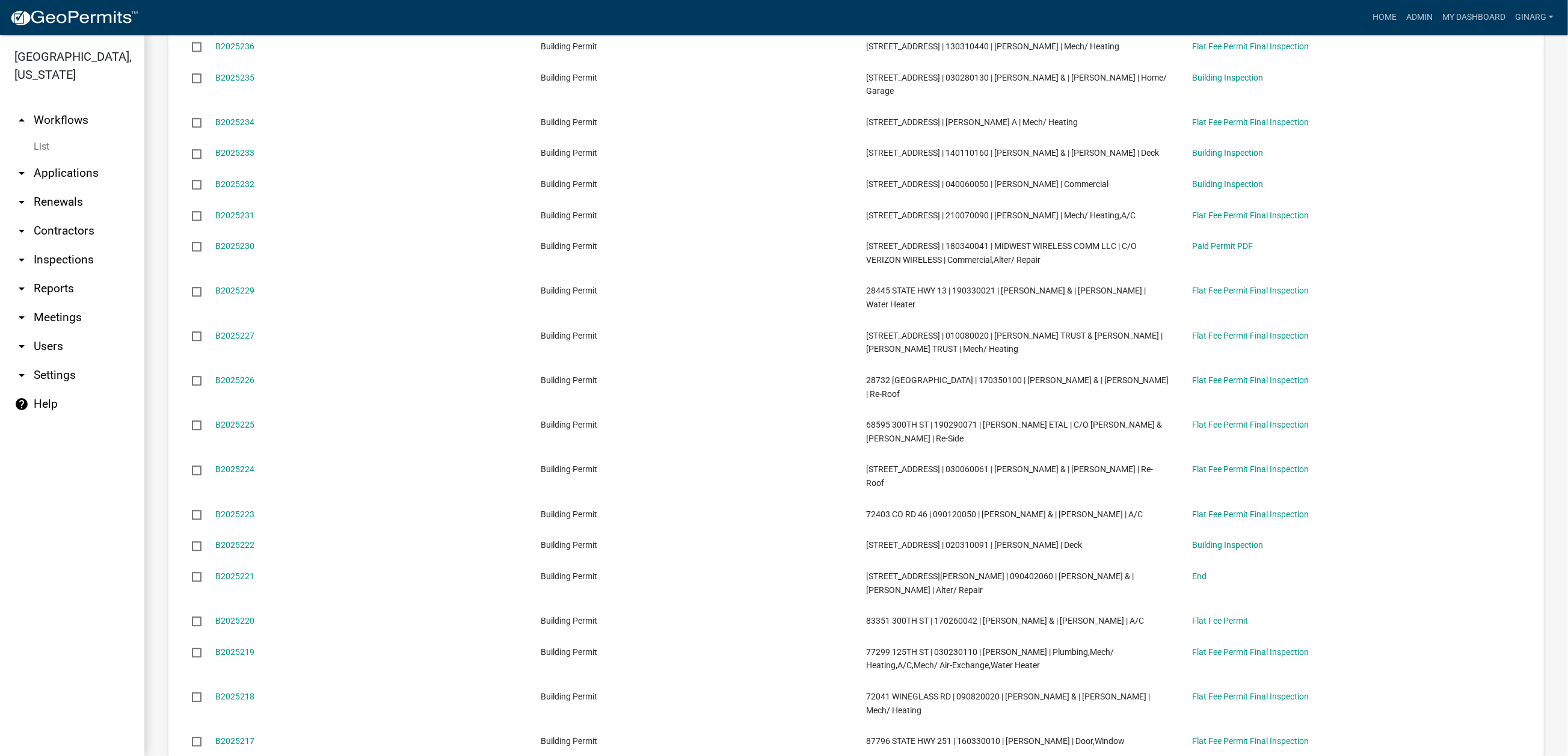
scroll to position [3972, 0]
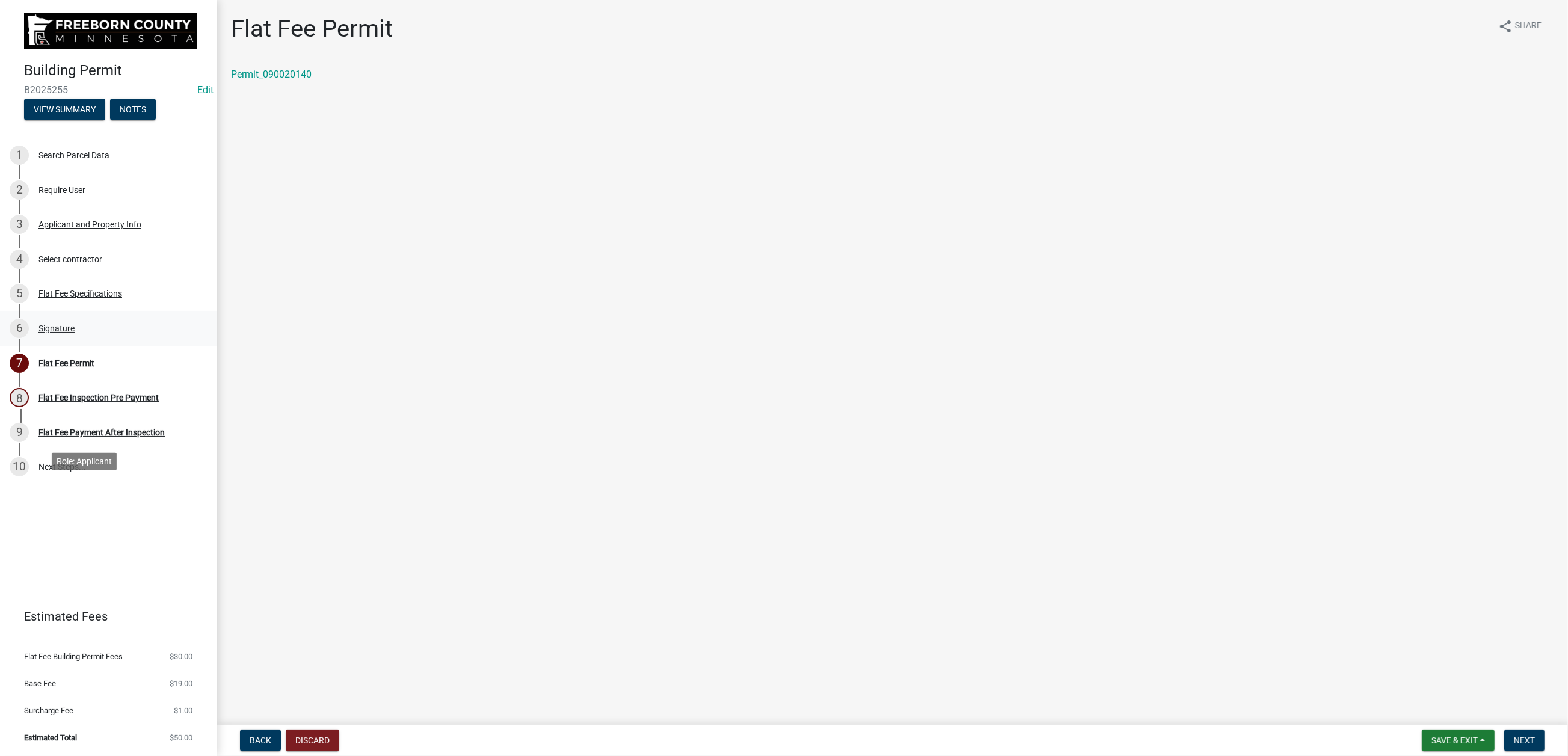
click at [75, 333] on div "Signature" at bounding box center [56, 329] width 36 height 9
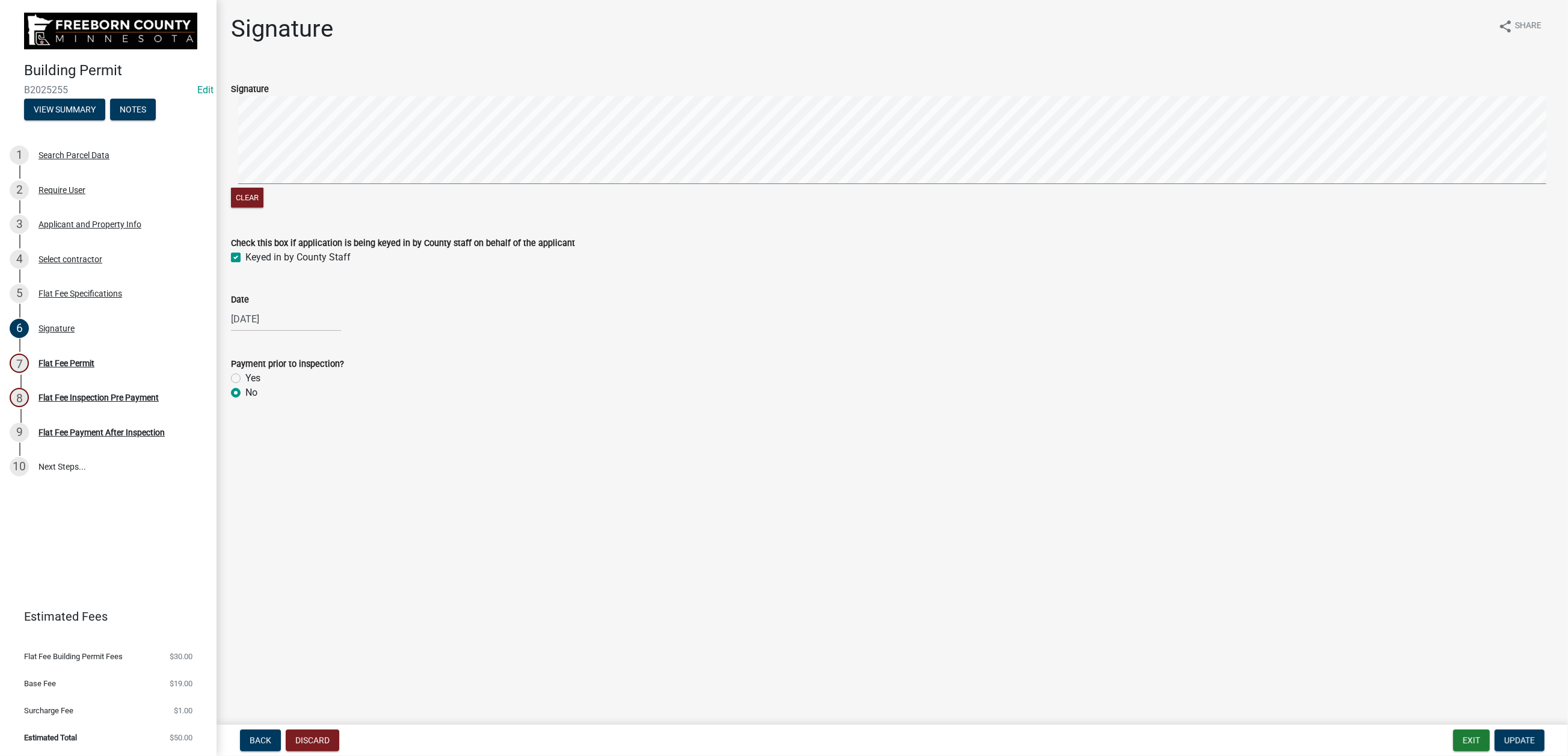
click at [245, 385] on label "Yes" at bounding box center [253, 378] width 15 height 14
click at [245, 379] on input "Yes" at bounding box center [249, 375] width 8 height 8
radio input "true"
click at [1505, 736] on span "Update" at bounding box center [1520, 740] width 31 height 10
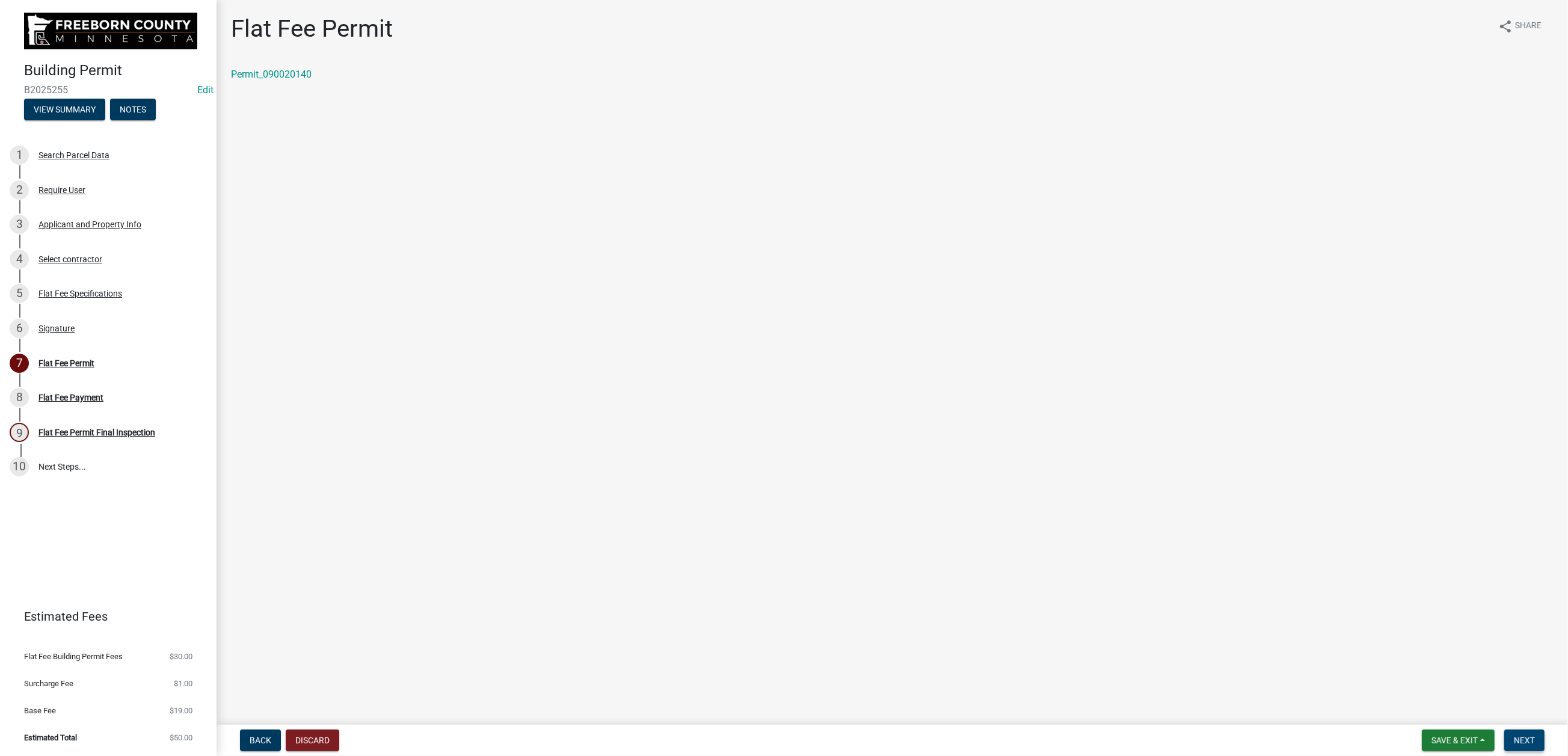
click at [1514, 736] on span "Next" at bounding box center [1525, 740] width 21 height 10
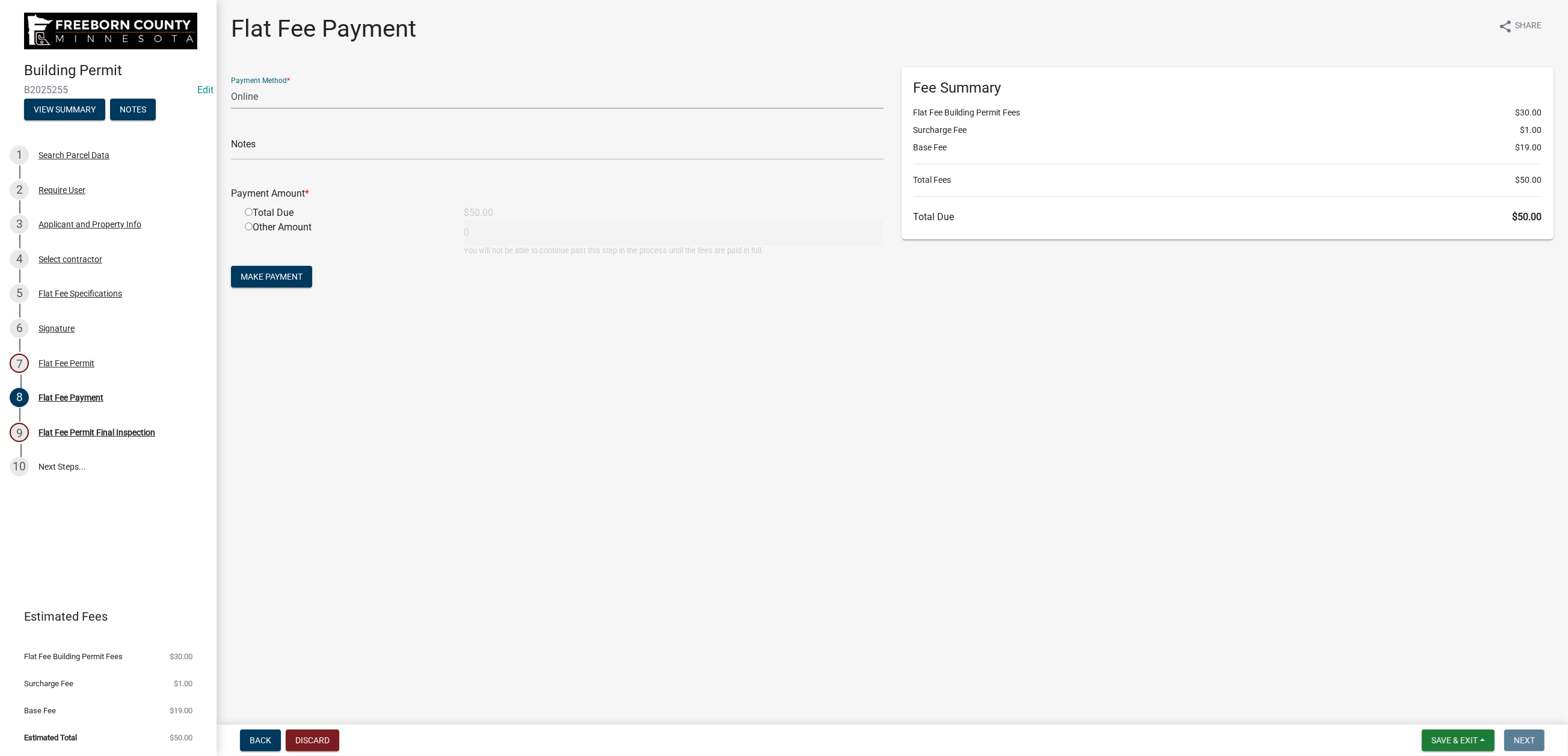
click at [268, 109] on select "Credit Card POS Check Cash Online" at bounding box center [558, 97] width 653 height 25
select select "1: 0"
click at [238, 109] on select "Credit Card POS Check Cash Online" at bounding box center [558, 97] width 653 height 25
click at [272, 160] on input "text" at bounding box center [558, 148] width 653 height 25
type input "2905"
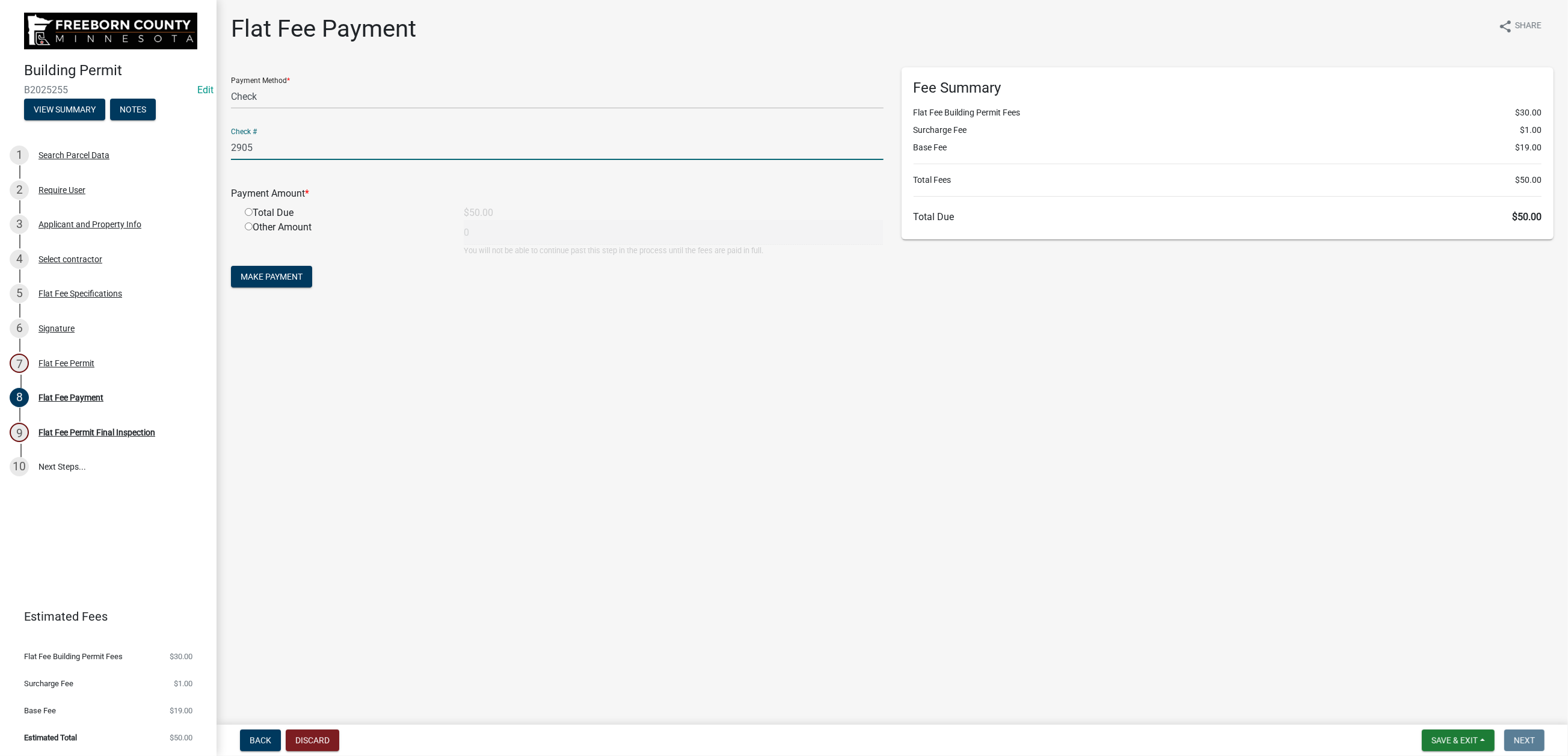
click at [253, 216] on input "radio" at bounding box center [248, 212] width 8 height 8
radio input "true"
type input "50"
click at [302, 282] on span "Make Payment" at bounding box center [271, 276] width 62 height 10
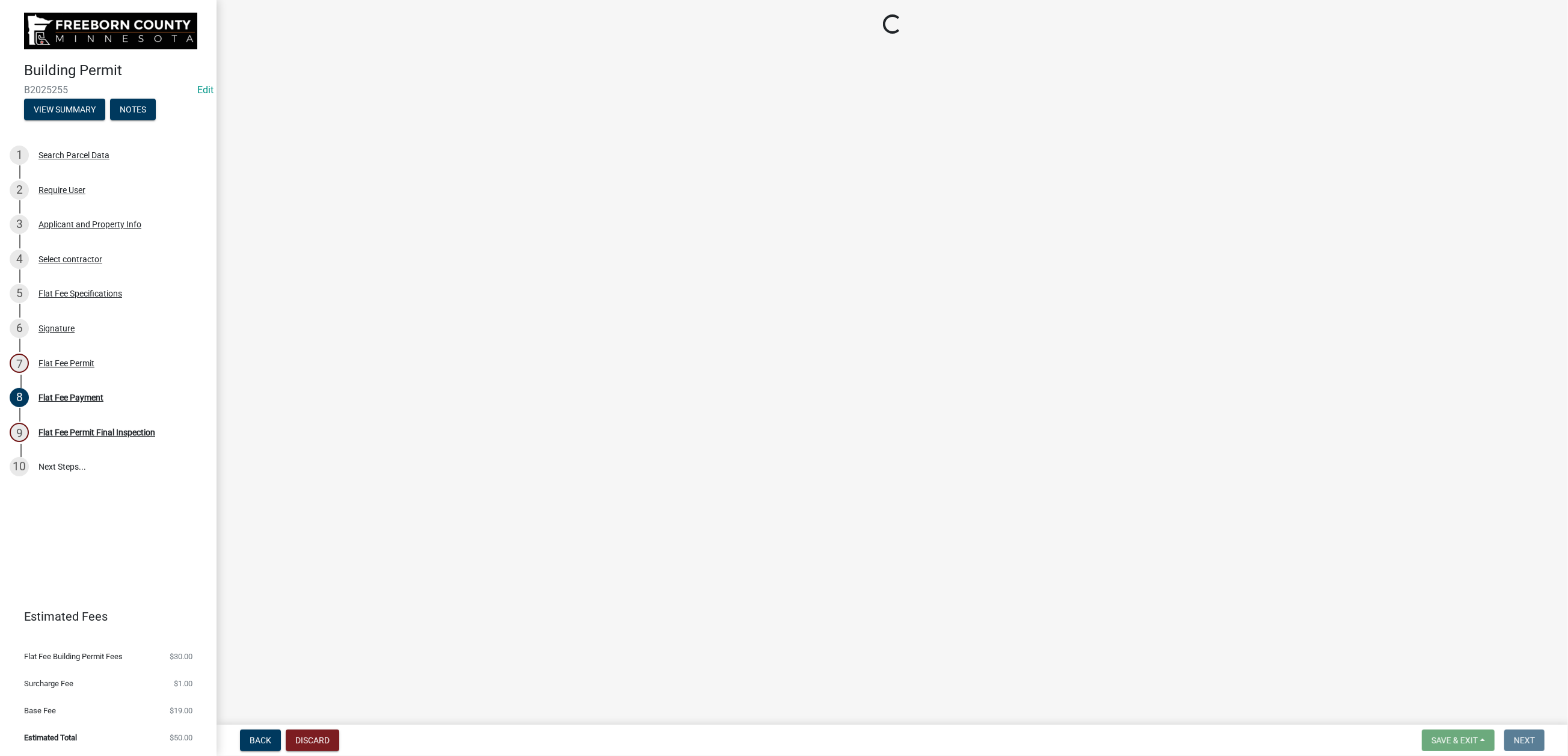
select select "3613e5d6-c0da-40a7-83d4-d5638b2e6124"
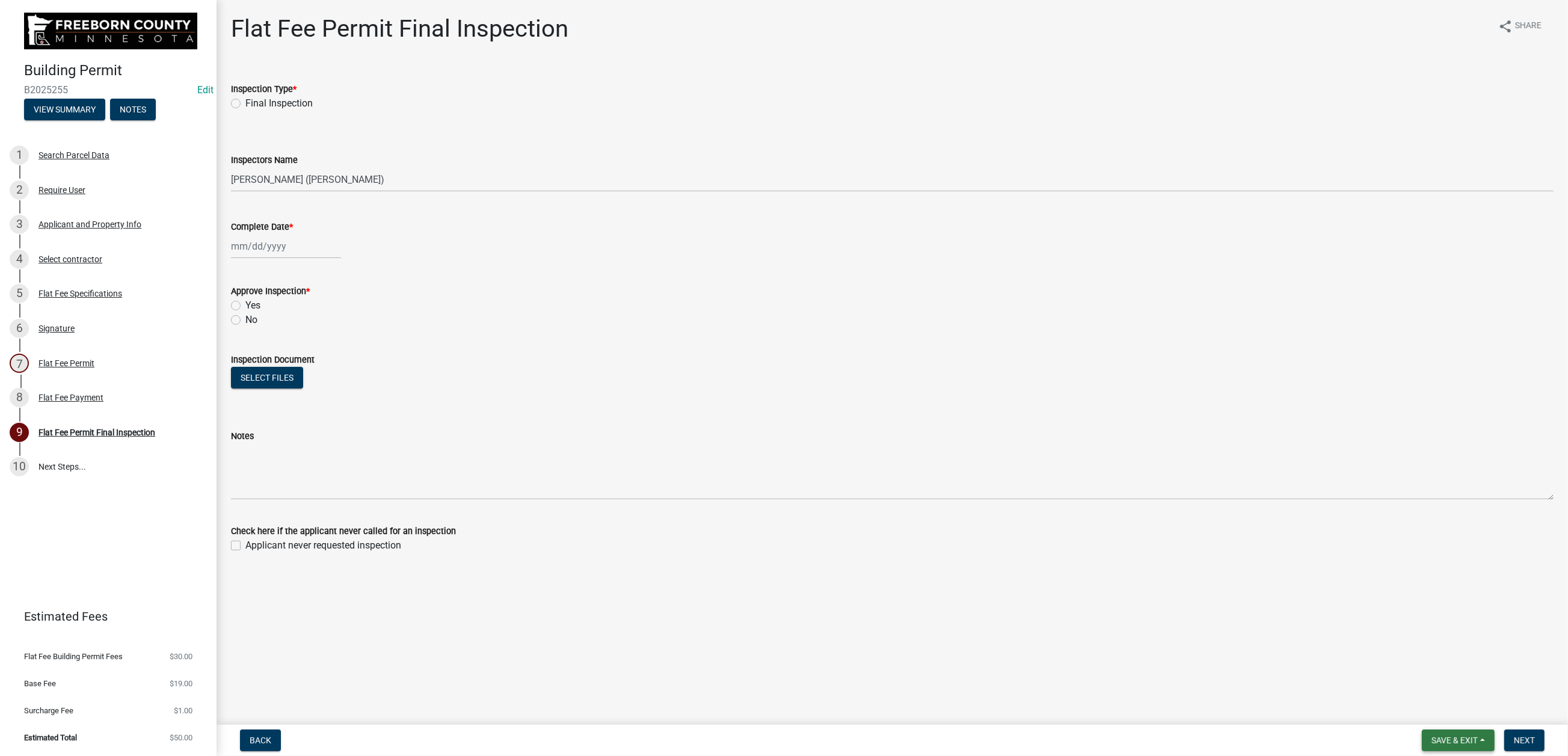
click at [1432, 738] on span "Save & Exit" at bounding box center [1454, 740] width 47 height 10
click at [1399, 688] on button "Save & Exit" at bounding box center [1447, 698] width 96 height 29
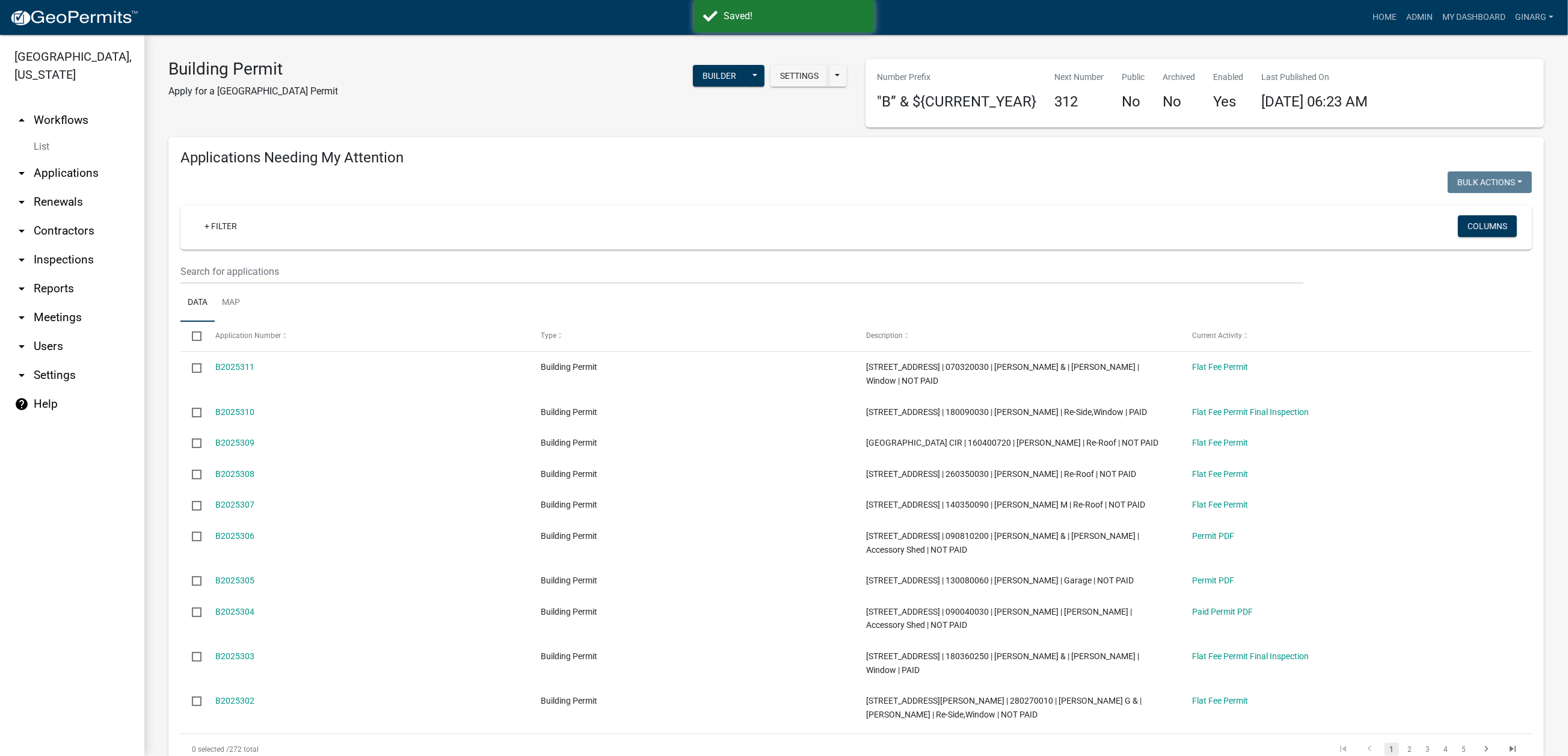
select select "3: 100"
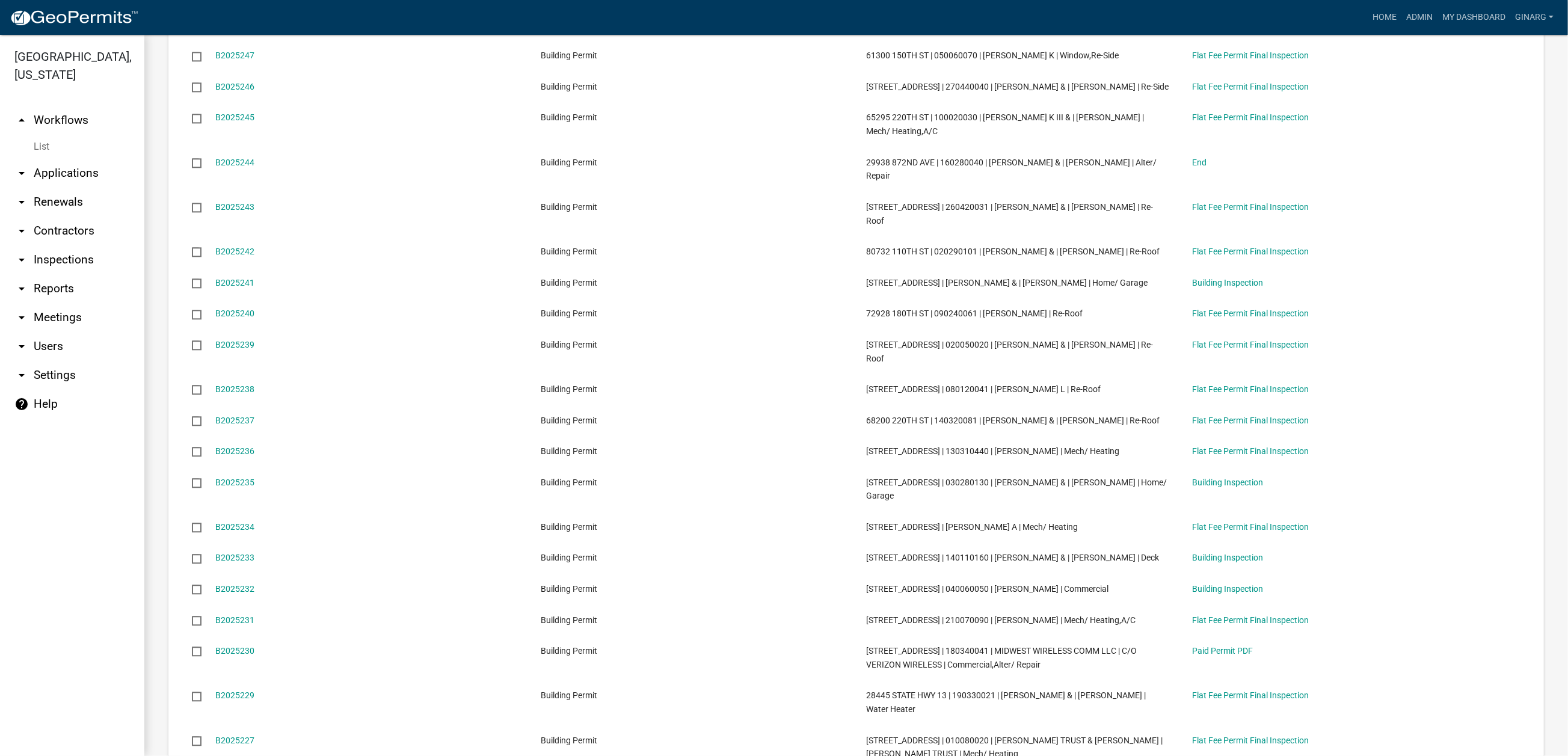
scroll to position [3610, 0]
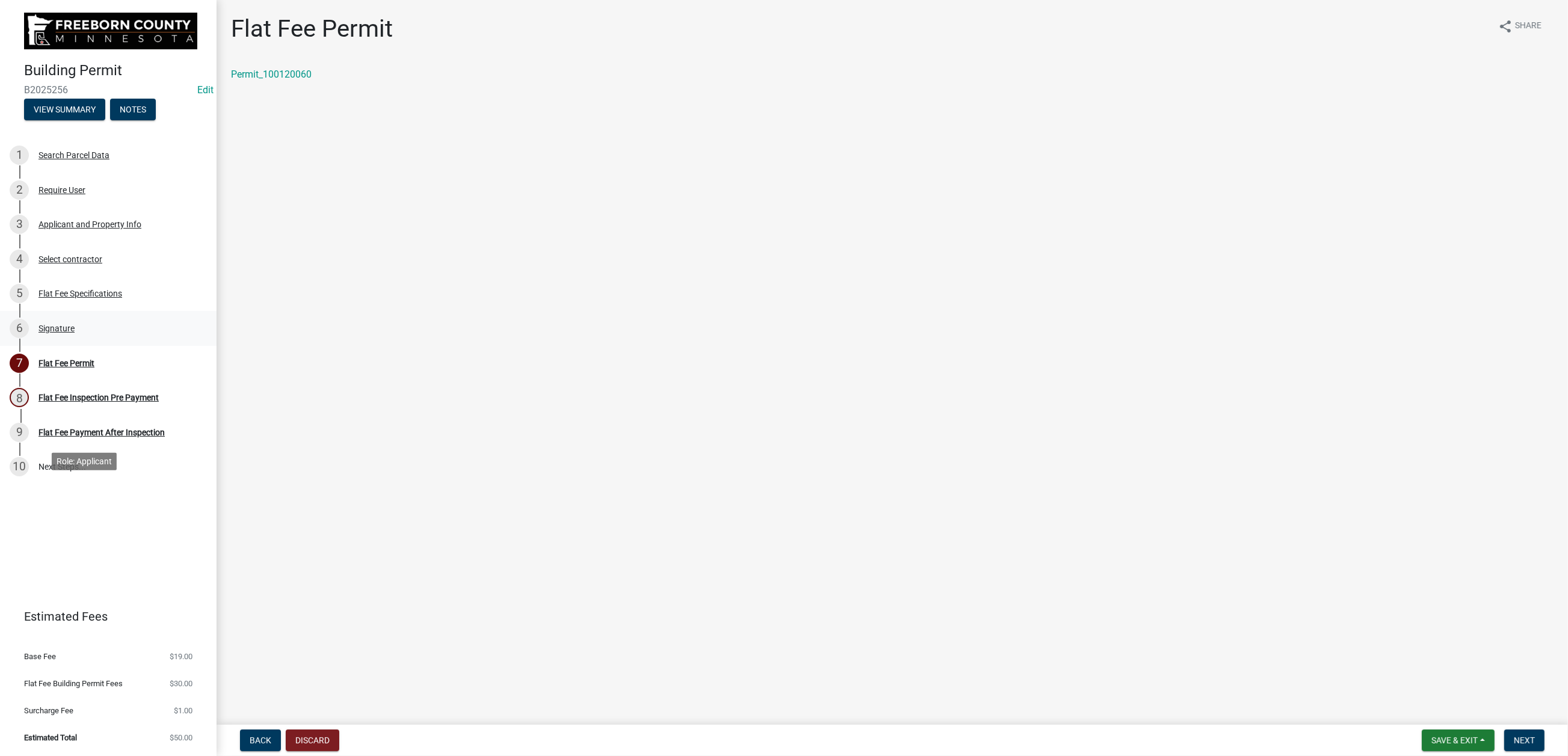
click at [75, 333] on div "Signature" at bounding box center [56, 329] width 36 height 9
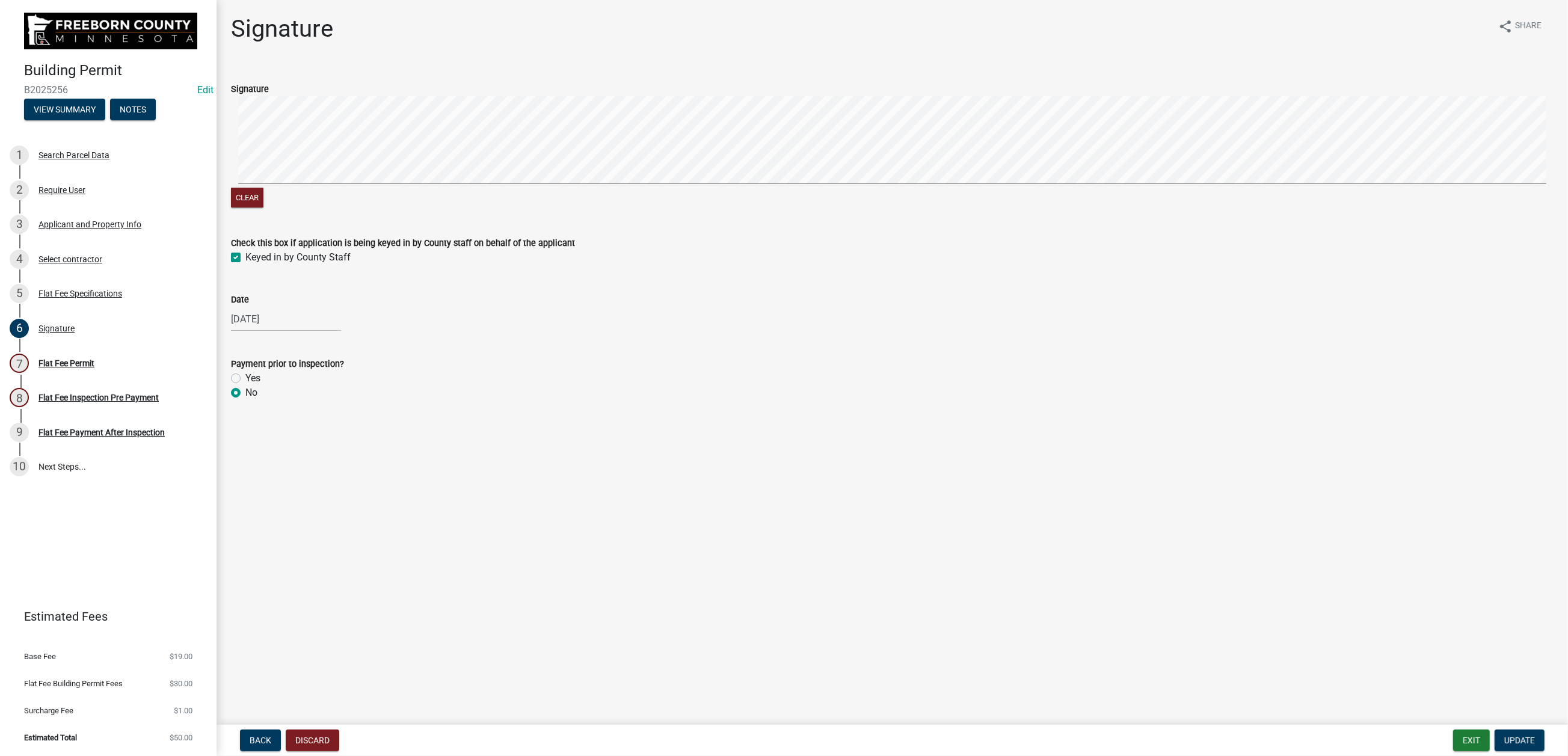
click at [245, 385] on label "Yes" at bounding box center [253, 378] width 15 height 14
click at [245, 379] on input "Yes" at bounding box center [249, 375] width 8 height 8
radio input "true"
click at [1507, 730] on button "Update" at bounding box center [1520, 740] width 50 height 22
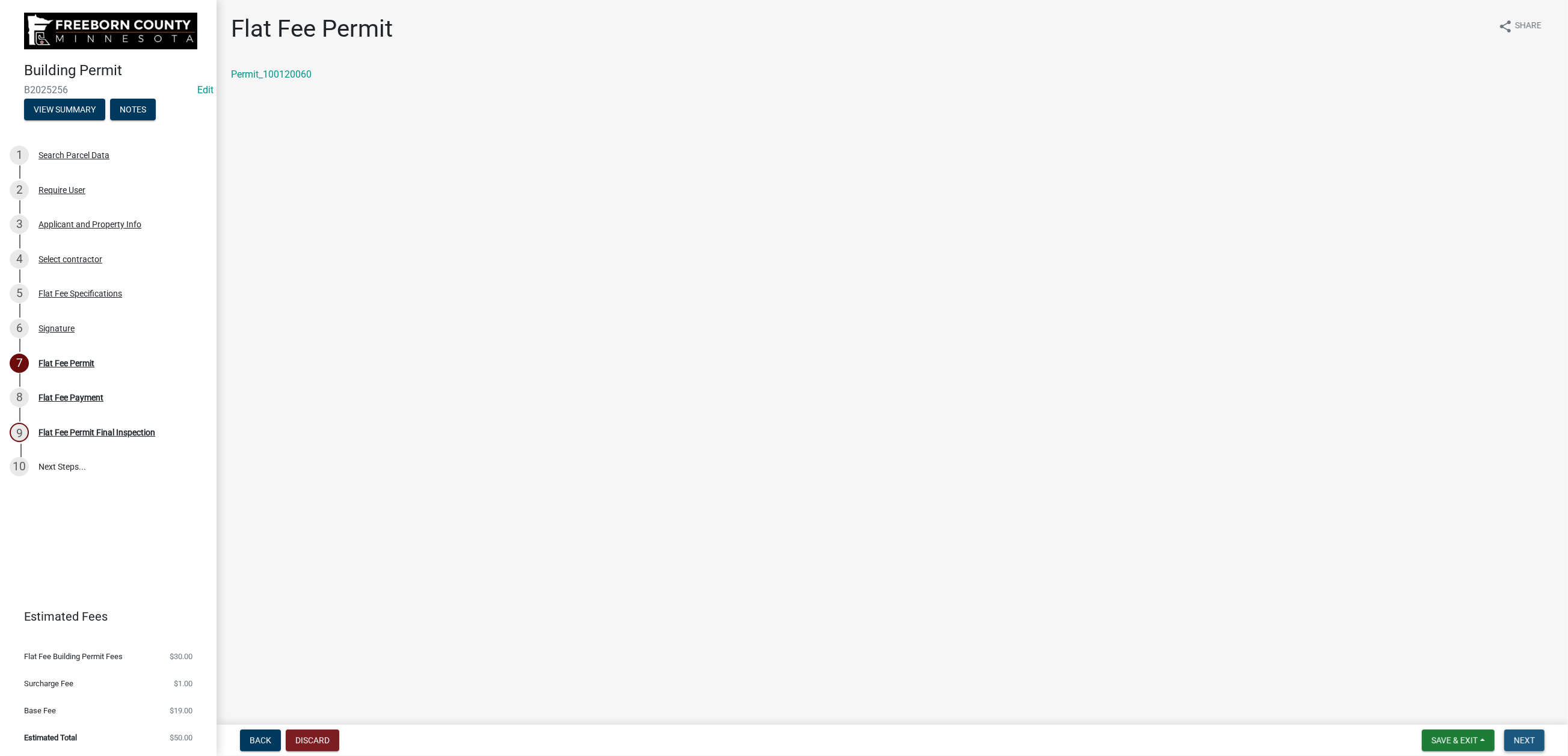
click at [1514, 736] on span "Next" at bounding box center [1525, 740] width 21 height 10
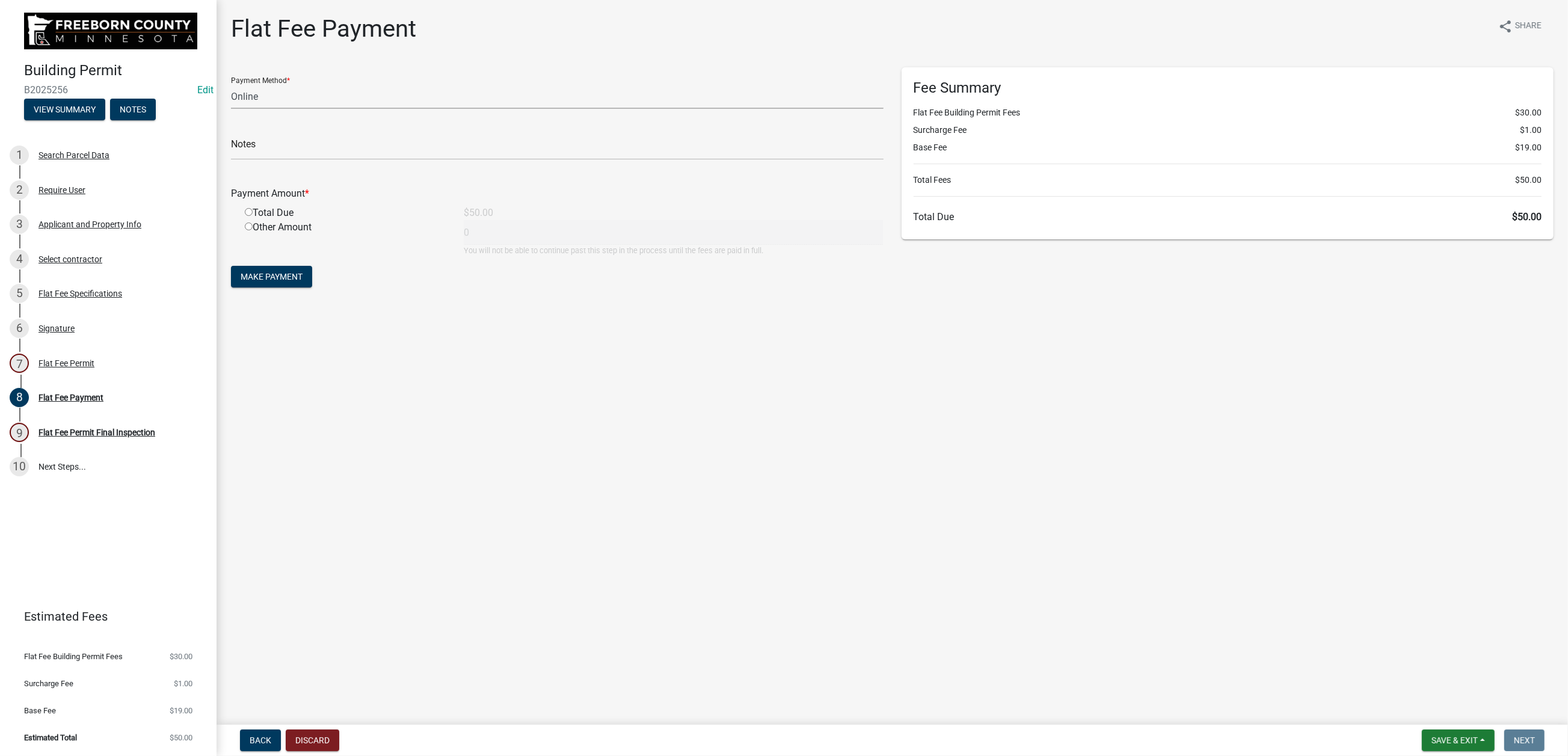
click at [281, 109] on select "Credit Card POS Check Cash Online" at bounding box center [558, 97] width 653 height 25
select select "1: 0"
click at [238, 109] on select "Credit Card POS Check Cash Online" at bounding box center [558, 97] width 653 height 25
click at [273, 160] on input "text" at bounding box center [558, 148] width 653 height 25
type input "2905"
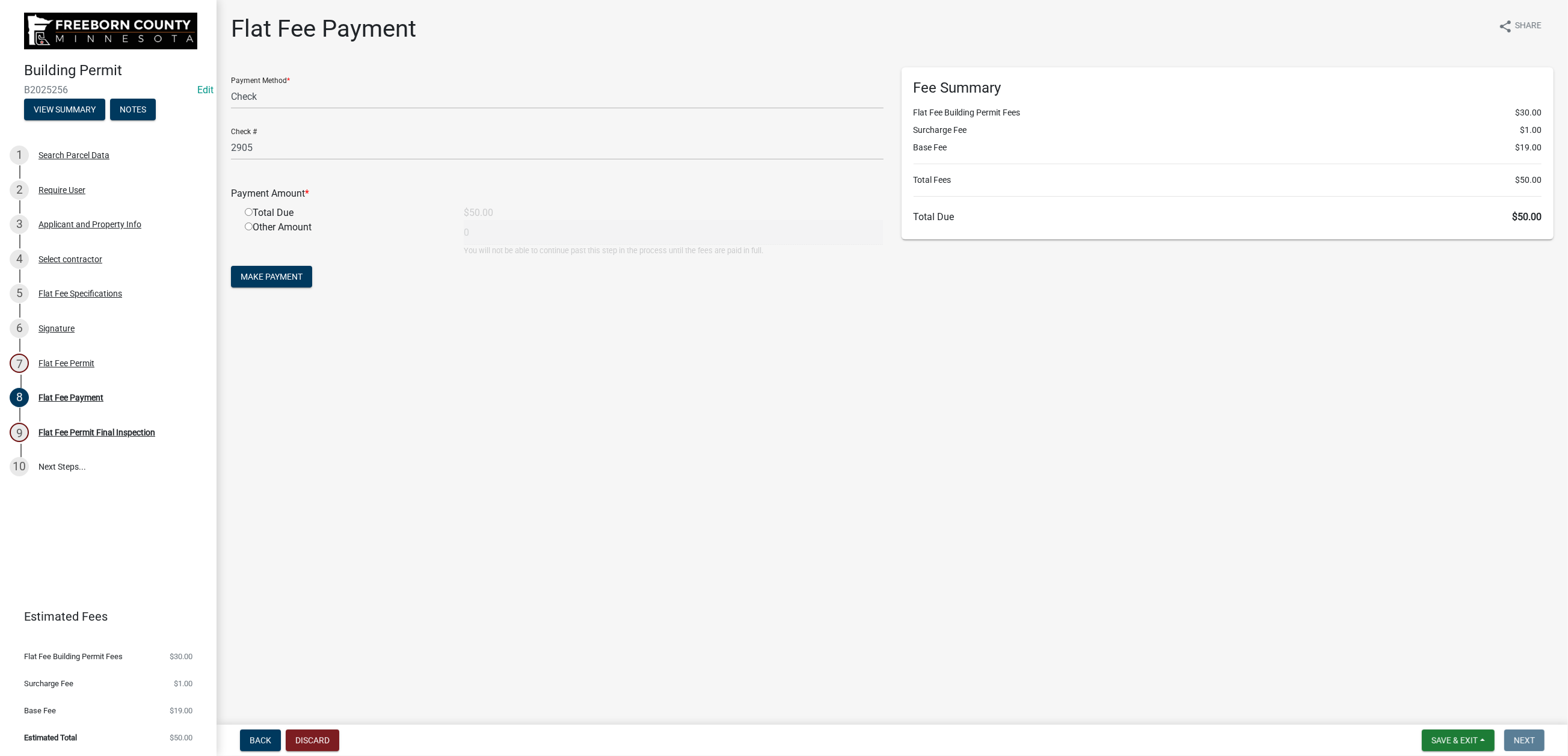
click at [256, 220] on div "Total Due" at bounding box center [345, 213] width 219 height 14
click at [253, 216] on input "radio" at bounding box center [248, 212] width 8 height 8
radio input "true"
type input "50"
click at [303, 282] on span "Make Payment" at bounding box center [271, 276] width 62 height 10
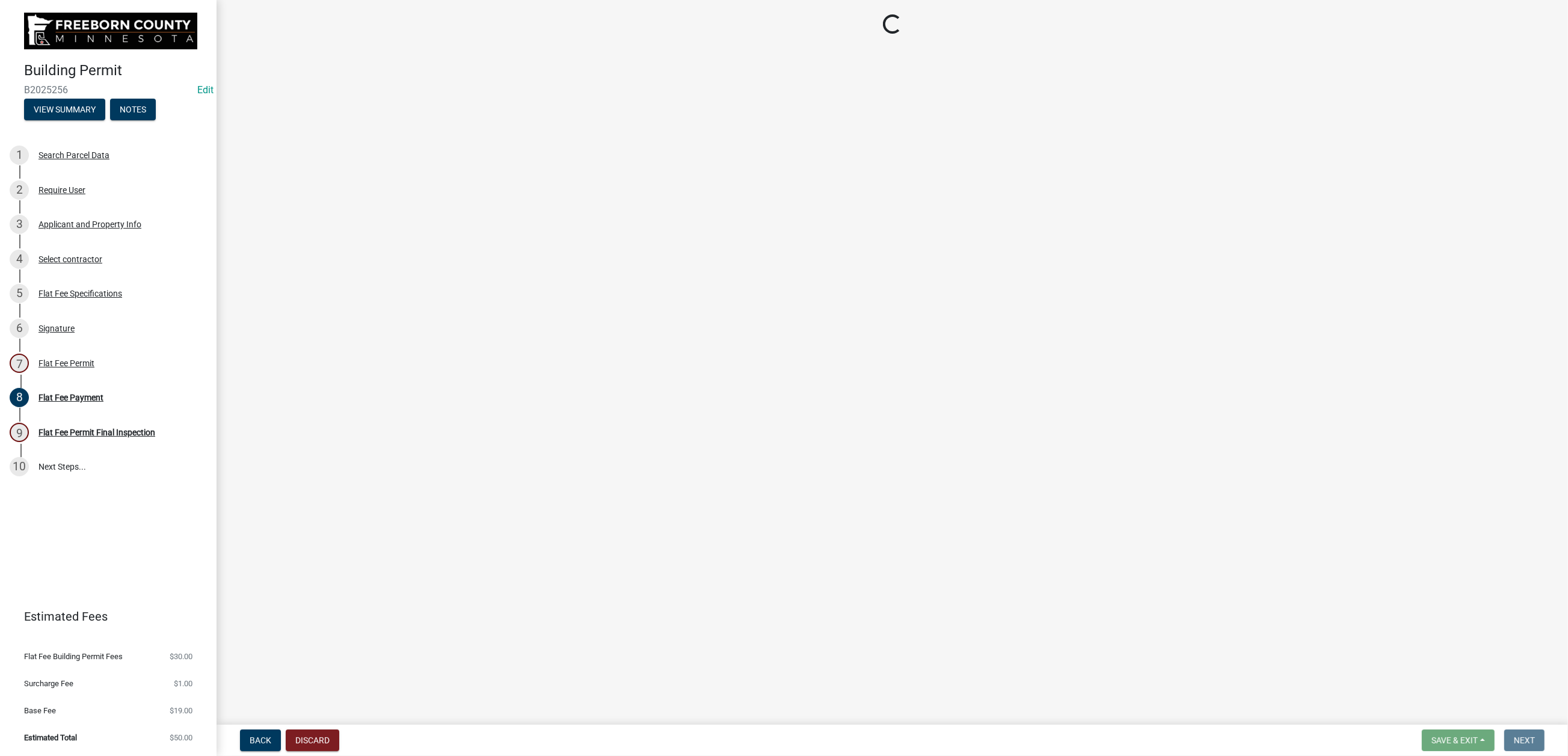
select select "3613e5d6-c0da-40a7-83d4-d5638b2e6124"
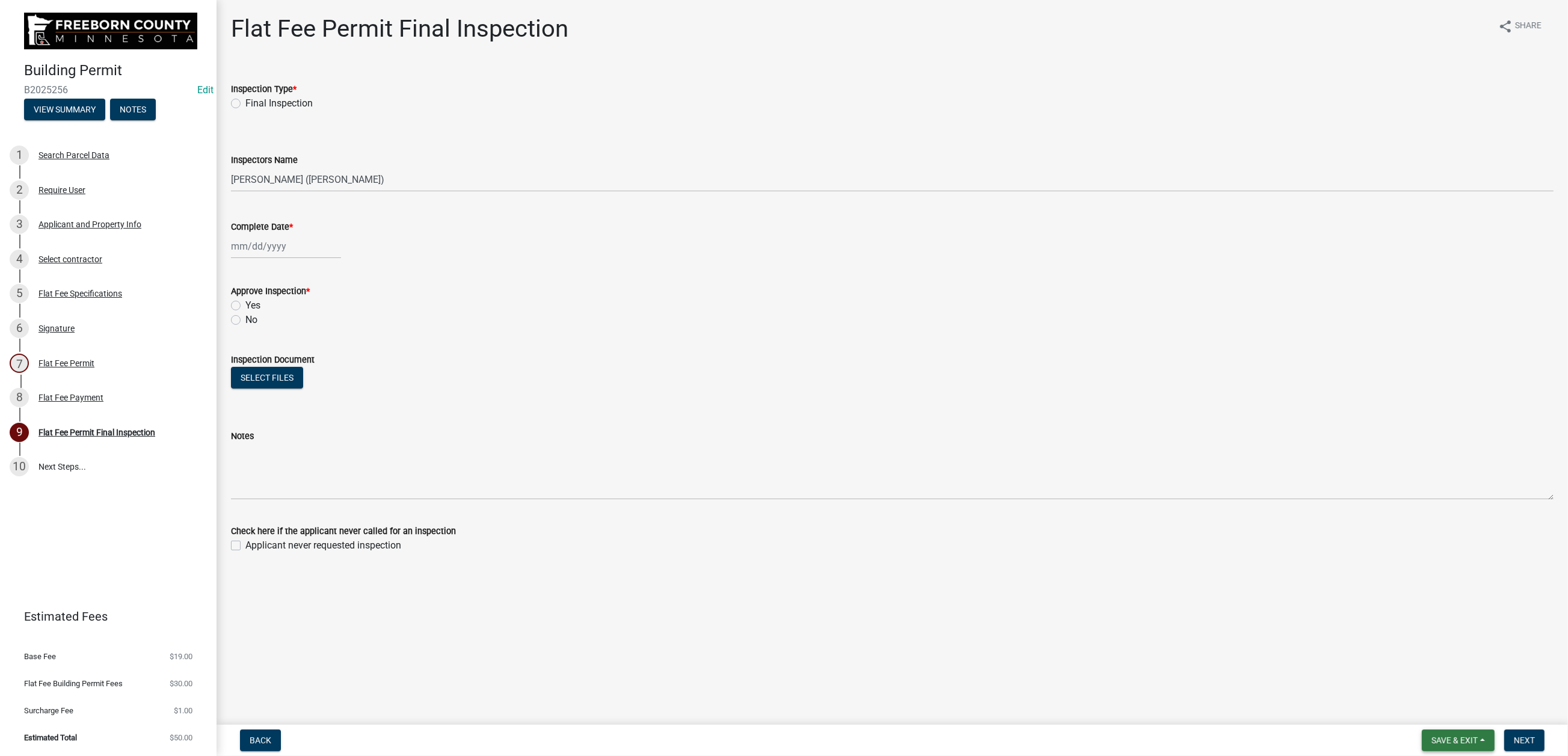
click at [1432, 736] on span "Save & Exit" at bounding box center [1454, 740] width 47 height 10
click at [1399, 684] on button "Save & Exit" at bounding box center [1447, 698] width 96 height 29
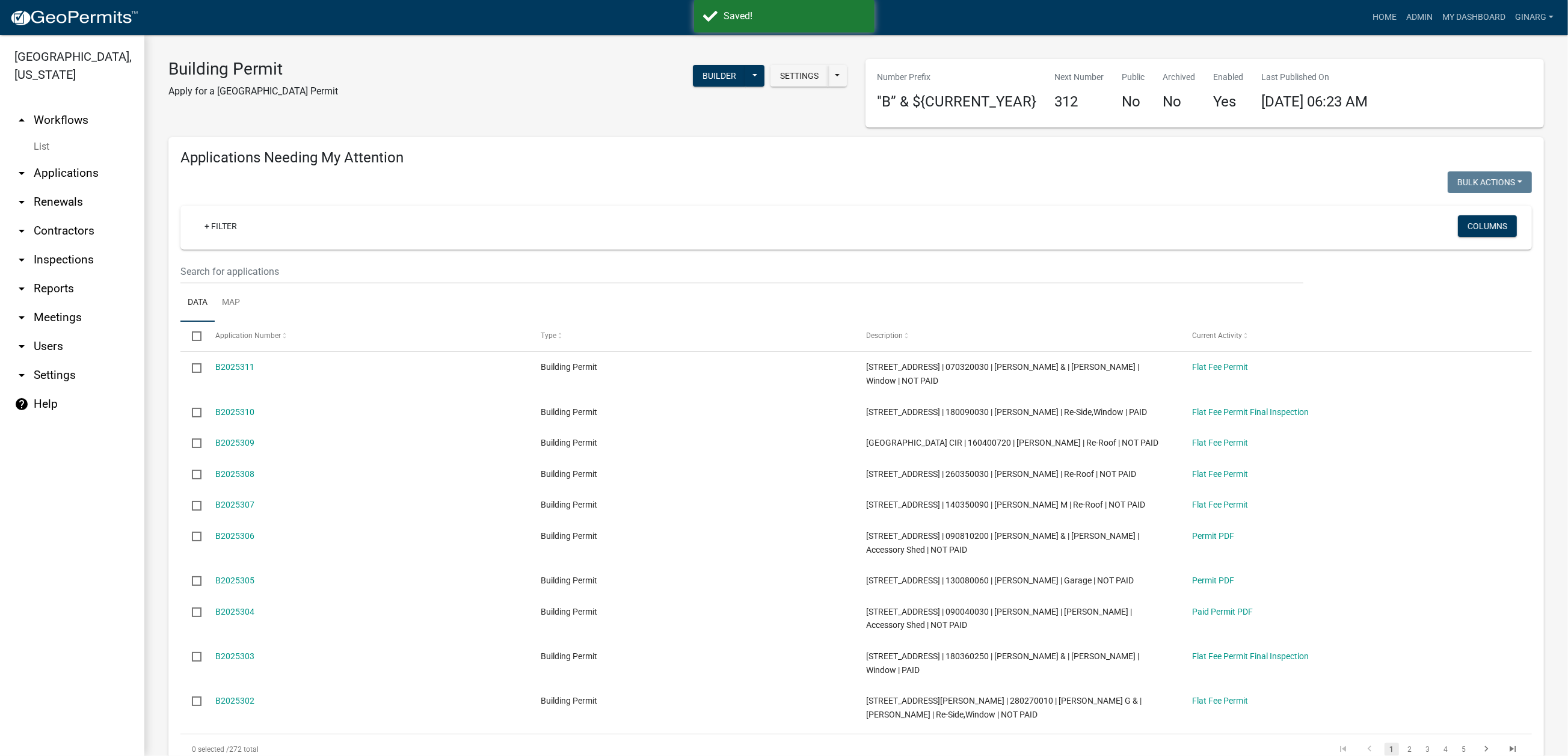
select select "3: 100"
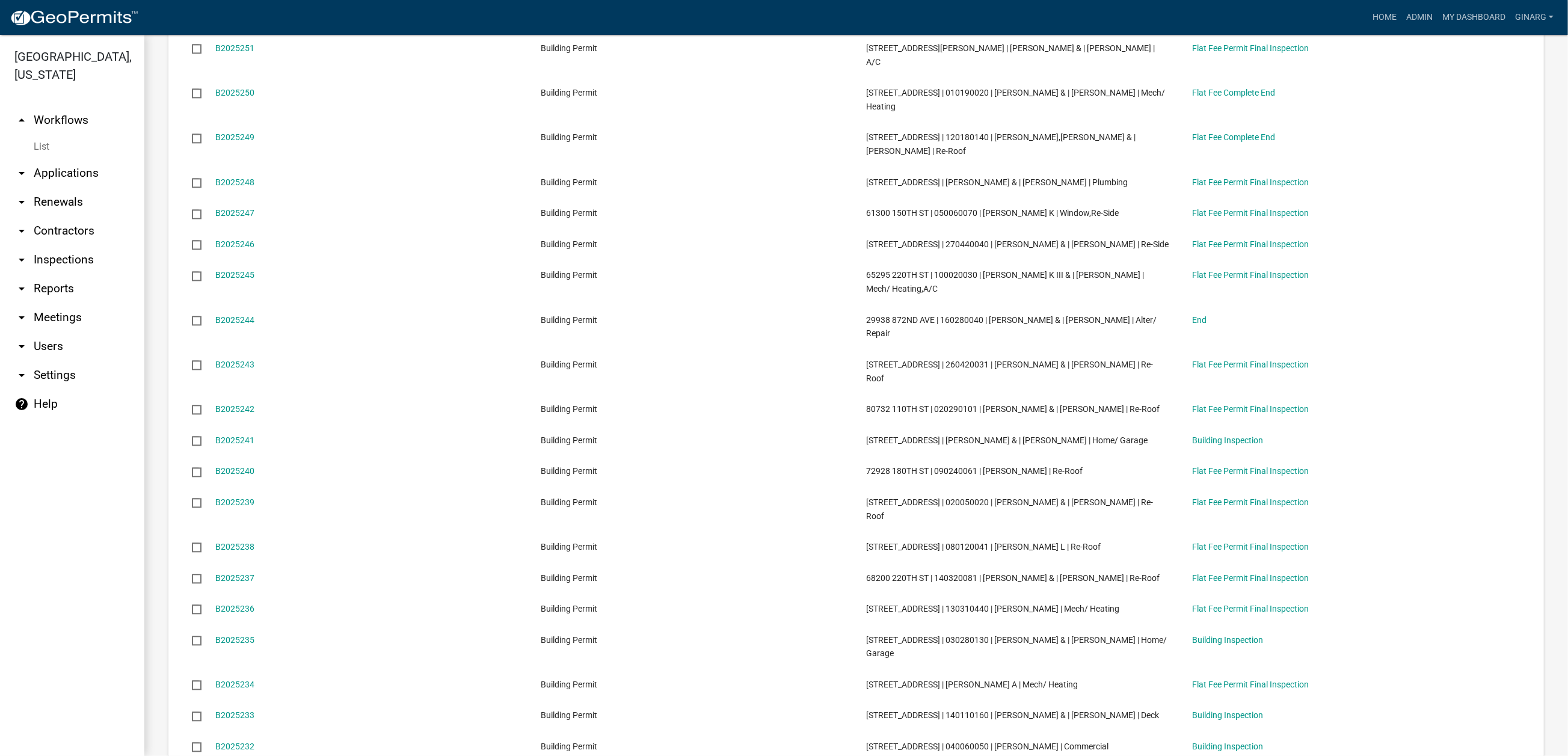
scroll to position [3520, 0]
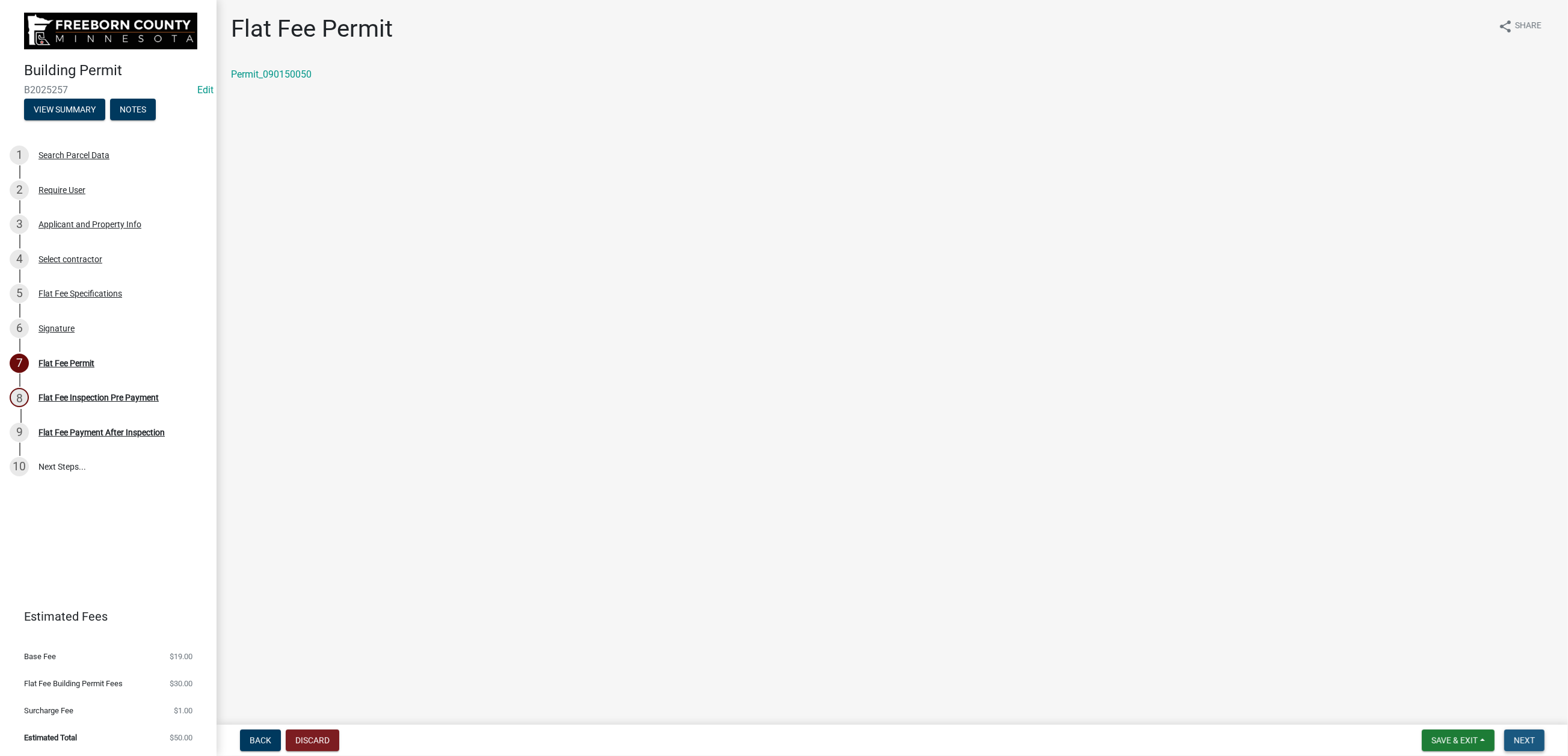
click at [1514, 736] on span "Next" at bounding box center [1525, 740] width 21 height 10
select select "3613e5d6-c0da-40a7-83d4-d5638b2e6124"
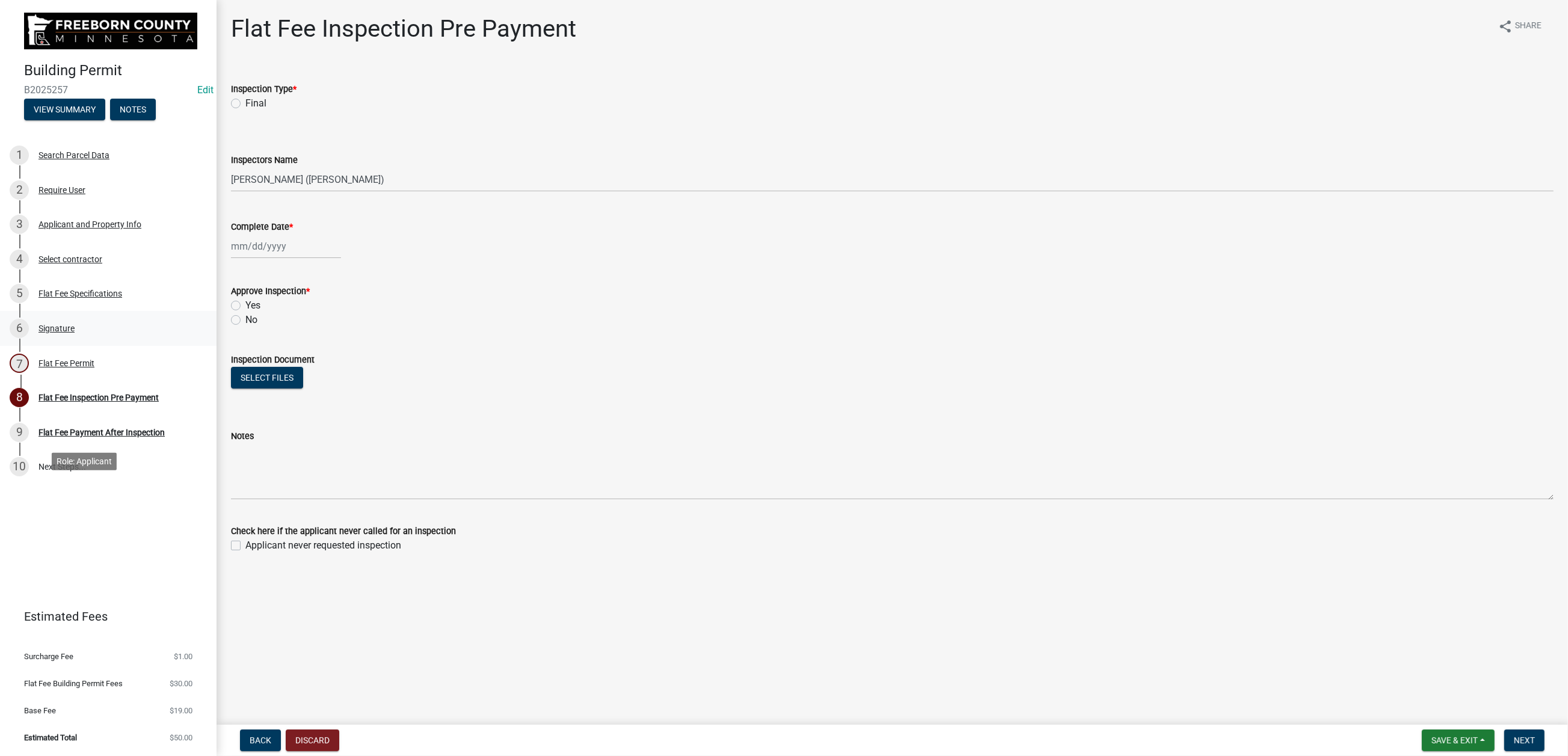
click at [75, 333] on div "Signature" at bounding box center [56, 329] width 36 height 9
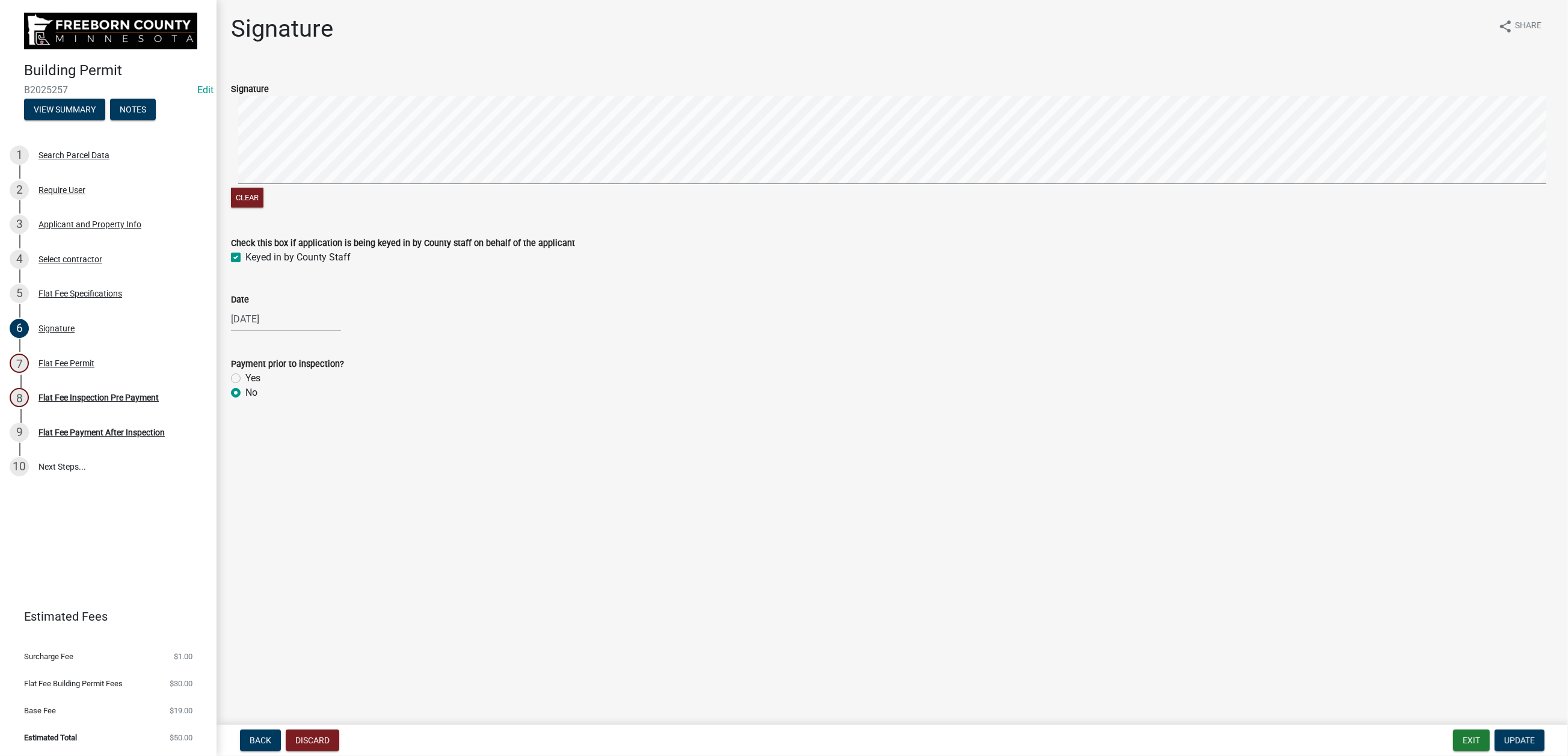
click at [245, 385] on label "Yes" at bounding box center [253, 378] width 15 height 14
click at [245, 379] on input "Yes" at bounding box center [249, 375] width 8 height 8
radio input "true"
click at [1505, 736] on span "Update" at bounding box center [1520, 740] width 31 height 10
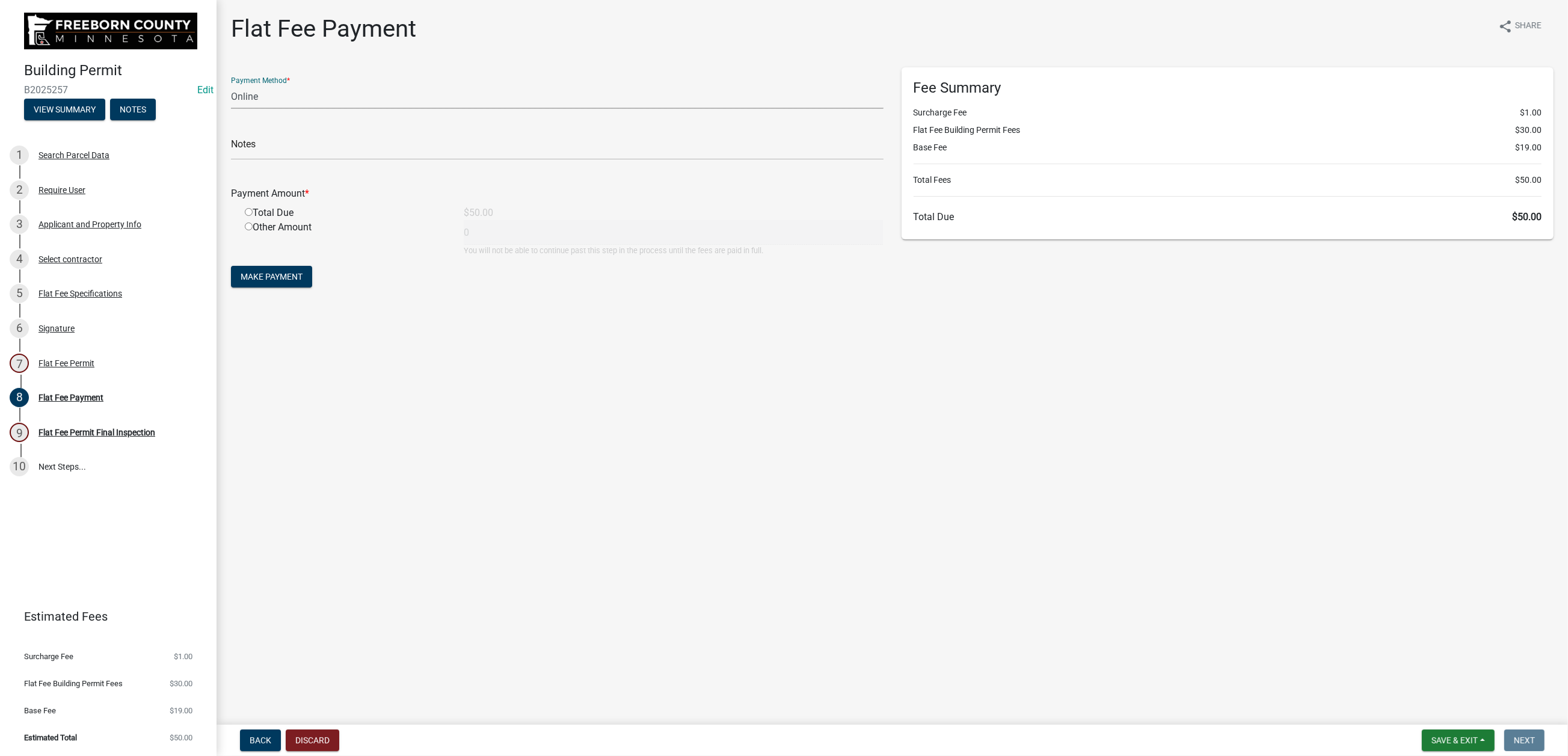
click at [304, 109] on select "Credit Card POS Check Cash Online" at bounding box center [558, 97] width 653 height 25
select select "1: 0"
click at [238, 109] on select "Credit Card POS Check Cash Online" at bounding box center [558, 97] width 653 height 25
click at [263, 160] on input "text" at bounding box center [558, 148] width 653 height 25
type input "2905"
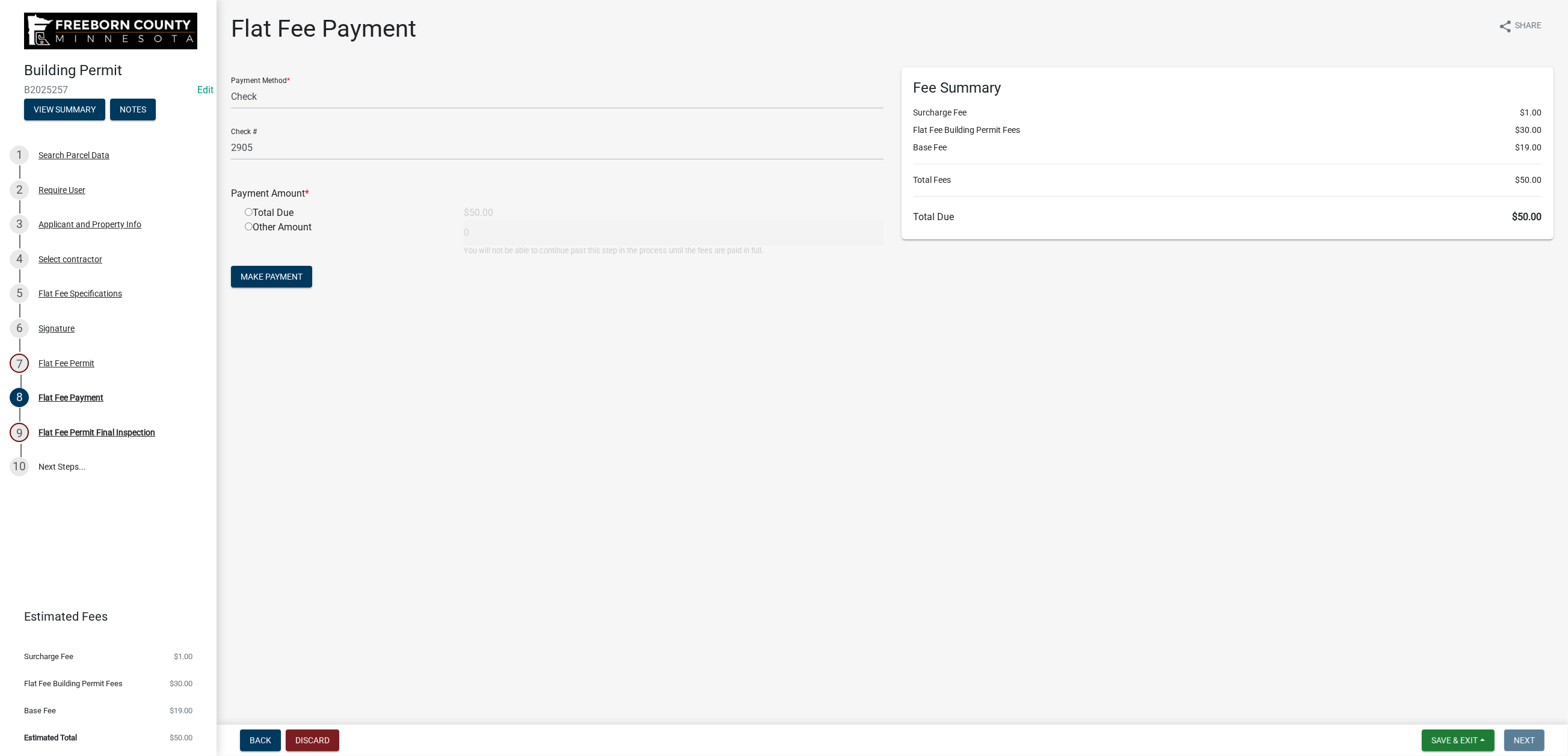
click at [253, 216] on input "radio" at bounding box center [248, 212] width 8 height 8
radio input "true"
type input "50"
click at [300, 282] on span "Make Payment" at bounding box center [271, 276] width 62 height 10
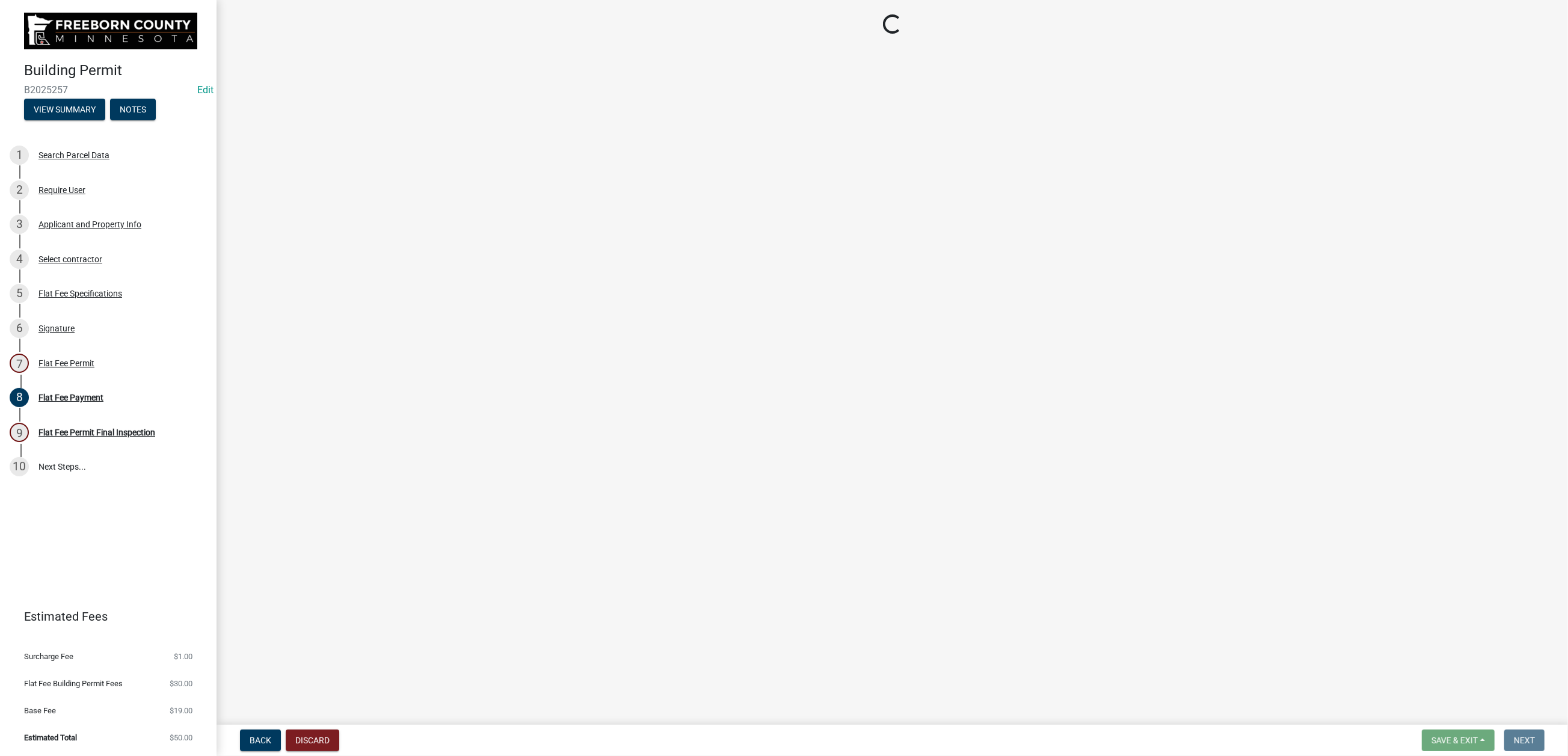
select select "3613e5d6-c0da-40a7-83d4-d5638b2e6124"
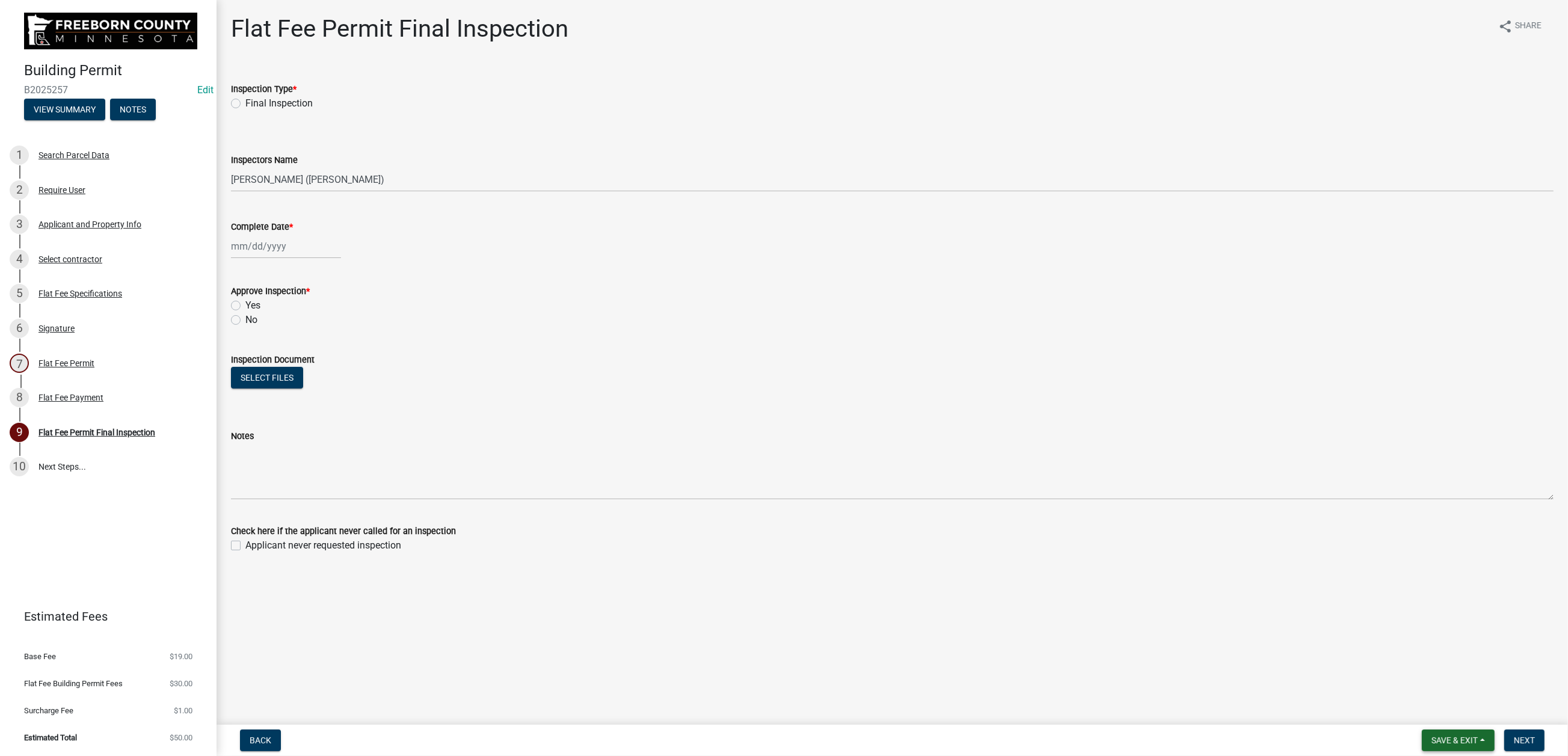
click at [1422, 742] on button "Save & Exit" at bounding box center [1458, 740] width 73 height 22
click at [1399, 684] on button "Save & Exit" at bounding box center [1447, 698] width 96 height 29
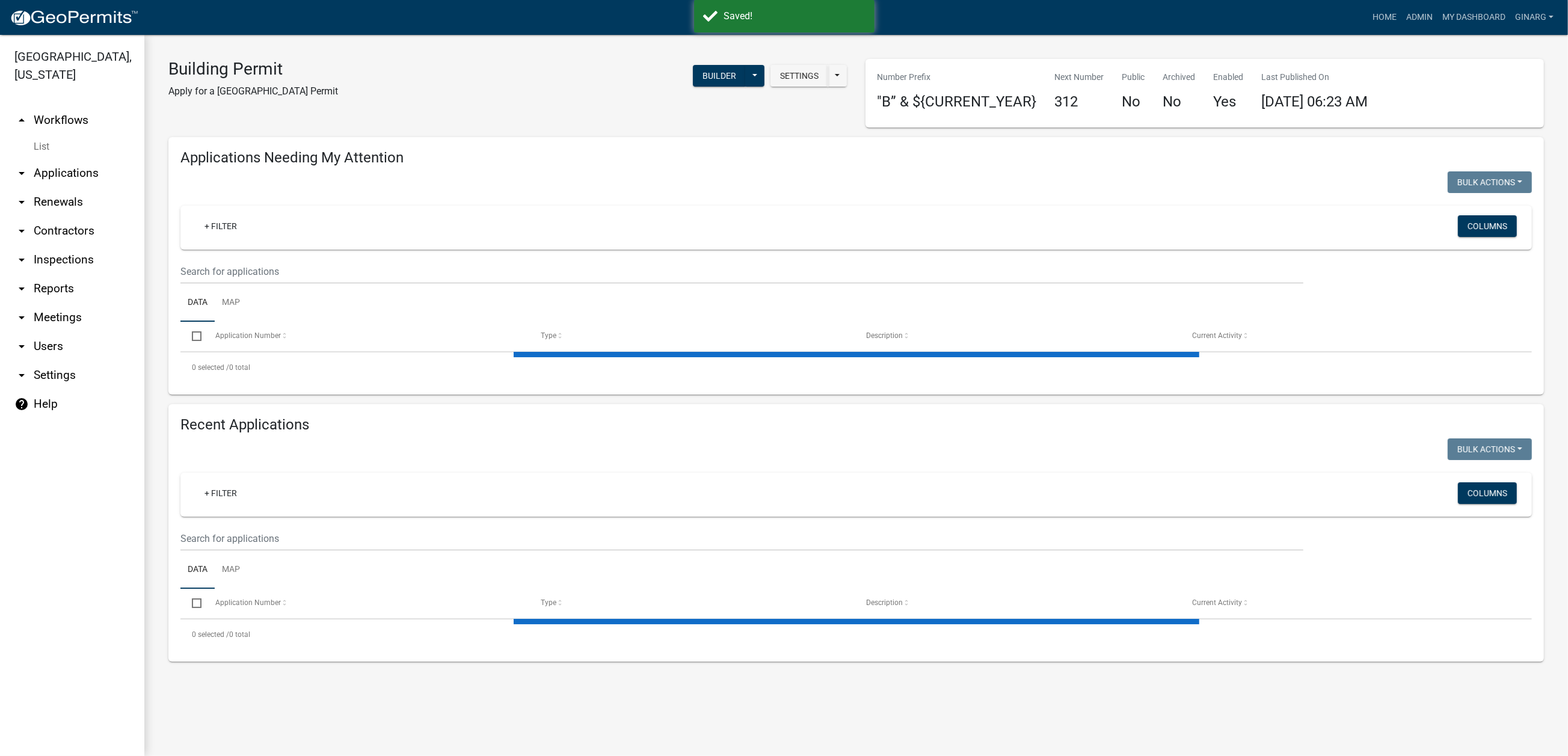
select select "3: 100"
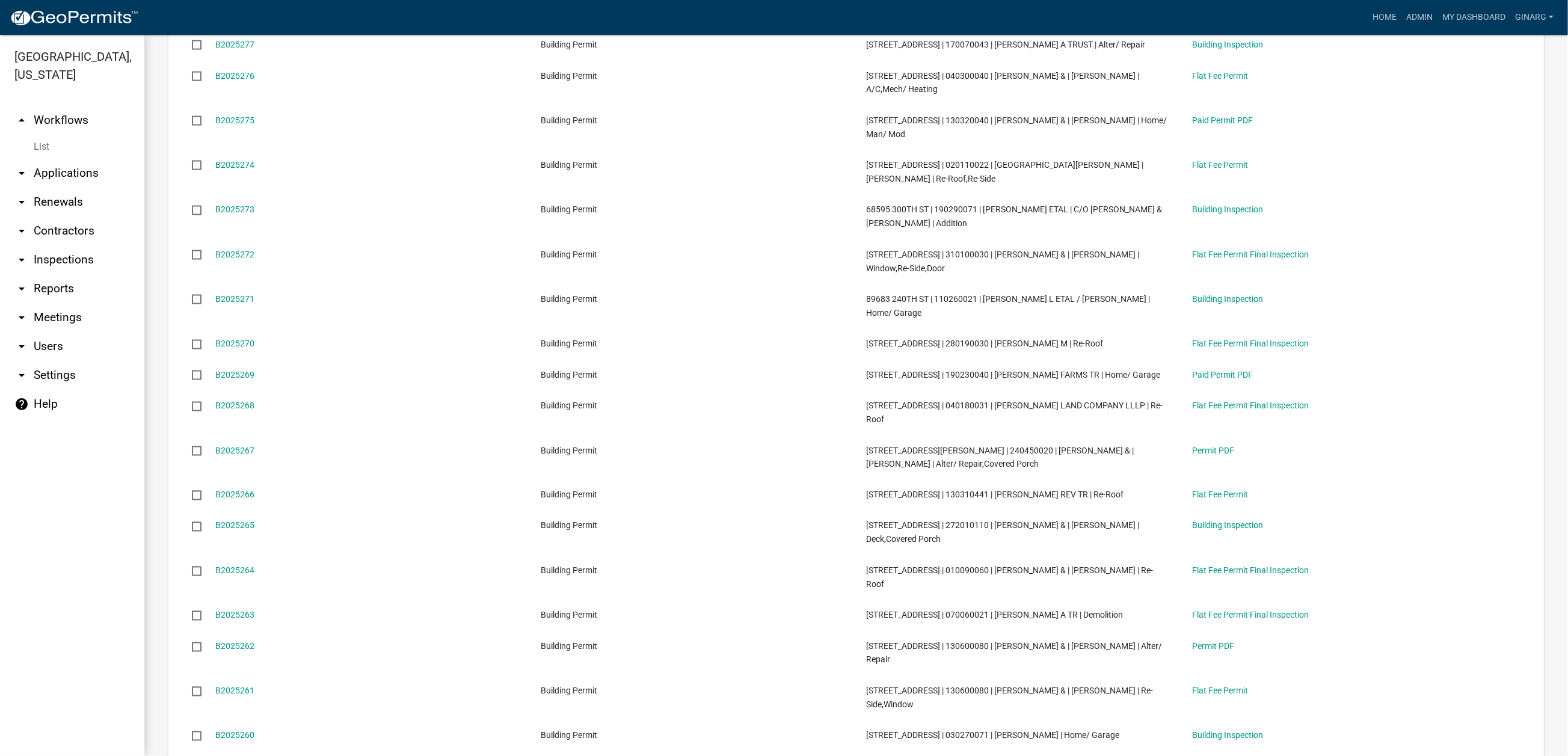
scroll to position [2437, 0]
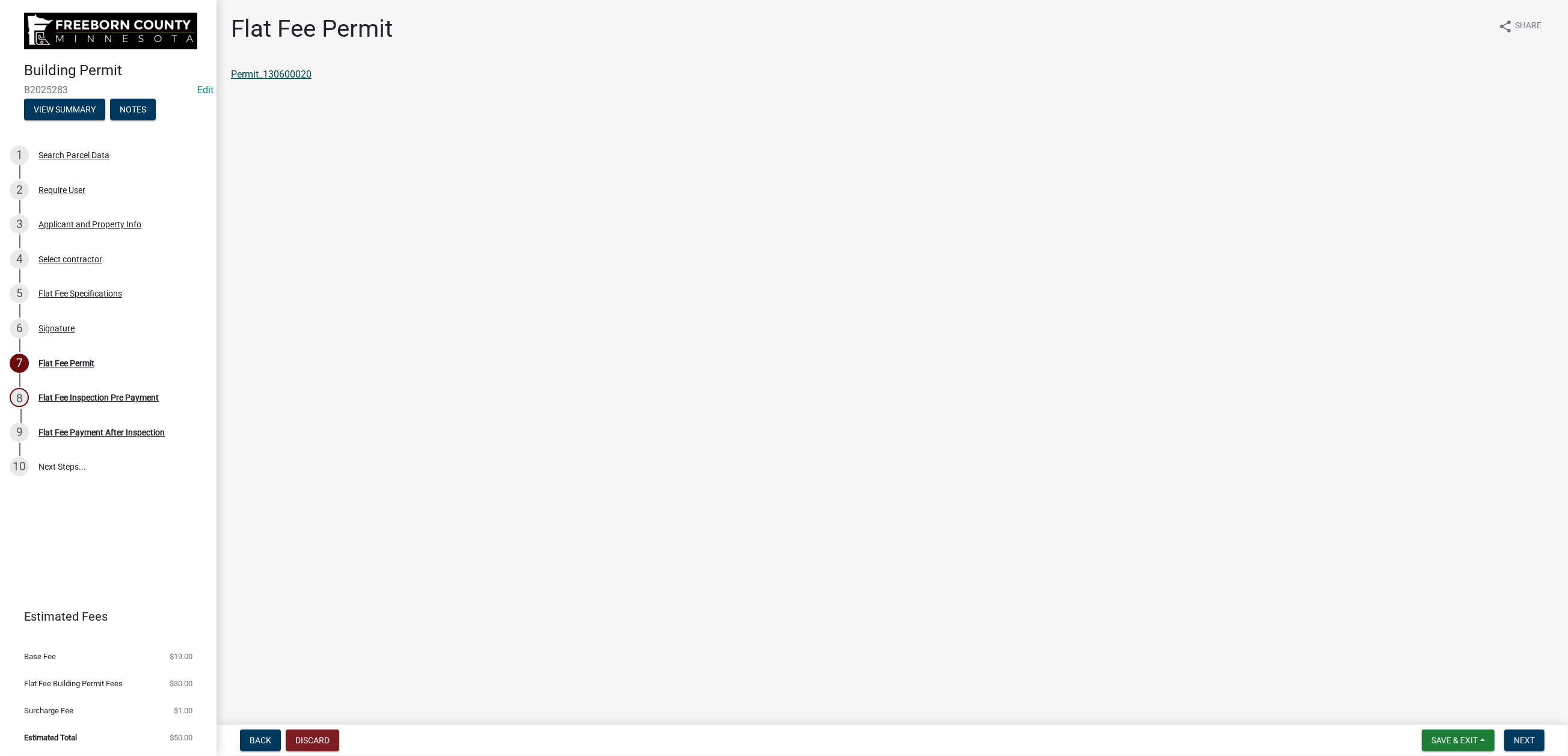
click at [311, 80] on link "Permit_130600020" at bounding box center [272, 74] width 81 height 11
click at [75, 333] on div "Signature" at bounding box center [56, 329] width 36 height 9
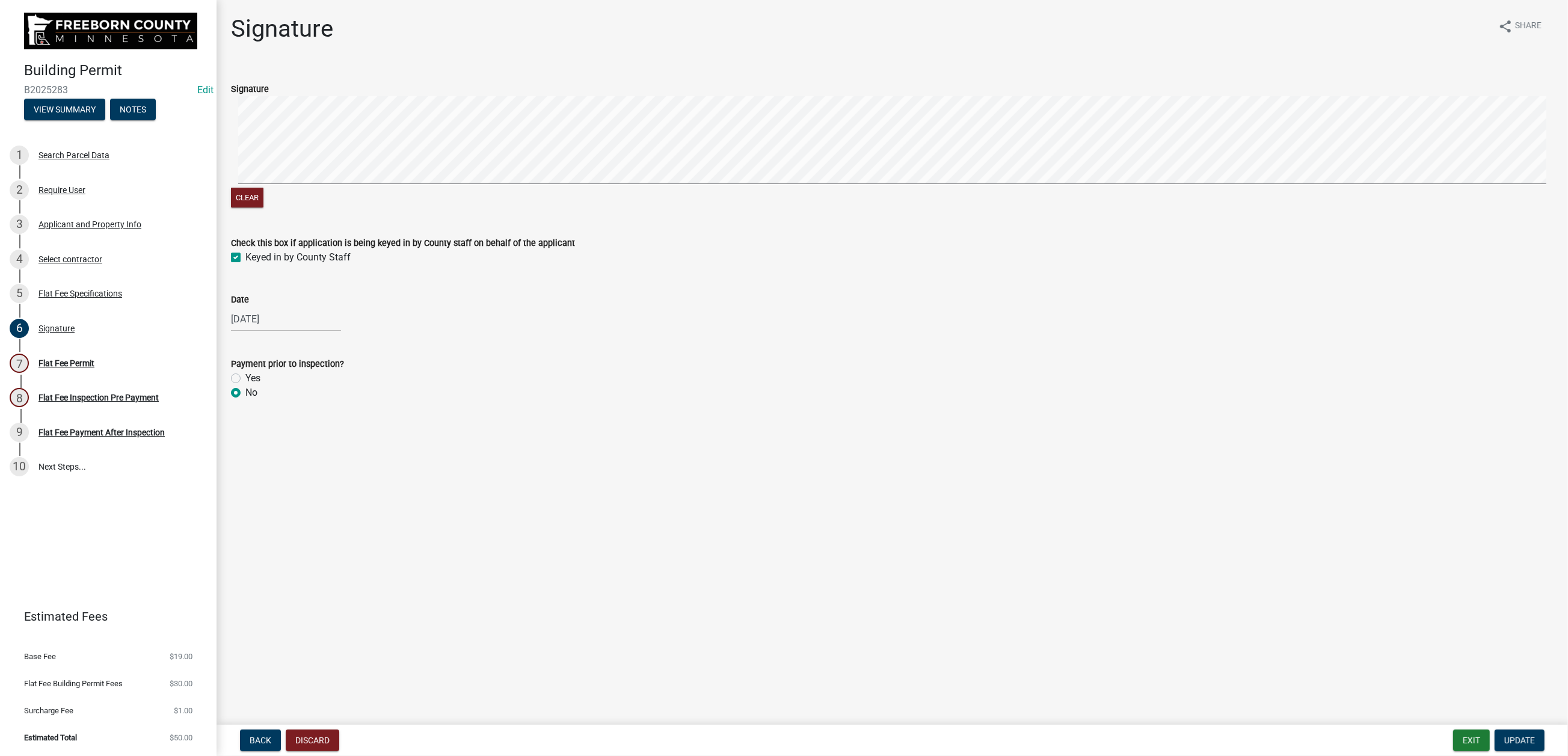
click at [248, 385] on label "Yes" at bounding box center [253, 378] width 15 height 14
click at [248, 379] on input "Yes" at bounding box center [249, 375] width 8 height 8
radio input "true"
click at [1505, 736] on span "Update" at bounding box center [1520, 740] width 31 height 10
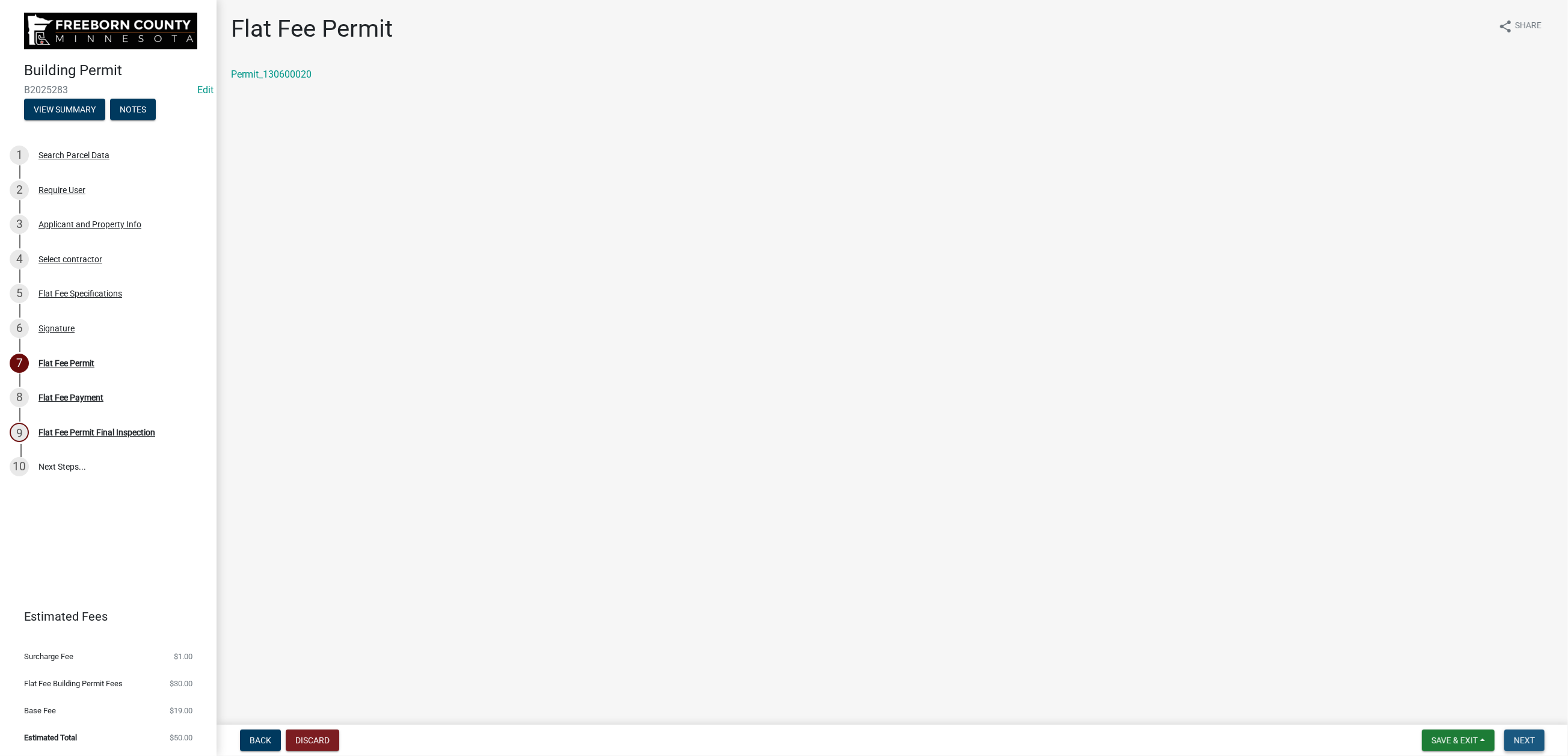
click at [1505, 730] on button "Next" at bounding box center [1525, 740] width 40 height 22
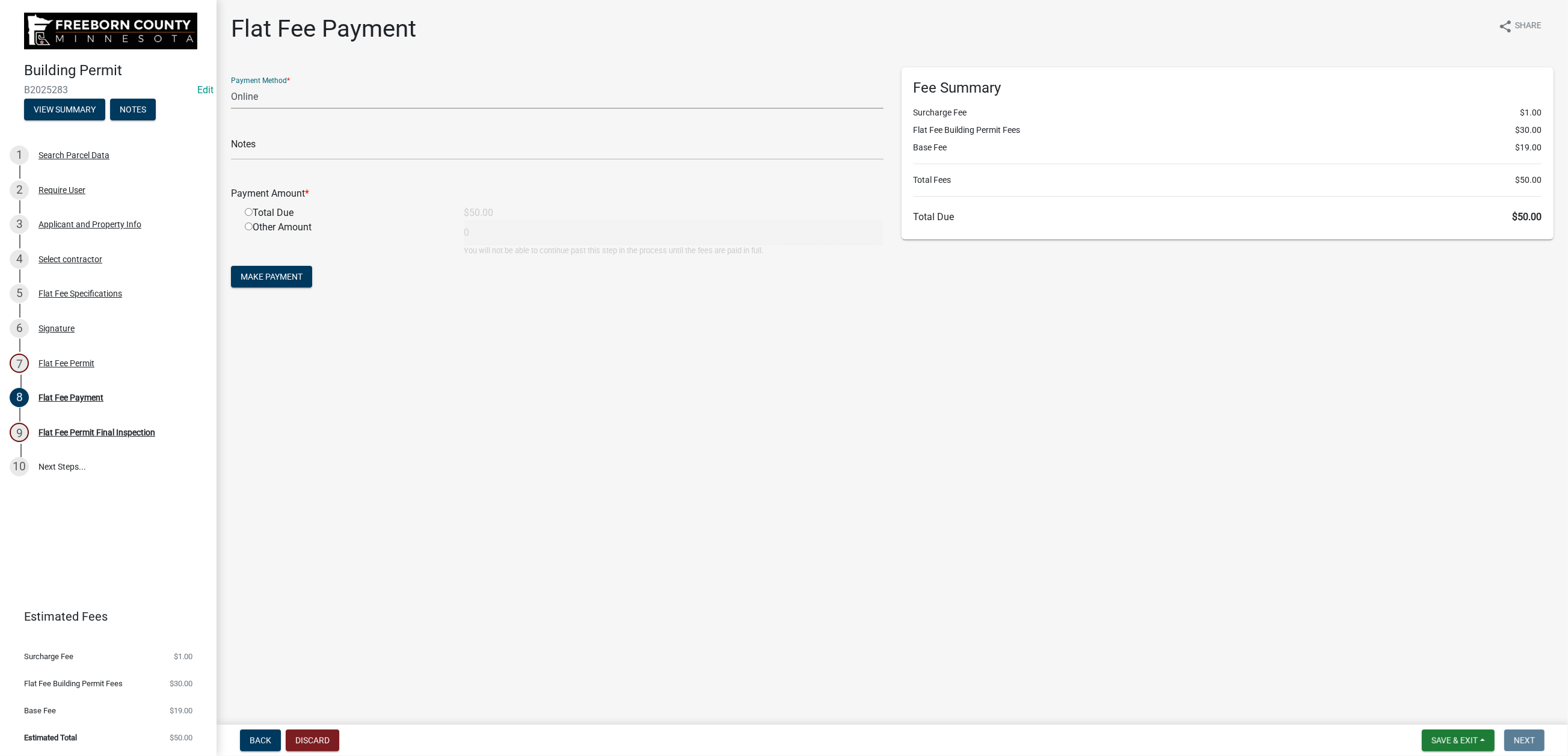
click at [299, 109] on select "Credit Card POS Check Cash Online" at bounding box center [558, 97] width 653 height 25
select select "1: 0"
click at [238, 109] on select "Credit Card POS Check Cash Online" at bounding box center [558, 97] width 653 height 25
click at [267, 160] on input "text" at bounding box center [558, 148] width 653 height 25
type input "2905"
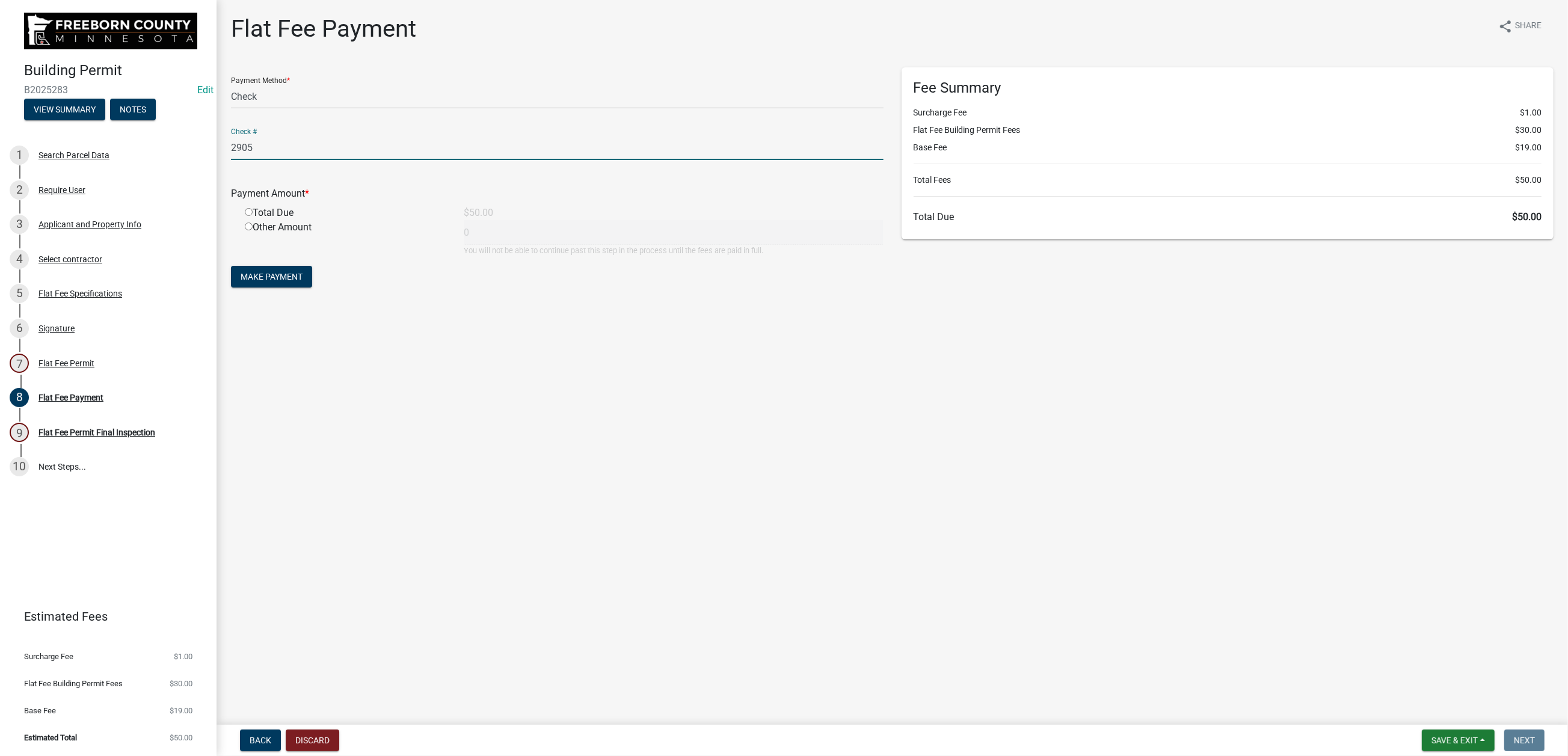
click at [253, 216] on input "radio" at bounding box center [248, 212] width 8 height 8
radio input "true"
type input "50"
click at [297, 282] on span "Make Payment" at bounding box center [271, 276] width 62 height 10
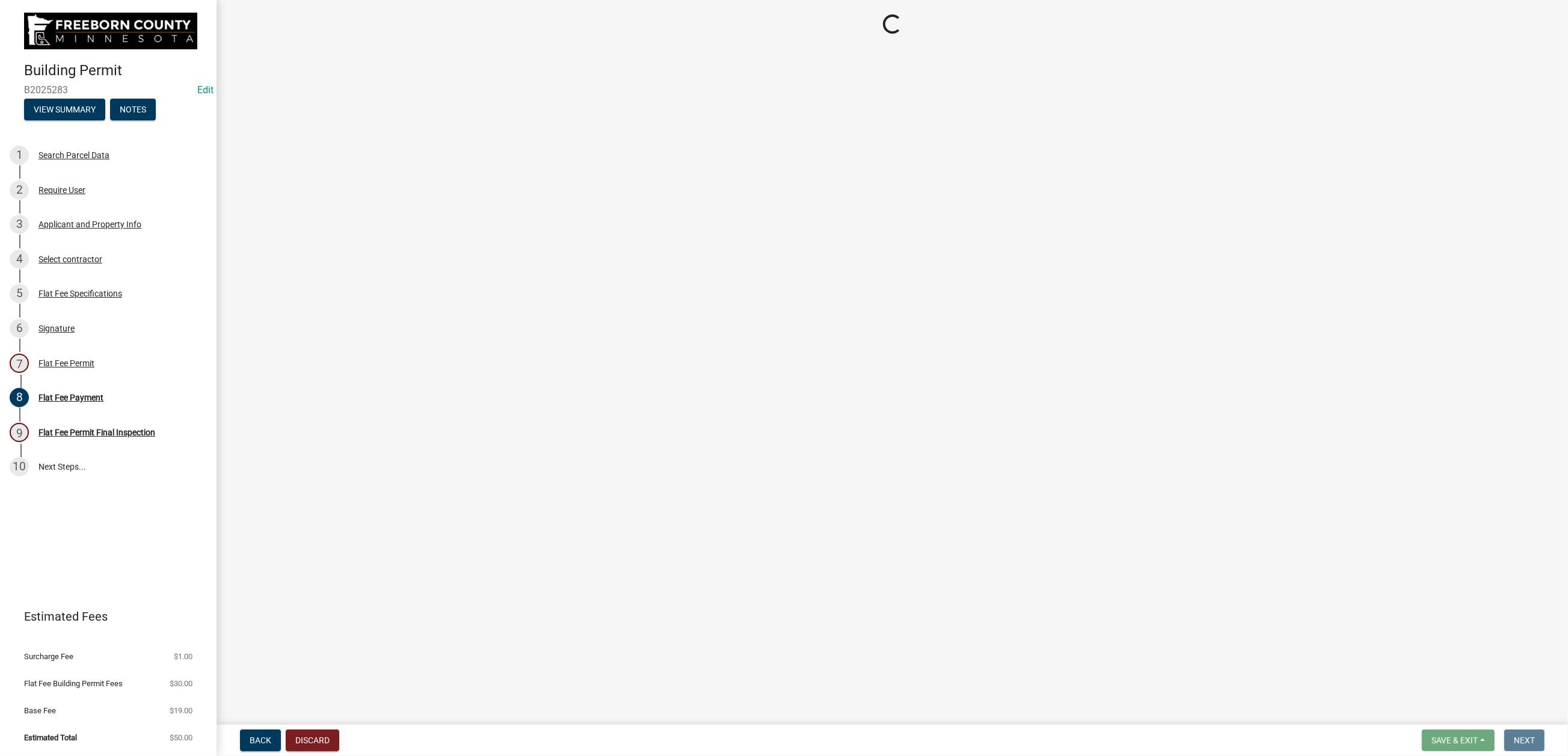
select select "3613e5d6-c0da-40a7-83d4-d5638b2e6124"
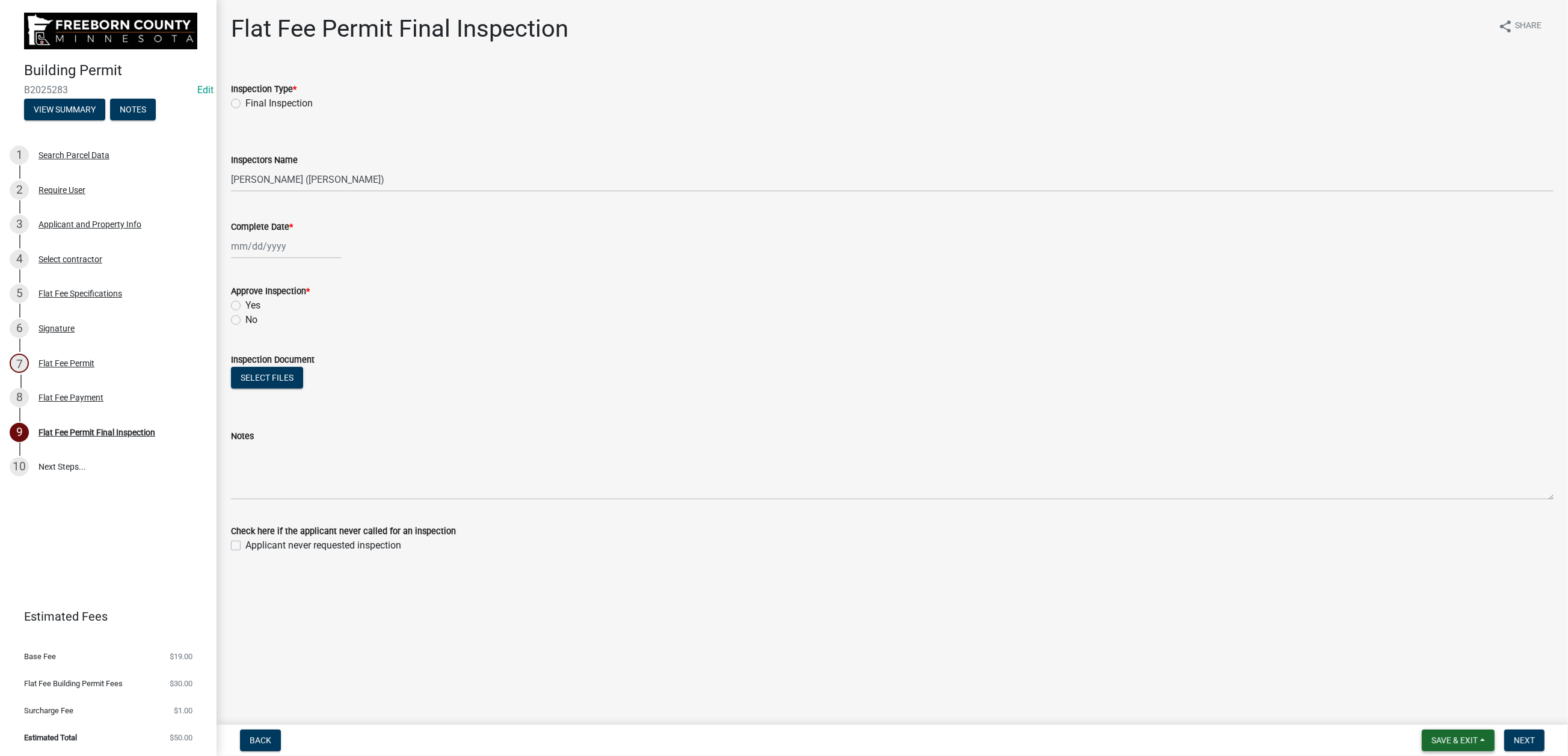
click at [1432, 737] on span "Save & Exit" at bounding box center [1454, 740] width 47 height 10
click at [1399, 686] on button "Save & Exit" at bounding box center [1447, 698] width 96 height 29
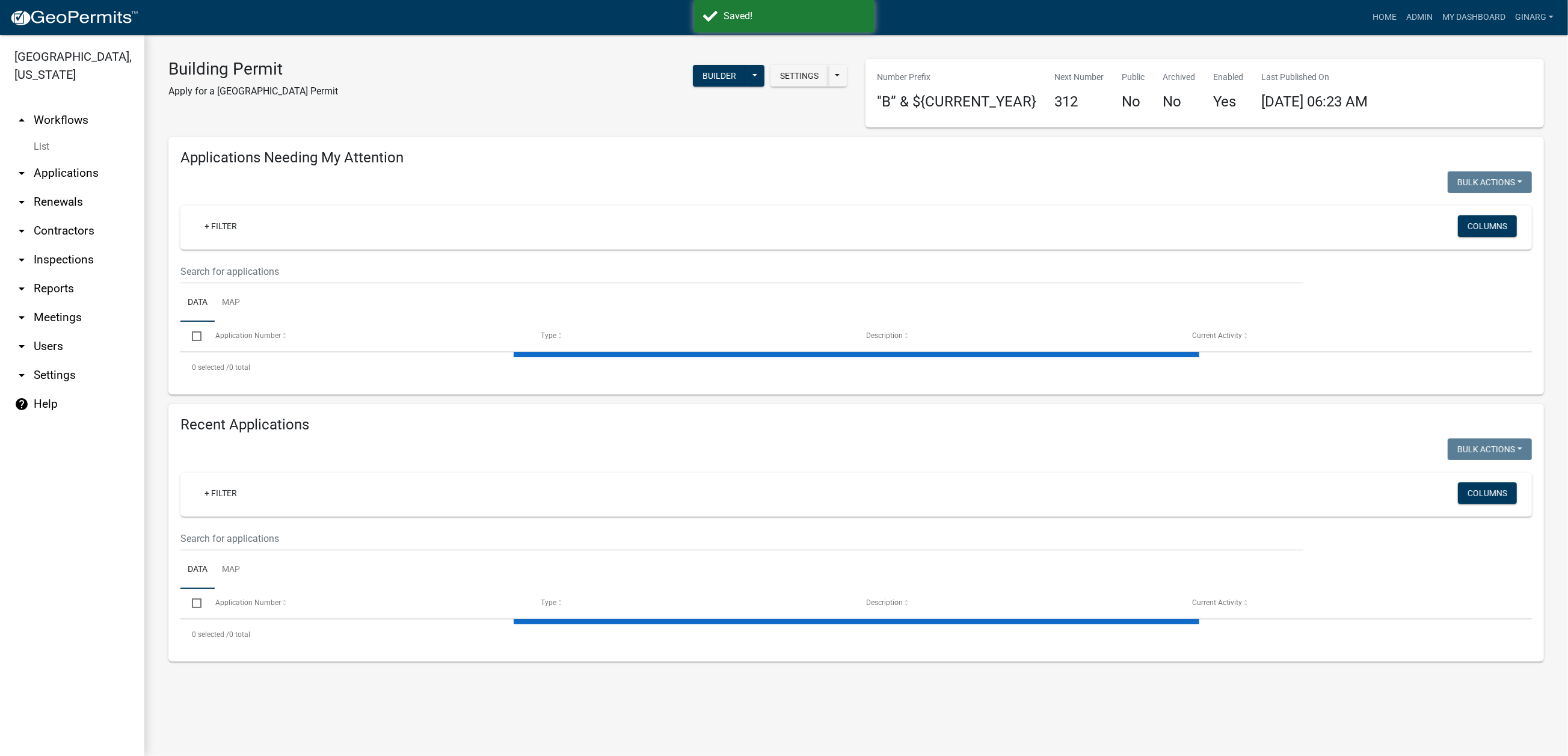
select select "3: 100"
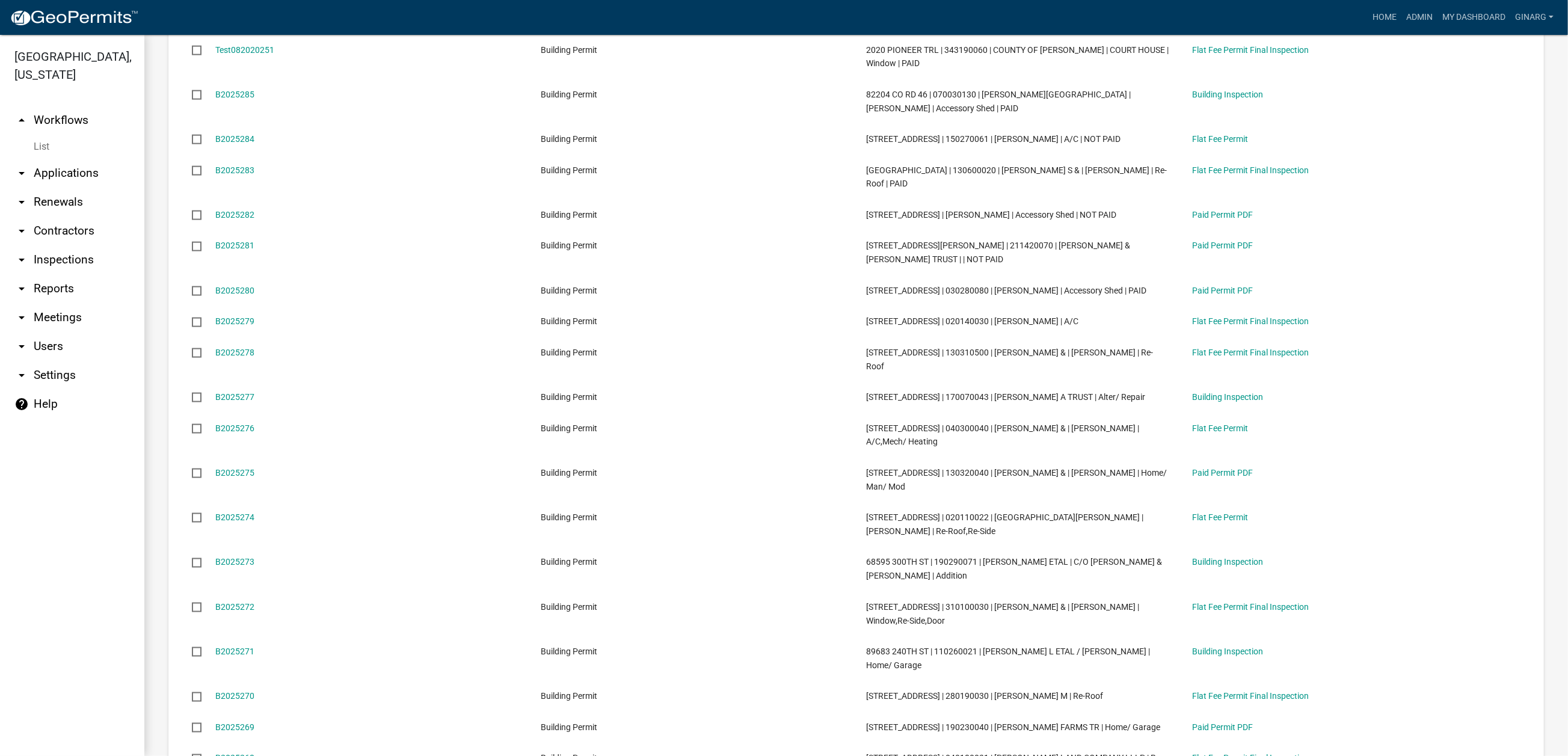
scroll to position [2076, 0]
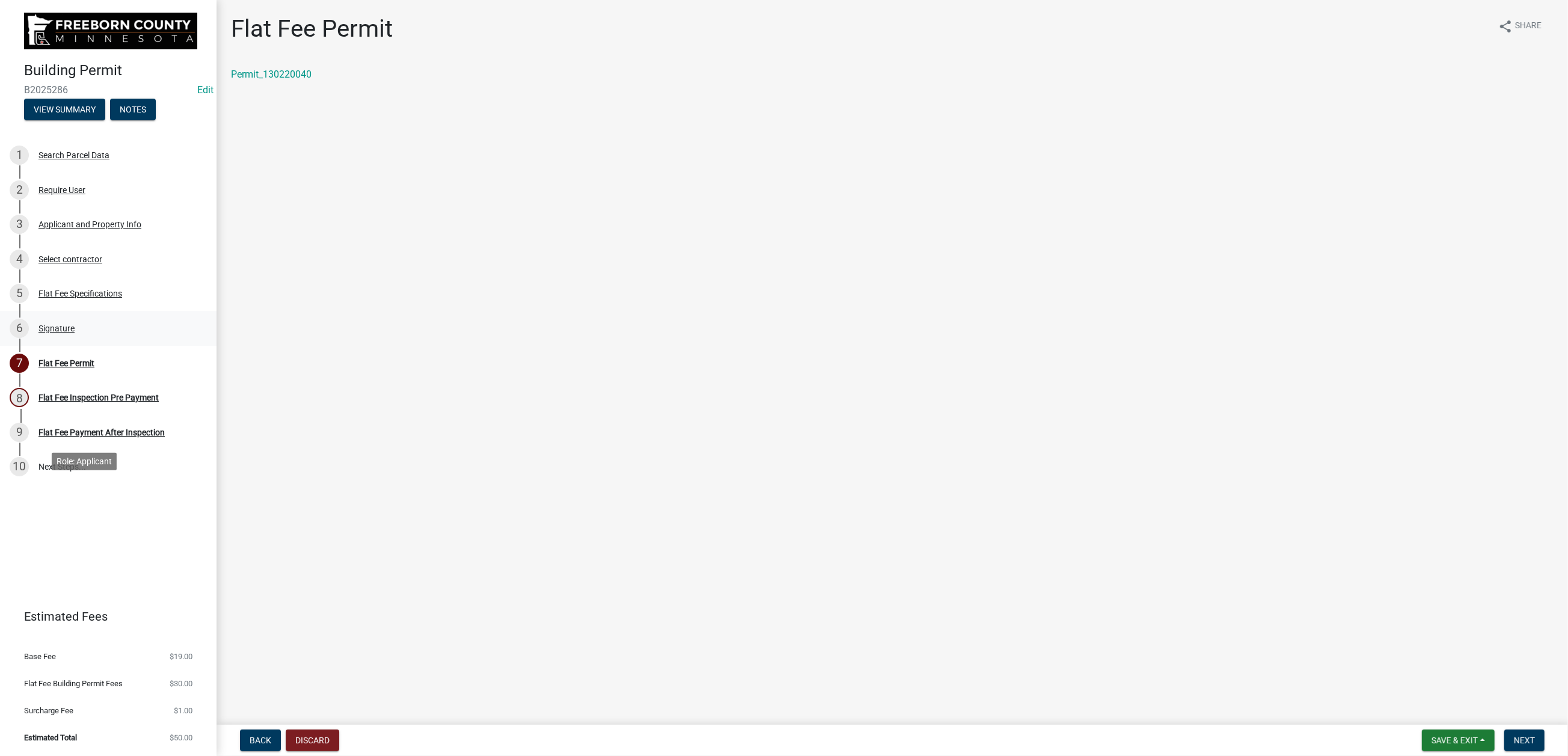
click at [75, 333] on div "Signature" at bounding box center [56, 329] width 36 height 9
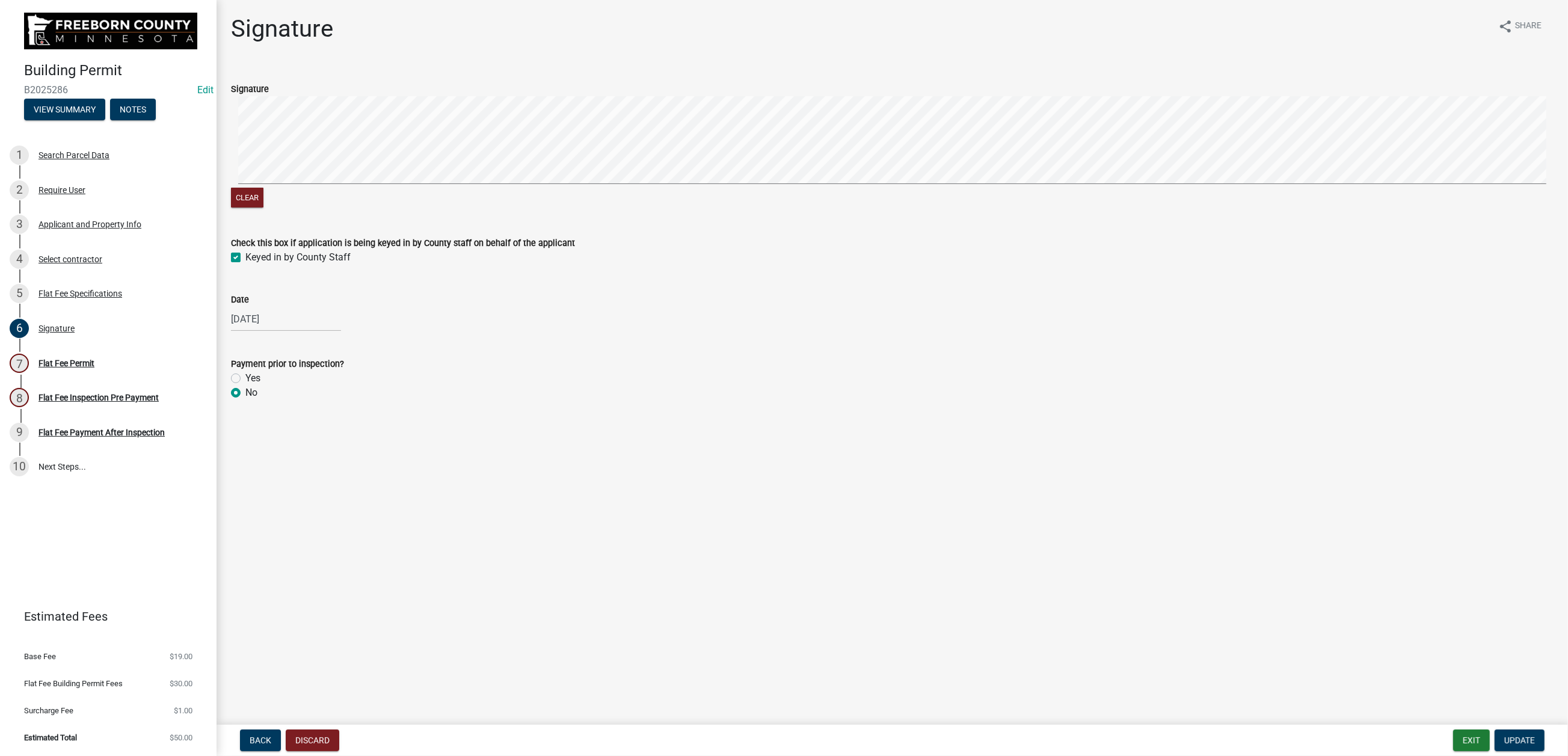
click at [245, 385] on label "Yes" at bounding box center [253, 378] width 15 height 14
click at [245, 379] on input "Yes" at bounding box center [249, 375] width 8 height 8
radio input "true"
click at [1495, 730] on button "Update" at bounding box center [1520, 740] width 50 height 22
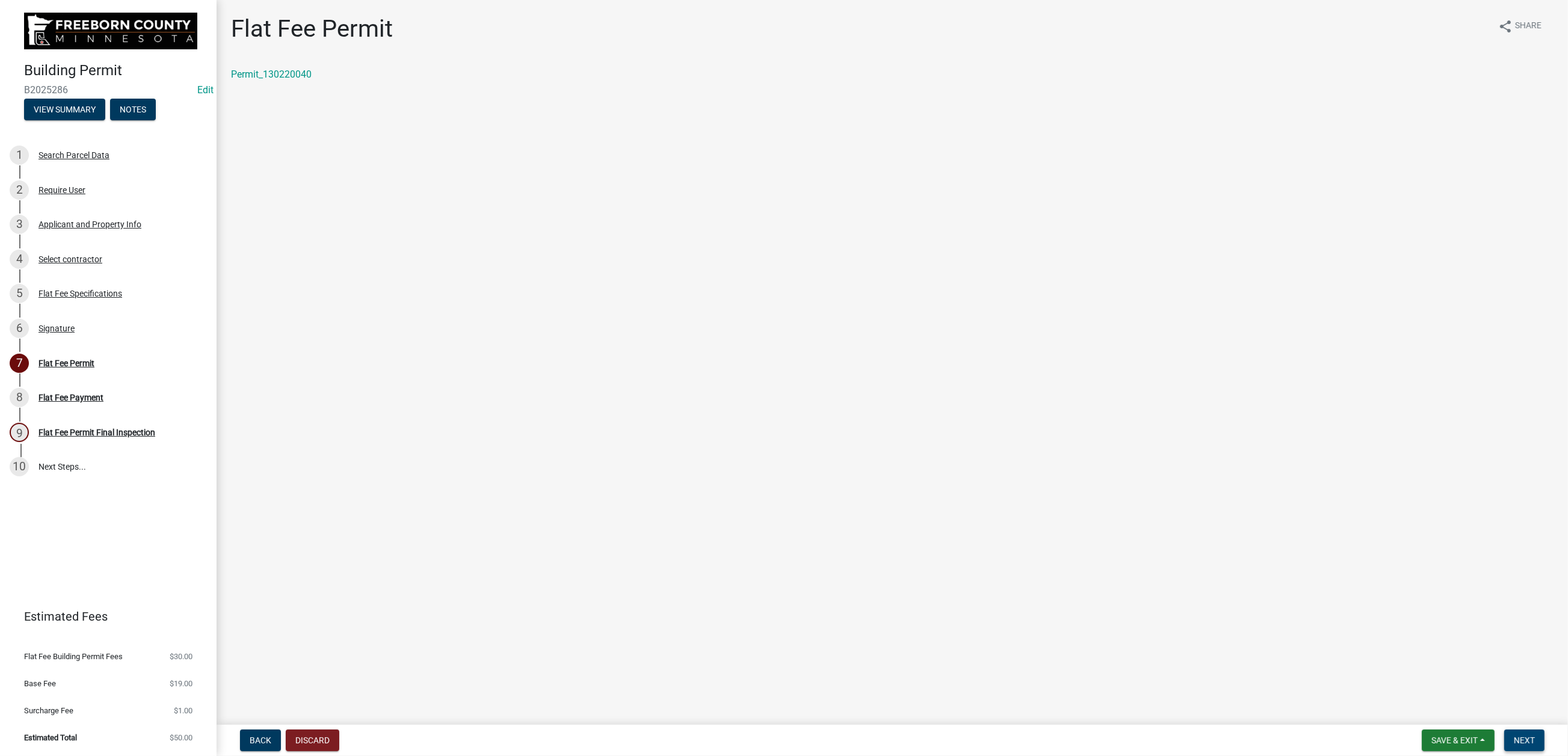
click at [1514, 737] on span "Next" at bounding box center [1525, 740] width 21 height 10
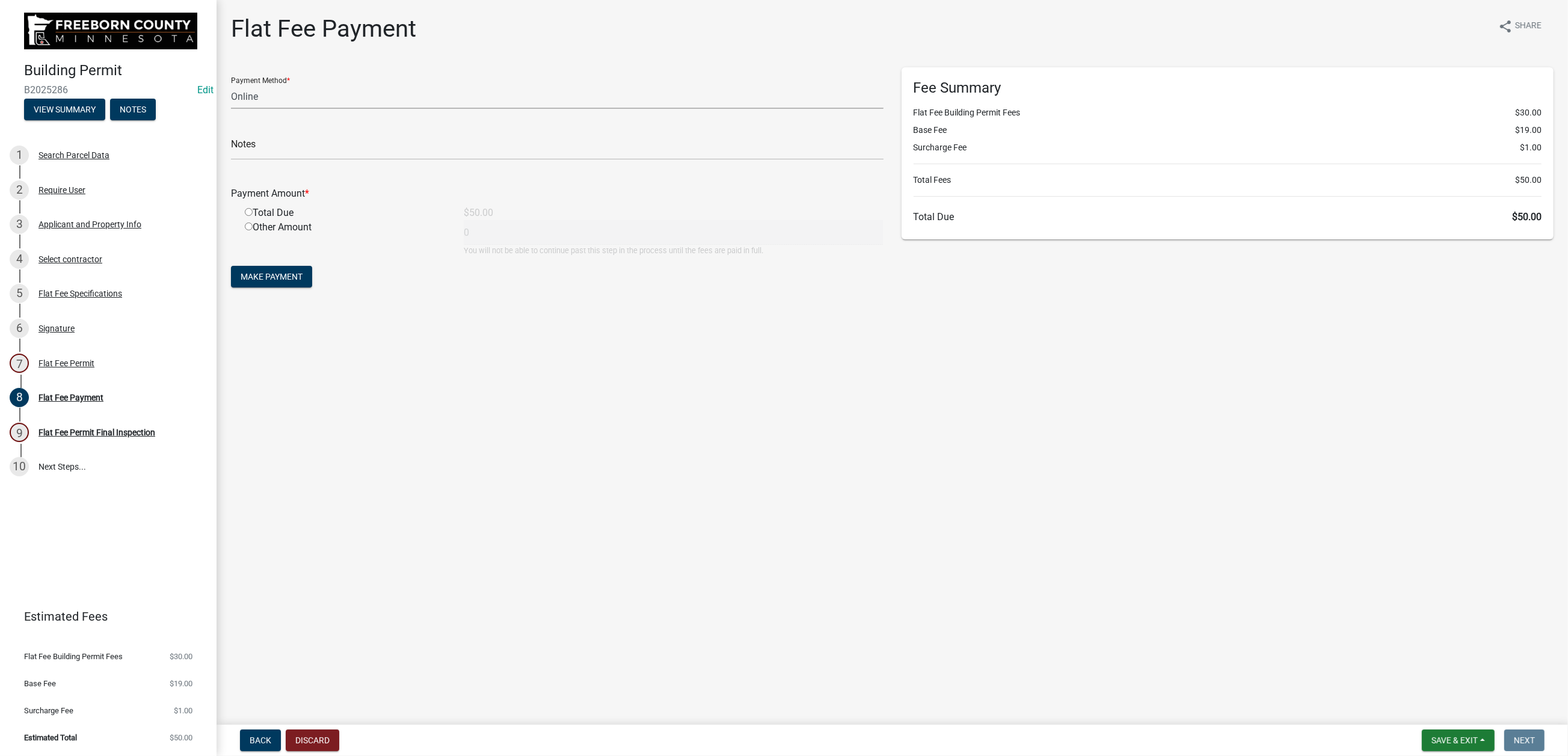
click at [282, 109] on select "Credit Card POS Check Cash Online" at bounding box center [558, 97] width 653 height 25
select select "1: 0"
click at [238, 109] on select "Credit Card POS Check Cash Online" at bounding box center [558, 97] width 653 height 25
click at [277, 160] on input "text" at bounding box center [558, 148] width 653 height 25
type input "2905"
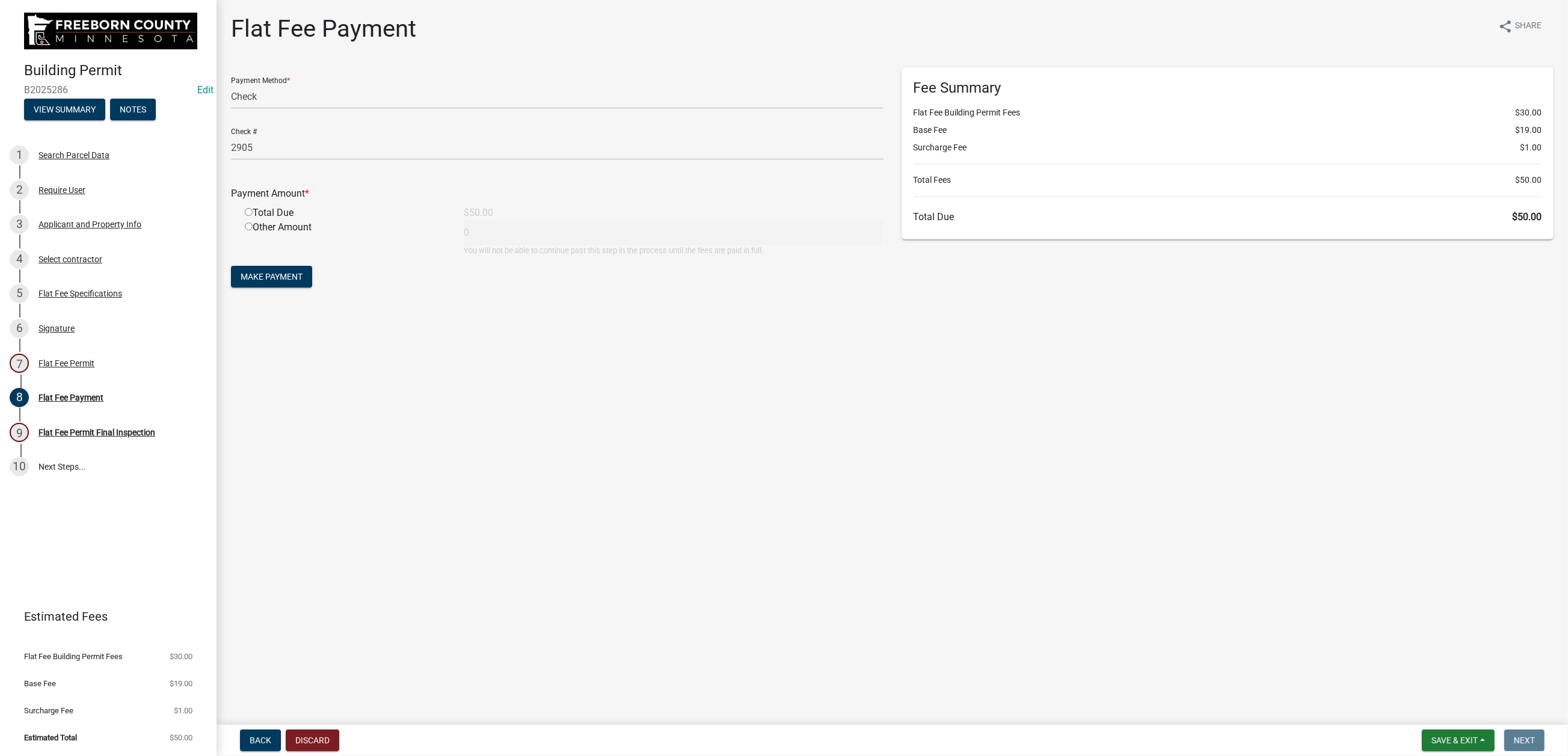
drag, startPoint x: 258, startPoint y: 317, endPoint x: 259, endPoint y: 349, distance: 32.0
click at [253, 216] on input "radio" at bounding box center [248, 212] width 8 height 8
radio input "true"
type input "50"
click at [303, 282] on span "Make Payment" at bounding box center [271, 276] width 62 height 10
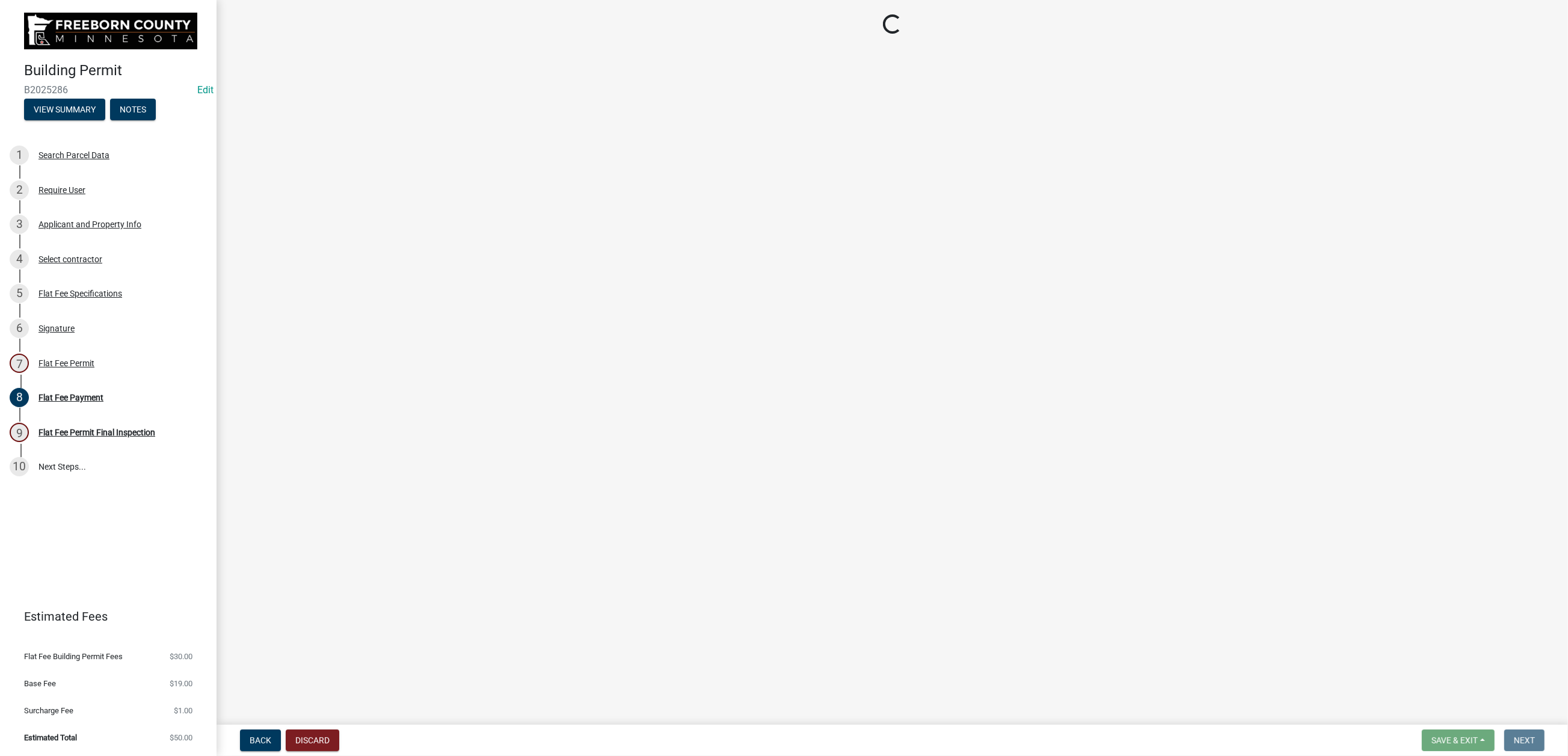
select select "3613e5d6-c0da-40a7-83d4-d5638b2e6124"
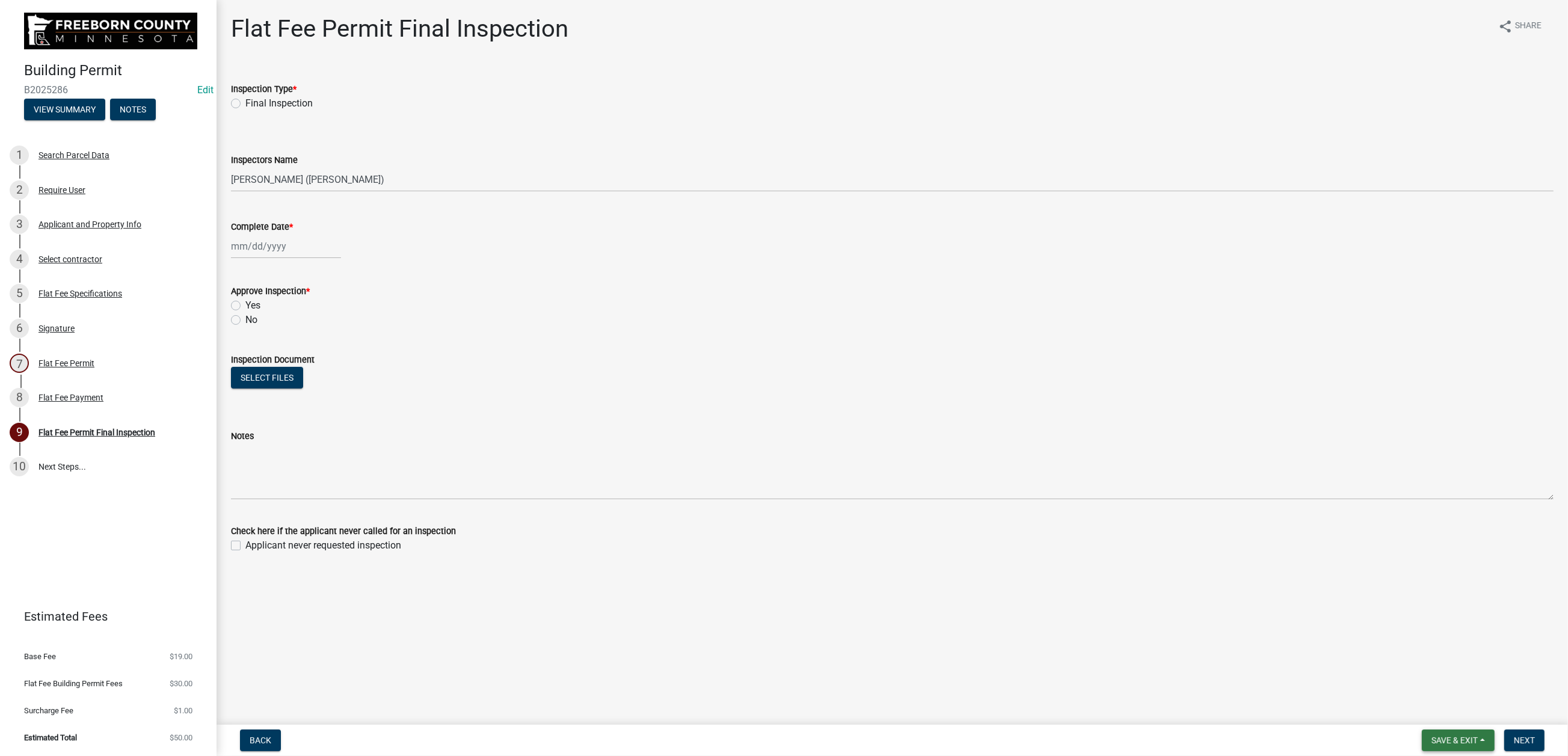
click at [1432, 736] on span "Save & Exit" at bounding box center [1454, 740] width 47 height 10
click at [1404, 686] on button "Save & Exit" at bounding box center [1447, 698] width 96 height 29
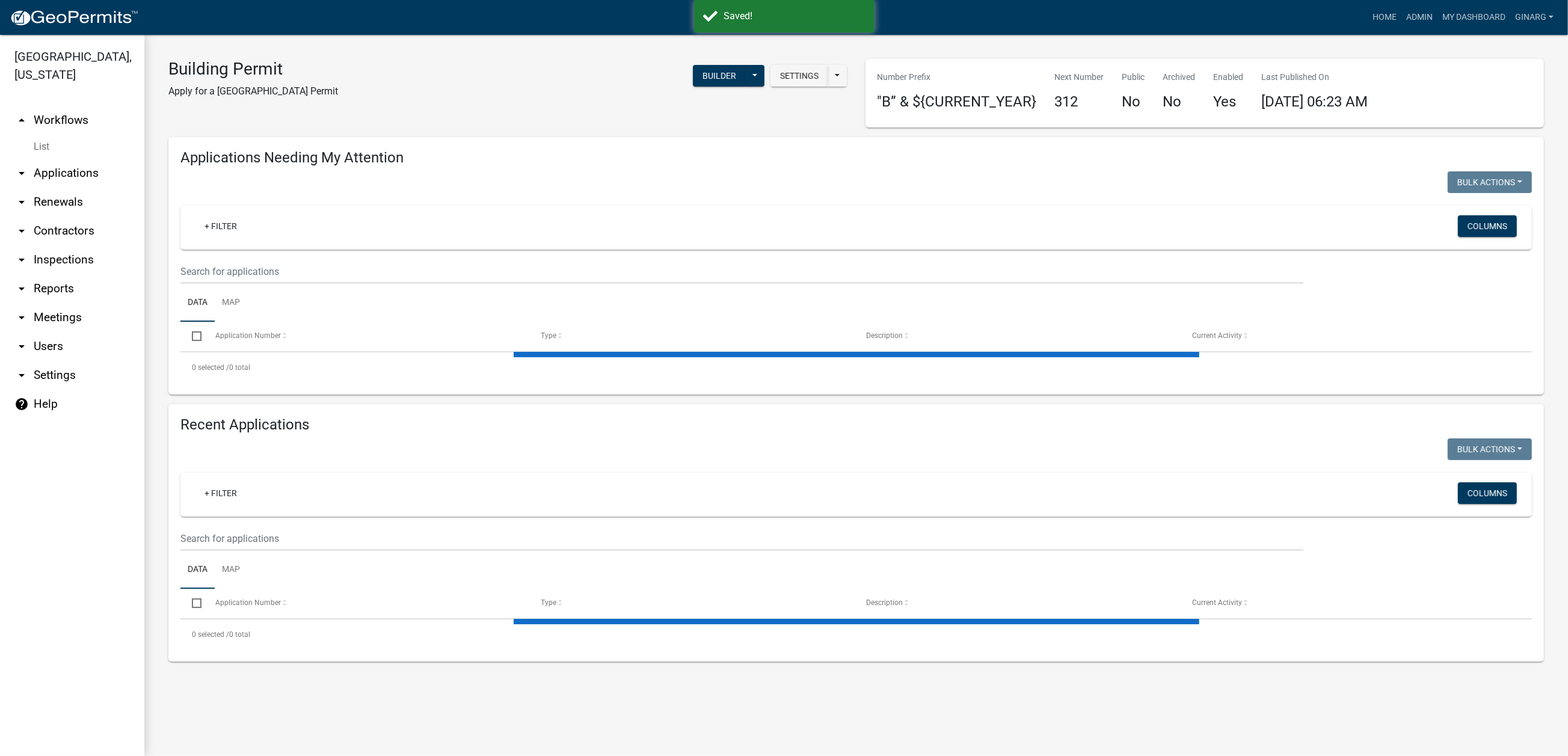
select select "3: 100"
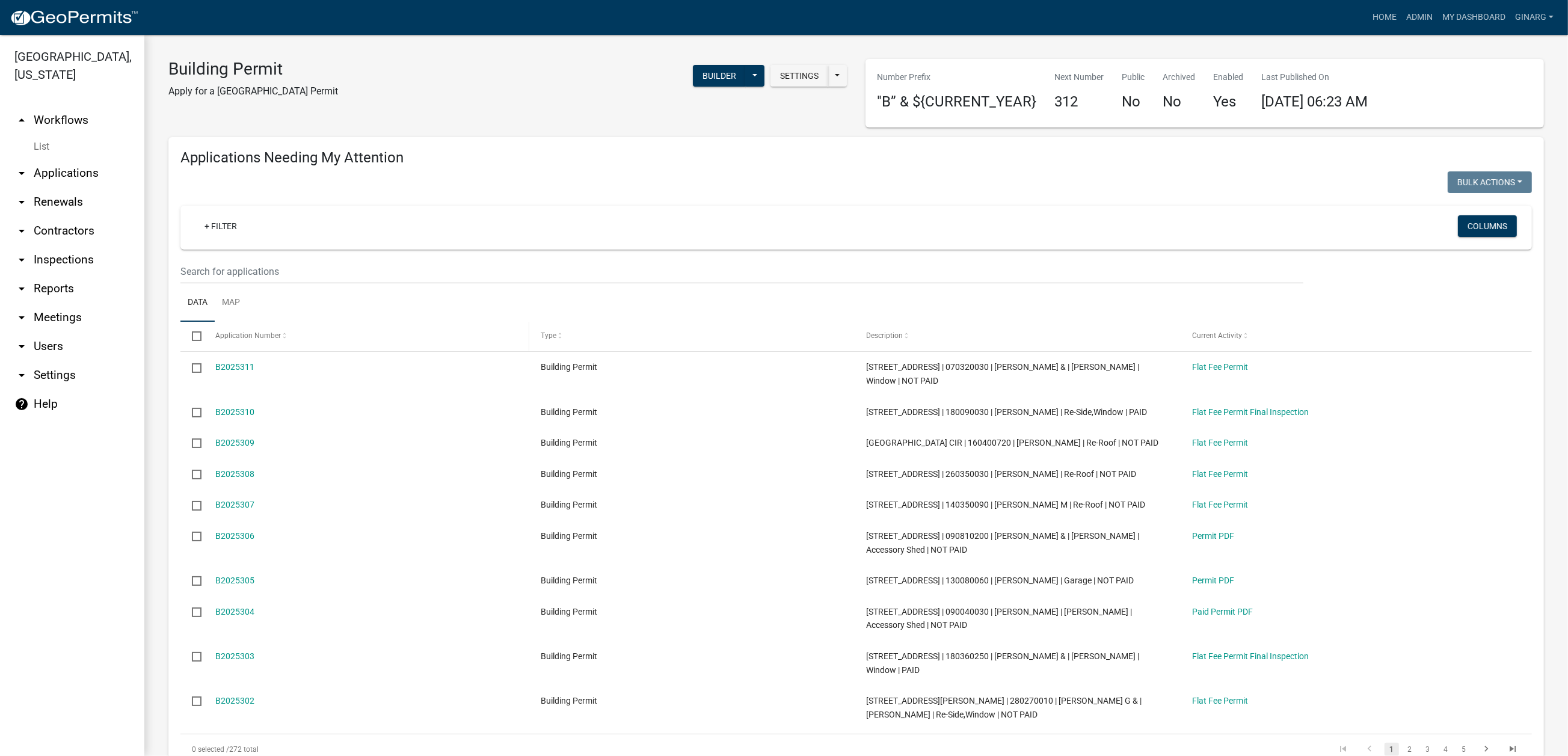
scroll to position [91, 0]
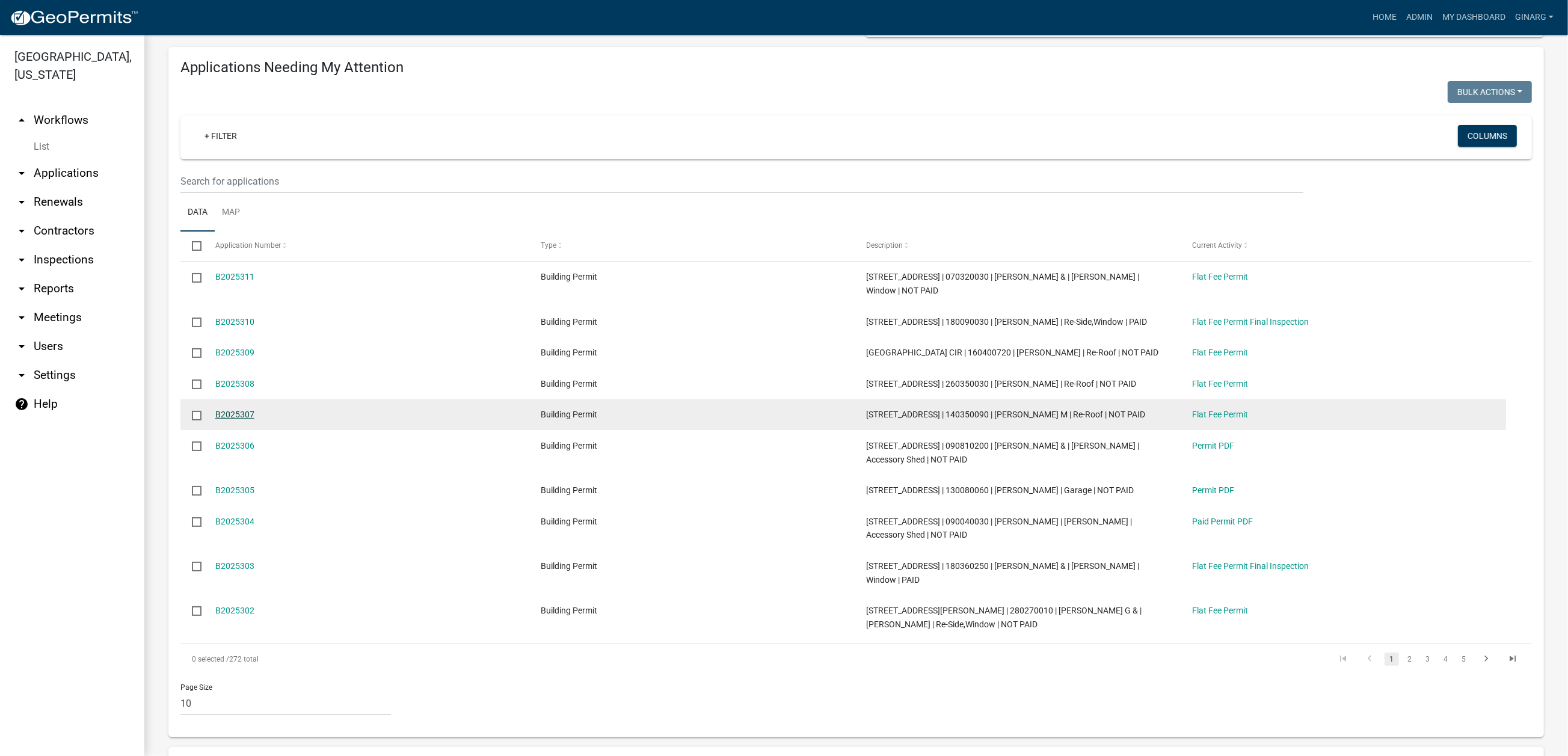
click at [244, 420] on link "B2025307" at bounding box center [235, 415] width 39 height 10
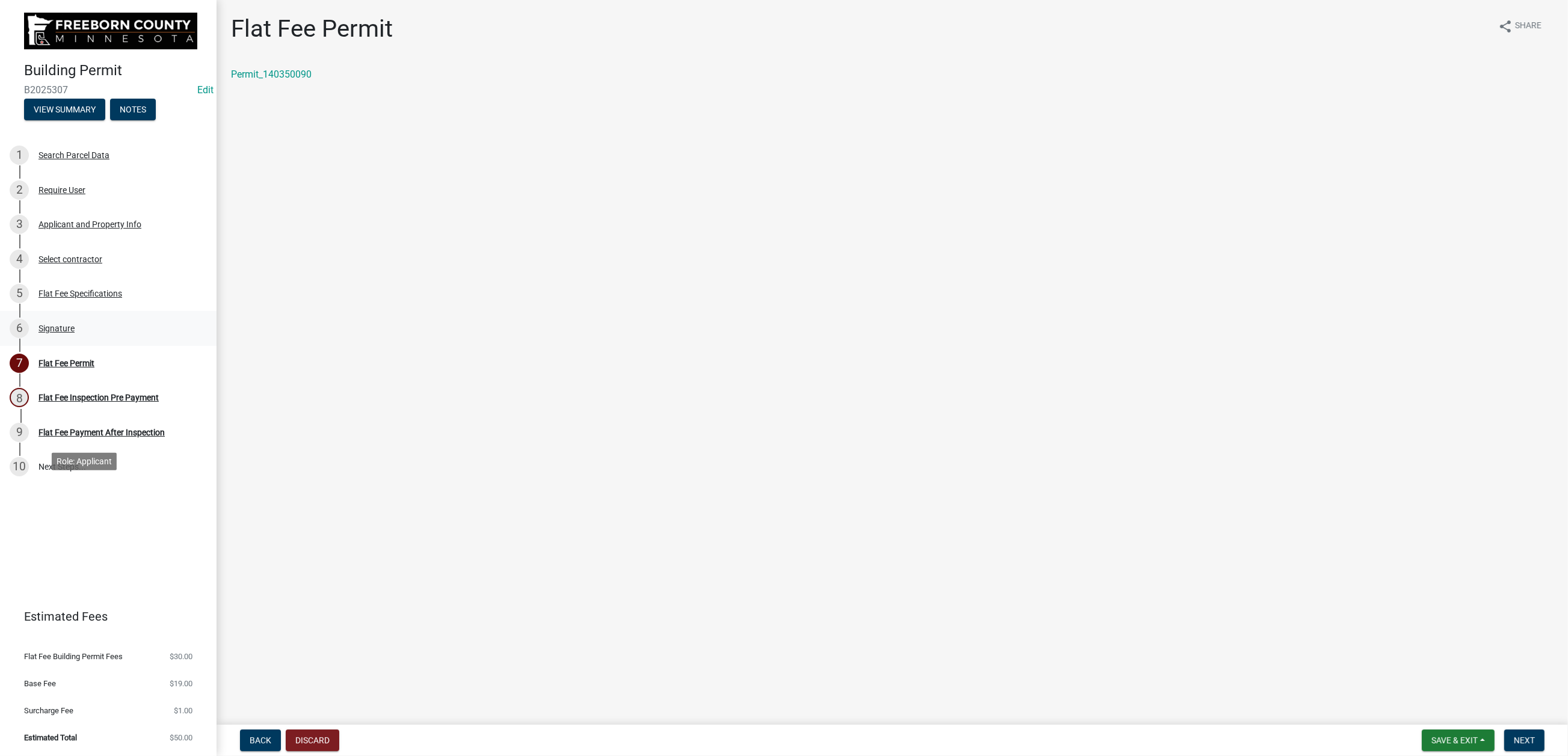
click at [75, 333] on div "Signature" at bounding box center [56, 329] width 36 height 9
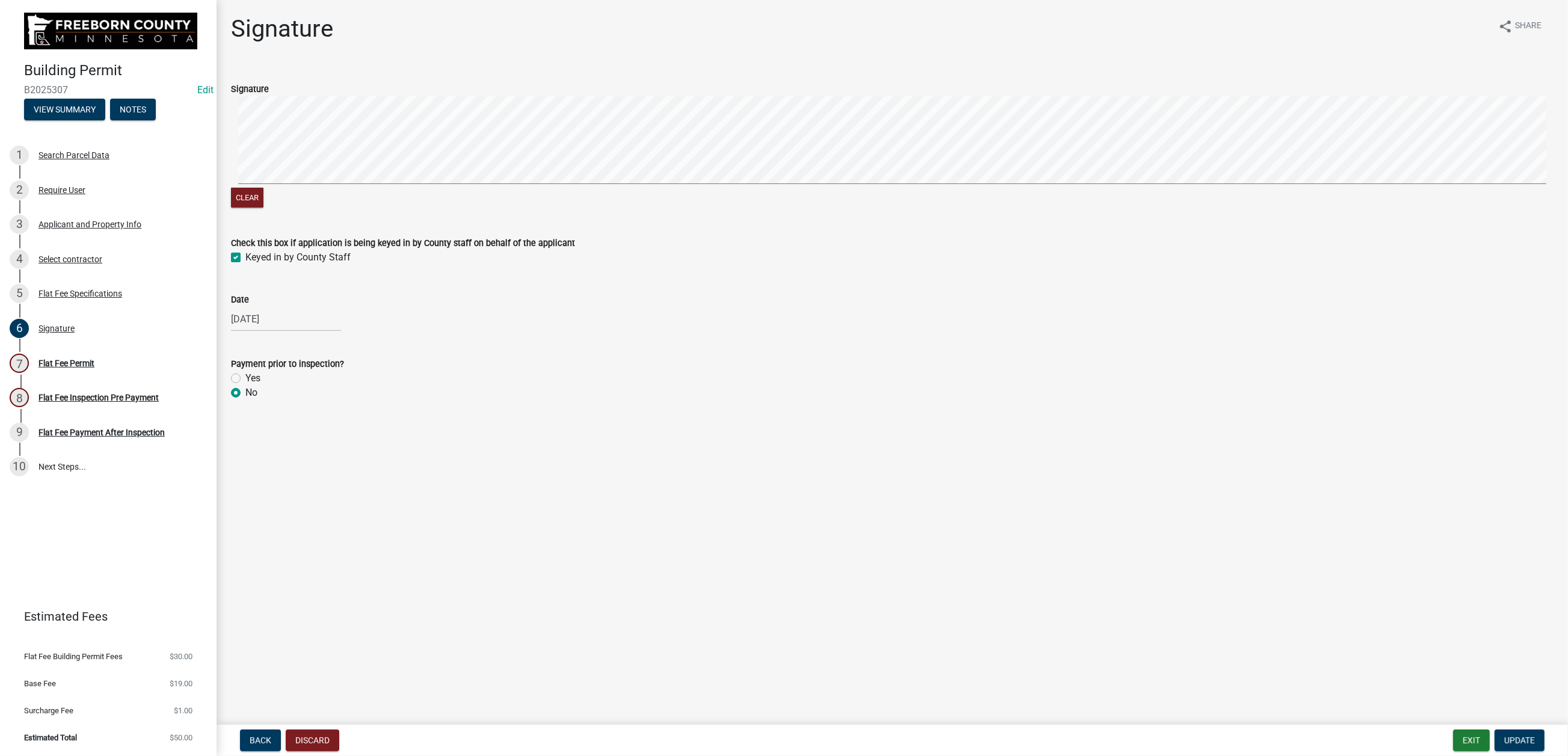
click at [245, 385] on label "Yes" at bounding box center [253, 378] width 15 height 14
click at [245, 379] on input "Yes" at bounding box center [249, 375] width 8 height 8
radio input "true"
drag, startPoint x: 1484, startPoint y: 733, endPoint x: 1487, endPoint y: 728, distance: 5.8
click at [1505, 736] on span "Update" at bounding box center [1520, 740] width 31 height 10
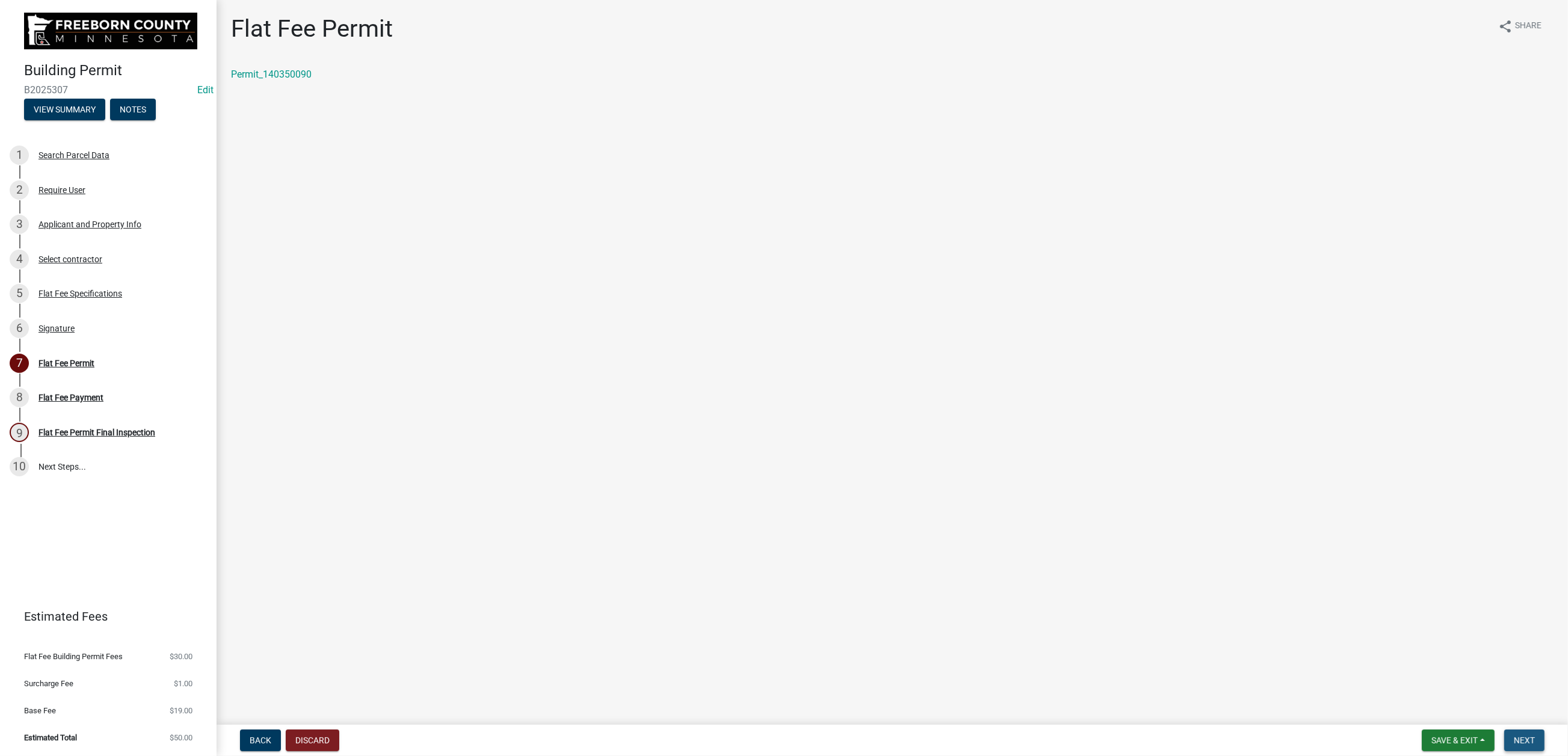
drag, startPoint x: 1494, startPoint y: 729, endPoint x: 1489, endPoint y: 722, distance: 8.6
click at [1514, 736] on span "Next" at bounding box center [1525, 740] width 21 height 10
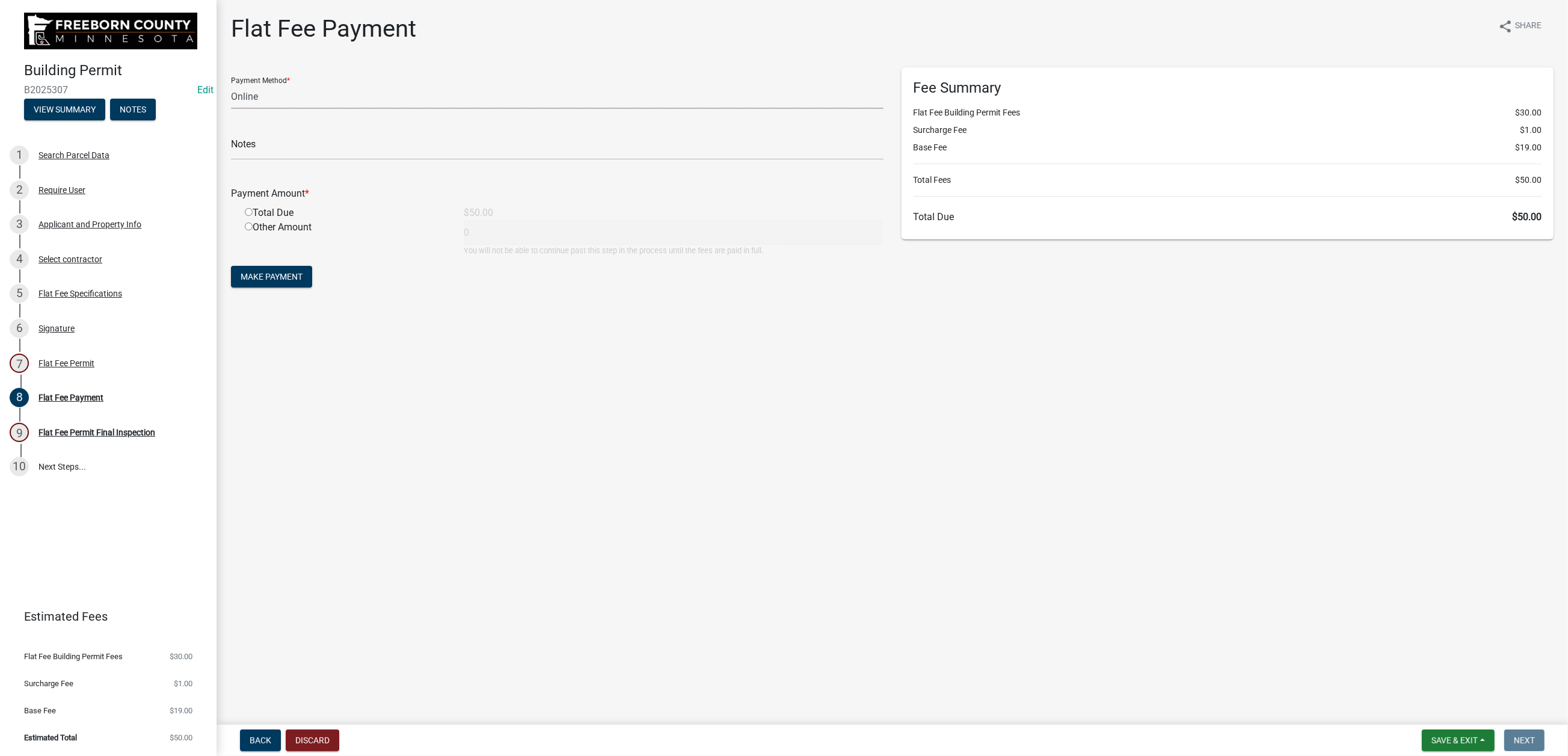
click at [289, 109] on select "Credit Card POS Check Cash Online" at bounding box center [558, 97] width 653 height 25
select select "1: 0"
click at [238, 109] on select "Credit Card POS Check Cash Online" at bounding box center [558, 97] width 653 height 25
click at [268, 160] on input "text" at bounding box center [558, 148] width 653 height 25
type input "2905"
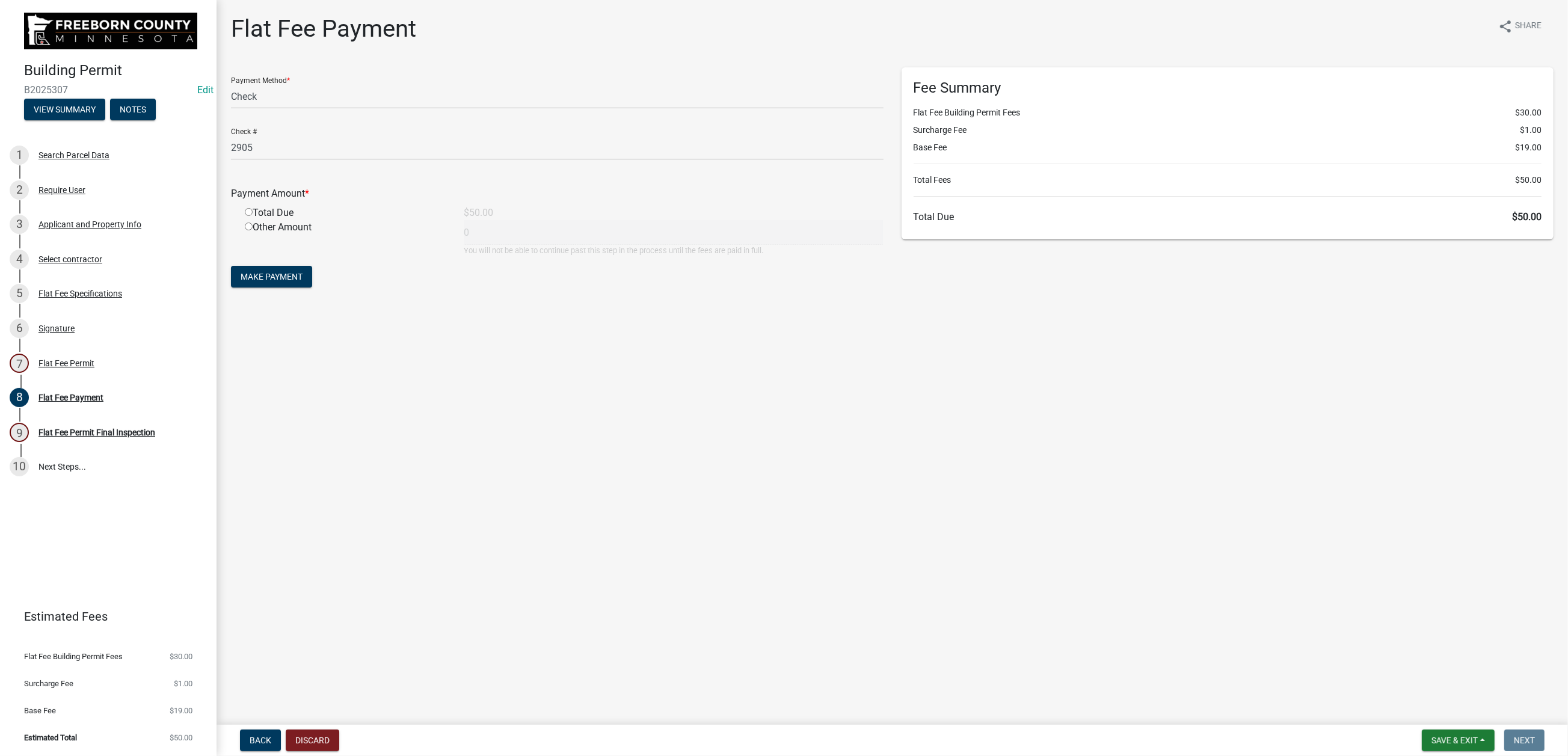
click at [263, 220] on div "Total Due" at bounding box center [345, 213] width 219 height 14
click at [253, 216] on input "radio" at bounding box center [248, 212] width 8 height 8
radio input "true"
type input "50"
drag, startPoint x: 296, startPoint y: 423, endPoint x: 302, endPoint y: 425, distance: 6.3
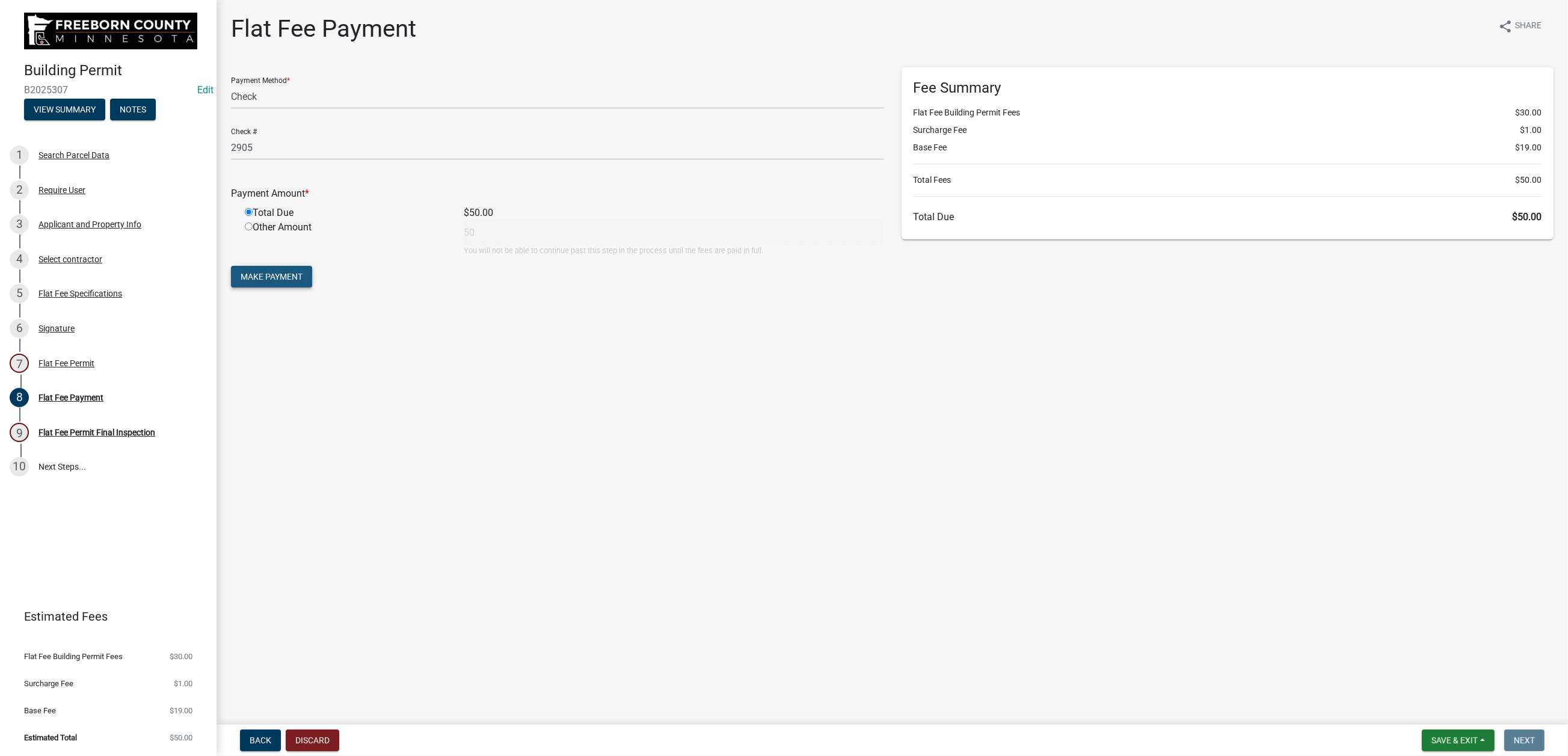
click at [302, 282] on span "Make Payment" at bounding box center [271, 276] width 62 height 10
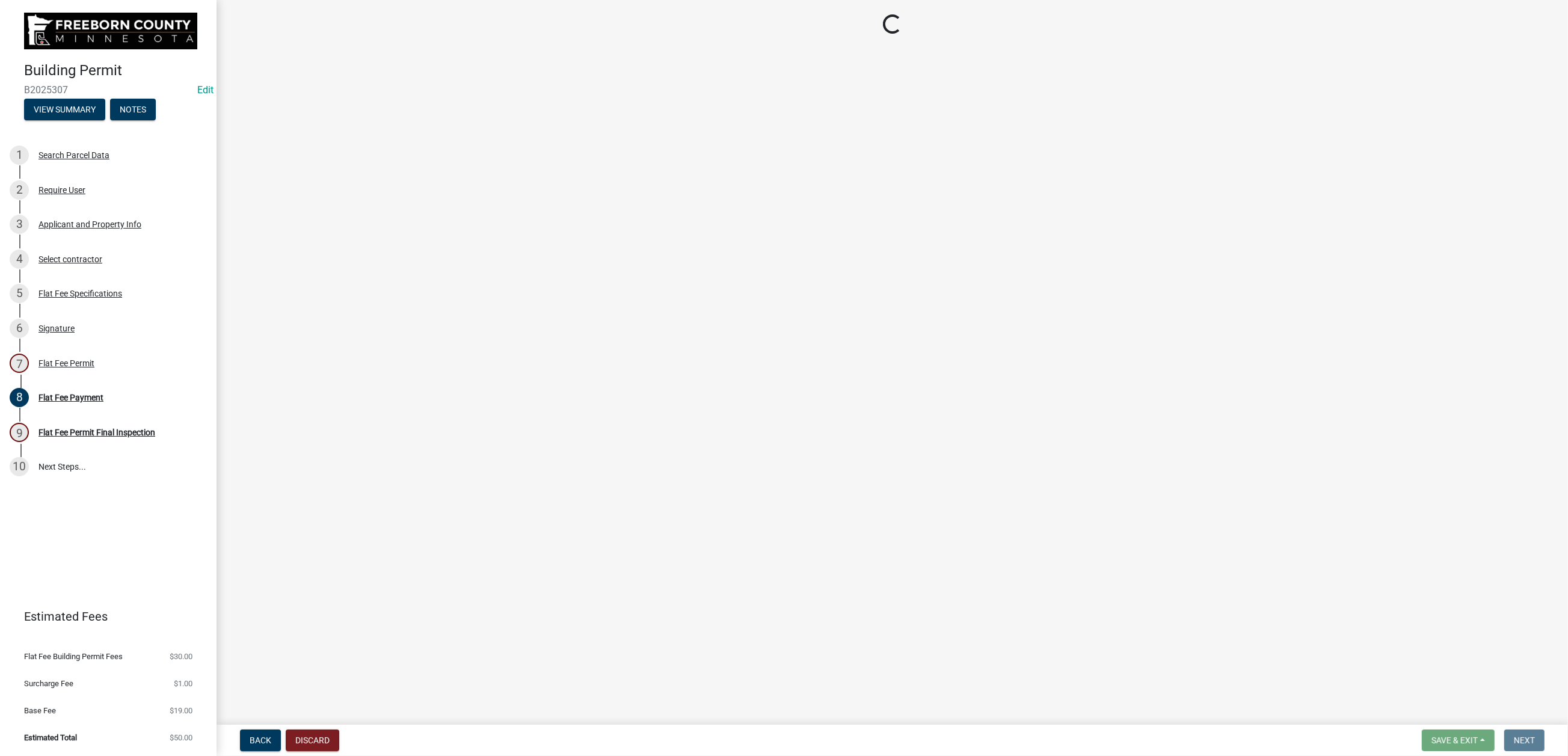
select select "3613e5d6-c0da-40a7-83d4-d5638b2e6124"
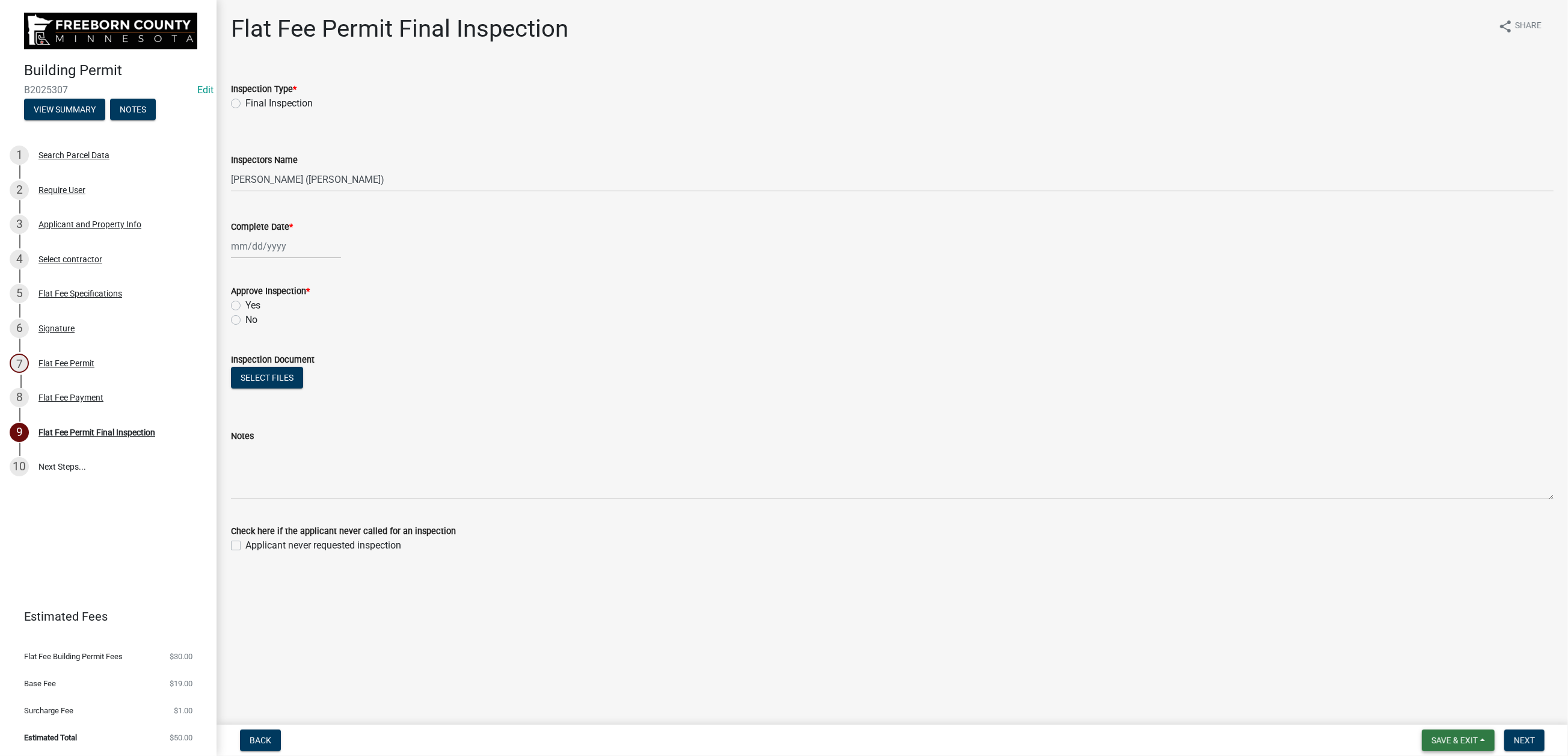
click at [1432, 736] on span "Save & Exit" at bounding box center [1454, 740] width 47 height 10
click at [1399, 692] on button "Save & Exit" at bounding box center [1447, 698] width 96 height 29
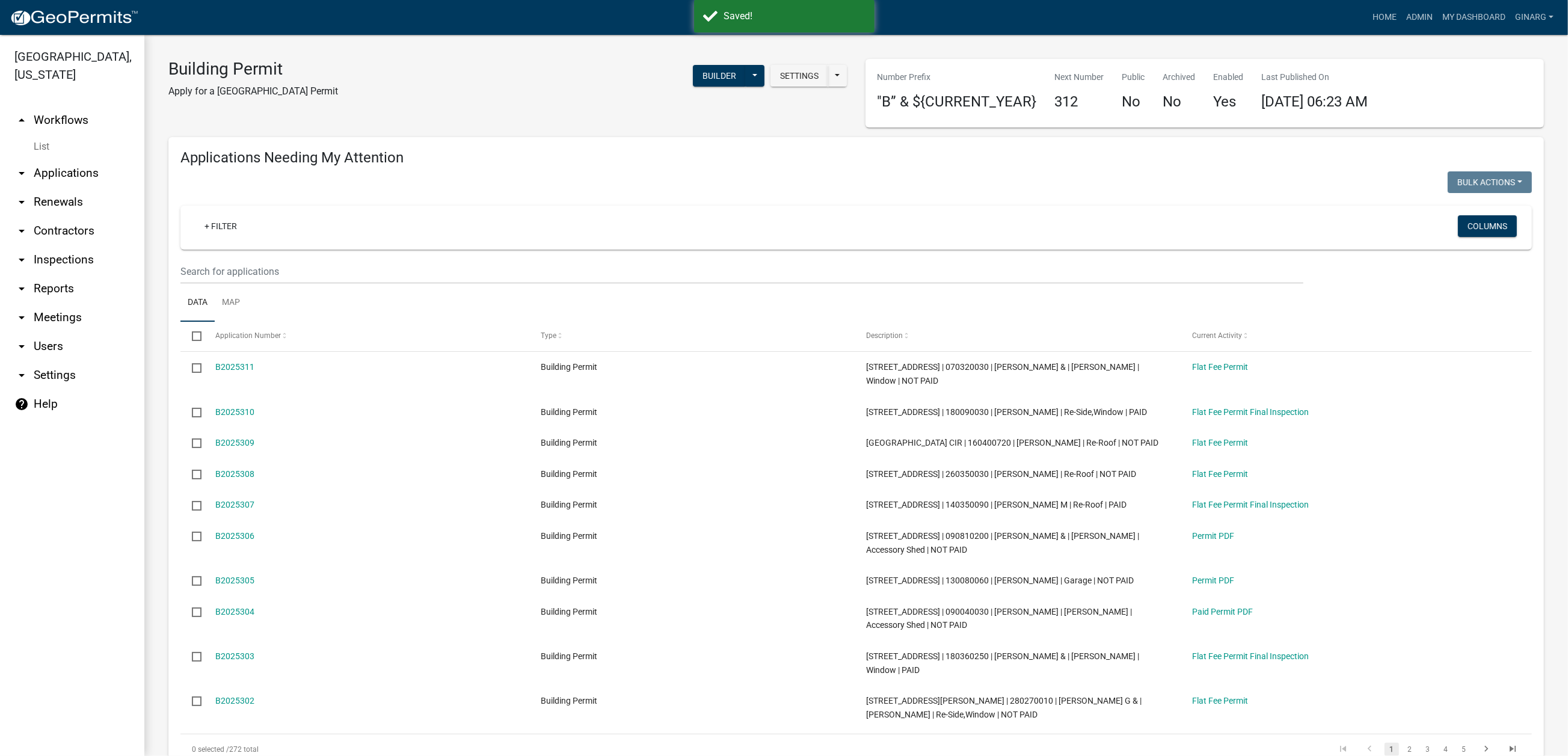
select select "3: 100"
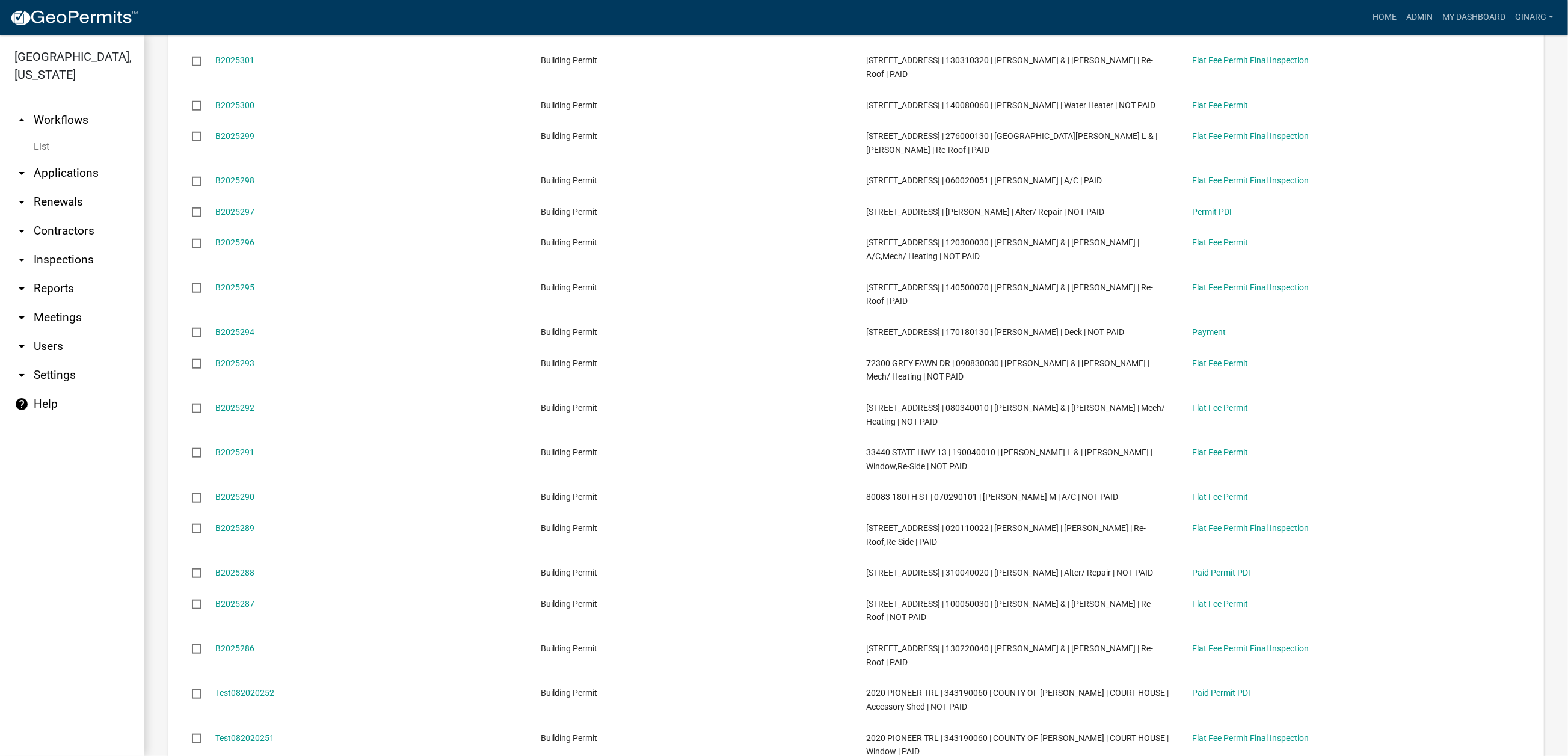
scroll to position [1625, 0]
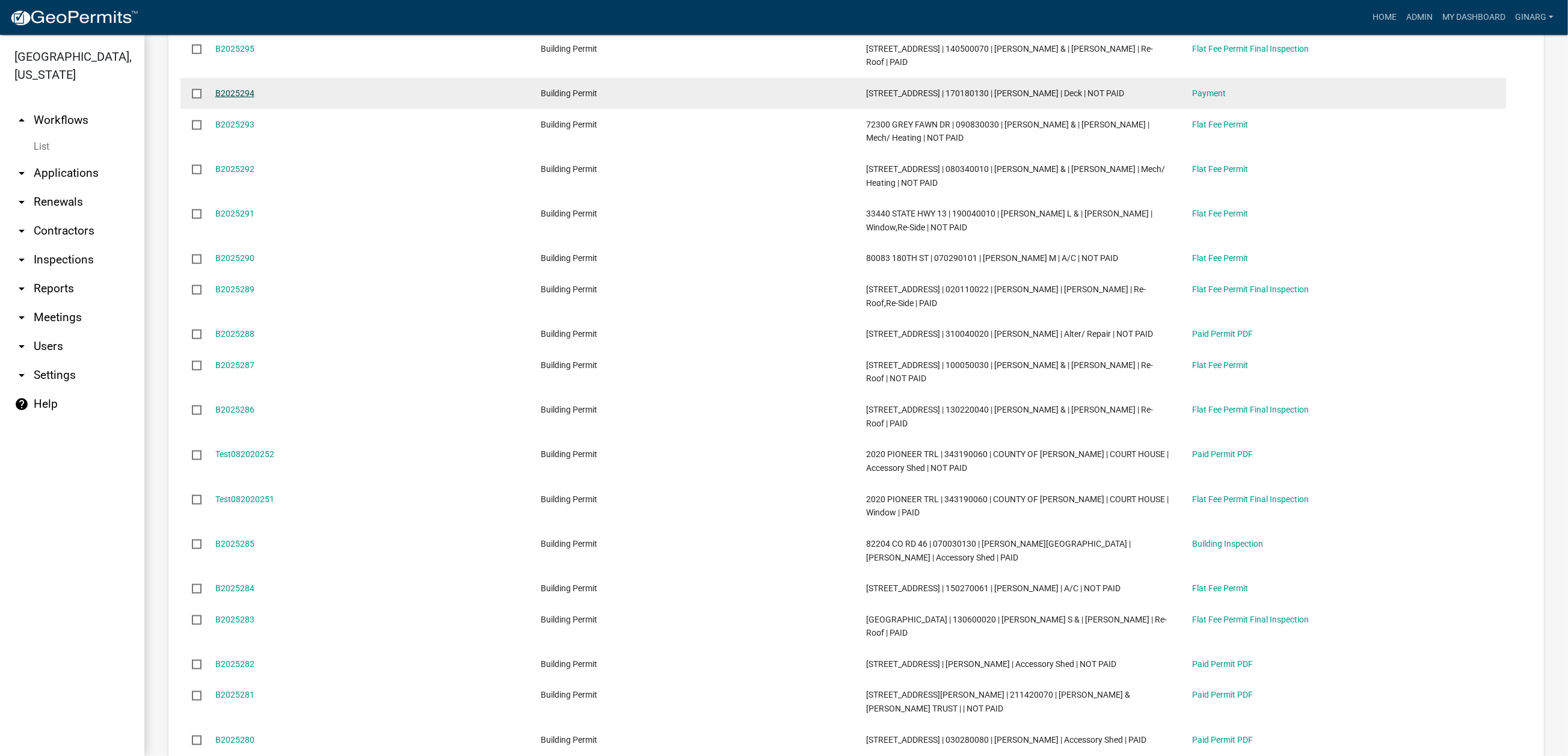
click at [254, 98] on link "B2025294" at bounding box center [235, 93] width 39 height 10
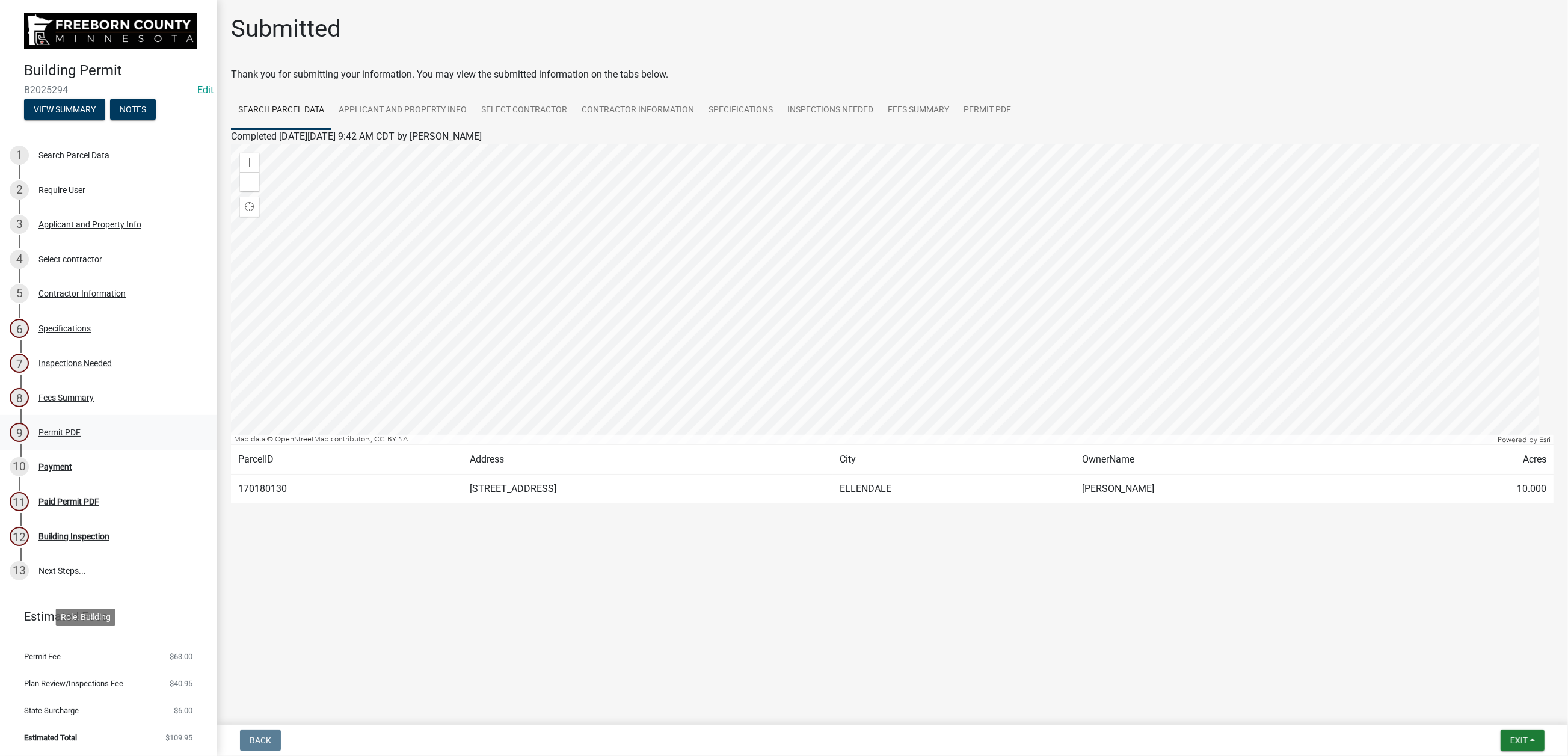
click at [81, 437] on div "Permit PDF" at bounding box center [60, 433] width 42 height 9
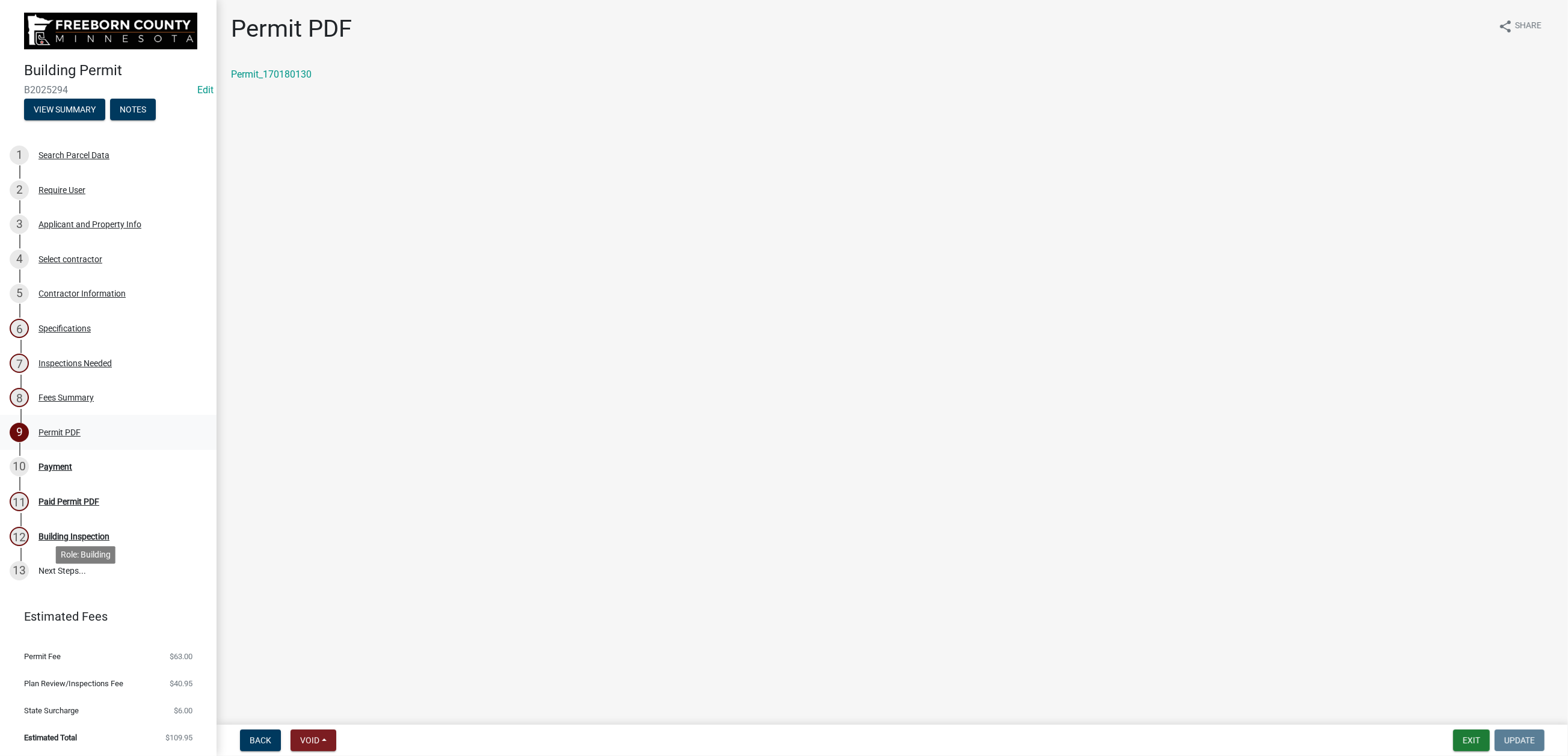
scroll to position [180, 0]
click at [72, 471] on div "Payment" at bounding box center [55, 467] width 33 height 9
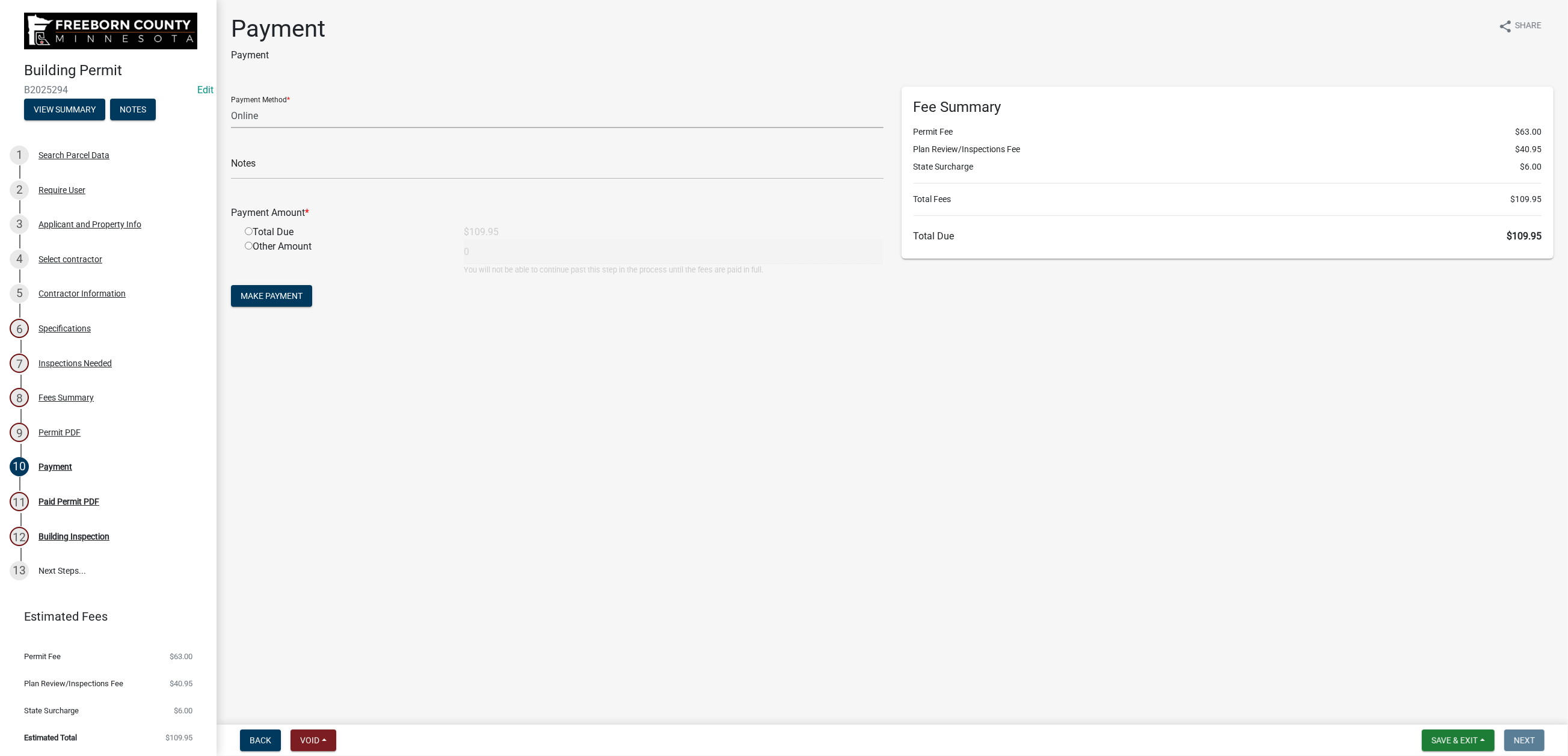
click at [309, 128] on select "Credit Card POS Check Cash Online" at bounding box center [558, 116] width 653 height 25
select select "1: 0"
click at [238, 128] on select "Credit Card POS Check Cash Online" at bounding box center [558, 116] width 653 height 25
click at [267, 180] on input "text" at bounding box center [558, 167] width 653 height 25
type input "5153"
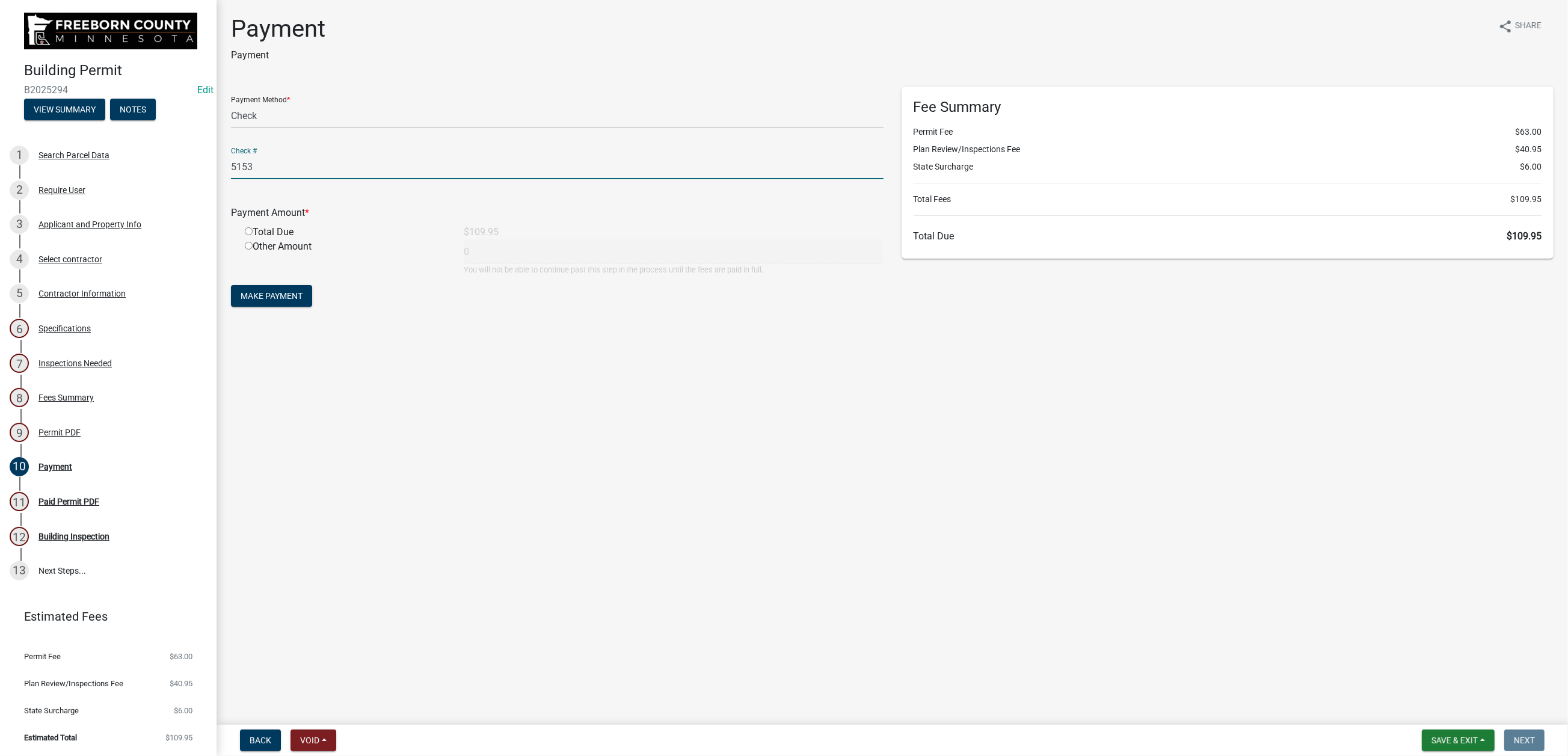
click at [261, 239] on div "Total Due" at bounding box center [345, 232] width 219 height 14
click at [253, 235] on input "radio" at bounding box center [248, 231] width 8 height 8
radio input "true"
type input "109.95"
click at [303, 301] on span "Make Payment" at bounding box center [271, 296] width 62 height 10
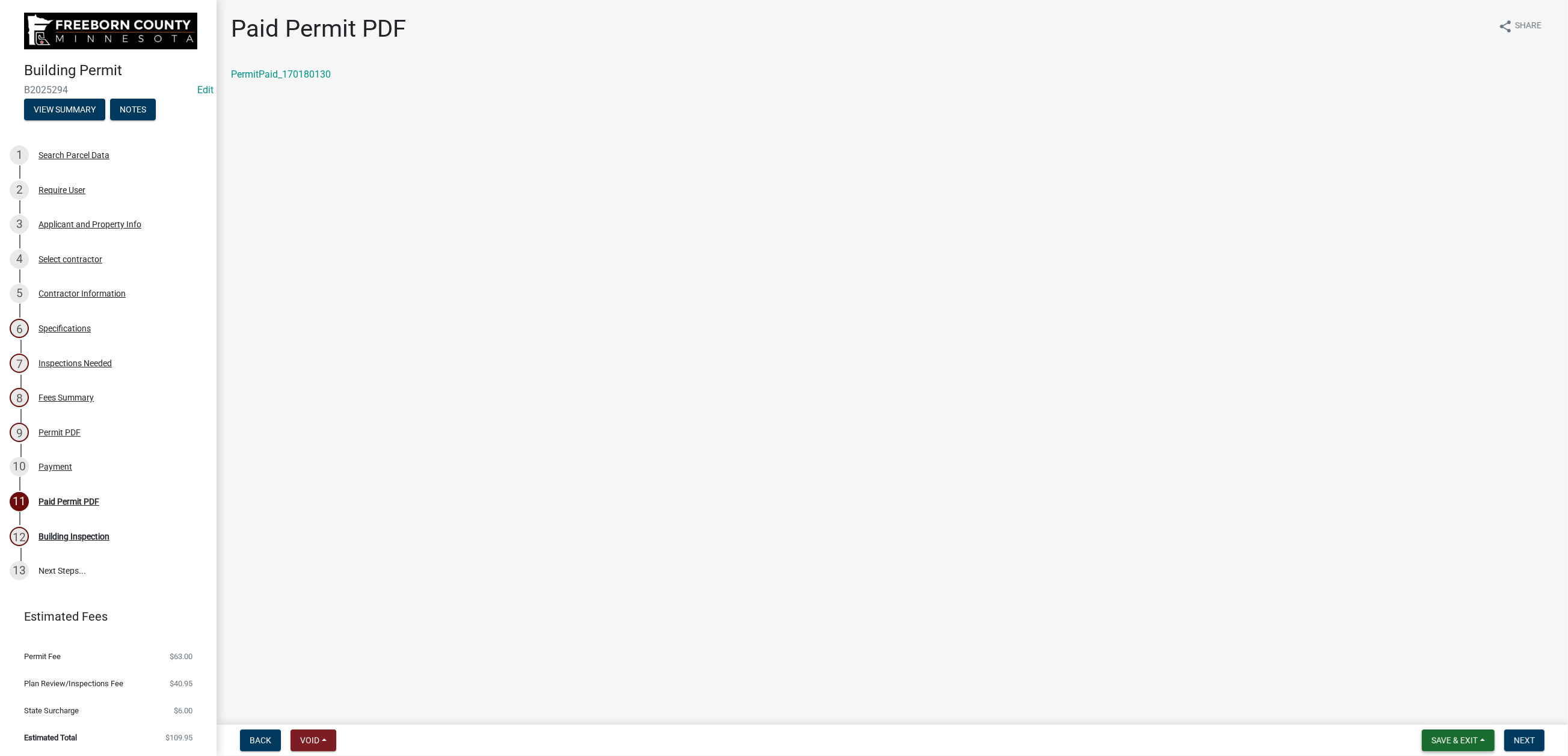
click at [1432, 736] on span "Save & Exit" at bounding box center [1454, 740] width 47 height 10
click at [1399, 692] on button "Save & Exit" at bounding box center [1447, 698] width 96 height 29
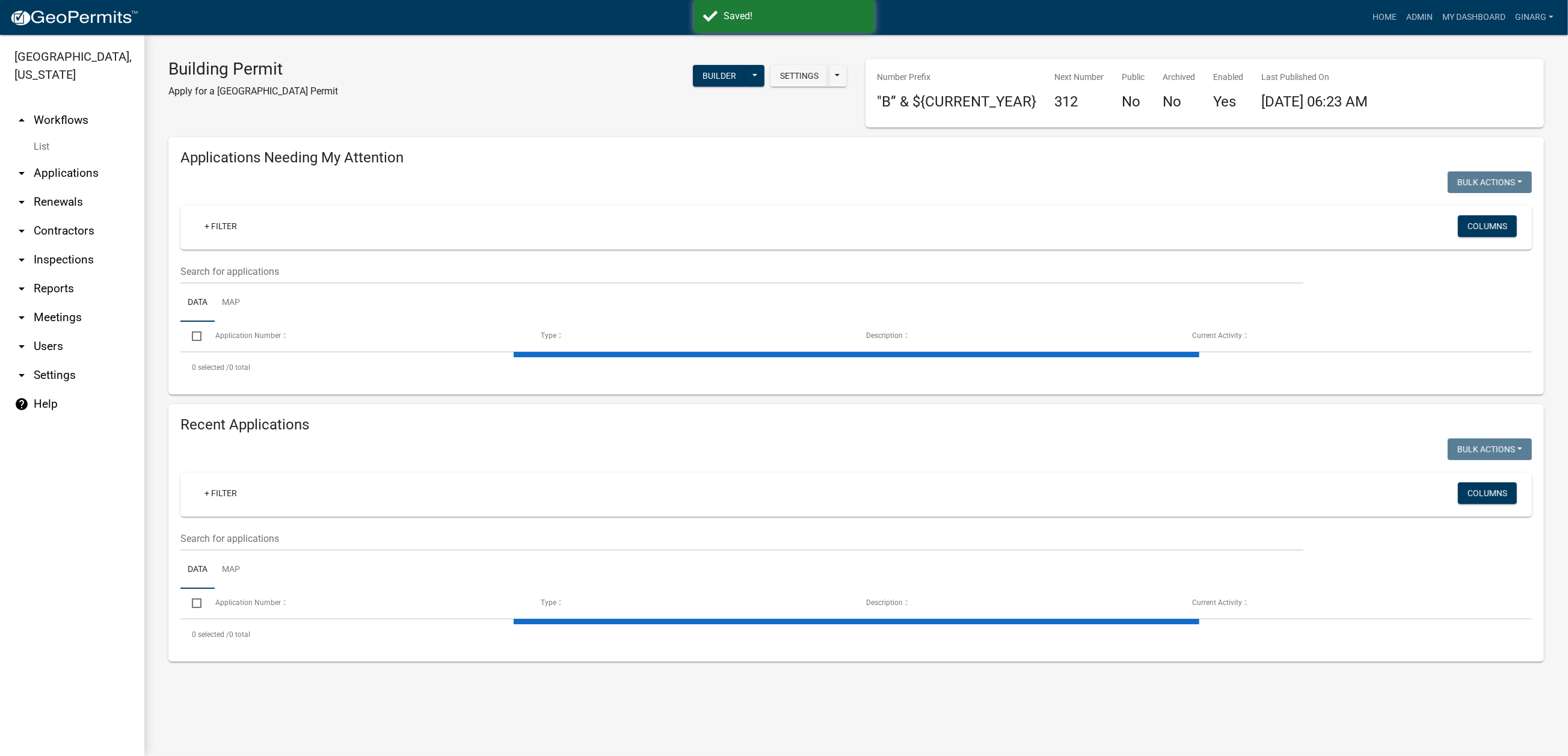
select select "3: 100"
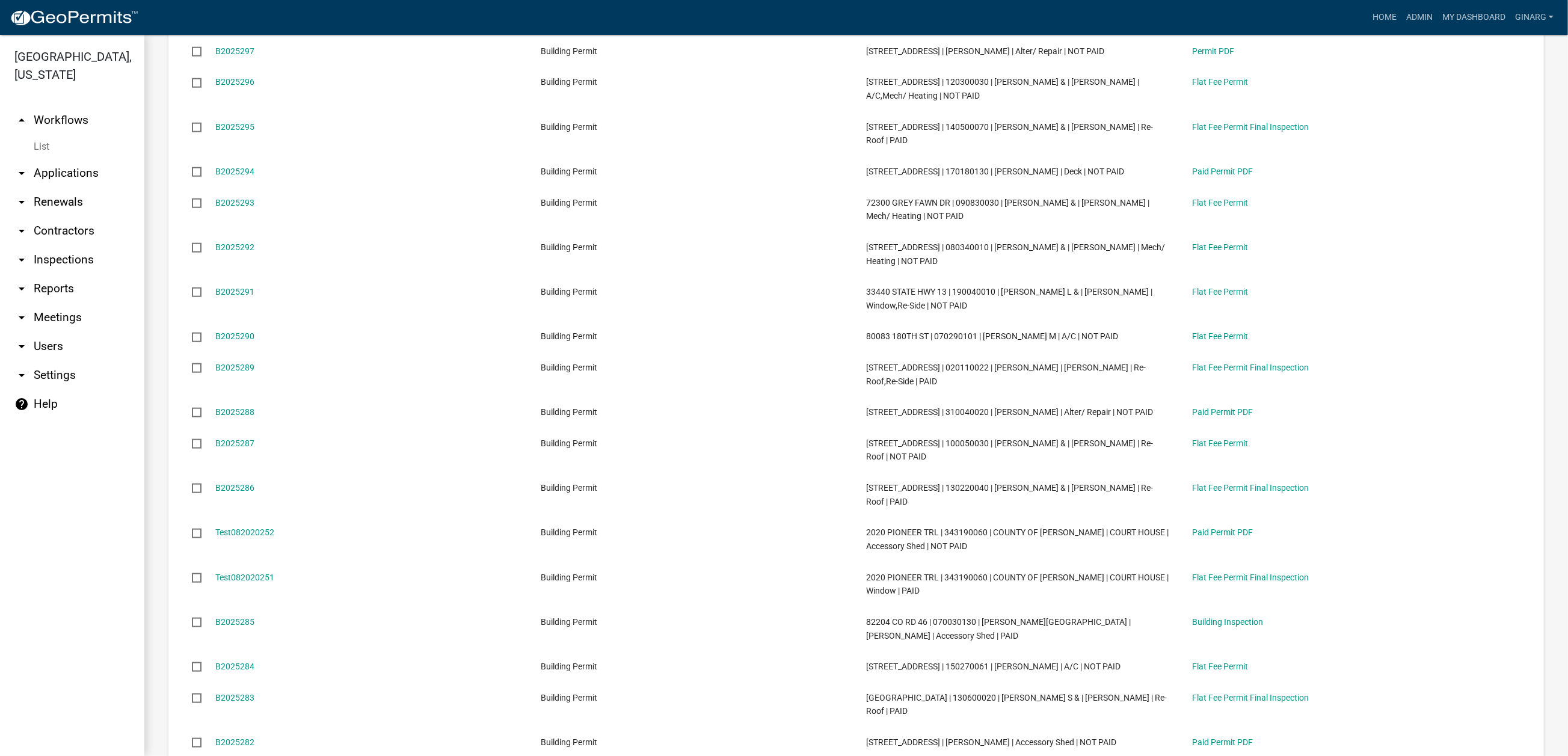
scroll to position [1805, 0]
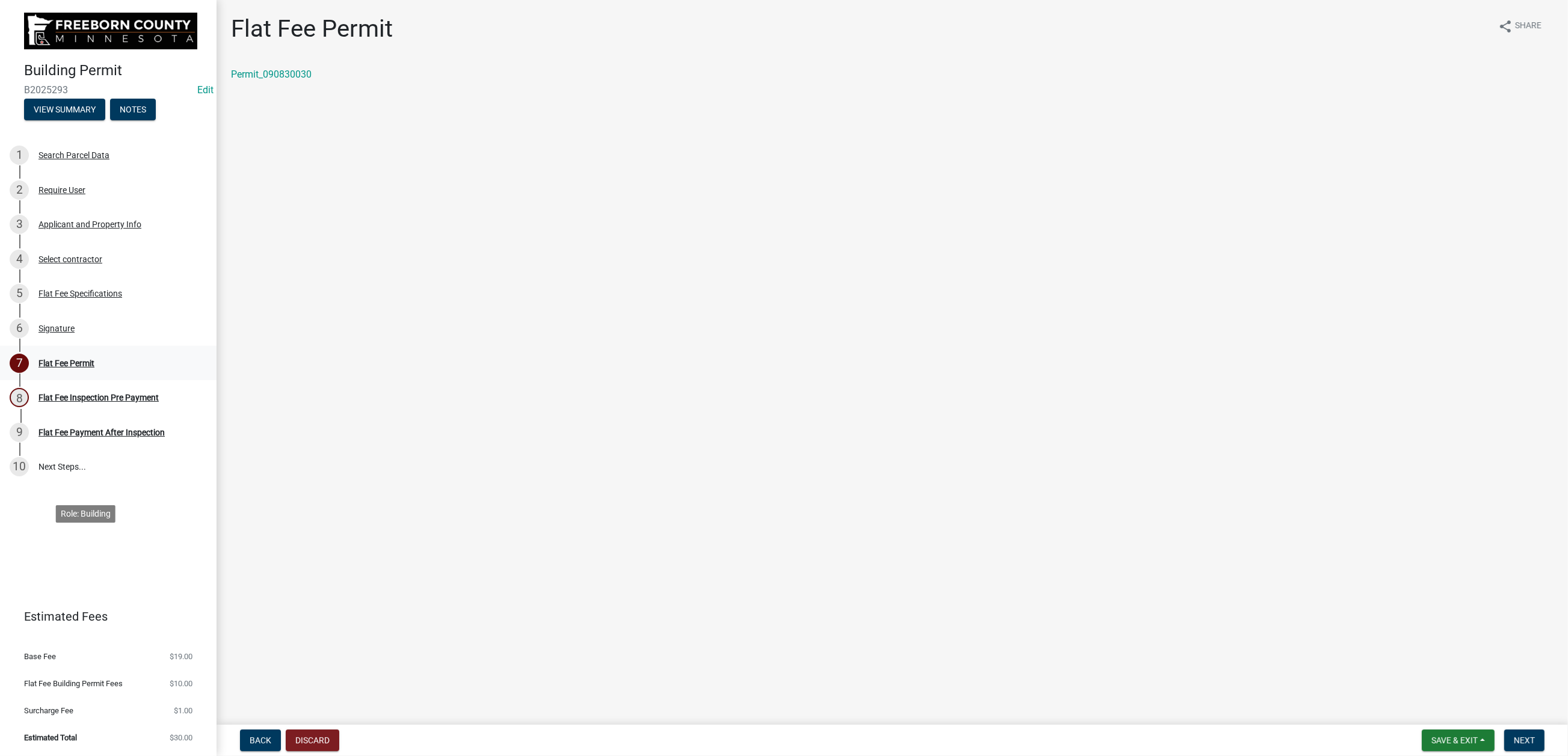
click at [94, 368] on div "Flat Fee Permit" at bounding box center [67, 363] width 56 height 9
click at [75, 333] on div "Signature" at bounding box center [56, 329] width 36 height 9
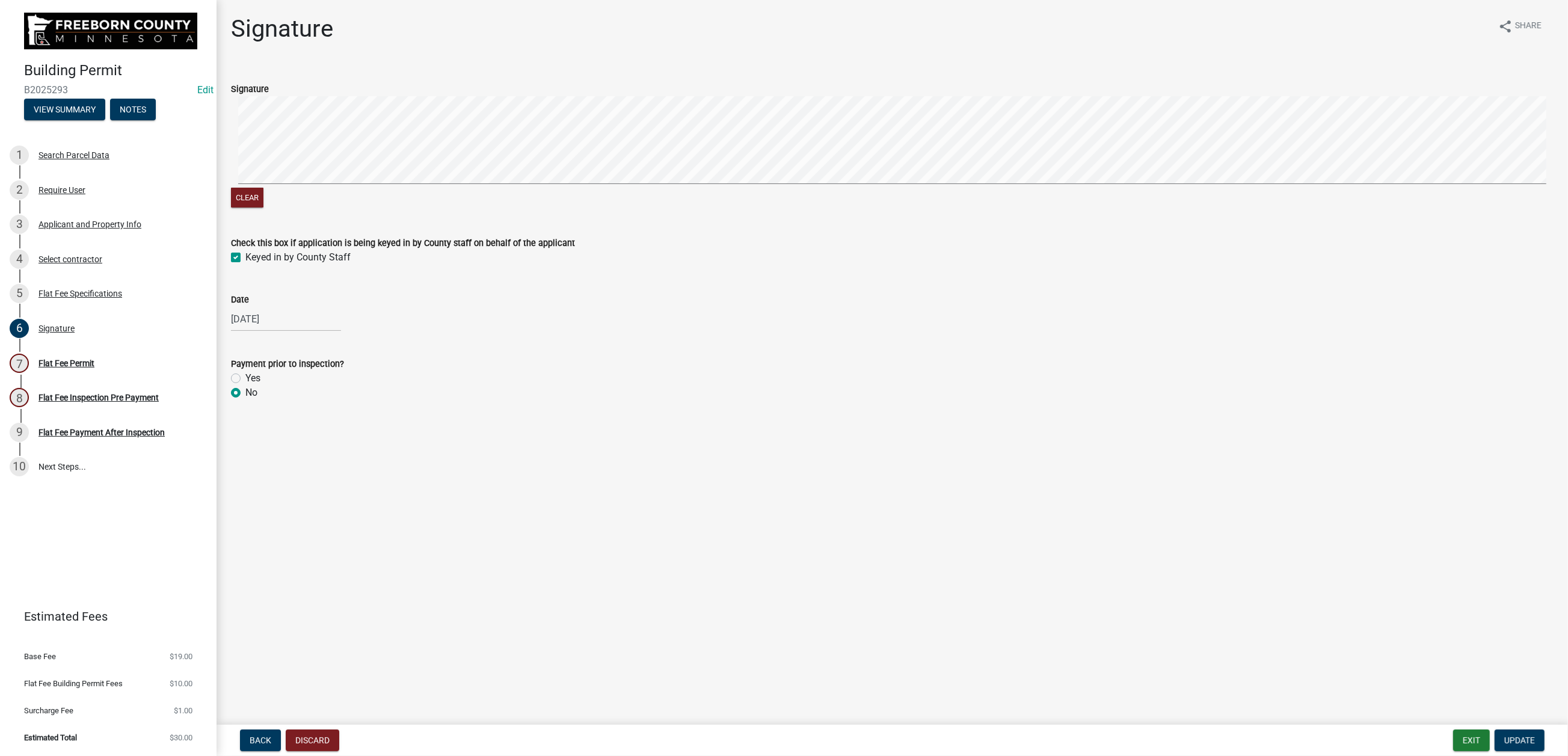
click at [247, 385] on label "Yes" at bounding box center [253, 378] width 15 height 14
click at [247, 379] on input "Yes" at bounding box center [249, 375] width 8 height 8
radio input "true"
drag, startPoint x: 1516, startPoint y: 721, endPoint x: 1520, endPoint y: 716, distance: 6.4
click at [1520, 730] on button "Update" at bounding box center [1520, 740] width 50 height 22
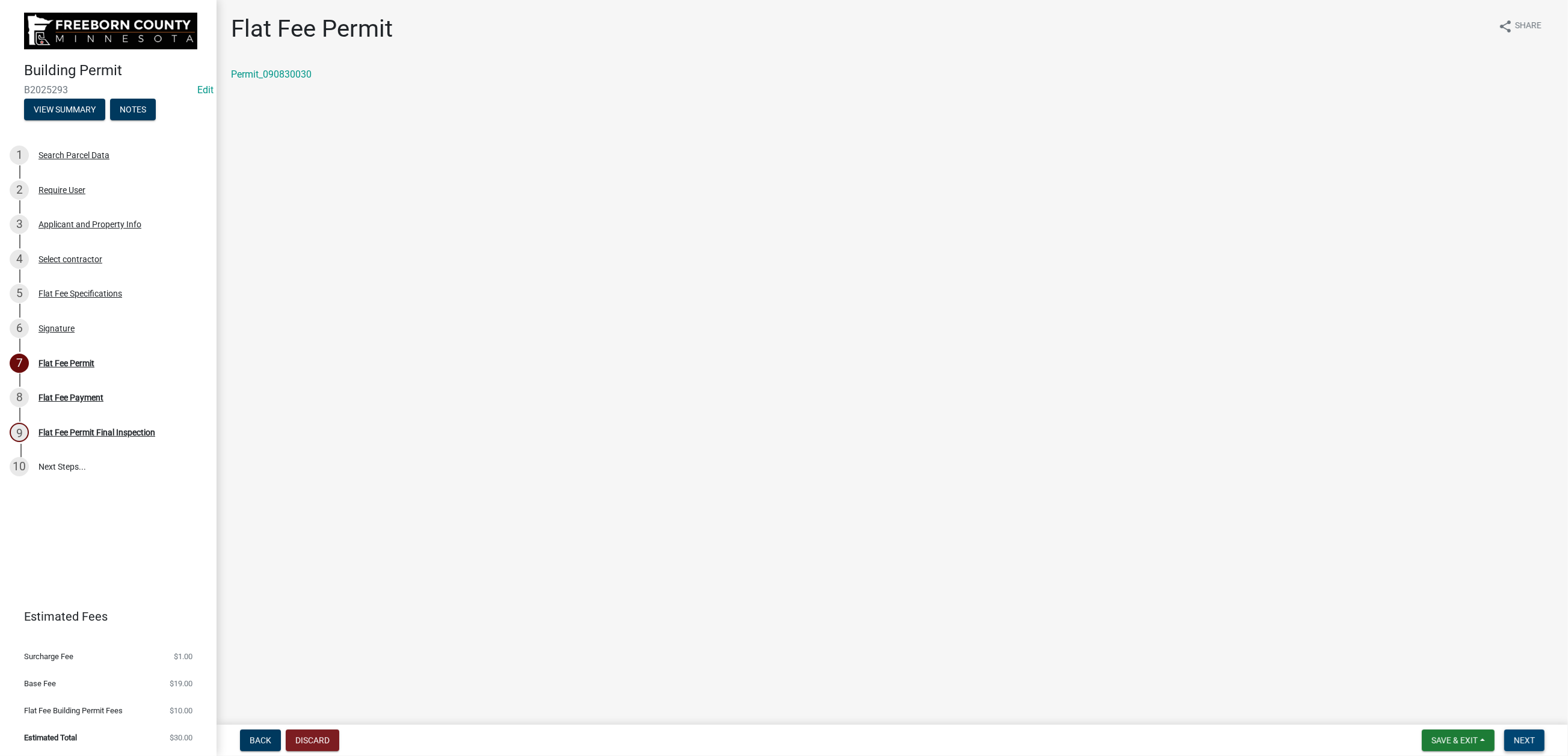
click at [1514, 736] on span "Next" at bounding box center [1525, 740] width 21 height 10
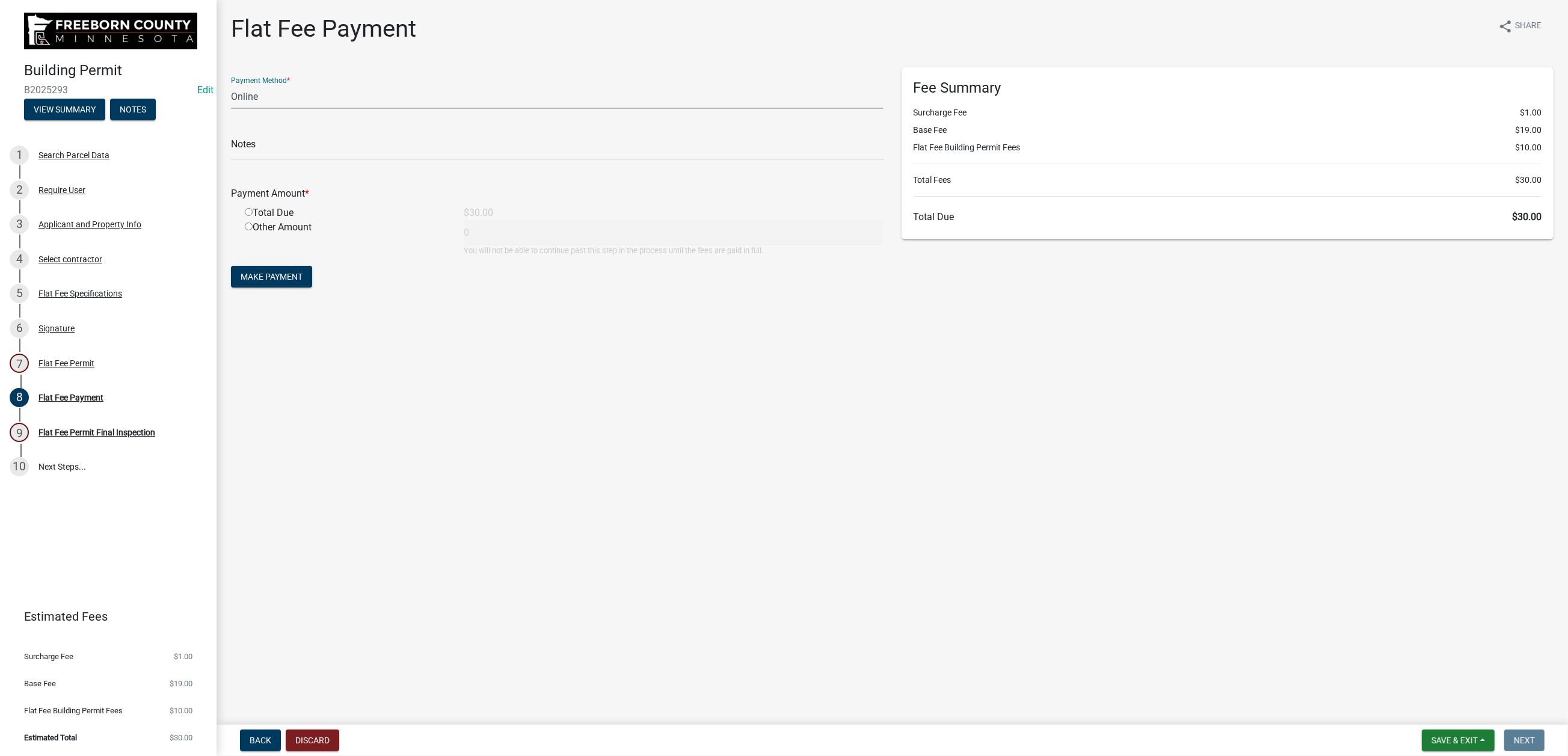
click at [258, 109] on select "Credit Card POS Check Cash Online" at bounding box center [558, 97] width 653 height 25
select select "1: 0"
click at [238, 109] on select "Credit Card POS Check Cash Online" at bounding box center [558, 97] width 653 height 25
click at [266, 160] on input "text" at bounding box center [558, 148] width 653 height 25
type input "024253"
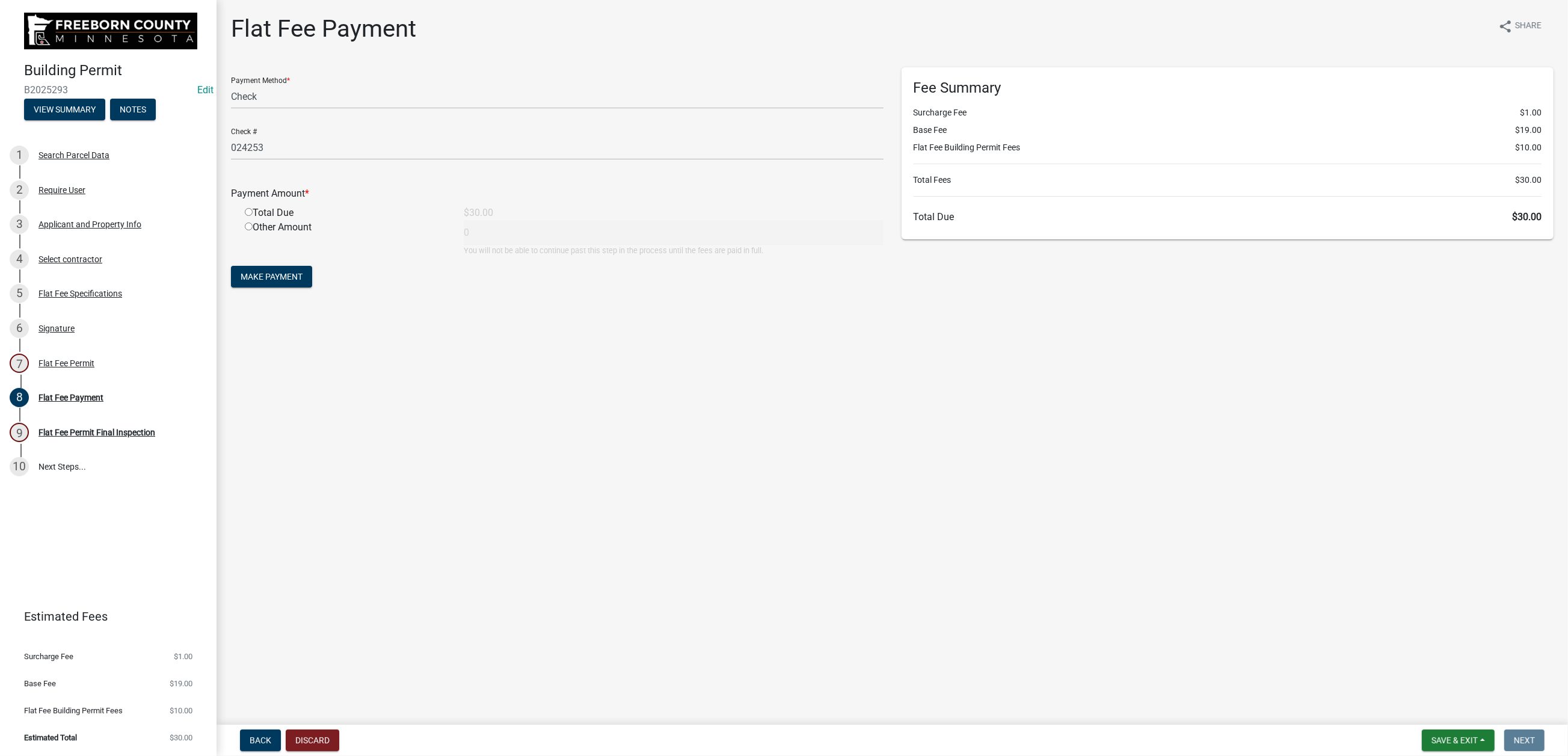
click at [253, 216] on input "radio" at bounding box center [248, 212] width 8 height 8
radio input "true"
type input "30"
click at [272, 282] on span "Make Payment" at bounding box center [271, 276] width 62 height 10
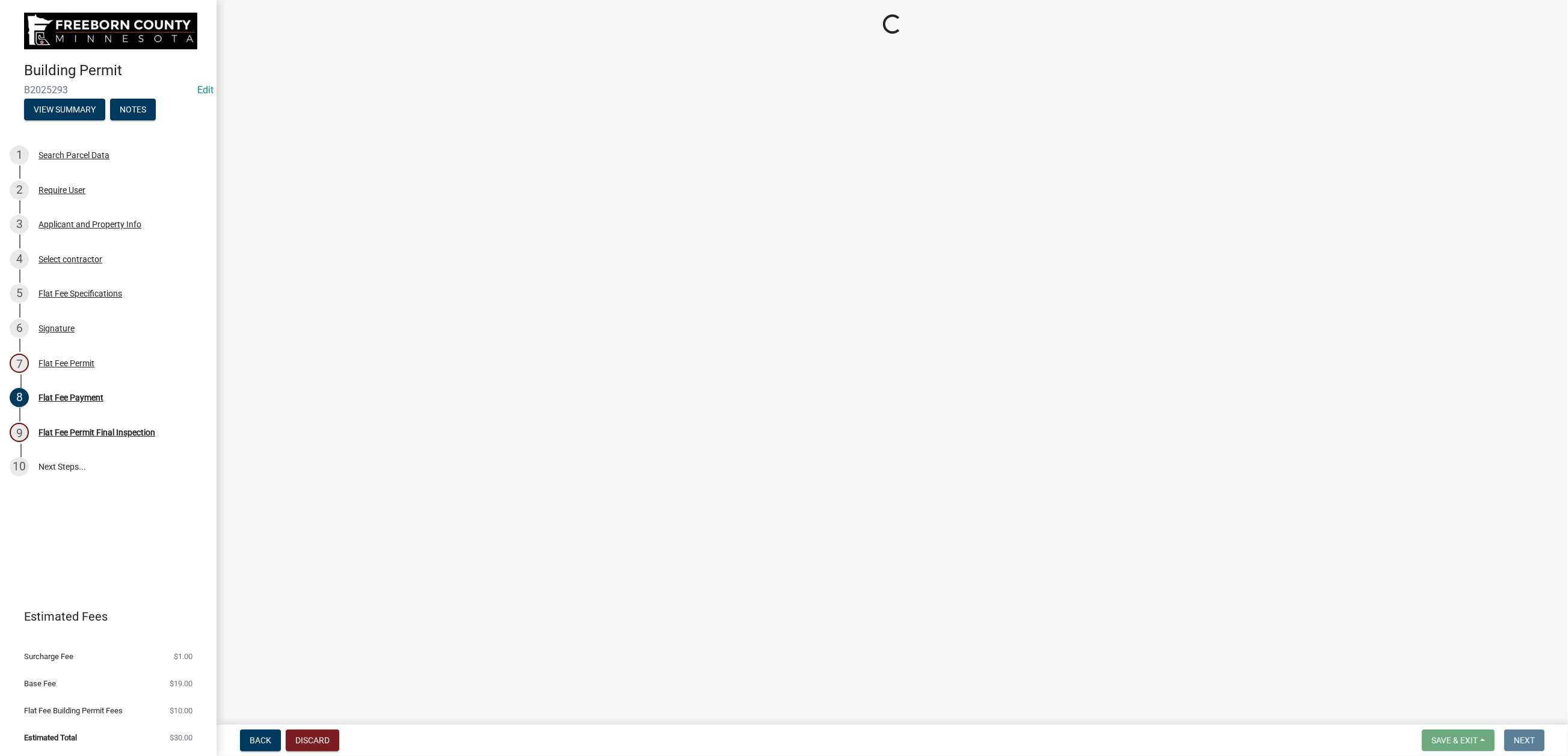
select select "3613e5d6-c0da-40a7-83d4-d5638b2e6124"
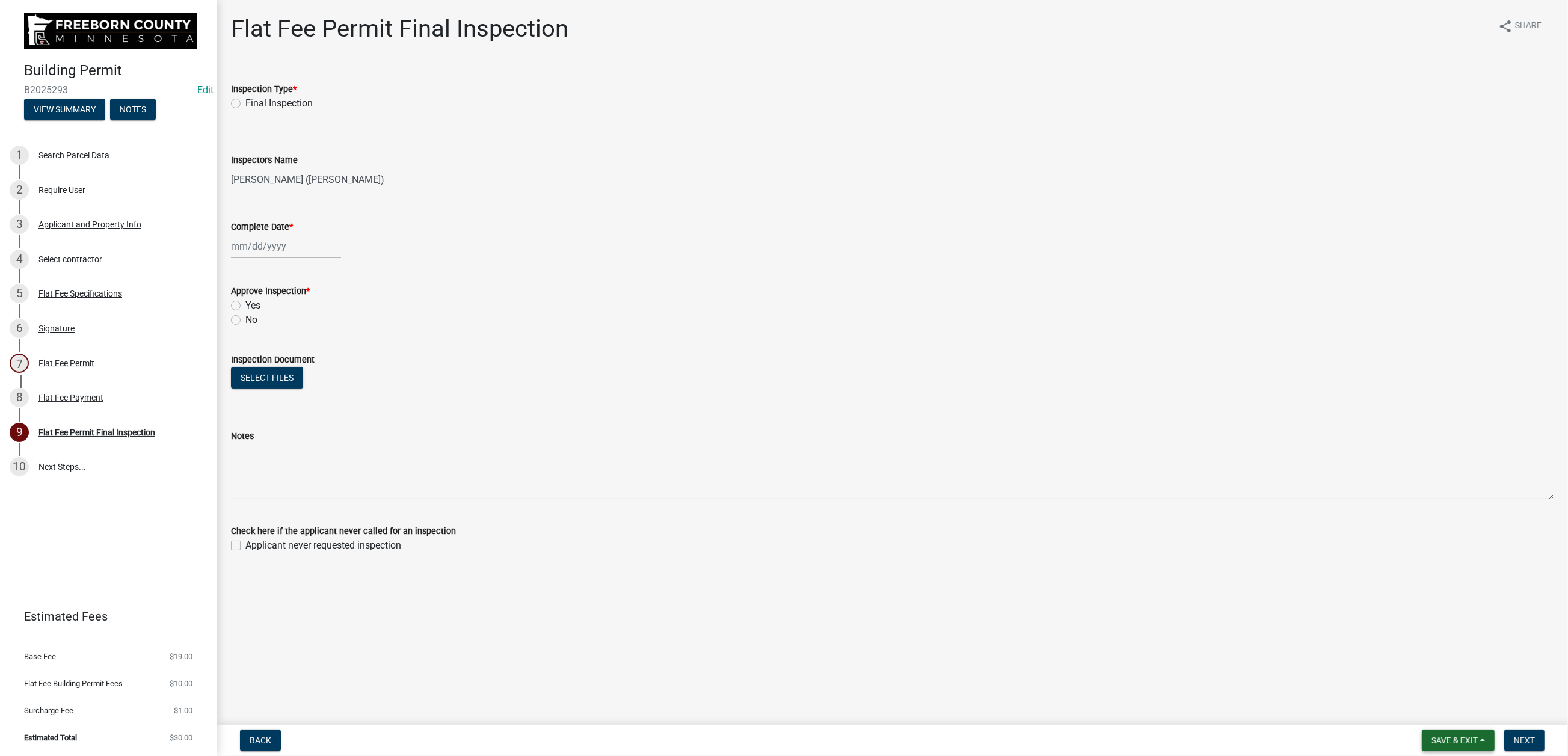
click at [1432, 736] on span "Save & Exit" at bounding box center [1454, 740] width 47 height 10
click at [1399, 697] on button "Save & Exit" at bounding box center [1447, 698] width 96 height 29
